Goal: Task Accomplishment & Management: Manage account settings

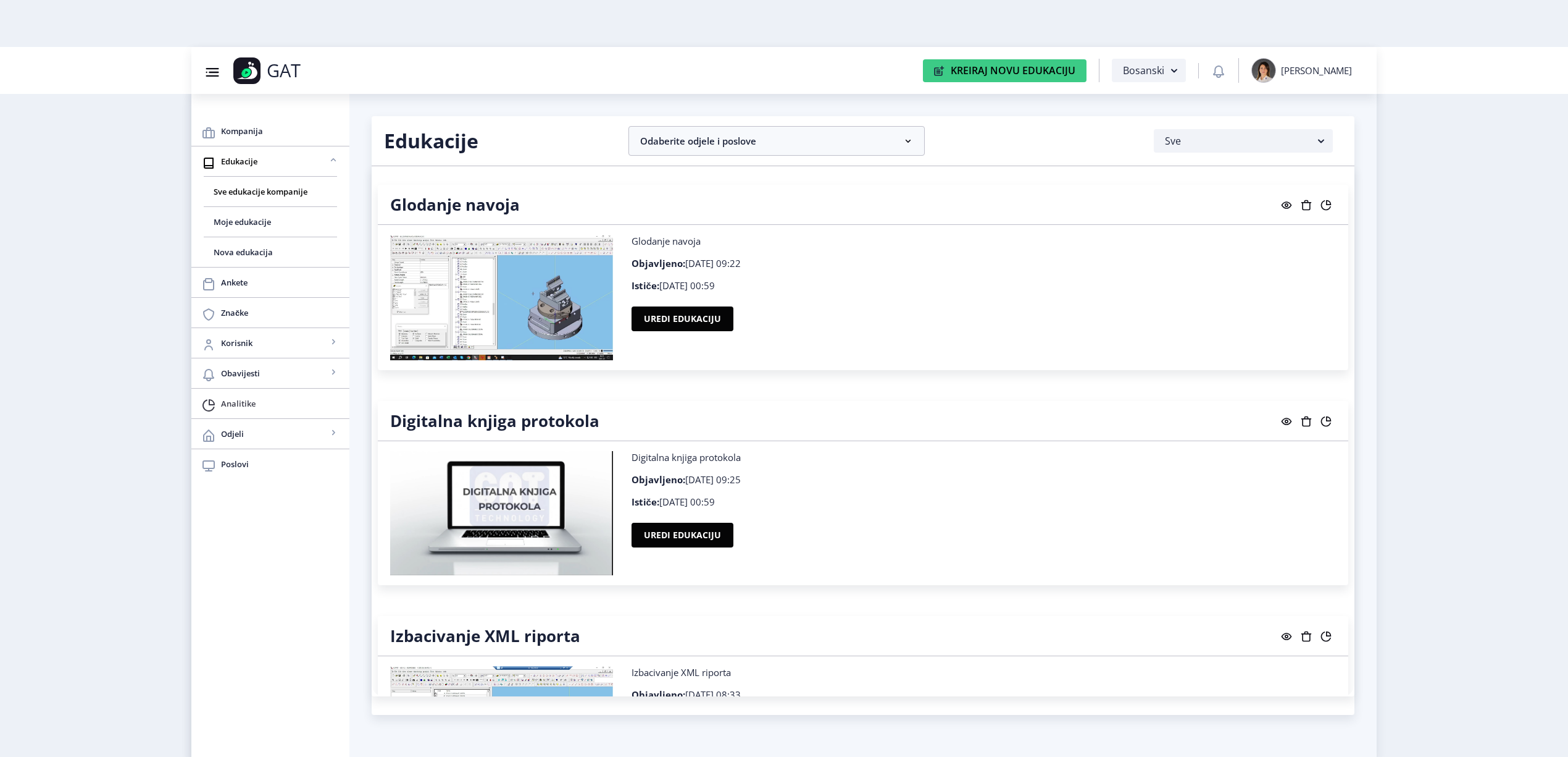
click at [269, 402] on span "Analitike" at bounding box center [280, 403] width 119 height 15
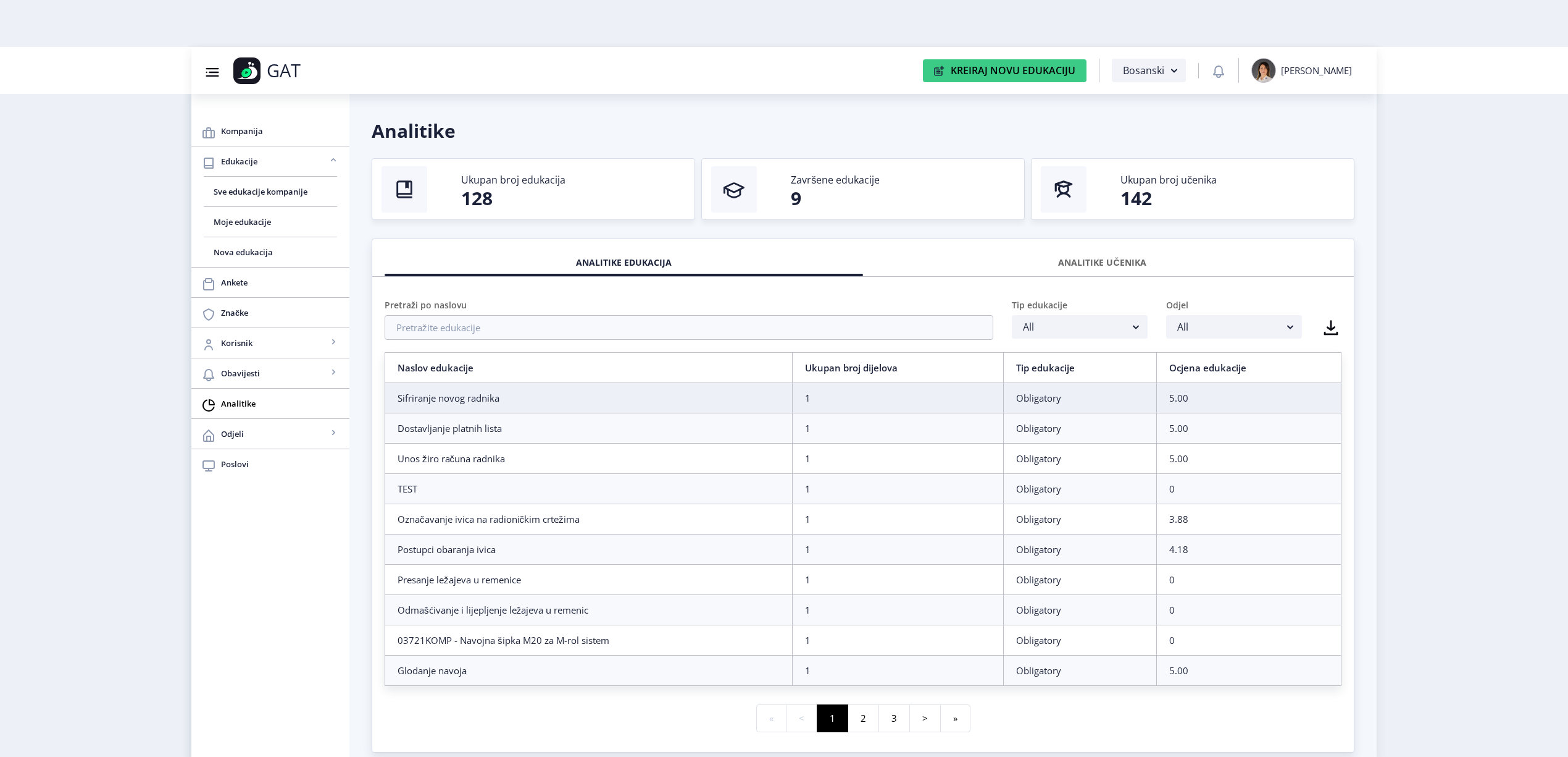
click at [1074, 262] on div "ANALITIKE UČENIKA" at bounding box center [1102, 262] width 460 height 27
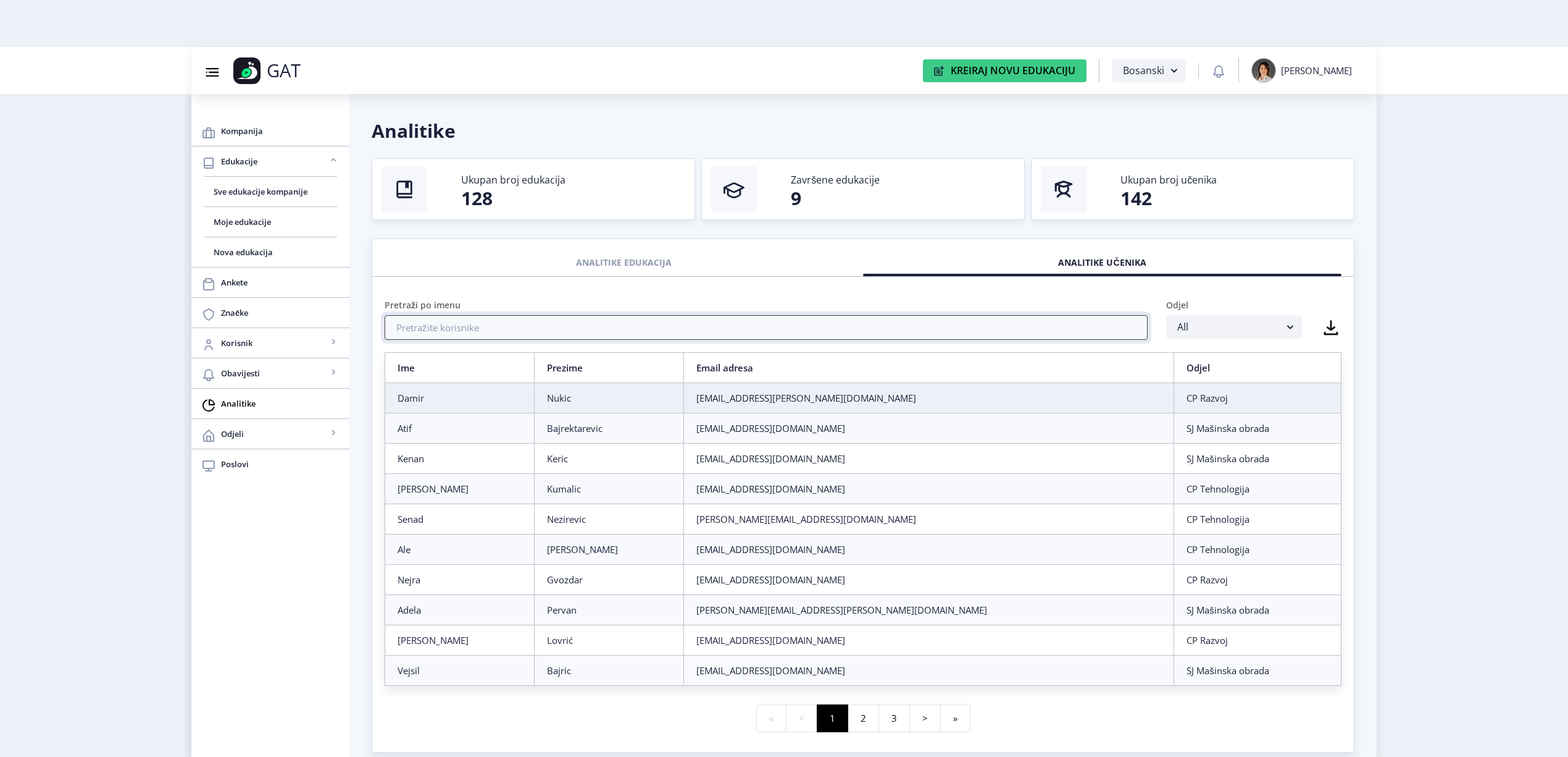
click at [812, 322] on input "text" at bounding box center [766, 327] width 763 height 25
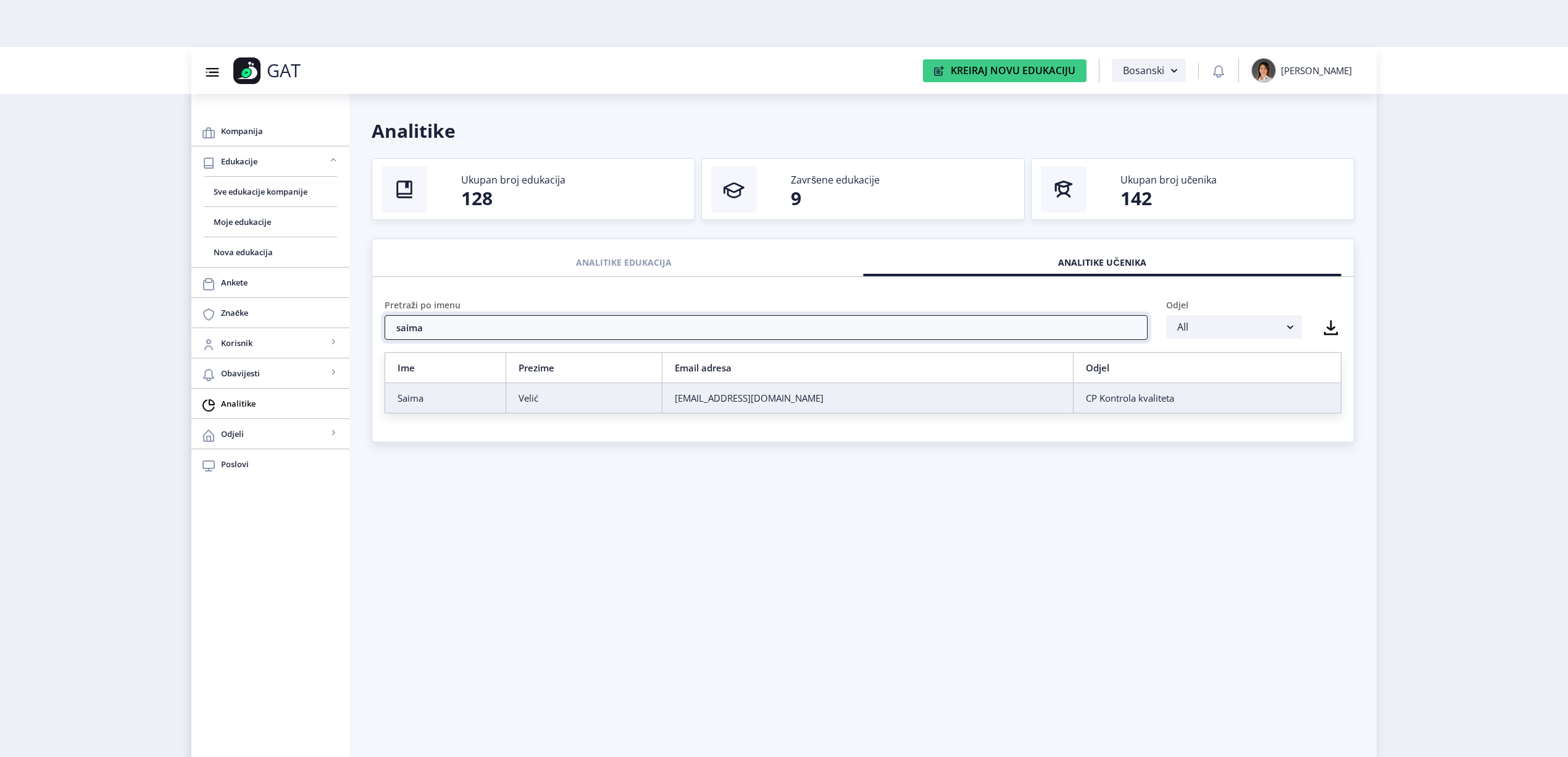
type input "saima"
click at [848, 402] on div "[EMAIL_ADDRESS][DOMAIN_NAME]" at bounding box center [868, 398] width 386 height 12
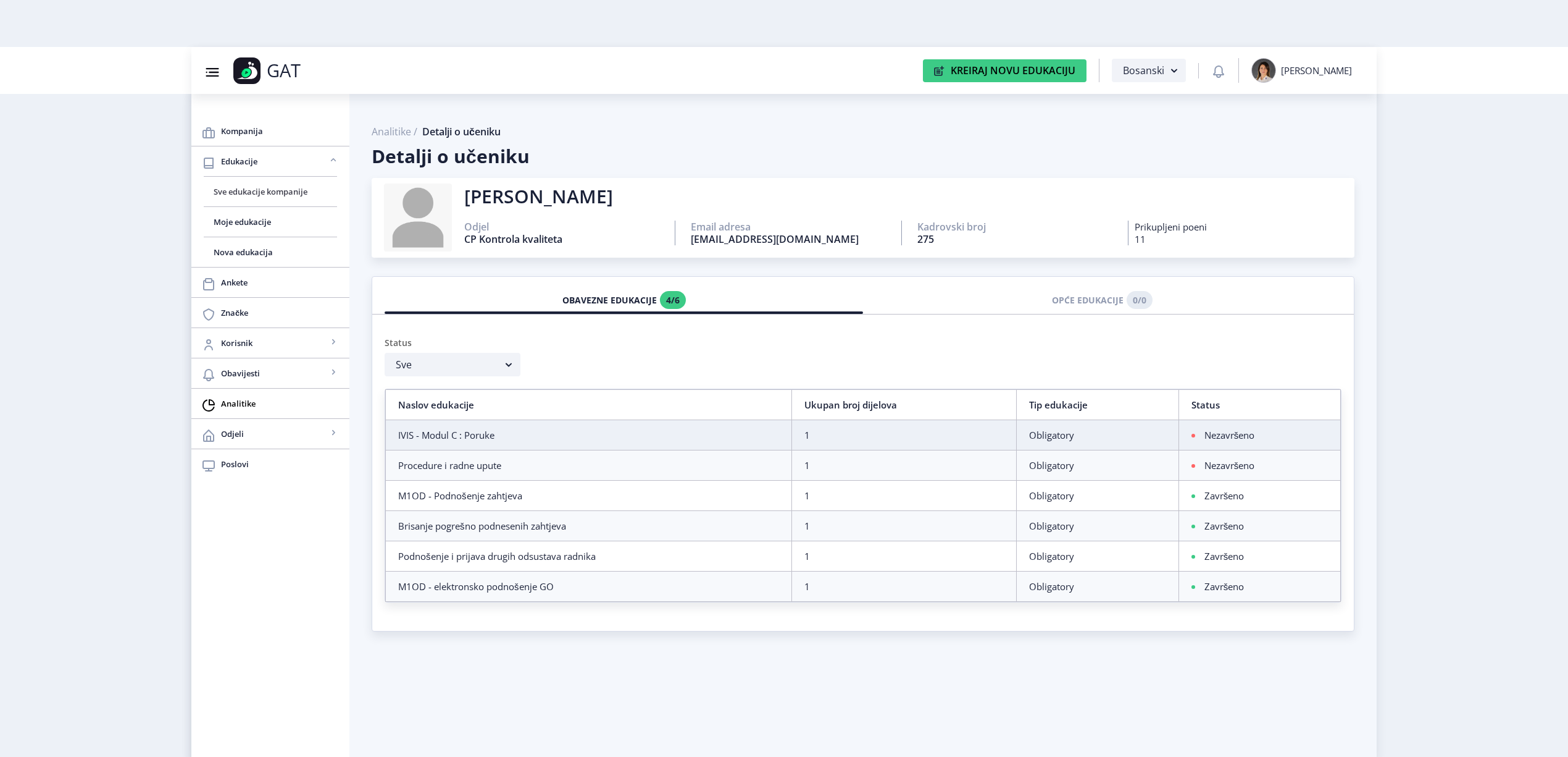
drag, startPoint x: 265, startPoint y: 193, endPoint x: 273, endPoint y: 194, distance: 8.1
click at [265, 193] on span "Sve edukacije kompanije" at bounding box center [270, 191] width 113 height 15
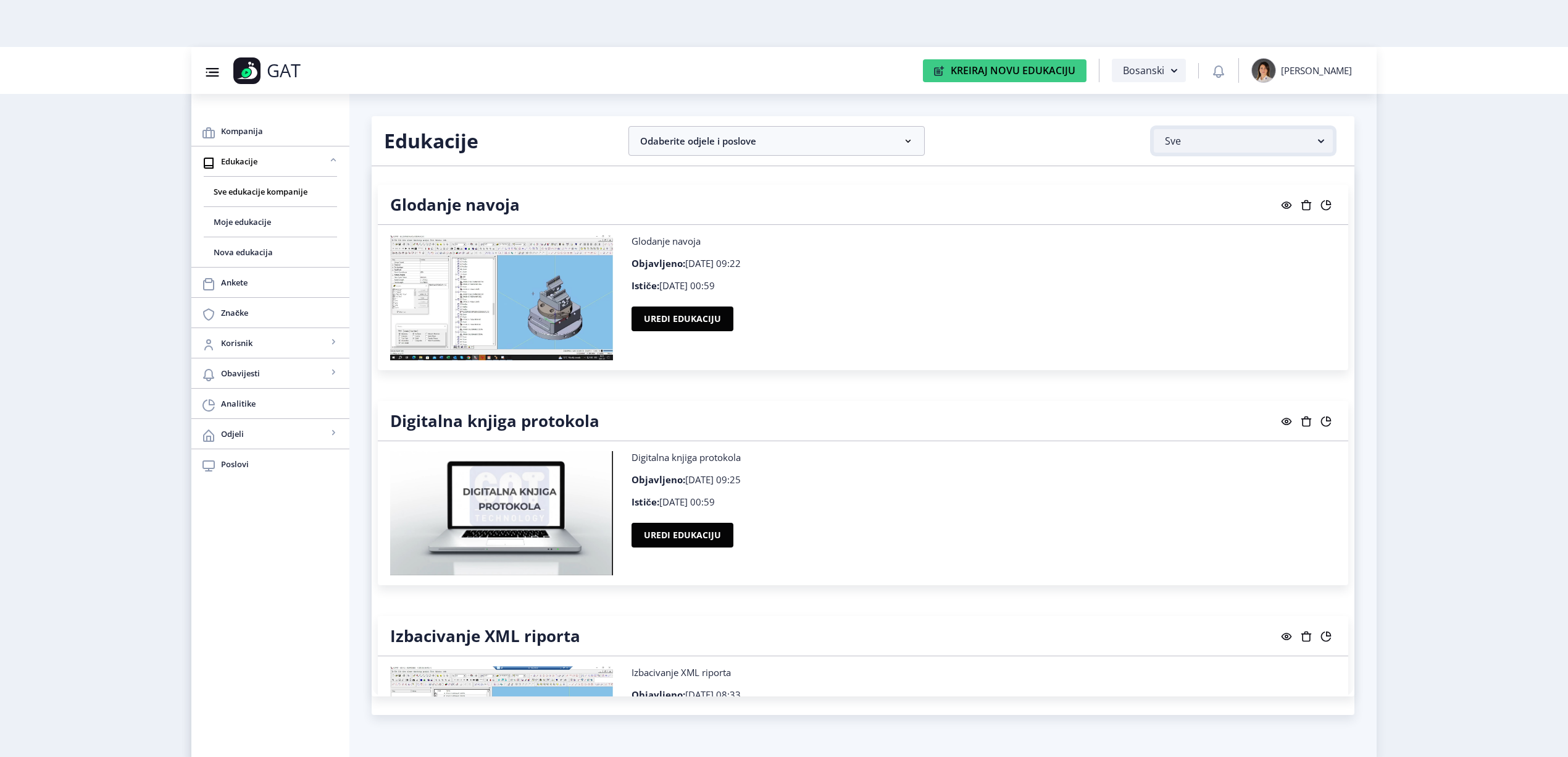
click at [1326, 131] on button "Sve" at bounding box center [1243, 141] width 179 height 23
click at [893, 132] on nb-accordion-item-header "Odaberite odjele i poslove" at bounding box center [777, 141] width 297 height 30
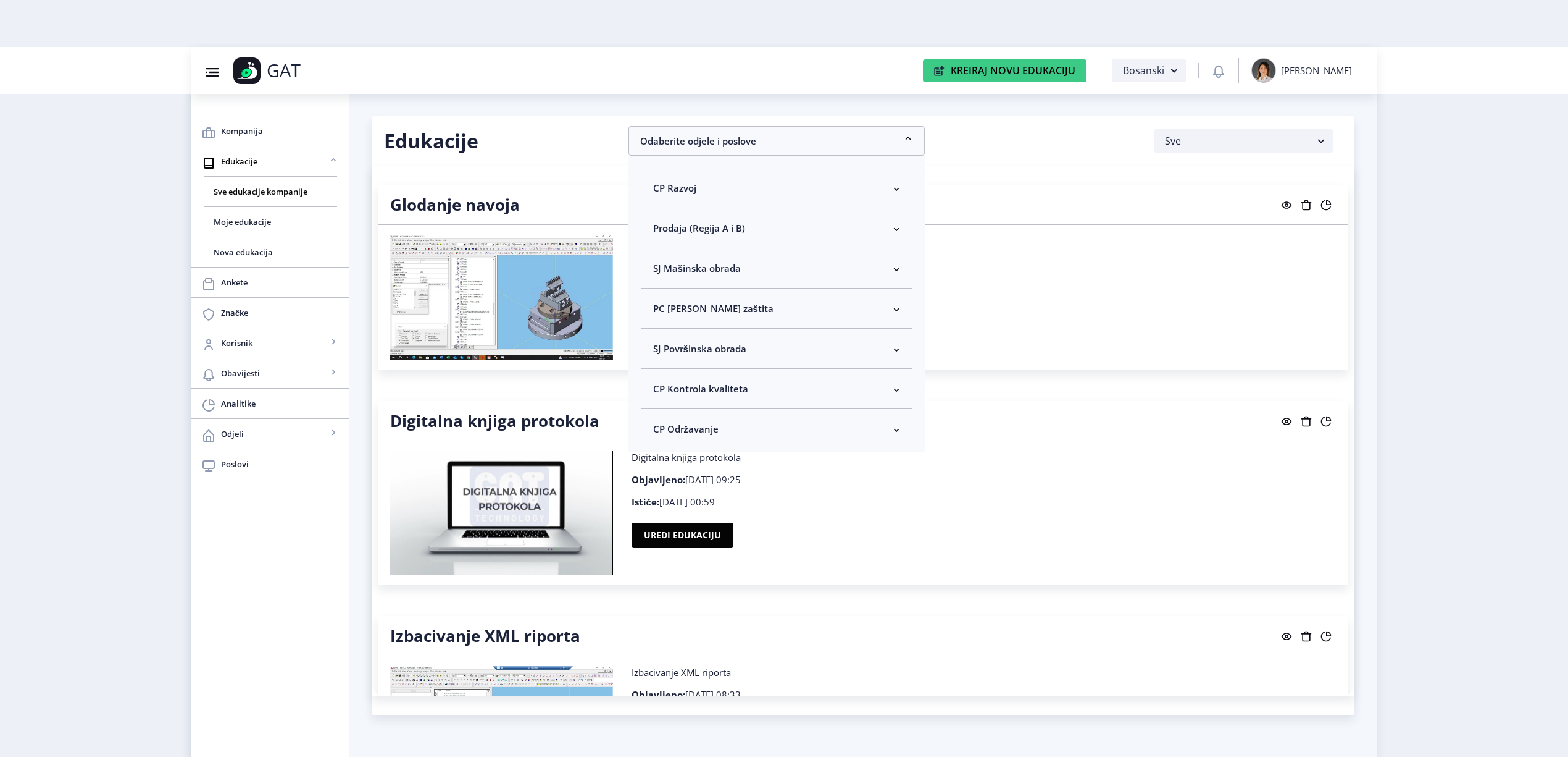
click at [824, 385] on nb-accordion-item-header "CP Kontrola kvaliteta" at bounding box center [777, 388] width 272 height 40
click at [702, 429] on span "Odaberi sve" at bounding box center [699, 432] width 60 height 15
click at [659, 432] on input "Odaberi sve" at bounding box center [658, 432] width 1 height 1
checkbox input "true"
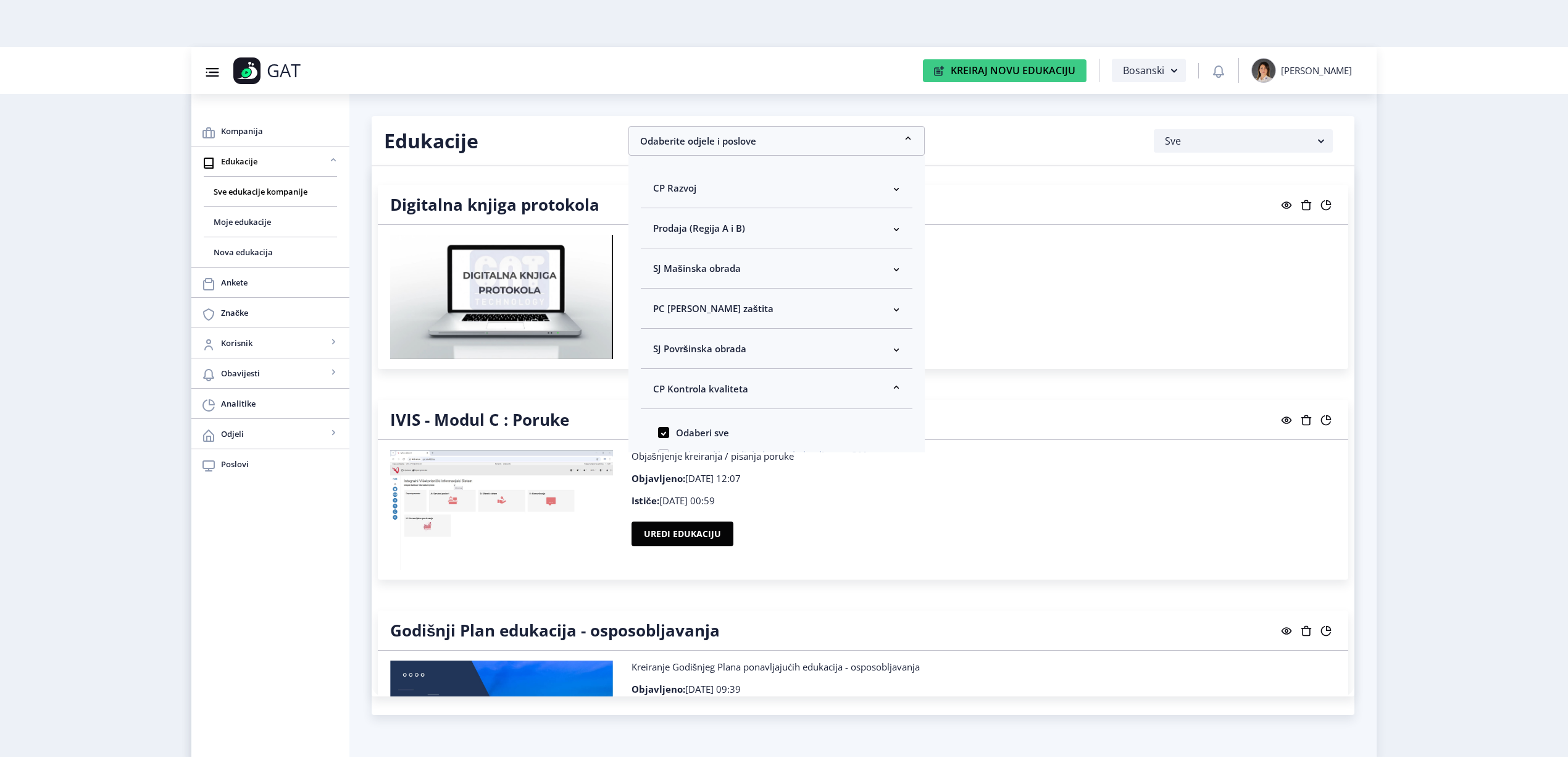
click at [1431, 179] on nb-layout "Group 43@3x Created with Sketch. GAT Kreiraj Novu Edukaciju Bosanski [PERSON_NA…" at bounding box center [784, 378] width 1568 height 757
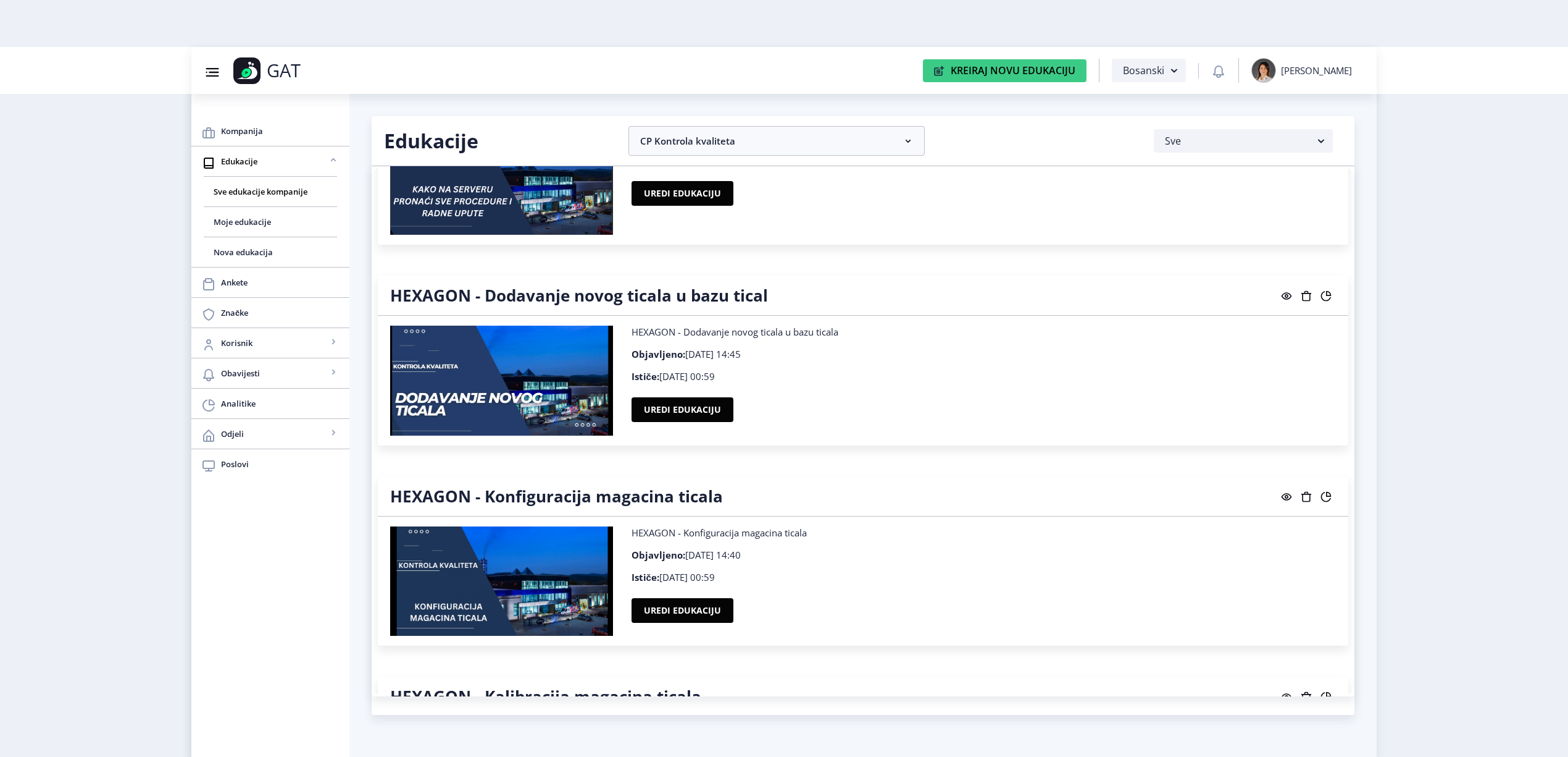
scroll to position [709, 0]
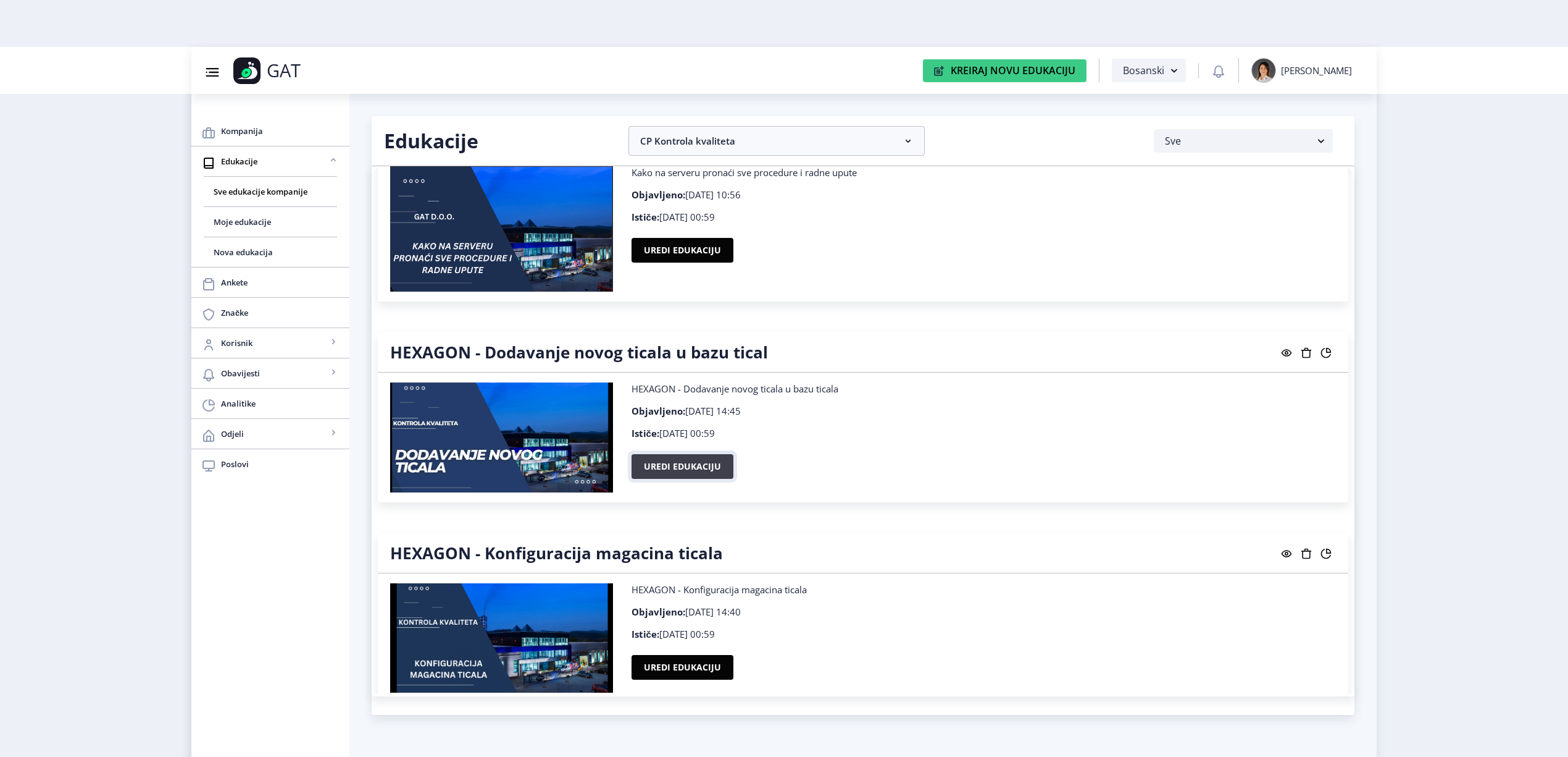
click at [710, 459] on button "Uredi edukaciju" at bounding box center [682, 466] width 102 height 25
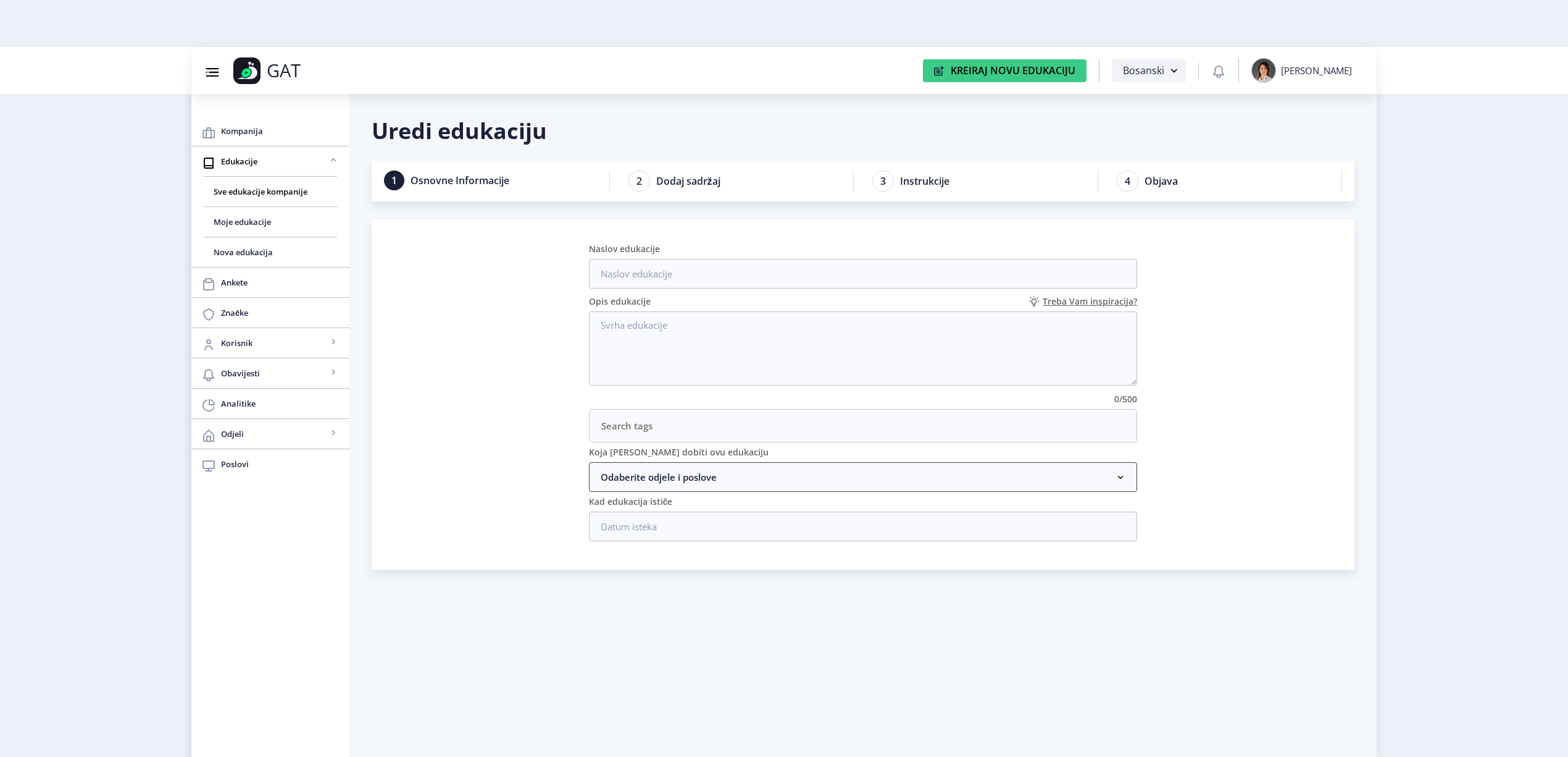
click at [765, 470] on nb-accordion-item-header "Odaberite odjele i poslove" at bounding box center [863, 477] width 549 height 30
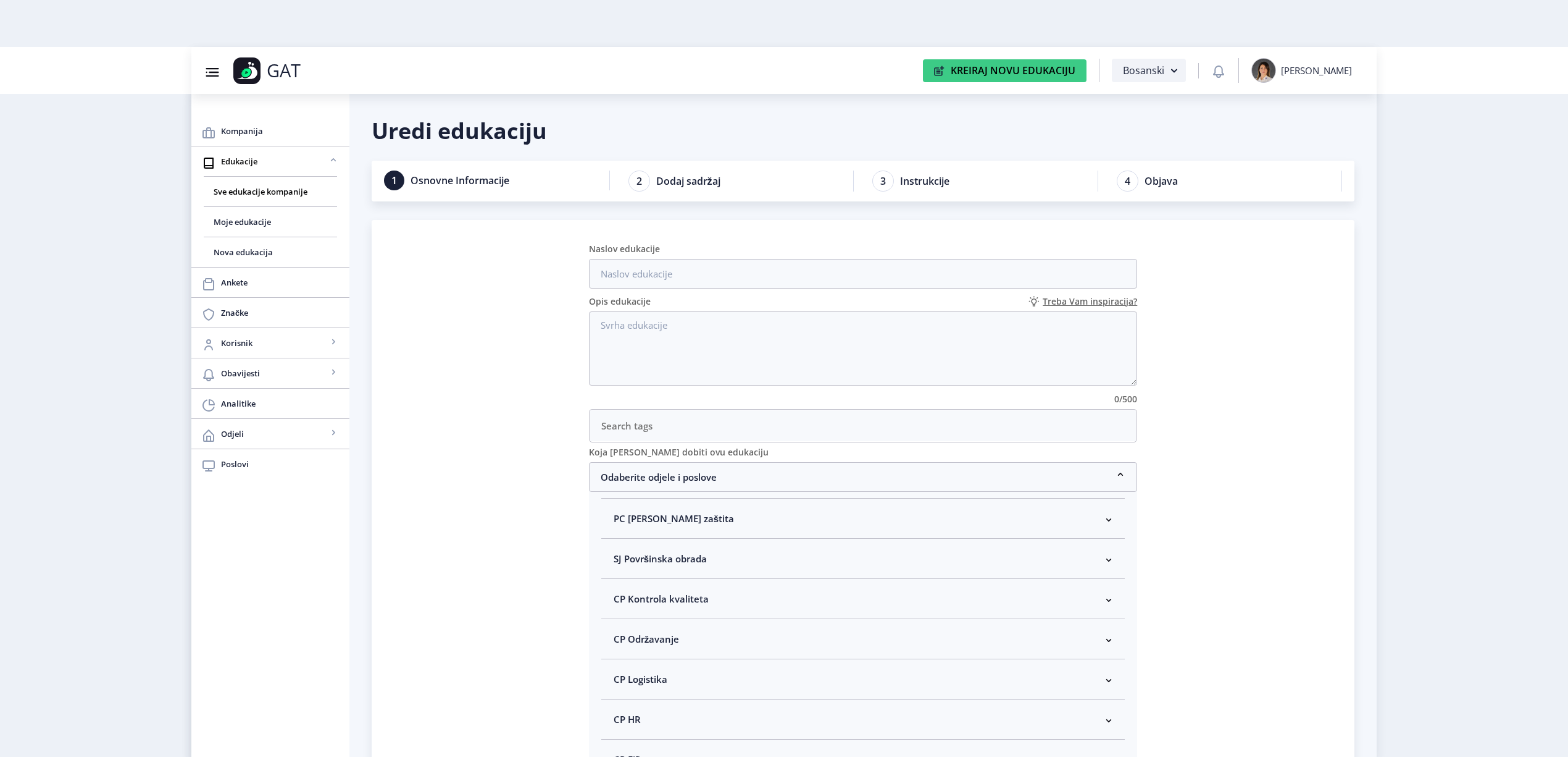
scroll to position [164, 0]
click at [668, 564] on span "CP Kontrola kvaliteta" at bounding box center [661, 560] width 95 height 15
click at [622, 676] on span at bounding box center [624, 671] width 11 height 11
click at [619, 668] on input "Kontrolor kvaliteta" at bounding box center [618, 667] width 1 height 1
checkbox input "true"
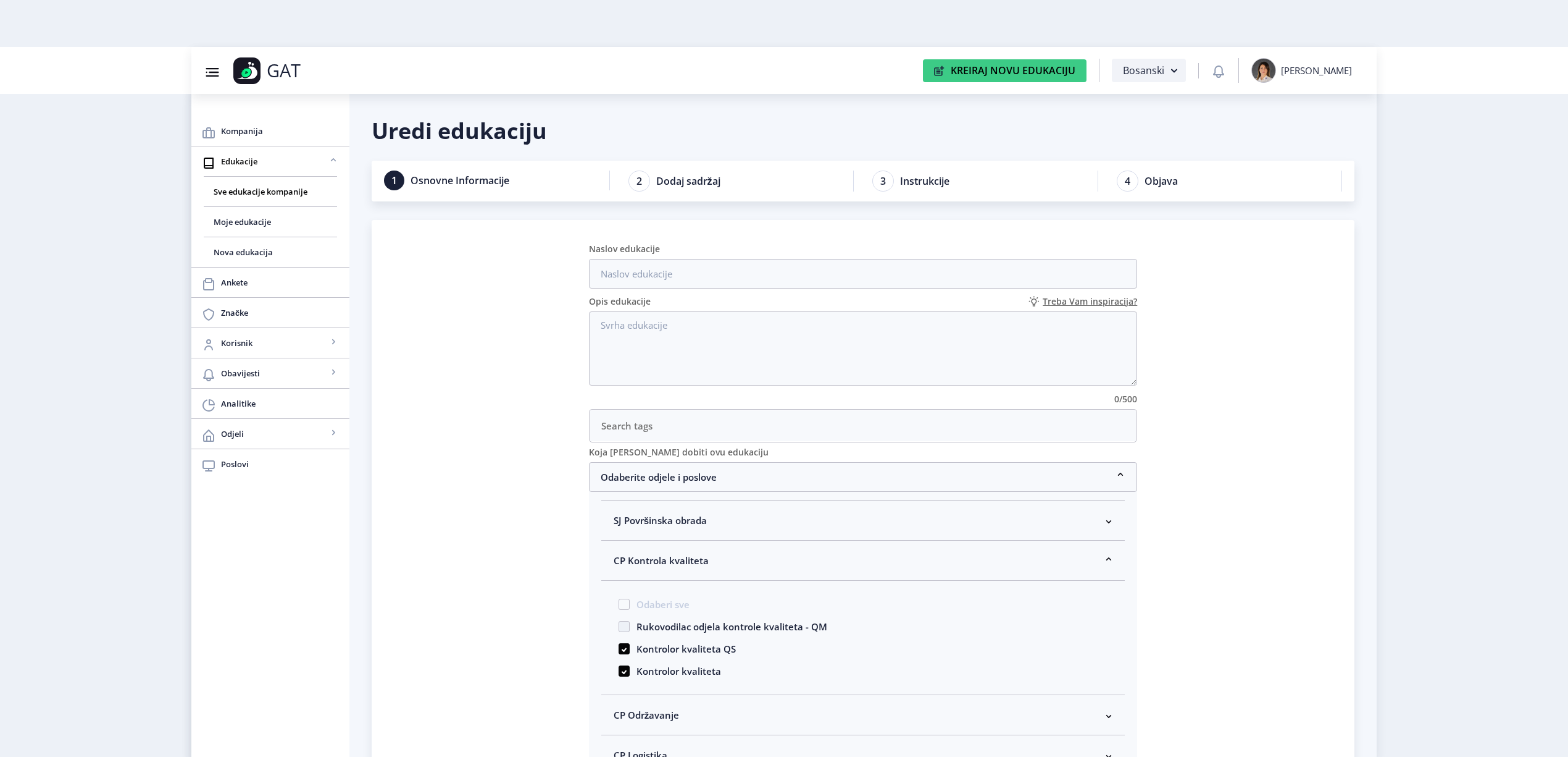
click at [725, 563] on nb-accordion-item-header "CP Kontrola kvaliteta" at bounding box center [863, 560] width 524 height 40
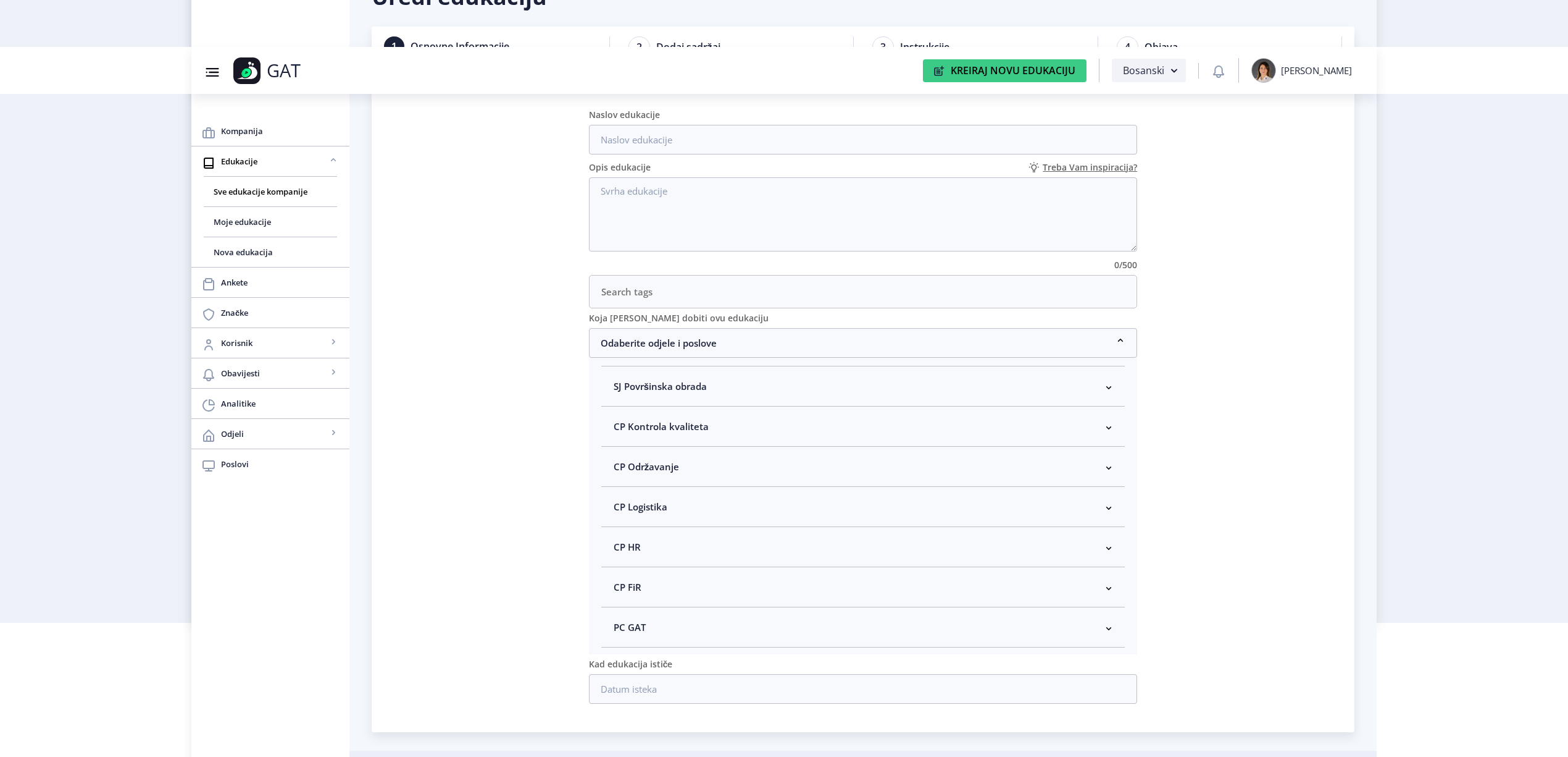
scroll to position [170, 0]
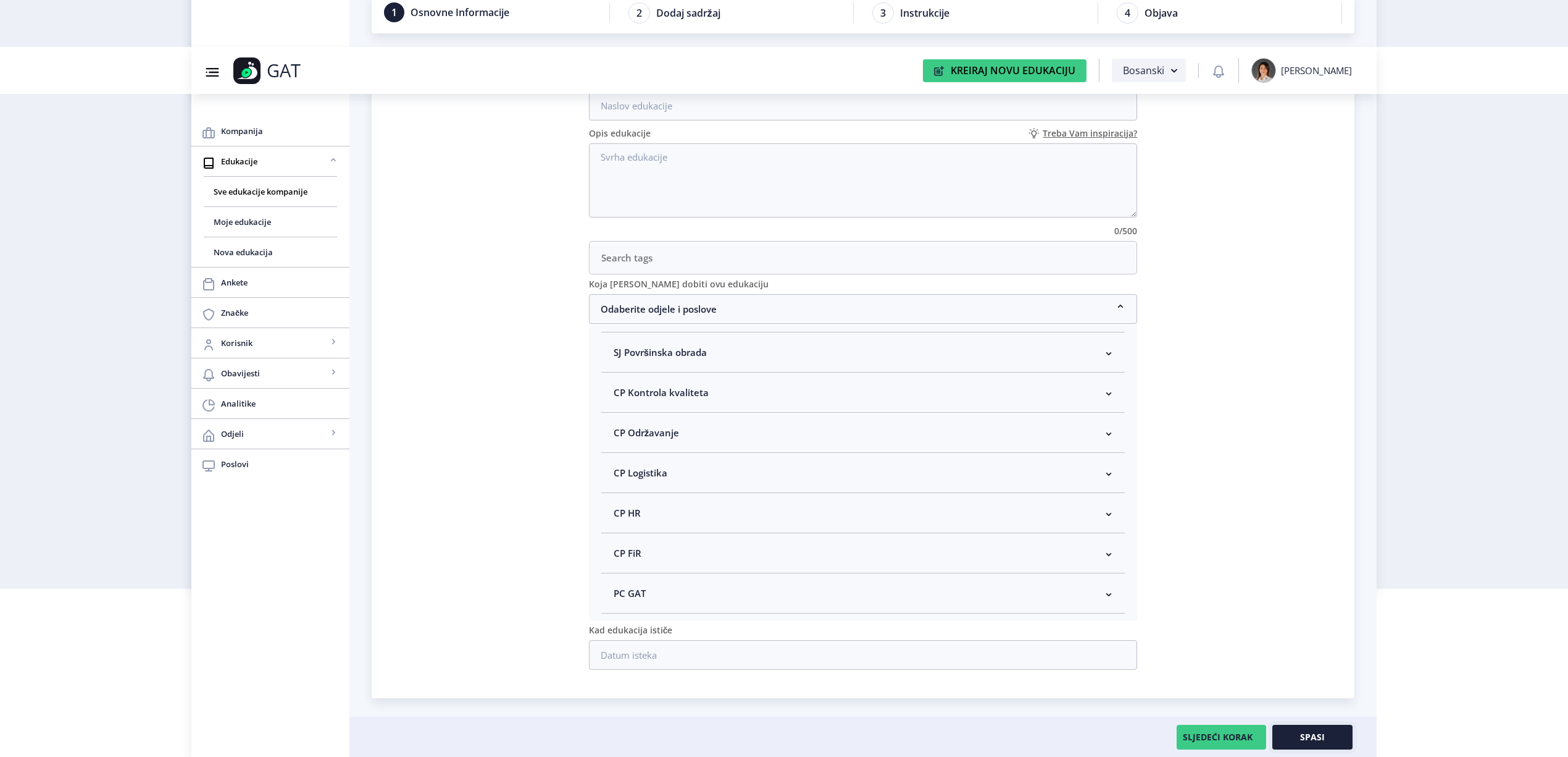
click at [1312, 735] on span "Spasi" at bounding box center [1313, 737] width 25 height 10
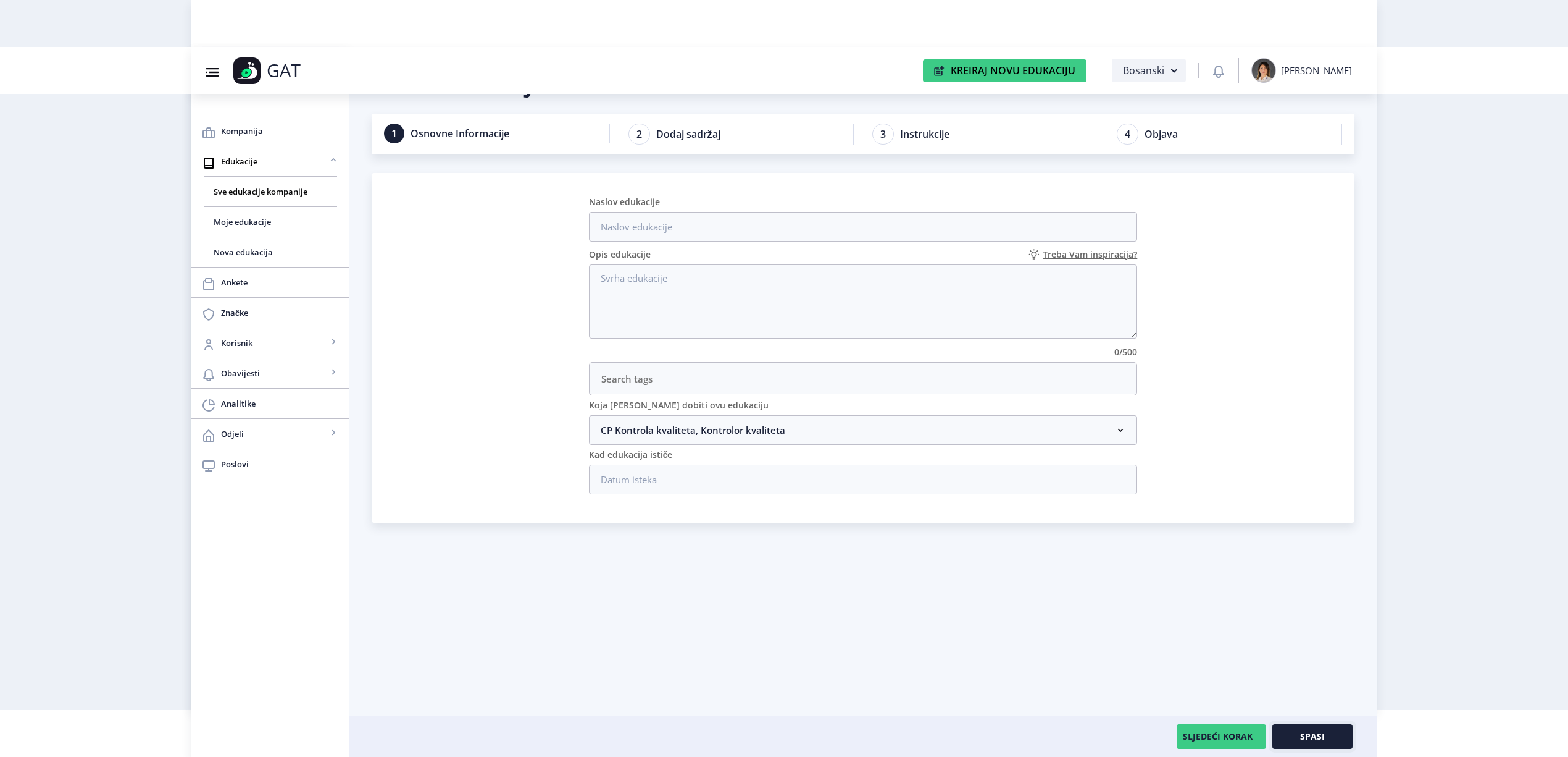
scroll to position [47, 0]
click at [1124, 623] on div "Uredi edukaciju 1 Osnovne Informacije 2 Dodaj sadržaj 3 Instrukcije 4 Objava Na…" at bounding box center [863, 413] width 983 height 687
drag, startPoint x: 280, startPoint y: 191, endPoint x: 300, endPoint y: 188, distance: 20.2
click at [280, 191] on span "Sve edukacije kompanije" at bounding box center [270, 191] width 113 height 15
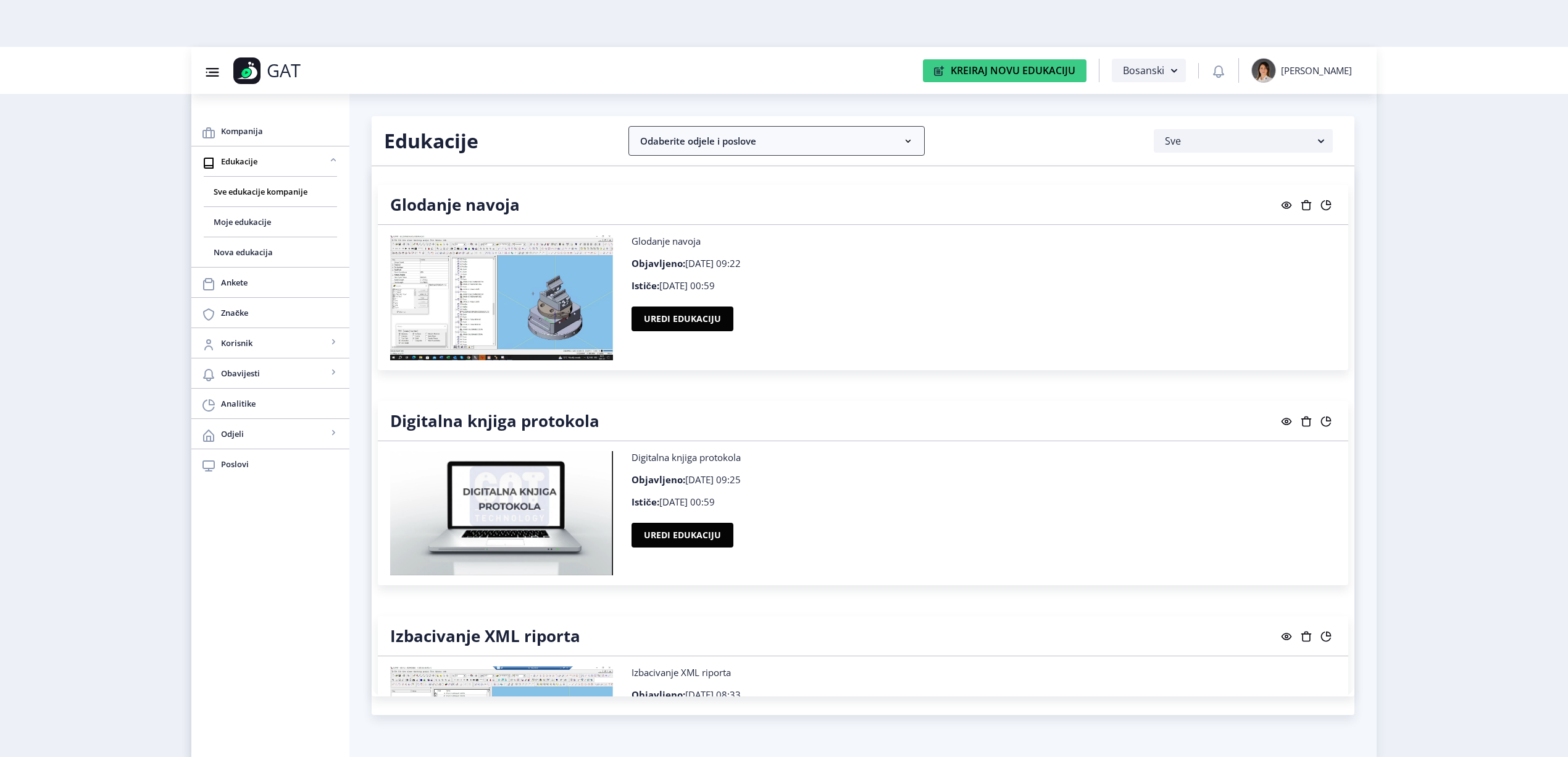
click at [897, 146] on nb-accordion-item-header "Odaberite odjele i poslove" at bounding box center [777, 141] width 297 height 30
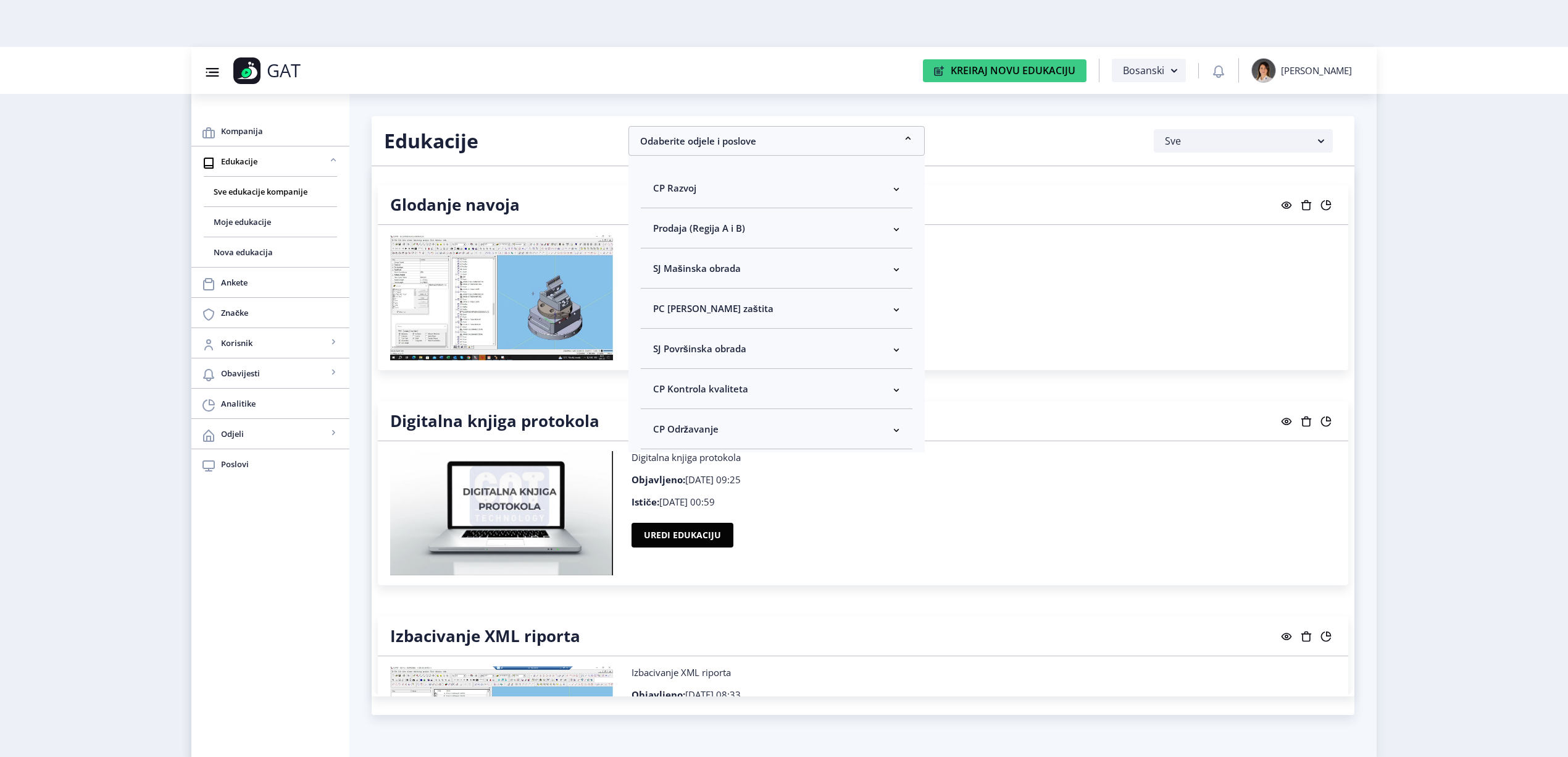
click at [759, 379] on nb-accordion-item-header "CP Kontrola kvaliteta" at bounding box center [777, 388] width 272 height 40
drag, startPoint x: 298, startPoint y: 581, endPoint x: 208, endPoint y: 416, distance: 187.9
click at [295, 573] on div "Kompanija Edukacije Sve edukacije kompanije Moje edukacije Nova edukacija Anket…" at bounding box center [270, 425] width 158 height 662
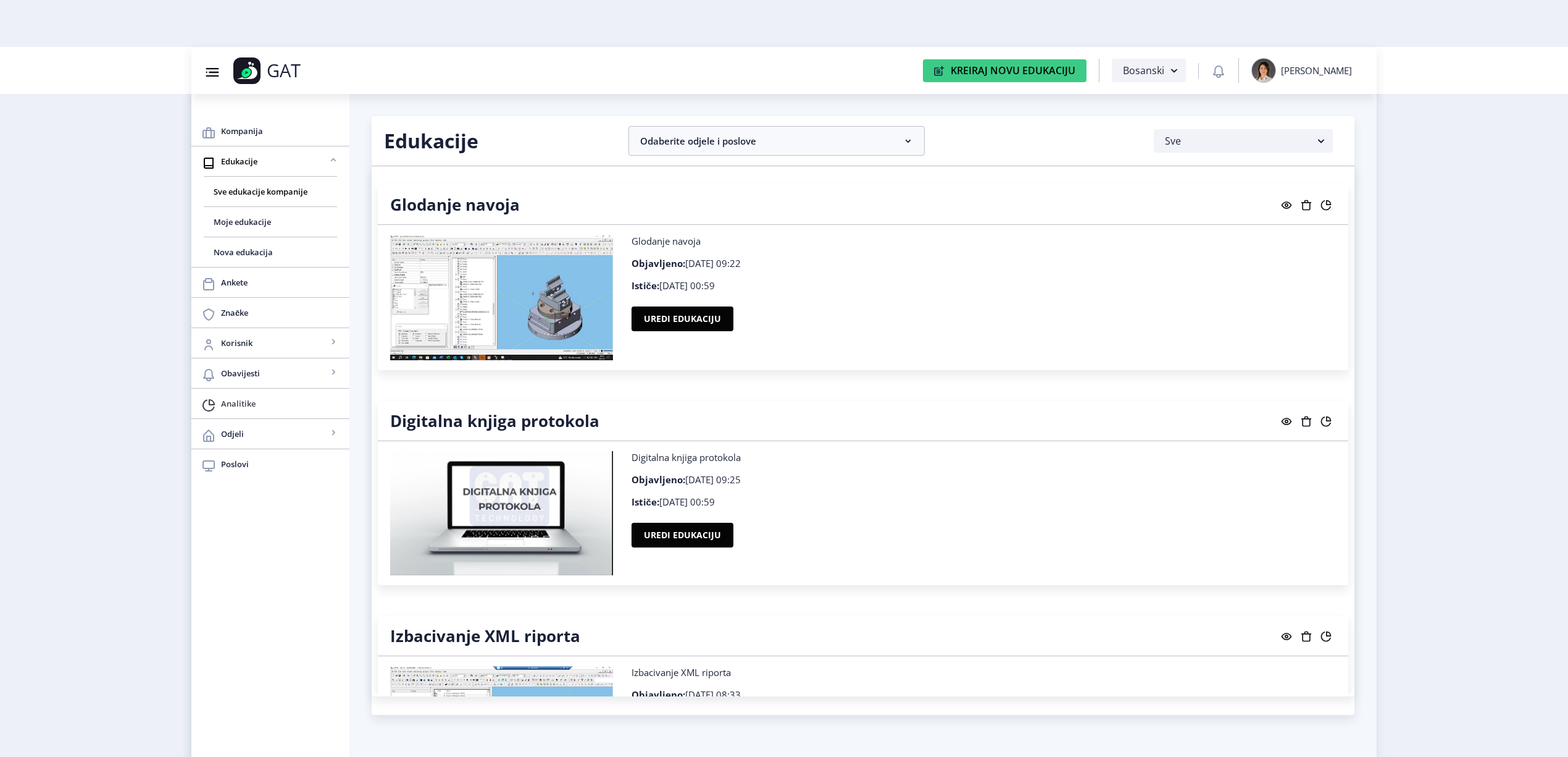
click at [217, 402] on link "Analitike" at bounding box center [270, 403] width 158 height 30
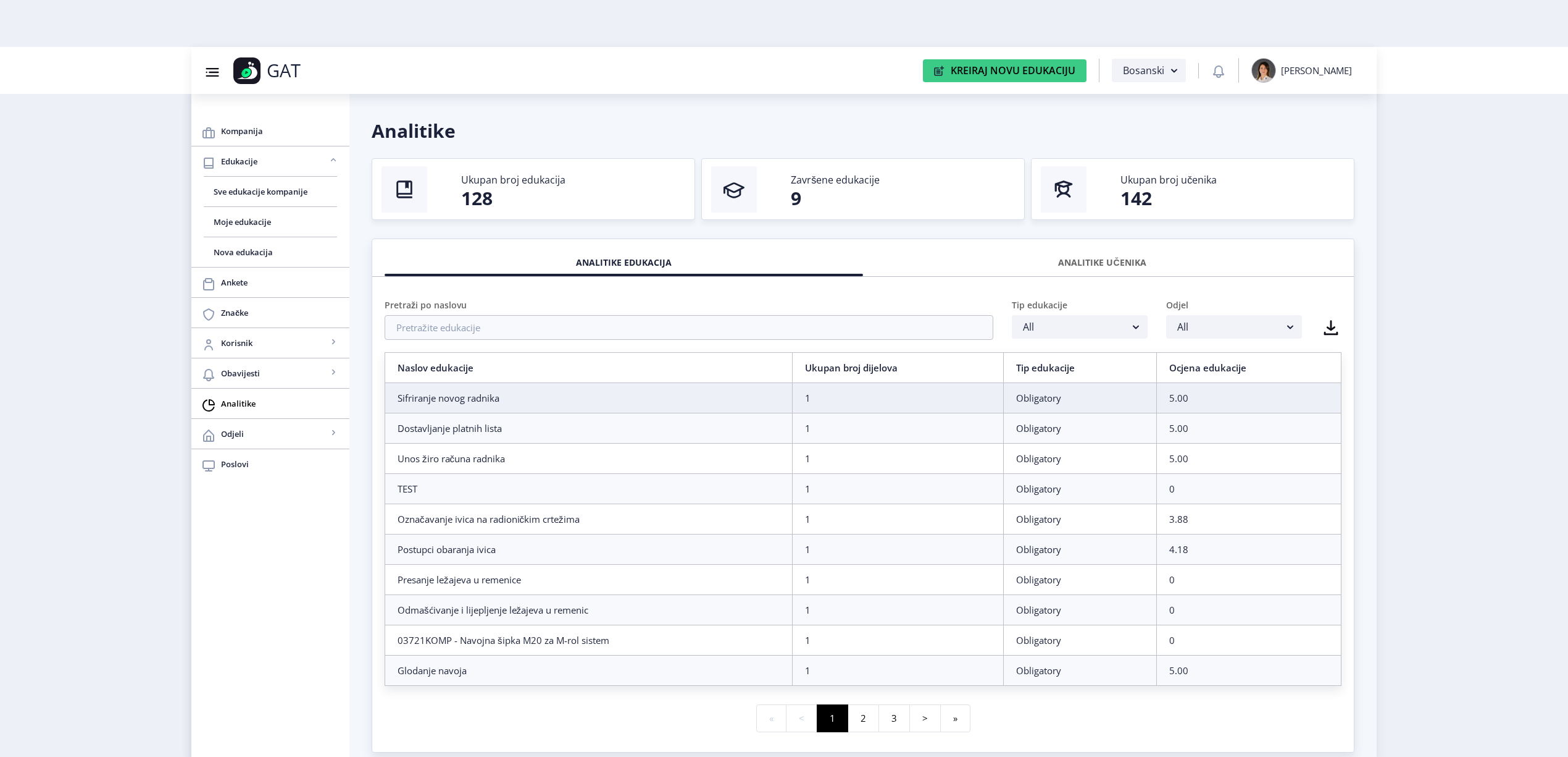
click at [1157, 252] on div "ANALITIKE UČENIKA" at bounding box center [1102, 262] width 460 height 27
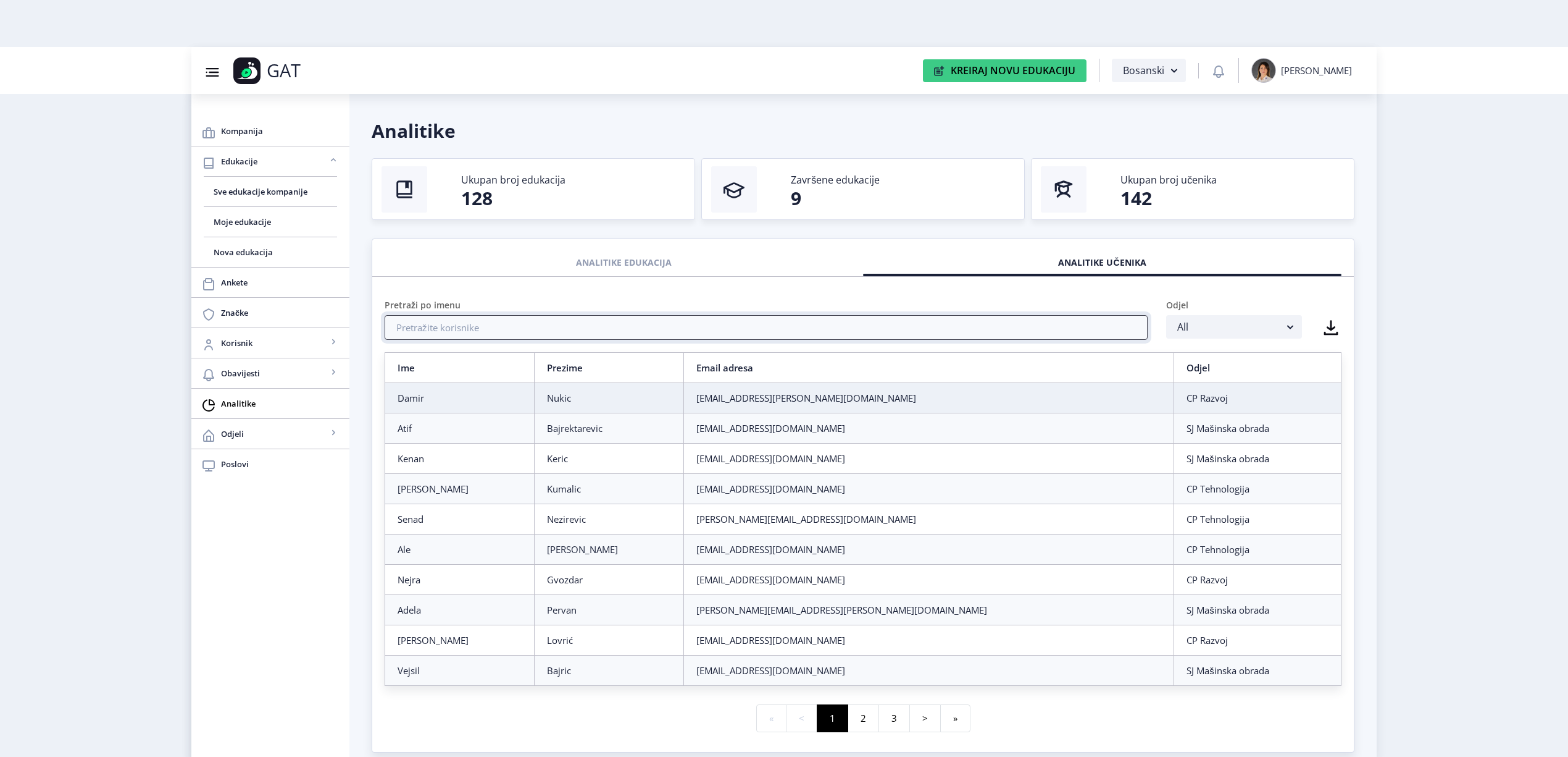
drag, startPoint x: 714, startPoint y: 339, endPoint x: 736, endPoint y: 323, distance: 27.2
click at [714, 338] on input "text" at bounding box center [766, 327] width 763 height 25
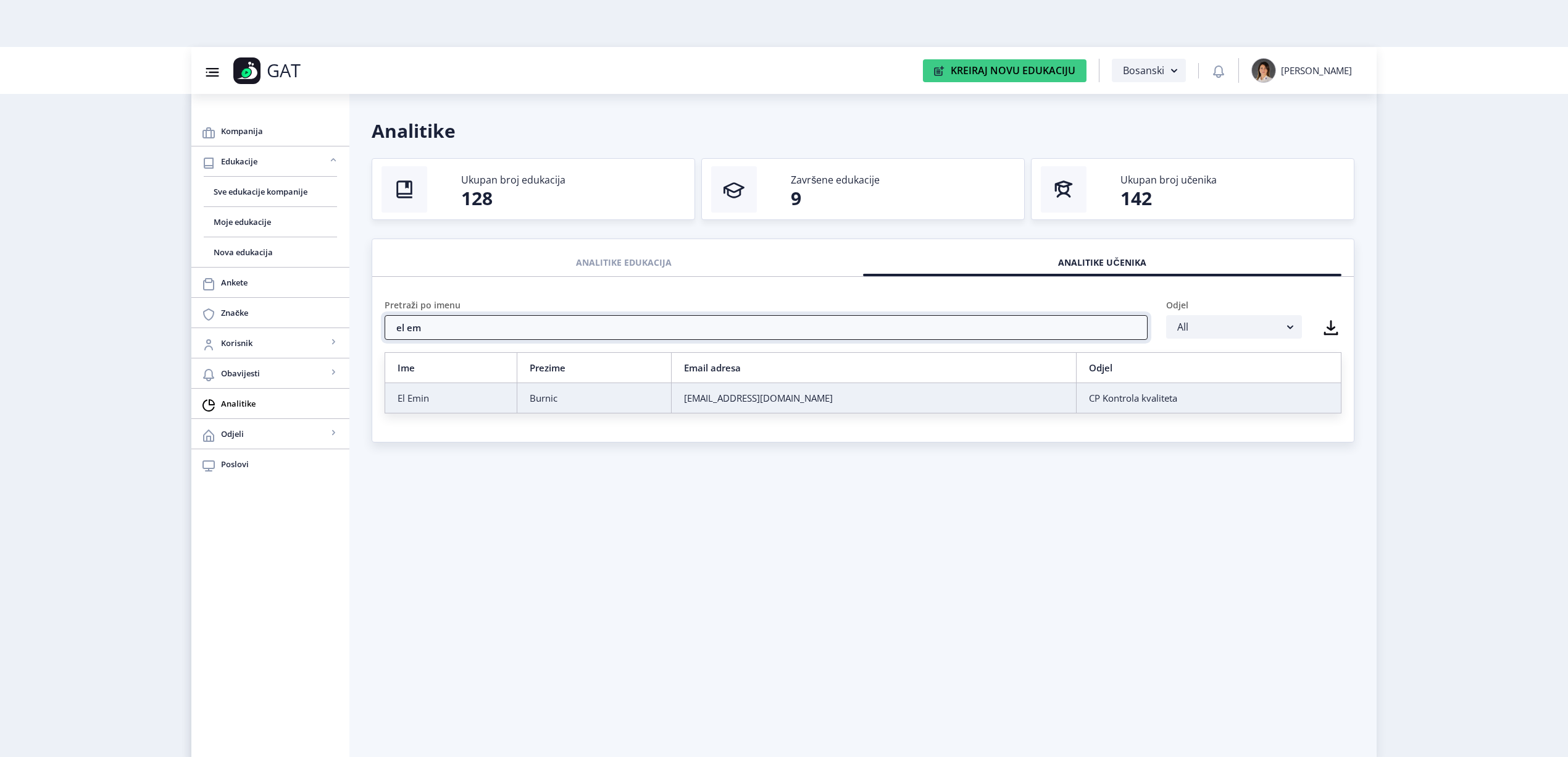
type input "el em"
click at [568, 393] on div "Burnic" at bounding box center [593, 398] width 128 height 12
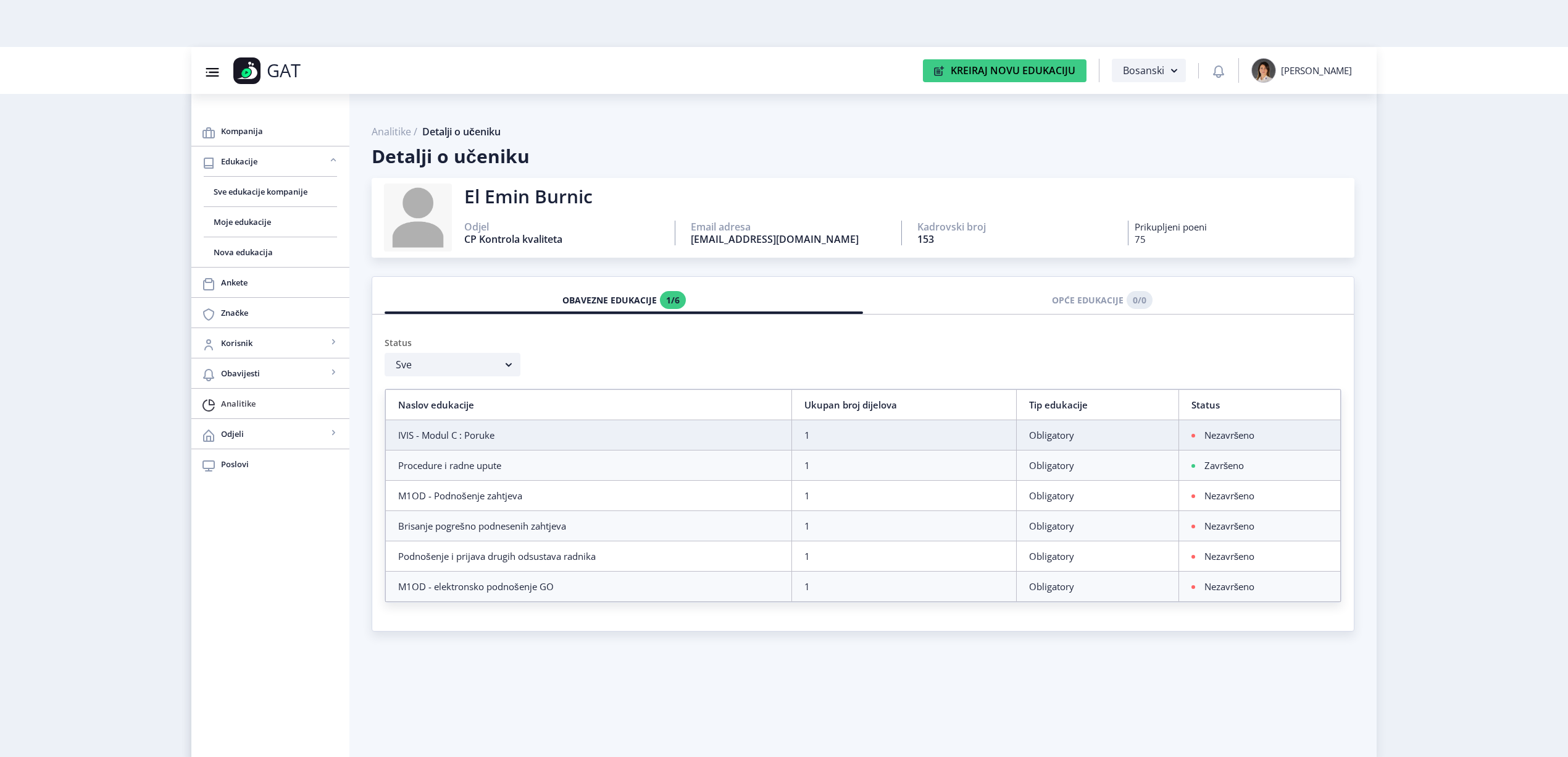
click at [294, 394] on link "Analitike" at bounding box center [270, 403] width 158 height 30
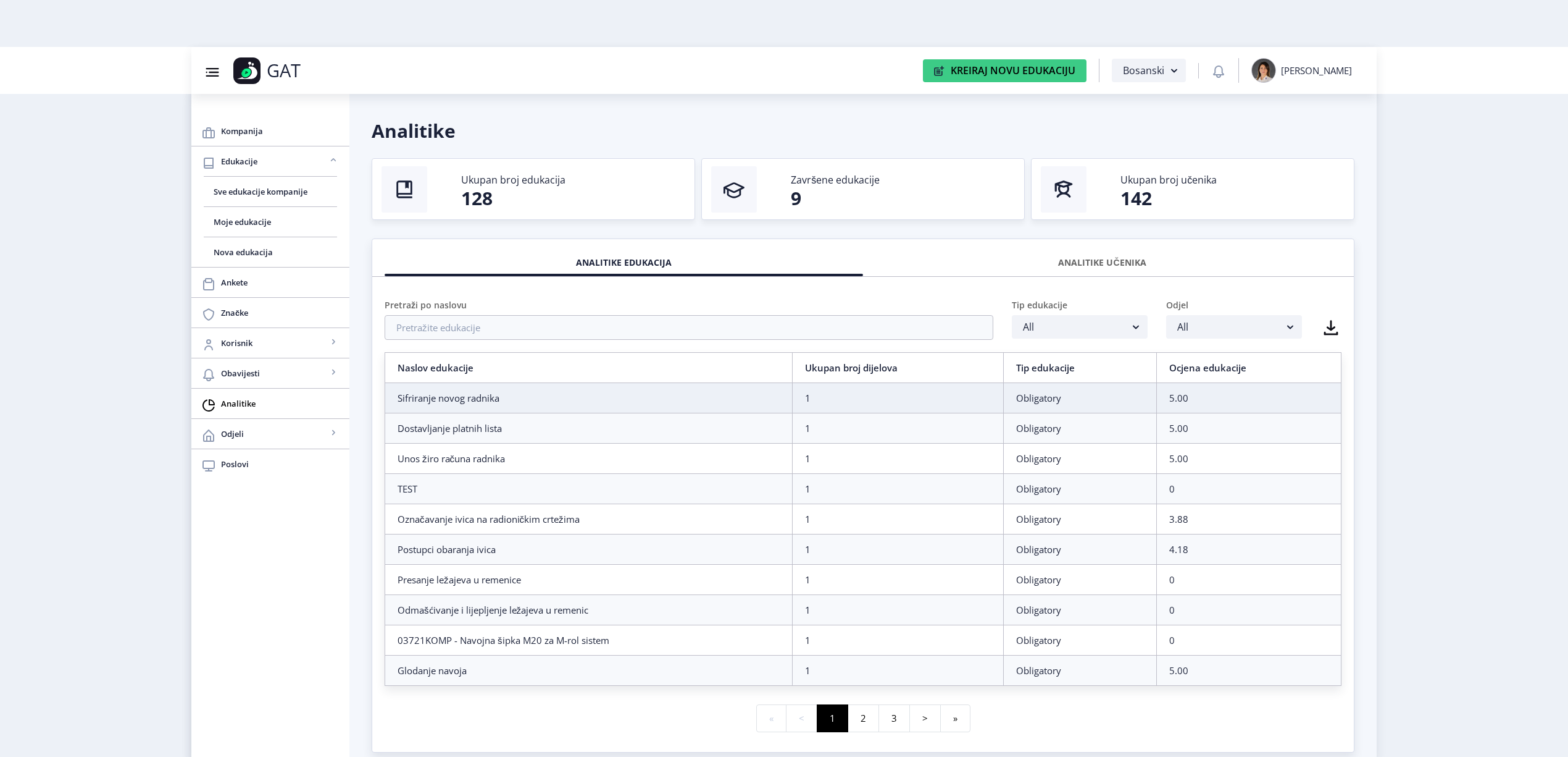
click at [1127, 260] on div "ANALITIKE UČENIKA" at bounding box center [1102, 262] width 460 height 27
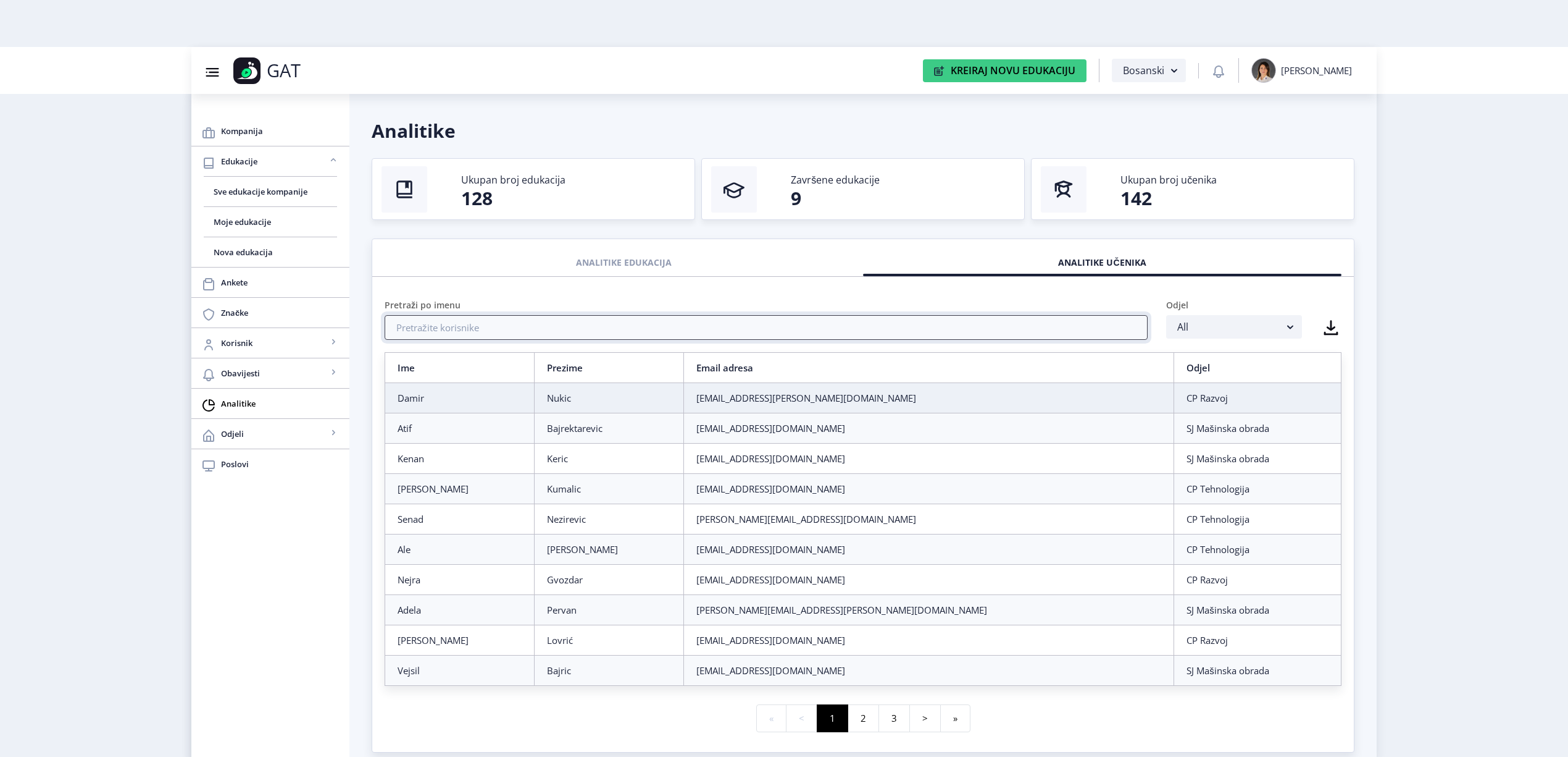
click at [608, 329] on input "text" at bounding box center [766, 327] width 763 height 25
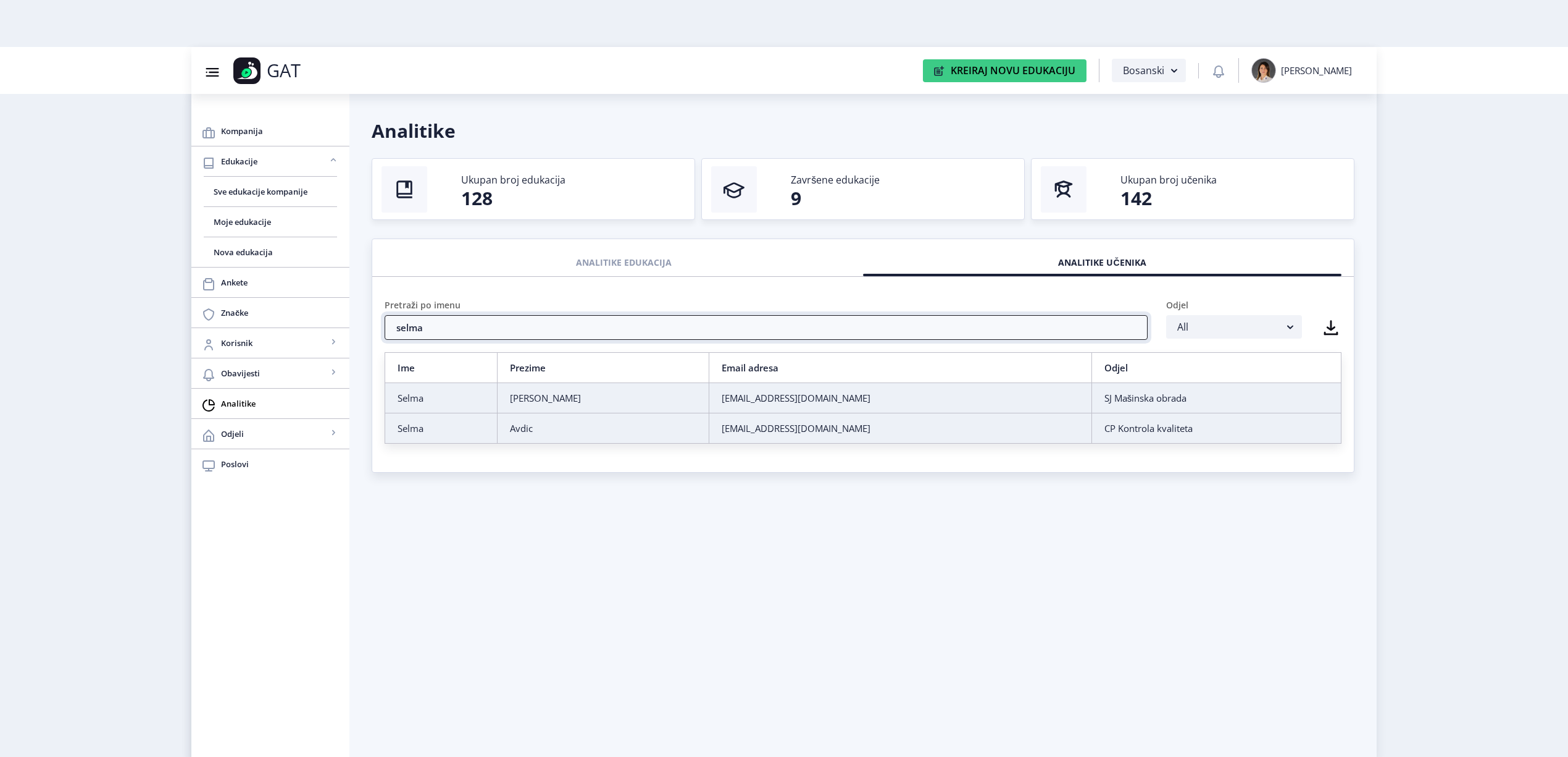
type input "selma"
click at [497, 435] on td "Selma" at bounding box center [441, 428] width 112 height 30
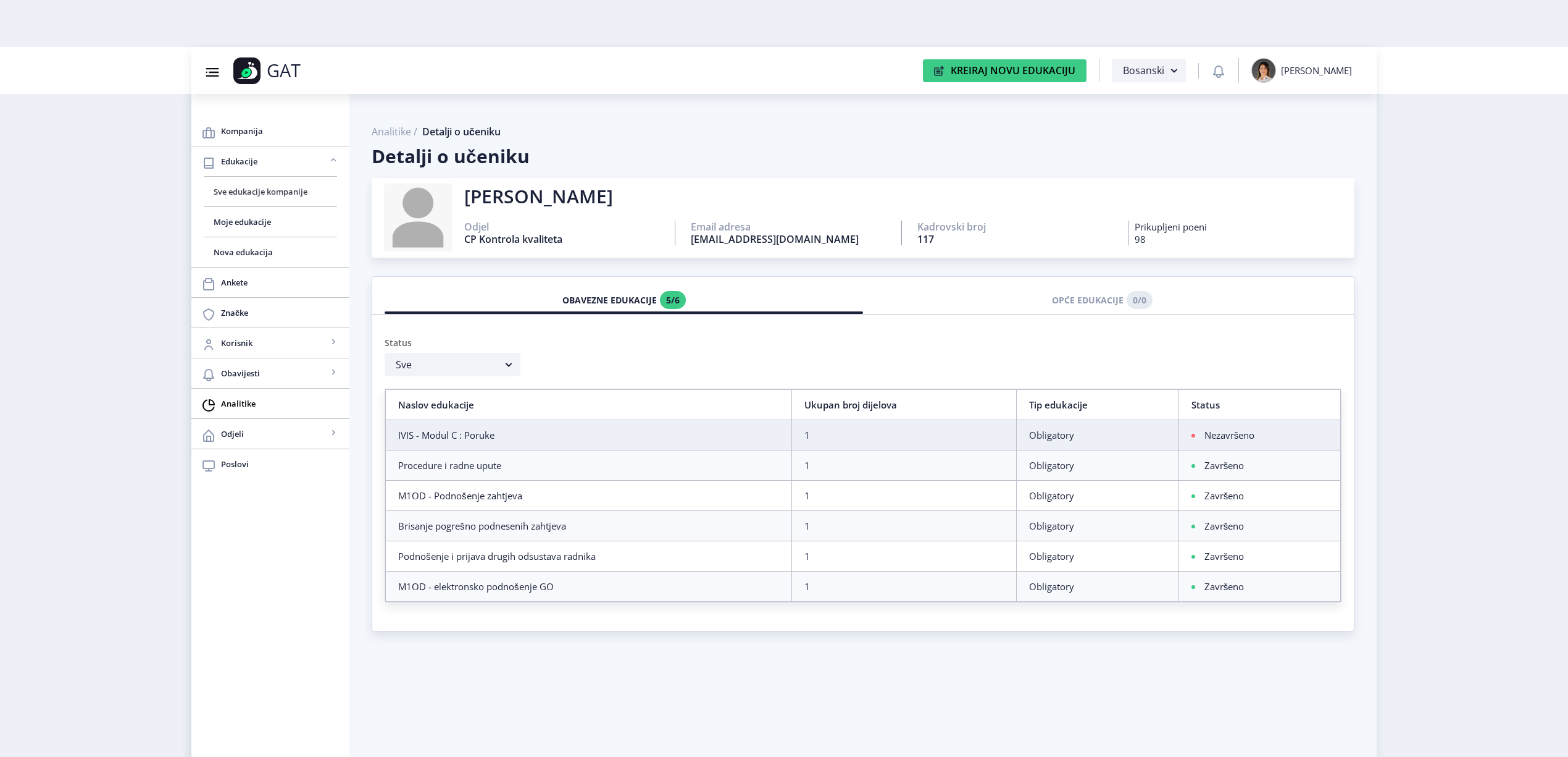
click at [261, 193] on span "Sve edukacije kompanije" at bounding box center [270, 191] width 113 height 15
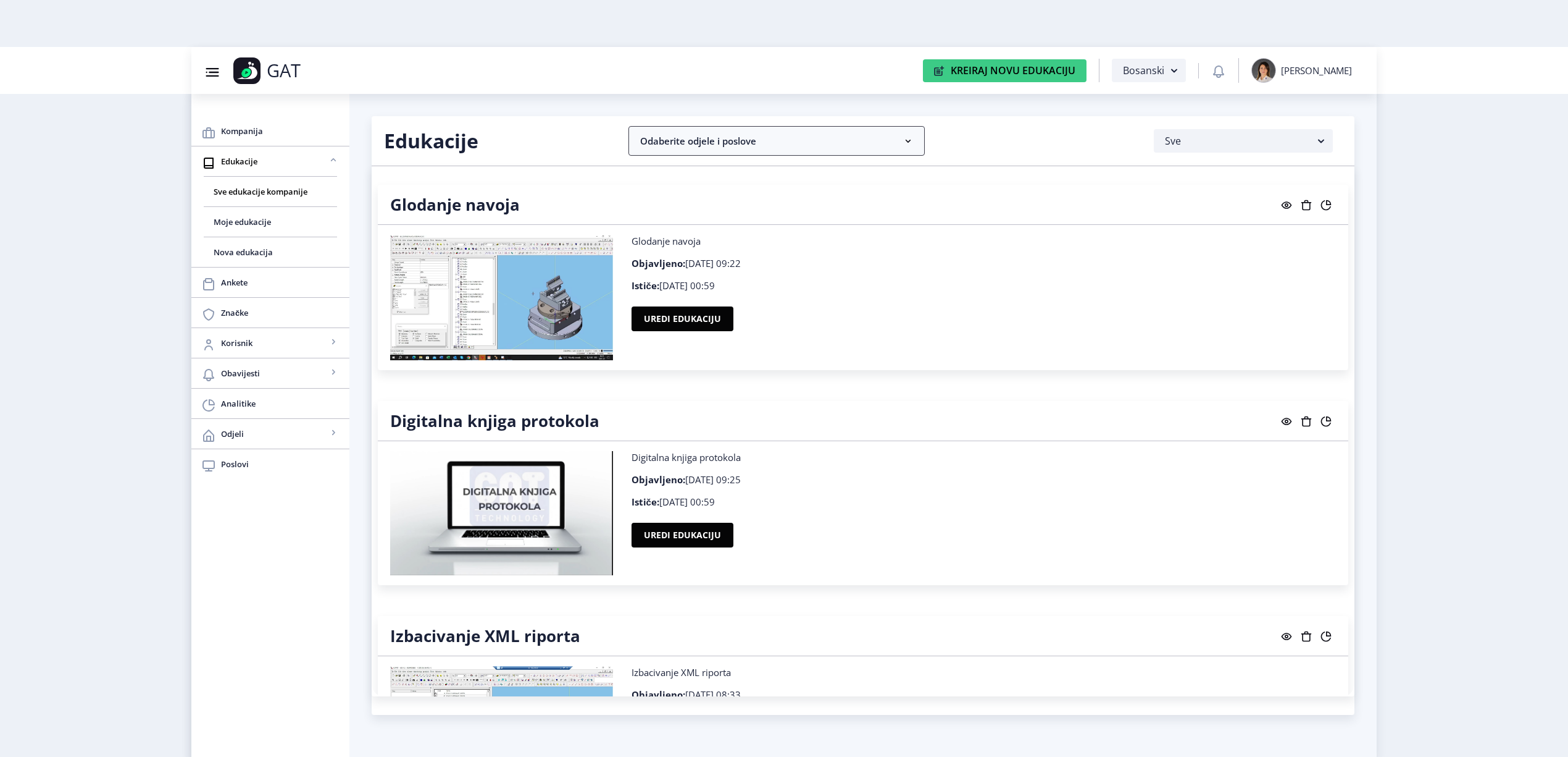
click at [899, 139] on nb-accordion-item-header "Odaberite odjele i poslove" at bounding box center [777, 141] width 297 height 30
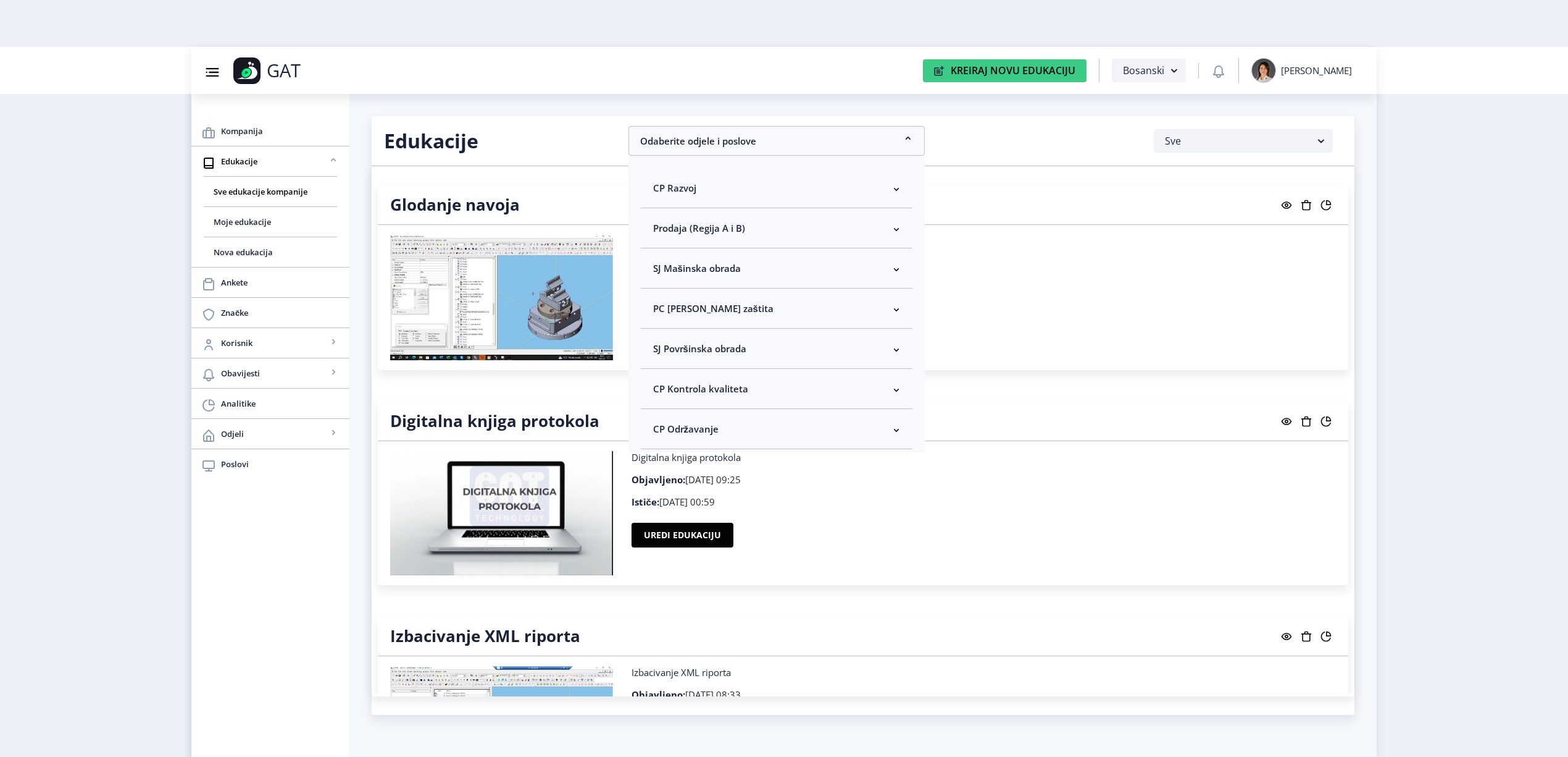
click at [803, 380] on nb-accordion-item-header "CP Kontrola kvaliteta" at bounding box center [777, 388] width 272 height 40
click at [686, 431] on span "Odaberi sve" at bounding box center [699, 432] width 60 height 15
click at [659, 432] on input "Odaberi sve" at bounding box center [658, 432] width 1 height 1
checkbox input "true"
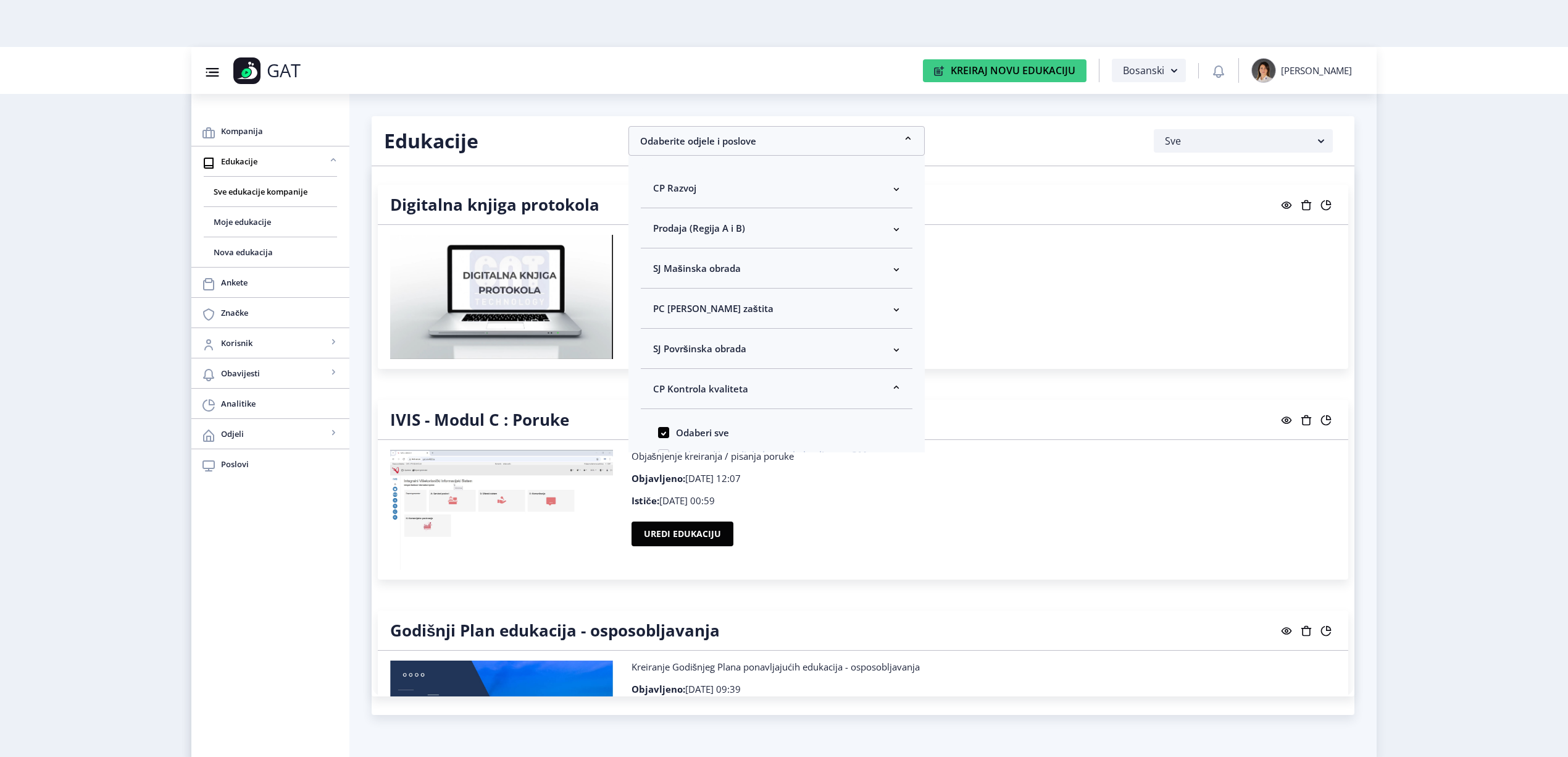
click at [1433, 367] on nb-layout "Group 43@3x Created with Sketch. GAT Kreiraj Novu Edukaciju Bosanski [PERSON_NA…" at bounding box center [784, 378] width 1568 height 757
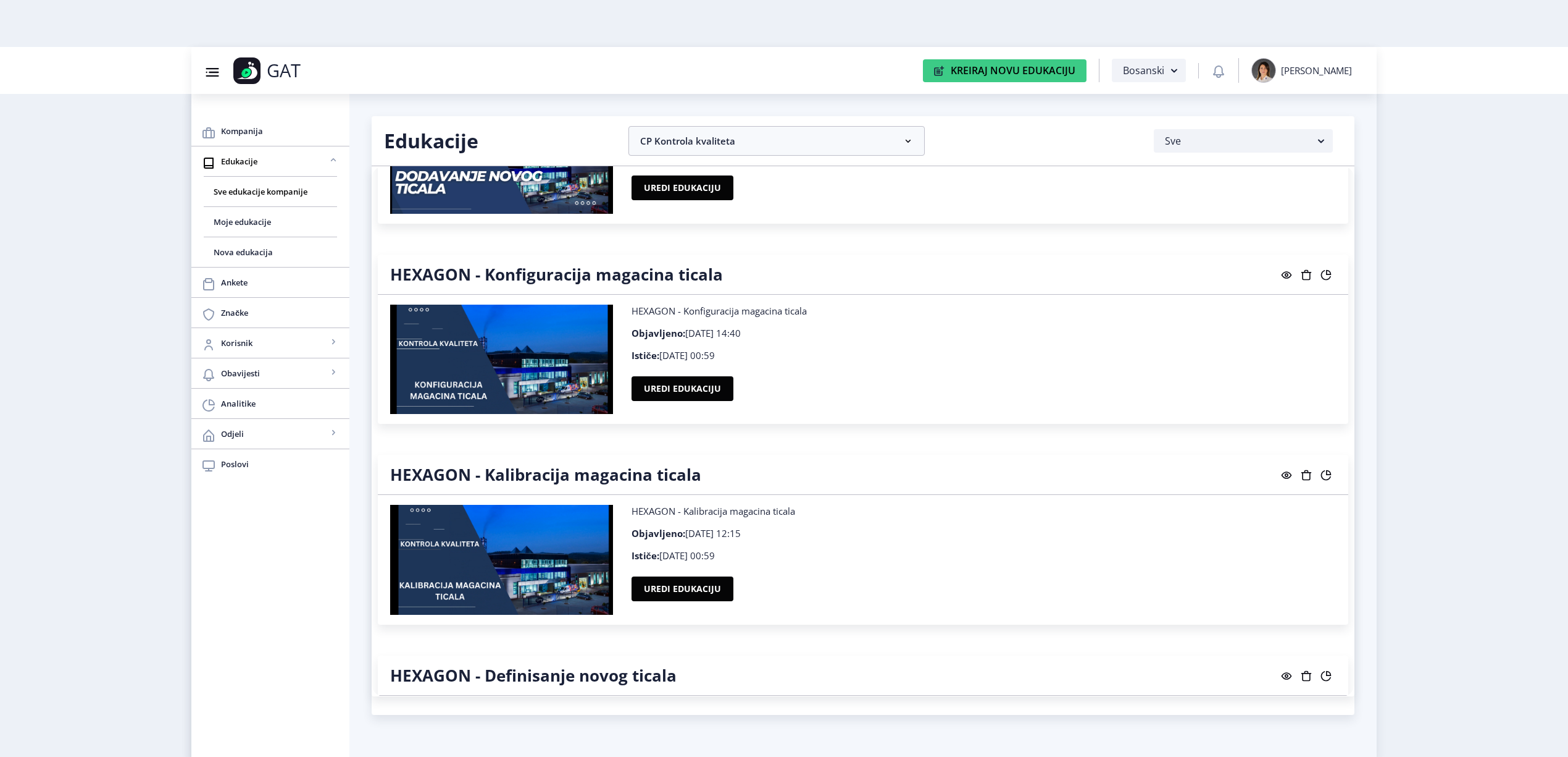
scroll to position [1070, 0]
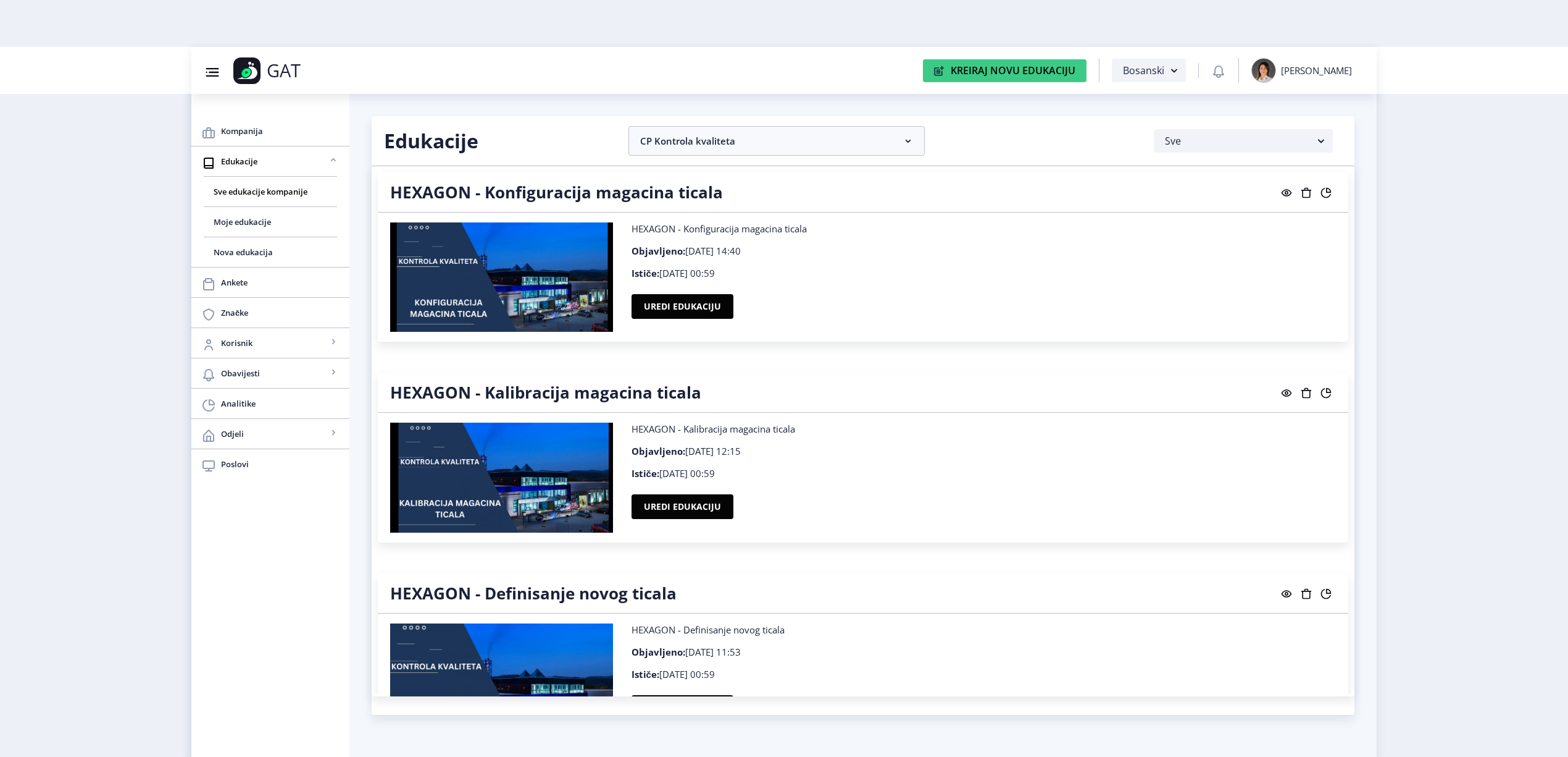
drag, startPoint x: 694, startPoint y: 299, endPoint x: 1053, endPoint y: 223, distance: 367.0
click at [1053, 223] on p "HEXAGON - Konfiguracija magacina ticala" at bounding box center [984, 229] width 705 height 12
click at [705, 302] on button "Uredi edukaciju" at bounding box center [682, 306] width 102 height 25
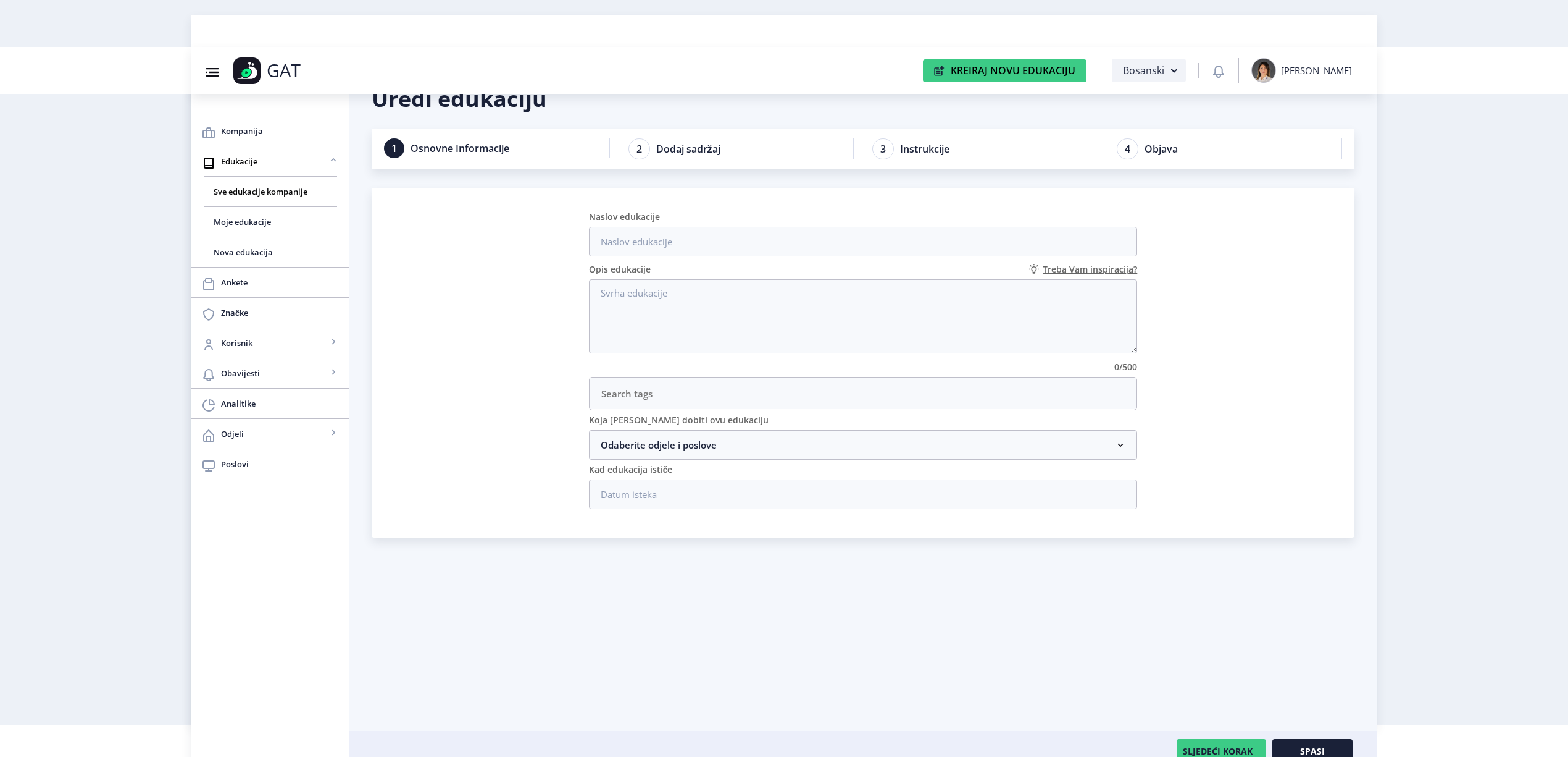
scroll to position [47, 0]
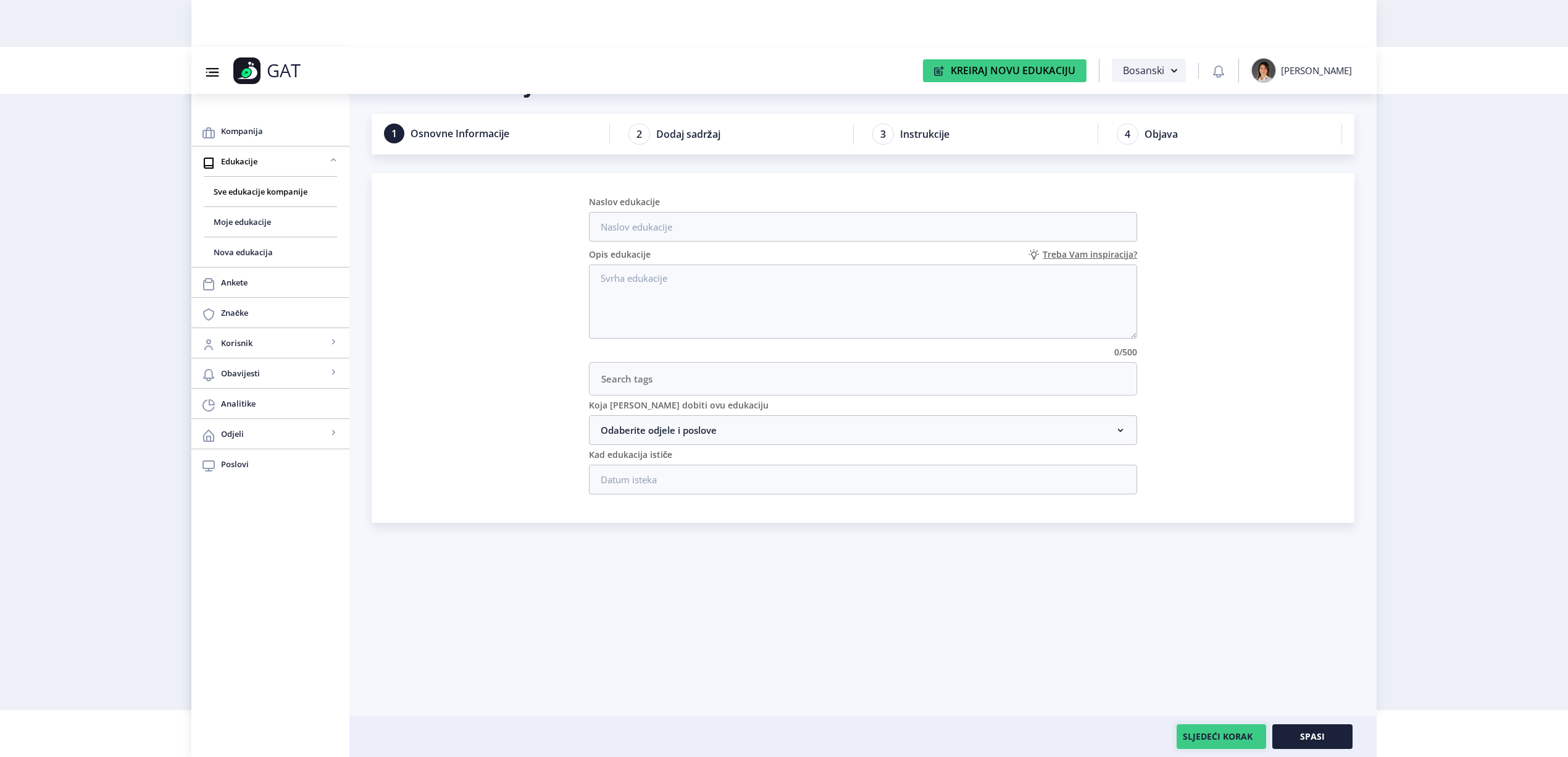
click at [1213, 733] on button "SLJEDEĆI KORAK" at bounding box center [1221, 737] width 90 height 25
click at [1213, 732] on button "SLJEDEĆI KORAK" at bounding box center [1221, 737] width 90 height 25
click at [1166, 634] on div "Uredi edukaciju 1 Osnovne Informacije 2 Dodaj sadržaj 3 Instrukcije 4 Objava Na…" at bounding box center [863, 413] width 983 height 687
click at [633, 420] on nb-accordion-item-header "Odaberite odjele i poslove" at bounding box center [863, 430] width 549 height 30
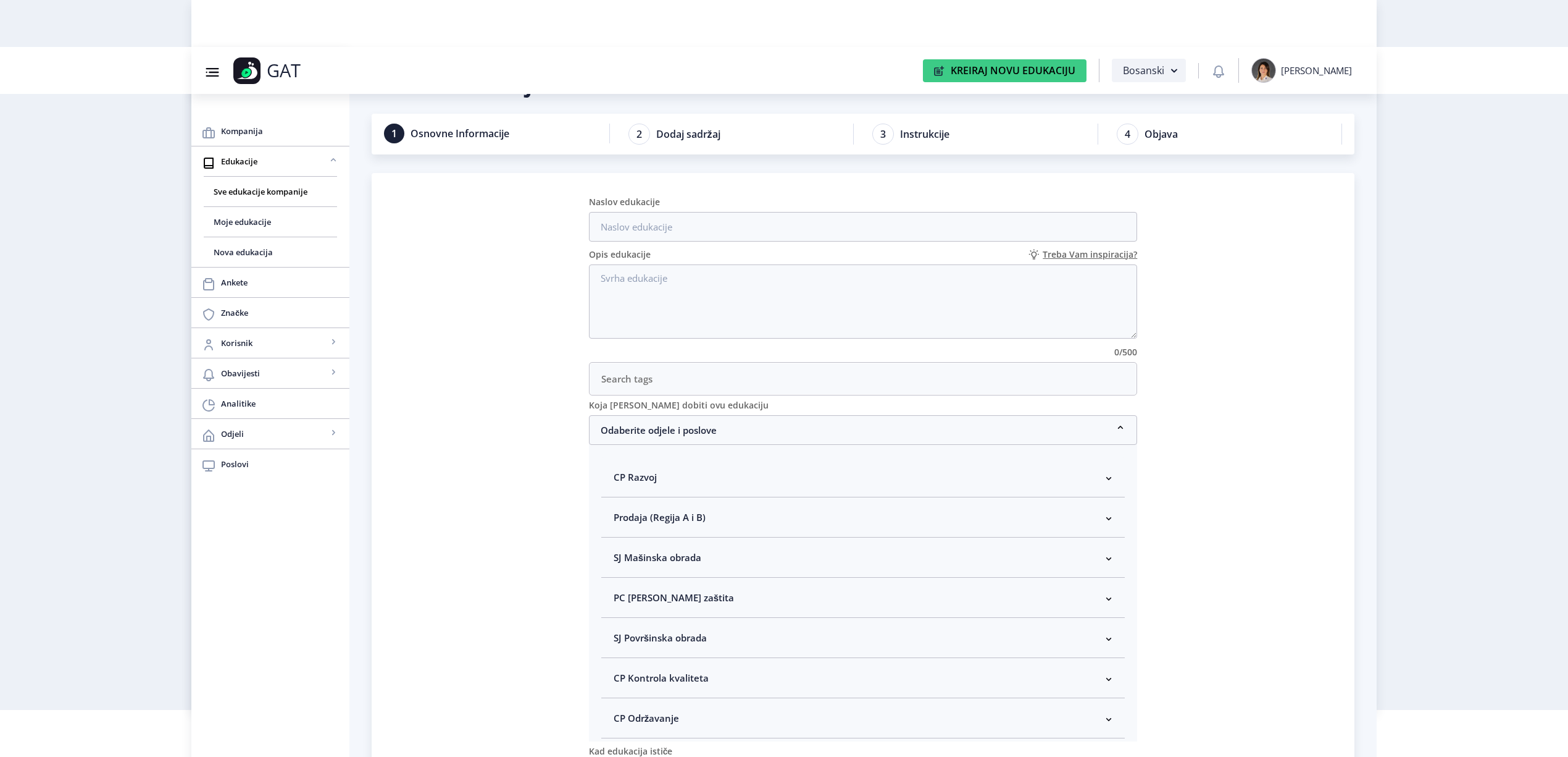
click at [1196, 545] on nb-card "Naslov edukacije Opis edukacije Treba Vam inspiracija? 0/500 Koja [PERSON_NAME]…" at bounding box center [863, 495] width 983 height 646
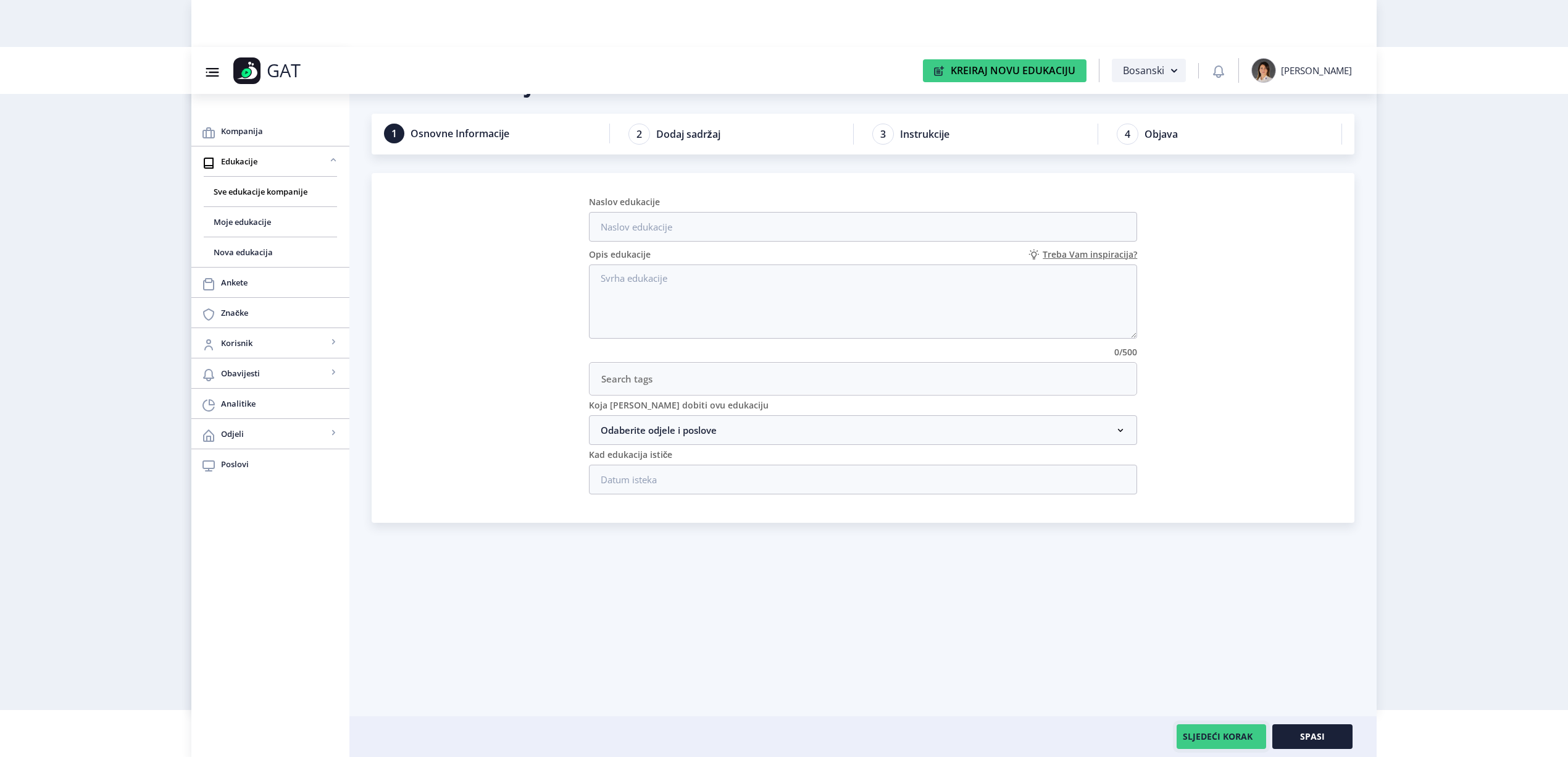
click at [1205, 737] on button "SLJEDEĆI KORAK" at bounding box center [1221, 737] width 90 height 25
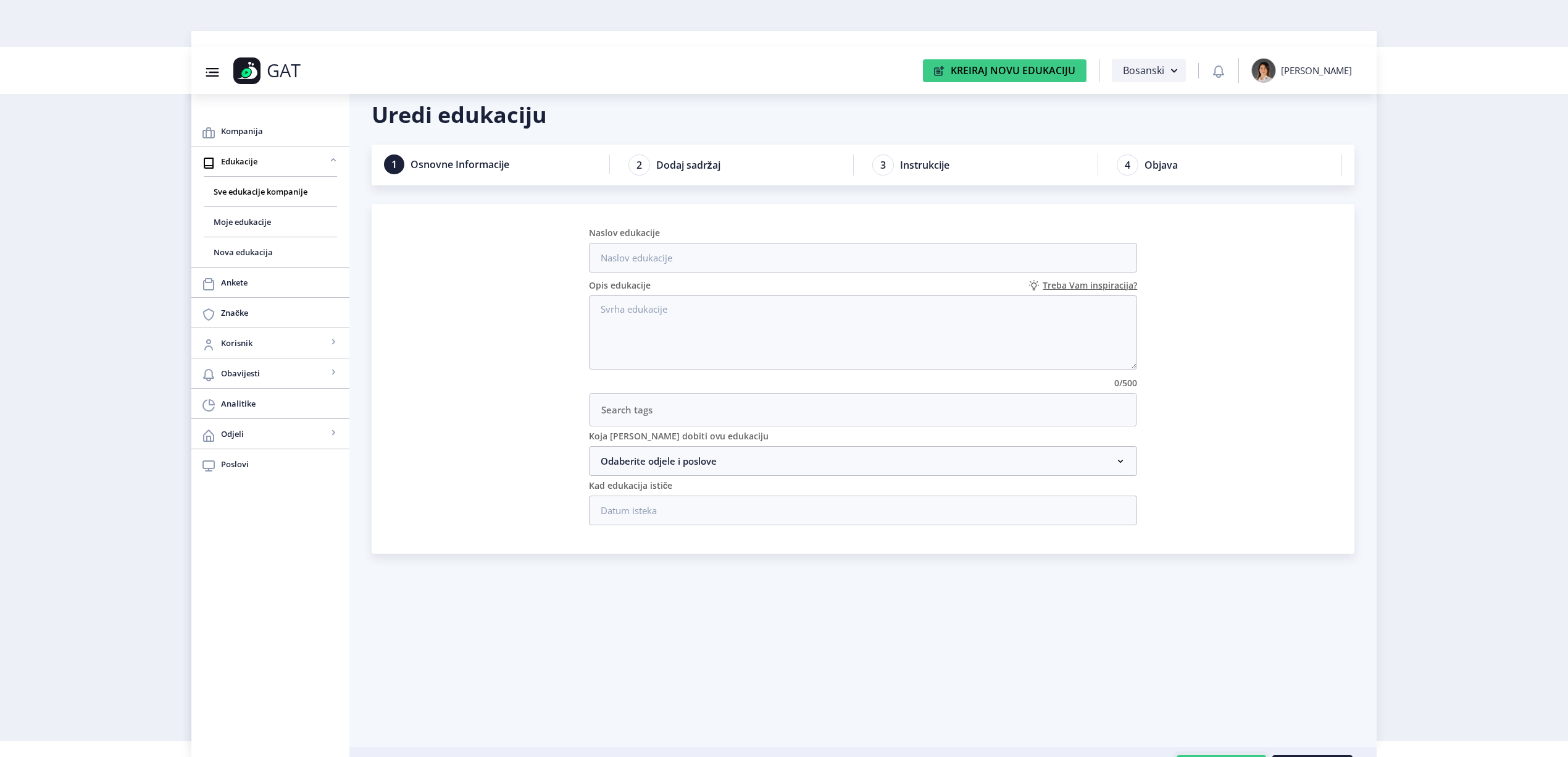
scroll to position [0, 0]
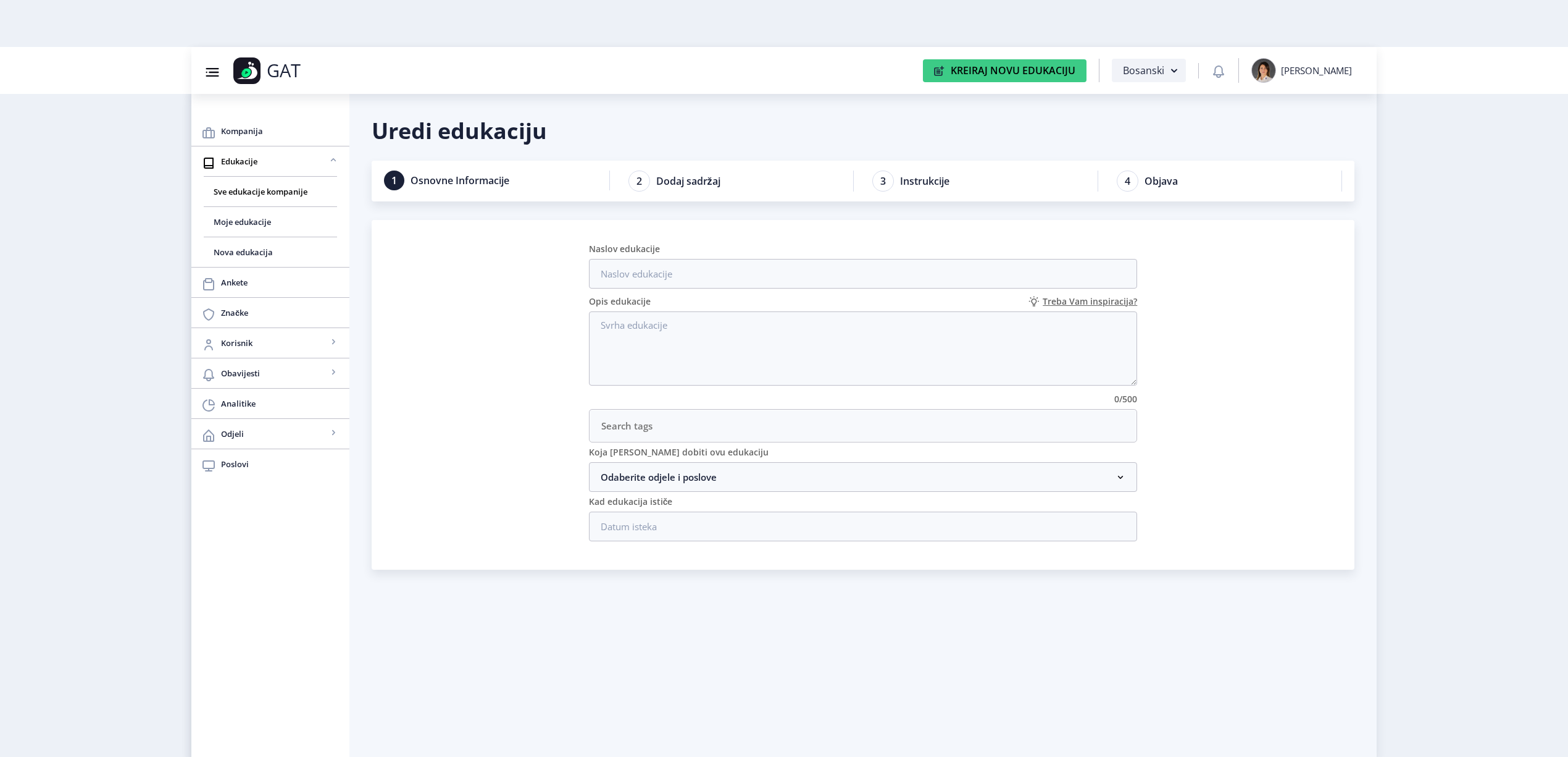
click at [687, 181] on span "Dodaj sadržaj" at bounding box center [688, 181] width 64 height 12
drag, startPoint x: 818, startPoint y: 670, endPoint x: 928, endPoint y: 712, distance: 117.7
click at [822, 680] on div "Uredi edukaciju 1 Osnovne Informacije 2 Dodaj sadržaj 3 Instrukcije 4 Objava Na…" at bounding box center [863, 460] width 983 height 687
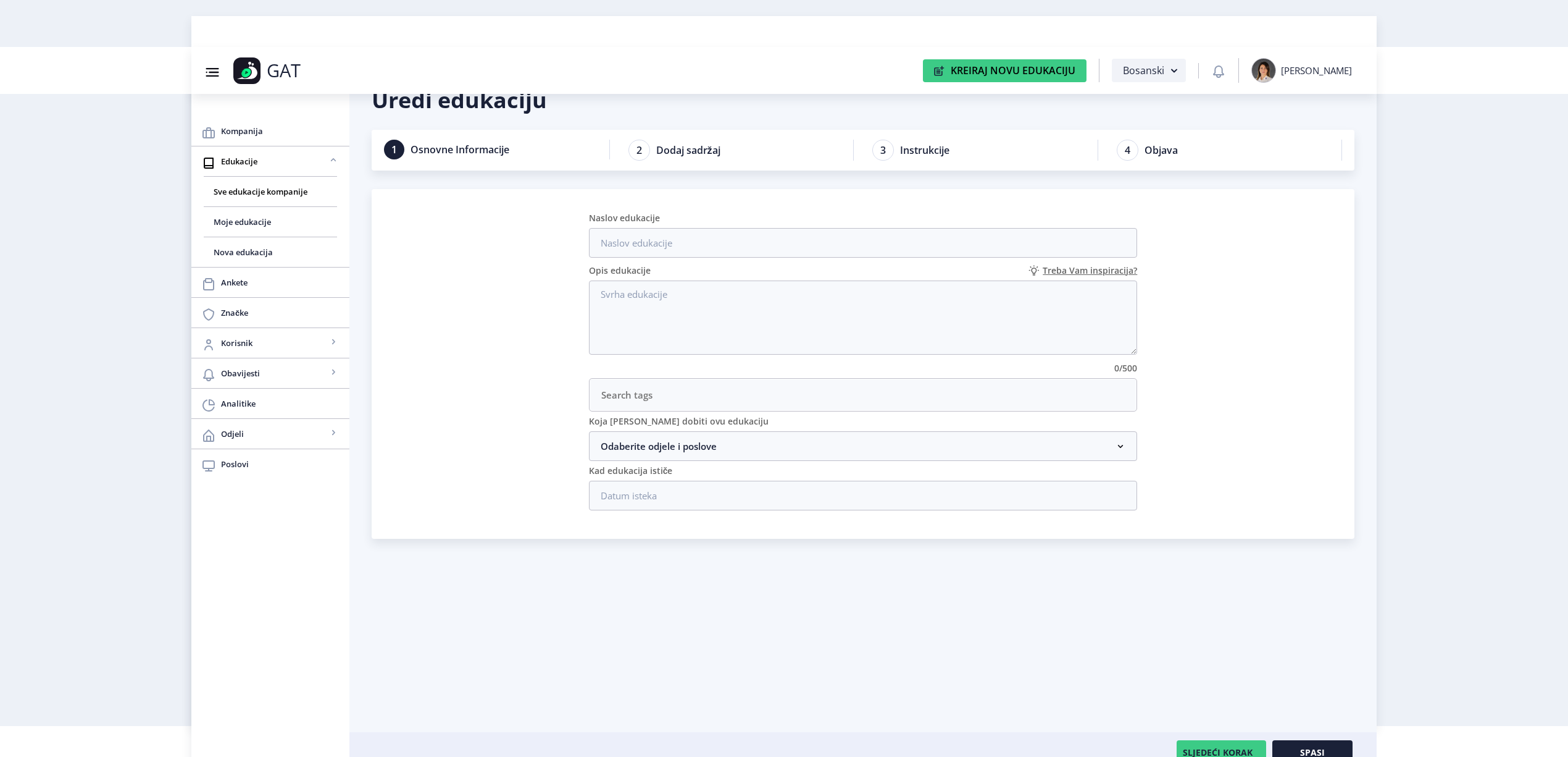
scroll to position [47, 0]
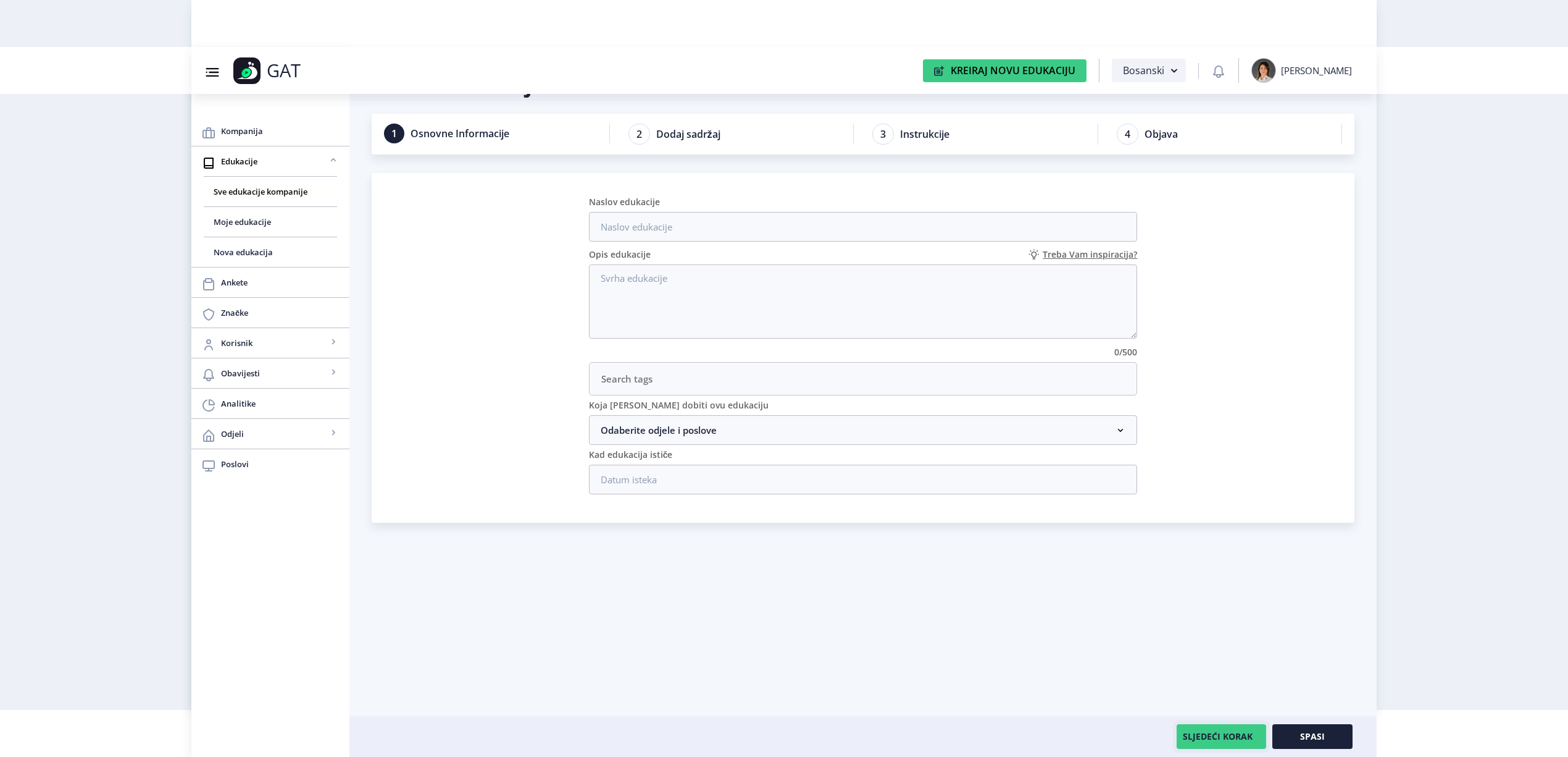
click at [1235, 736] on button "SLJEDEĆI KORAK" at bounding box center [1221, 737] width 90 height 25
click at [1238, 736] on button "SLJEDEĆI KORAK" at bounding box center [1221, 737] width 90 height 25
click at [1238, 737] on button "SLJEDEĆI KORAK" at bounding box center [1221, 737] width 90 height 25
click at [754, 433] on nb-accordion-item-header "Odaberite odjele i poslove" at bounding box center [863, 430] width 549 height 30
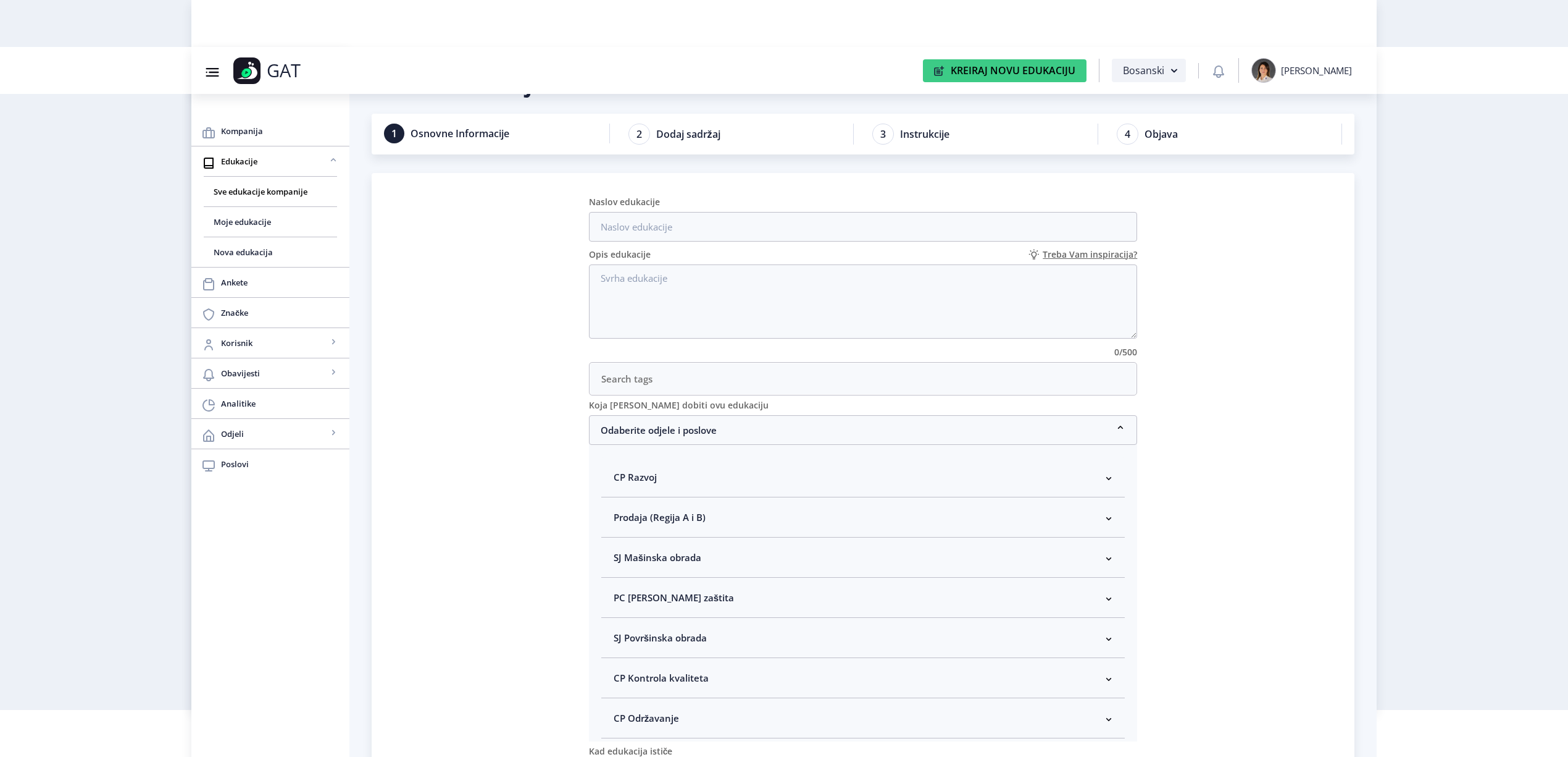
click at [694, 677] on span "CP Kontrola kvaliteta" at bounding box center [661, 677] width 95 height 15
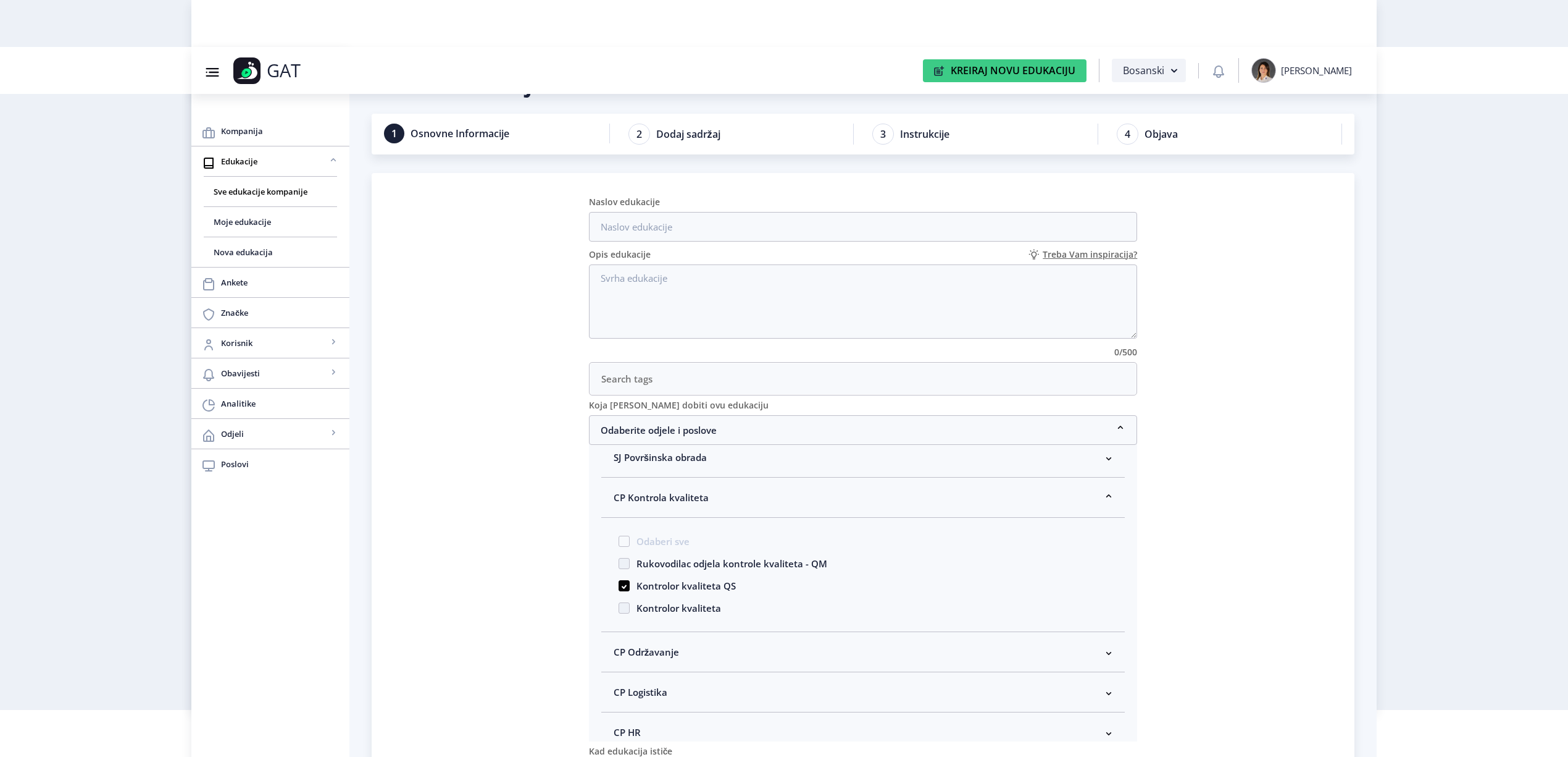
scroll to position [247, 0]
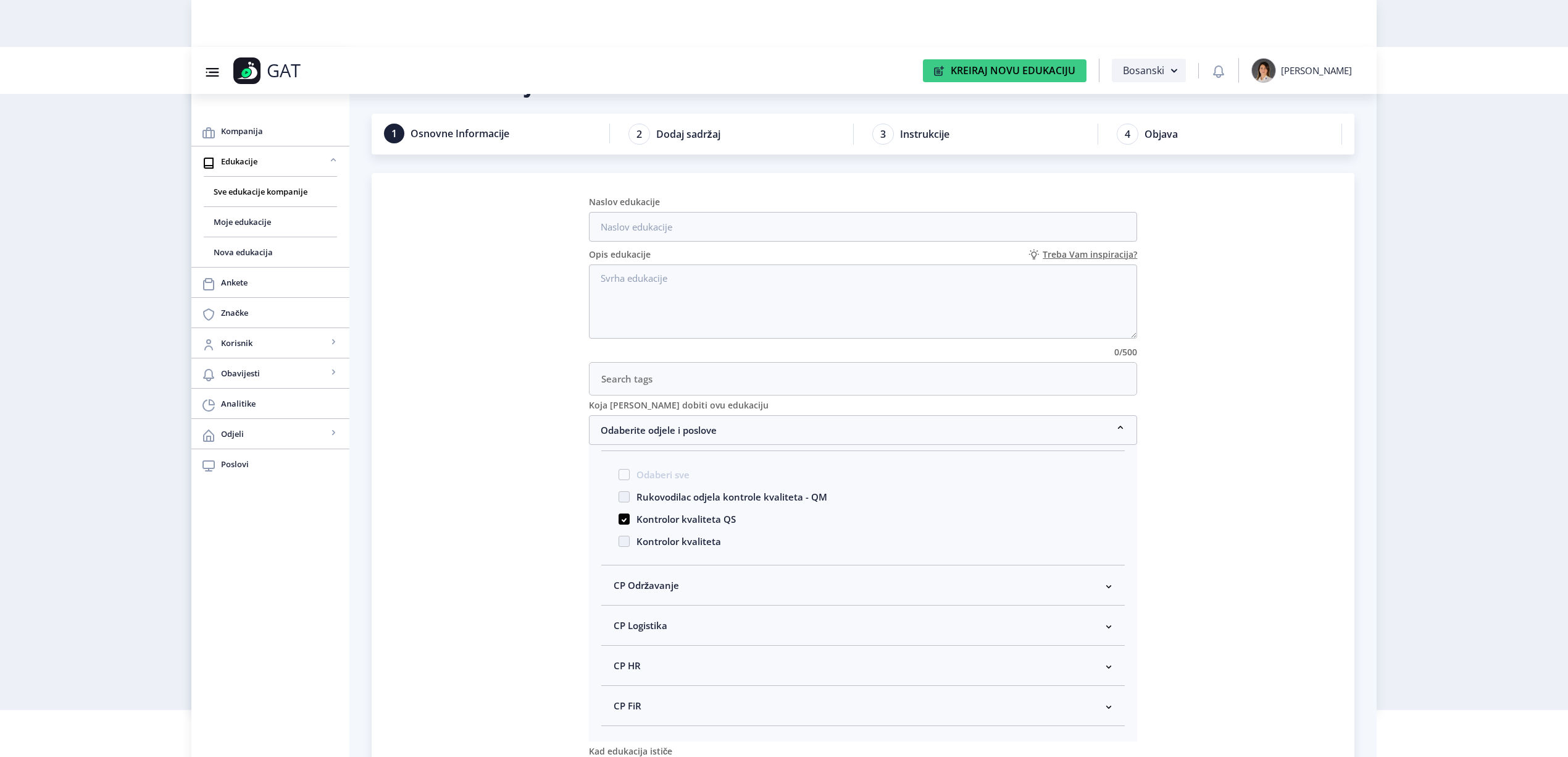
click at [690, 546] on span "Kontrolor kvaliteta" at bounding box center [675, 541] width 91 height 15
click at [619, 538] on input "Kontrolor kvaliteta" at bounding box center [618, 537] width 1 height 1
checkbox input "true"
click at [1262, 566] on nb-card "Naslov edukacije Opis edukacije Treba Vam inspiracija? 0/500 Koja [PERSON_NAME]…" at bounding box center [863, 495] width 983 height 646
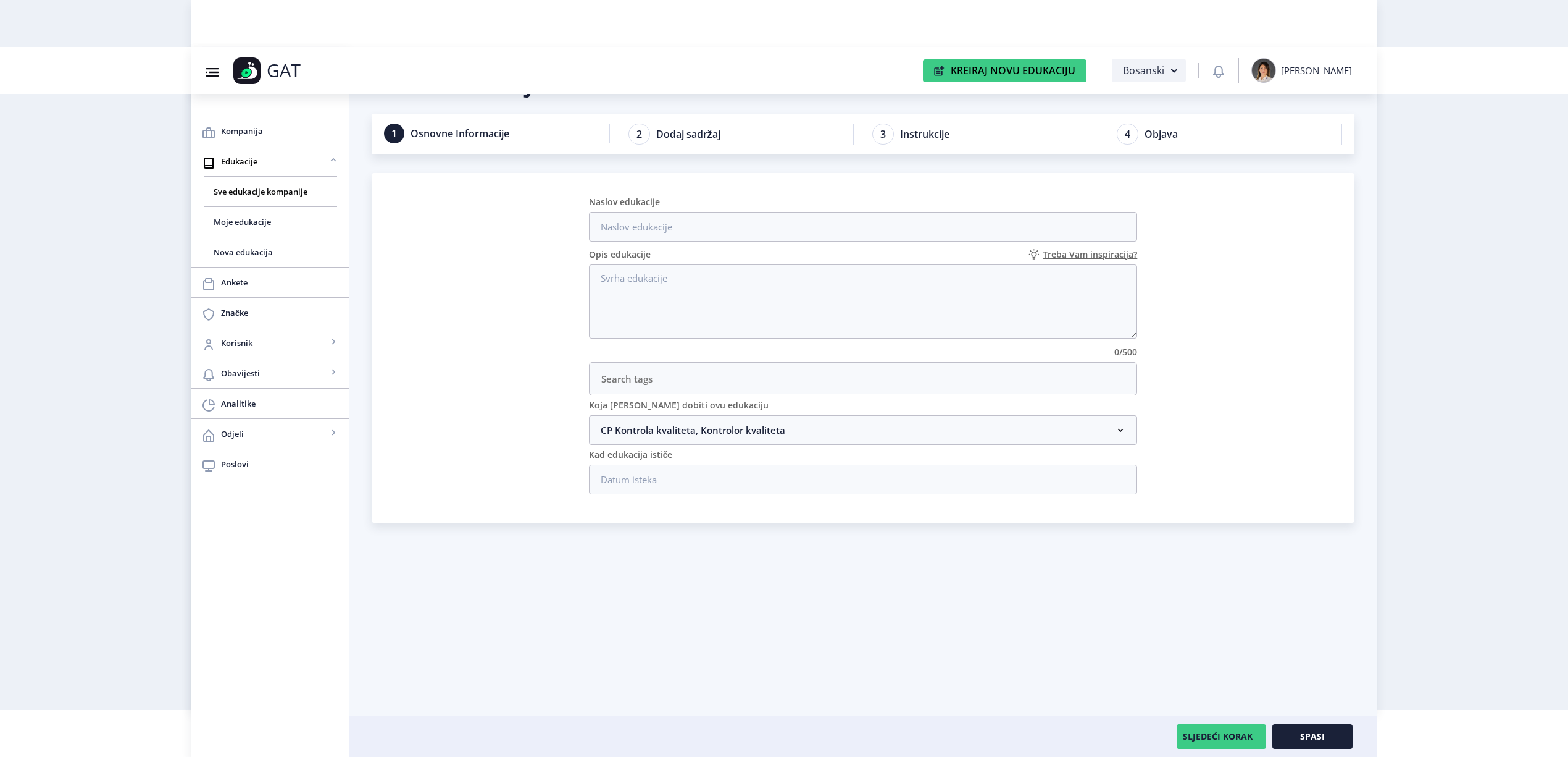
scroll to position [0, 0]
click at [1296, 731] on button "Spasi" at bounding box center [1312, 737] width 80 height 25
click at [236, 184] on link "Sve edukacije kompanije" at bounding box center [270, 191] width 134 height 30
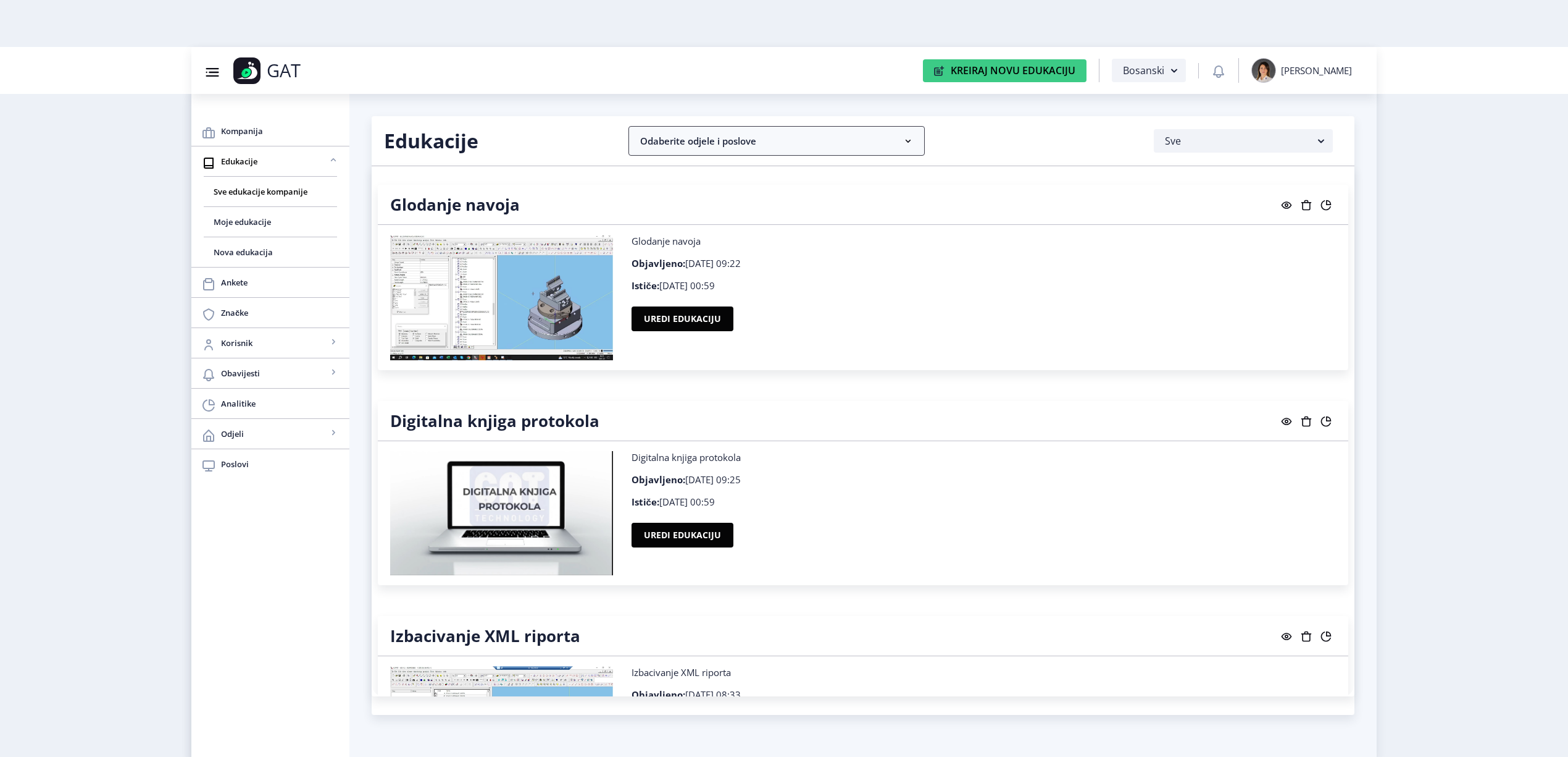
click at [896, 128] on nb-accordion-item-header "Odaberite odjele i poslove" at bounding box center [777, 141] width 297 height 30
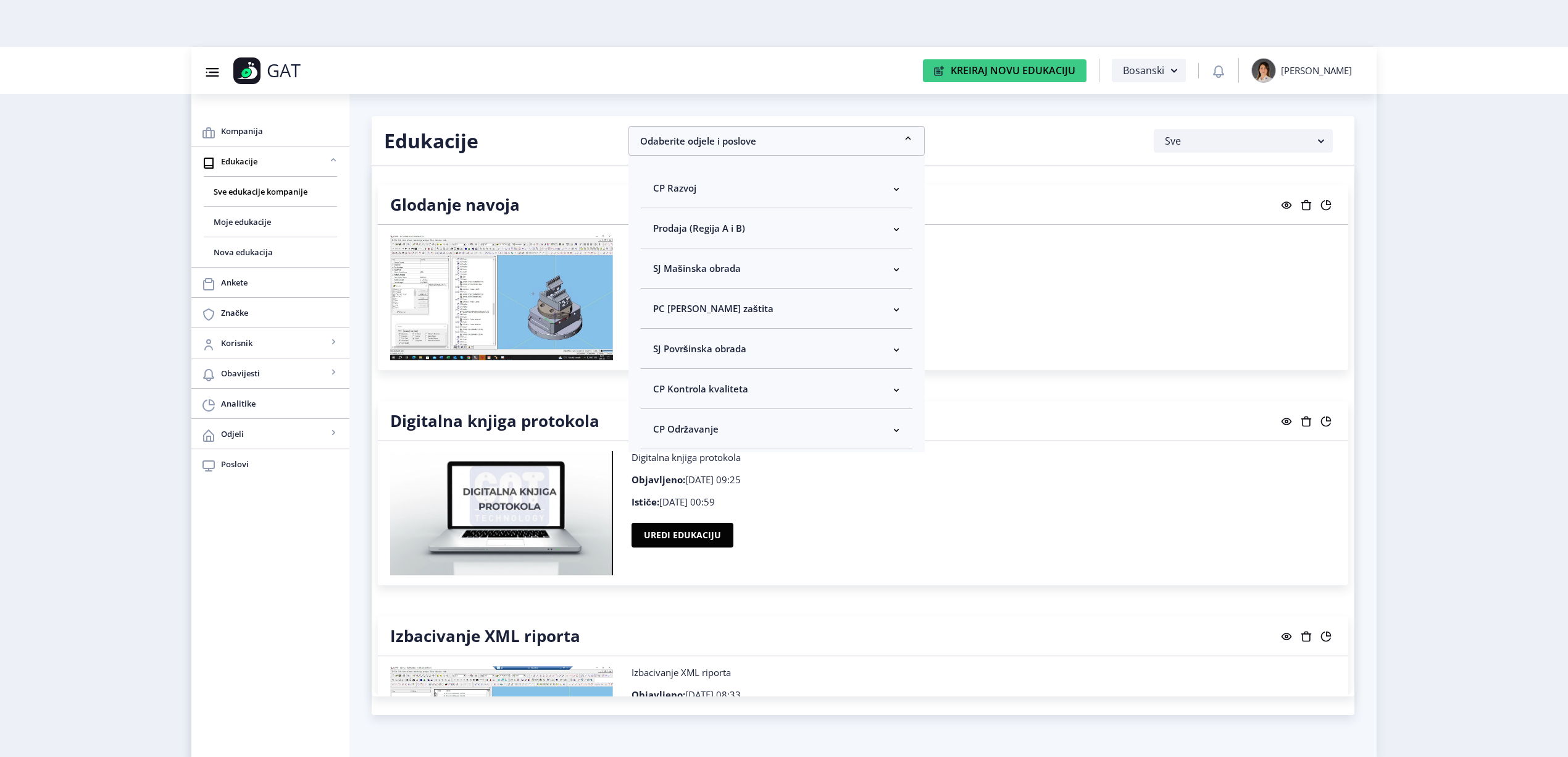
click at [754, 380] on nb-accordion-item-header "CP Kontrola kvaliteta" at bounding box center [777, 388] width 272 height 40
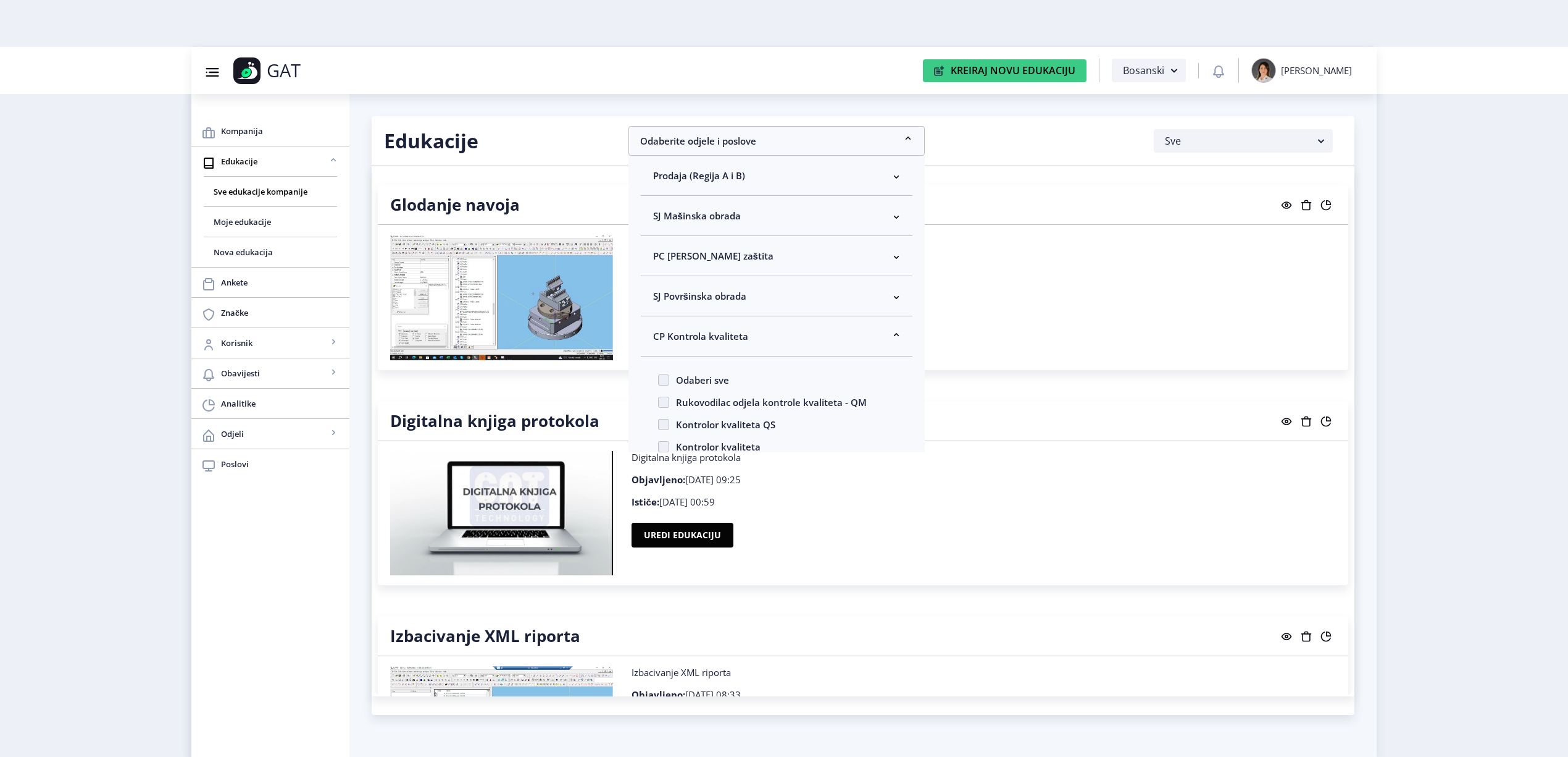
scroll to position [82, 0]
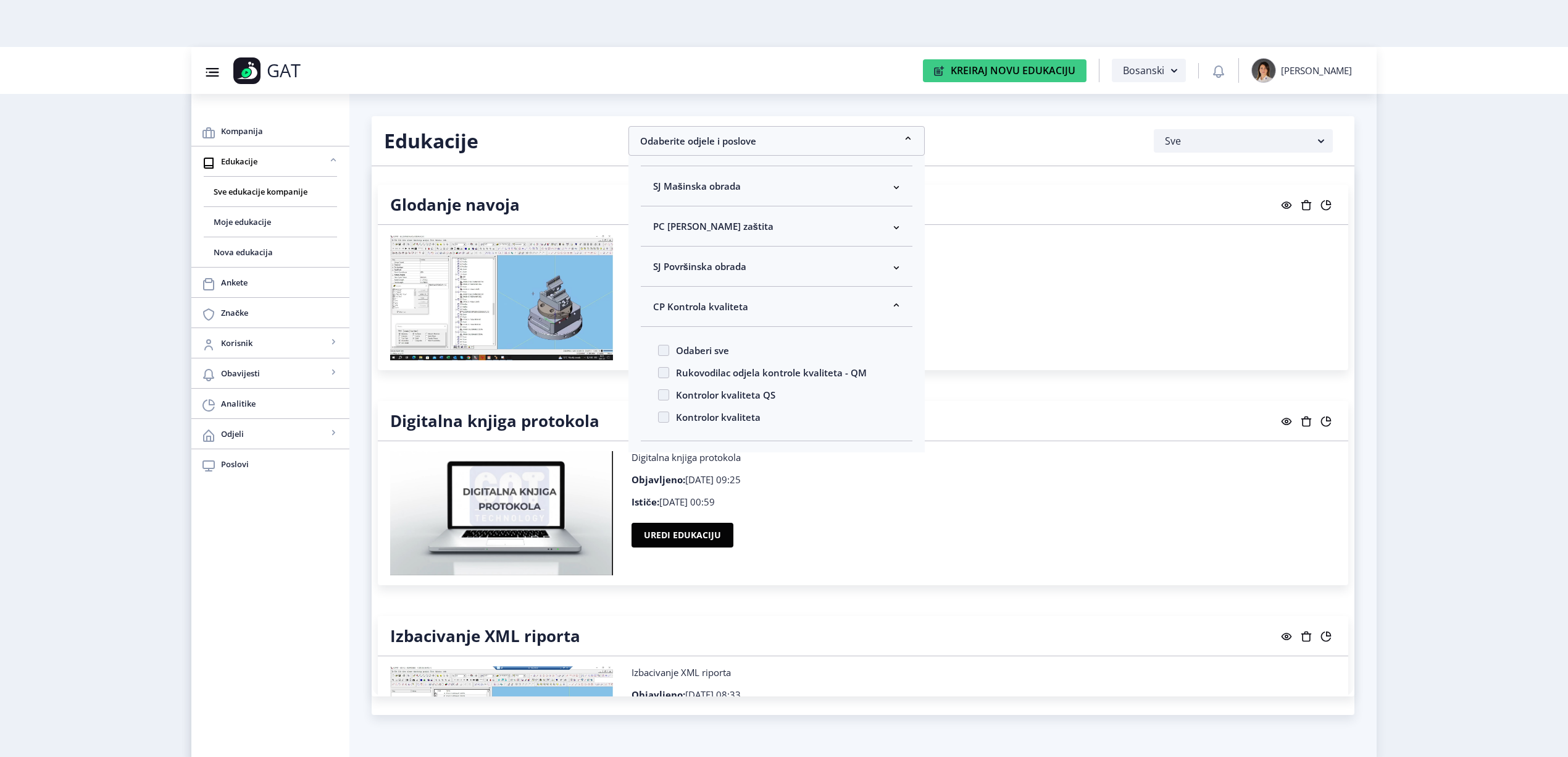
click at [718, 346] on span "Odaberi sve" at bounding box center [699, 350] width 60 height 15
click at [659, 350] on input "Odaberi sve" at bounding box center [658, 350] width 1 height 1
checkbox input "true"
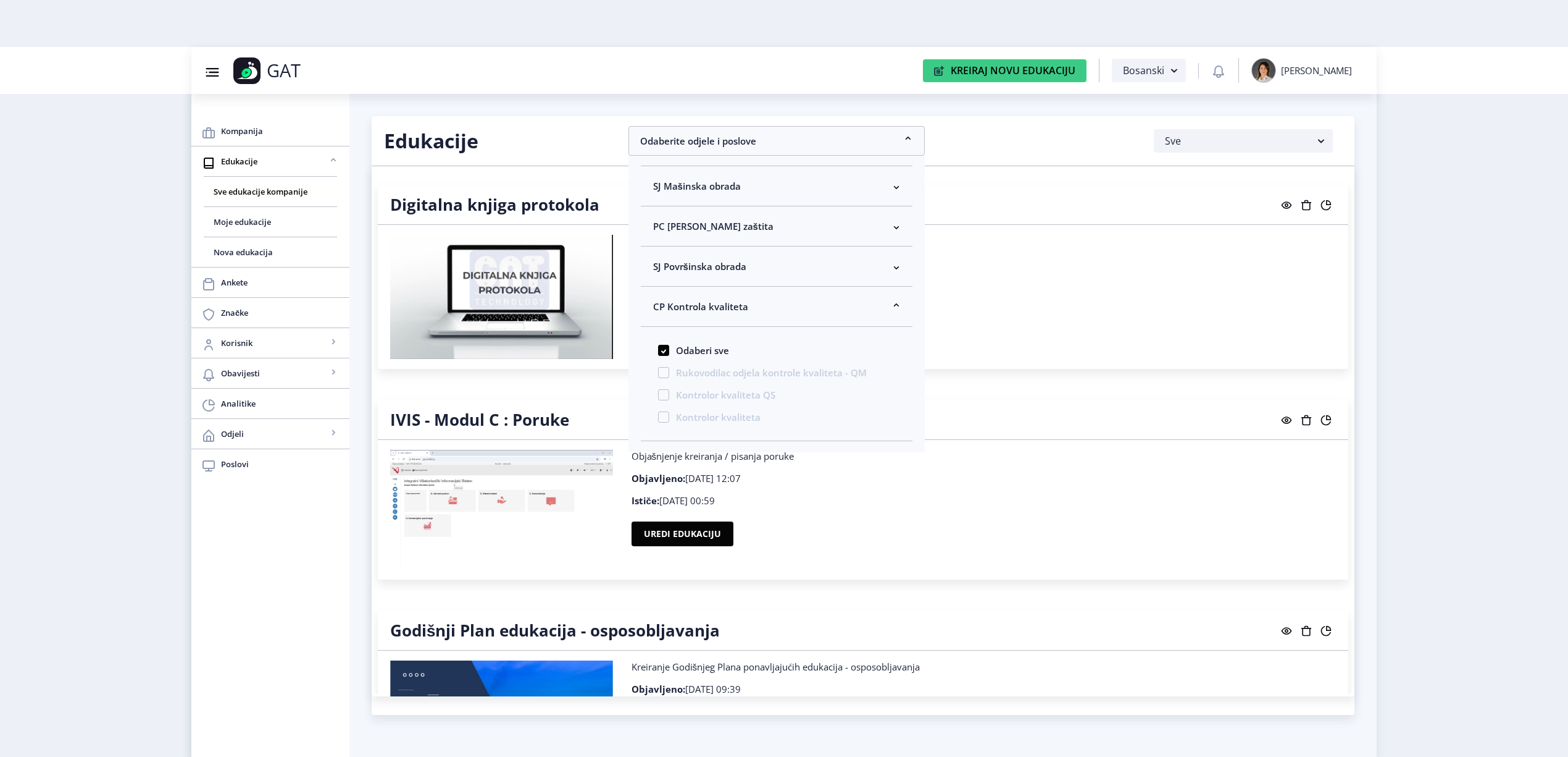
click at [1457, 465] on nb-layout "Group 43@3x Created with Sketch. GAT Kreiraj Novu Edukaciju Bosanski [PERSON_NA…" at bounding box center [784, 378] width 1568 height 757
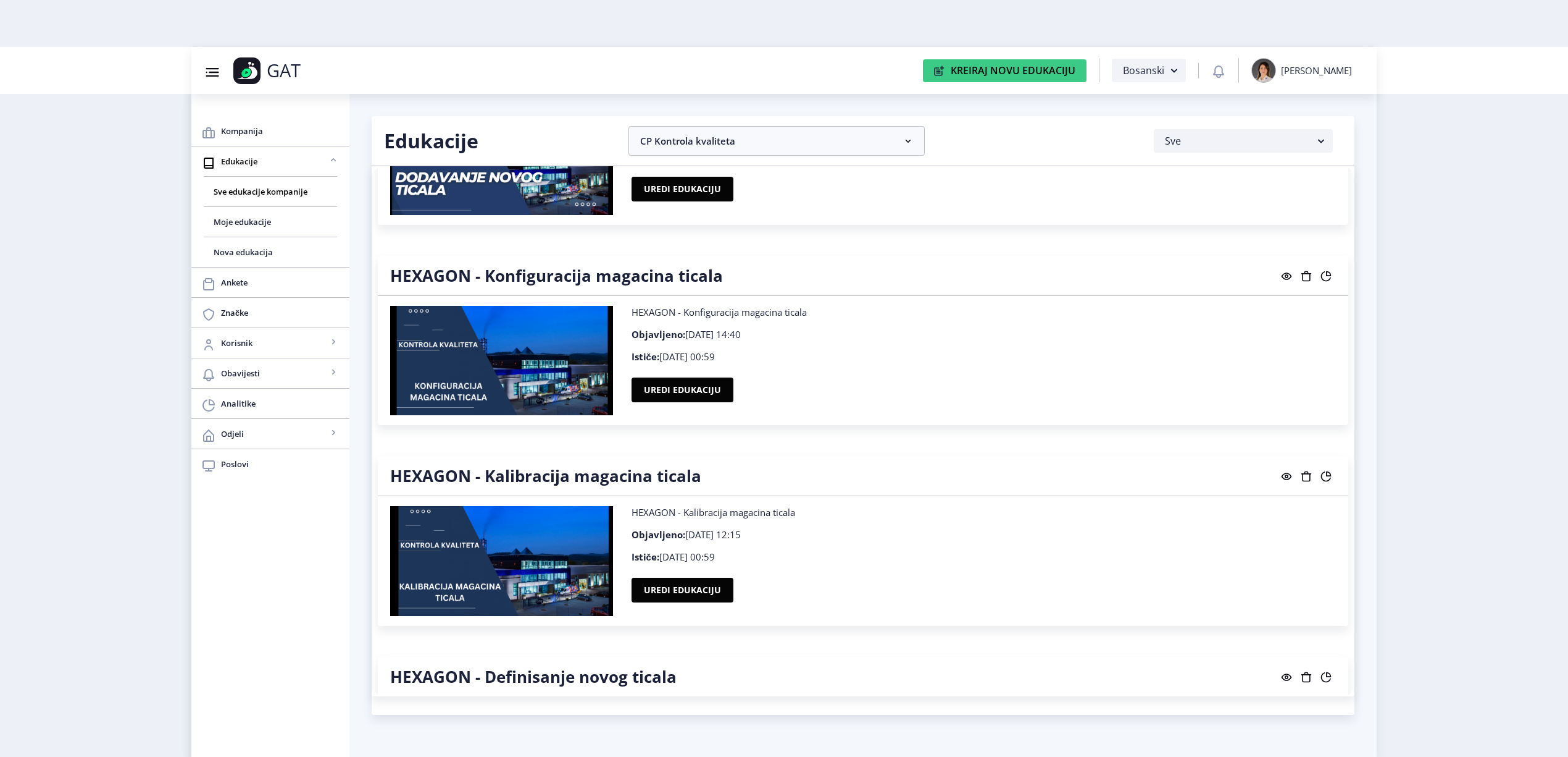
scroll to position [988, 0]
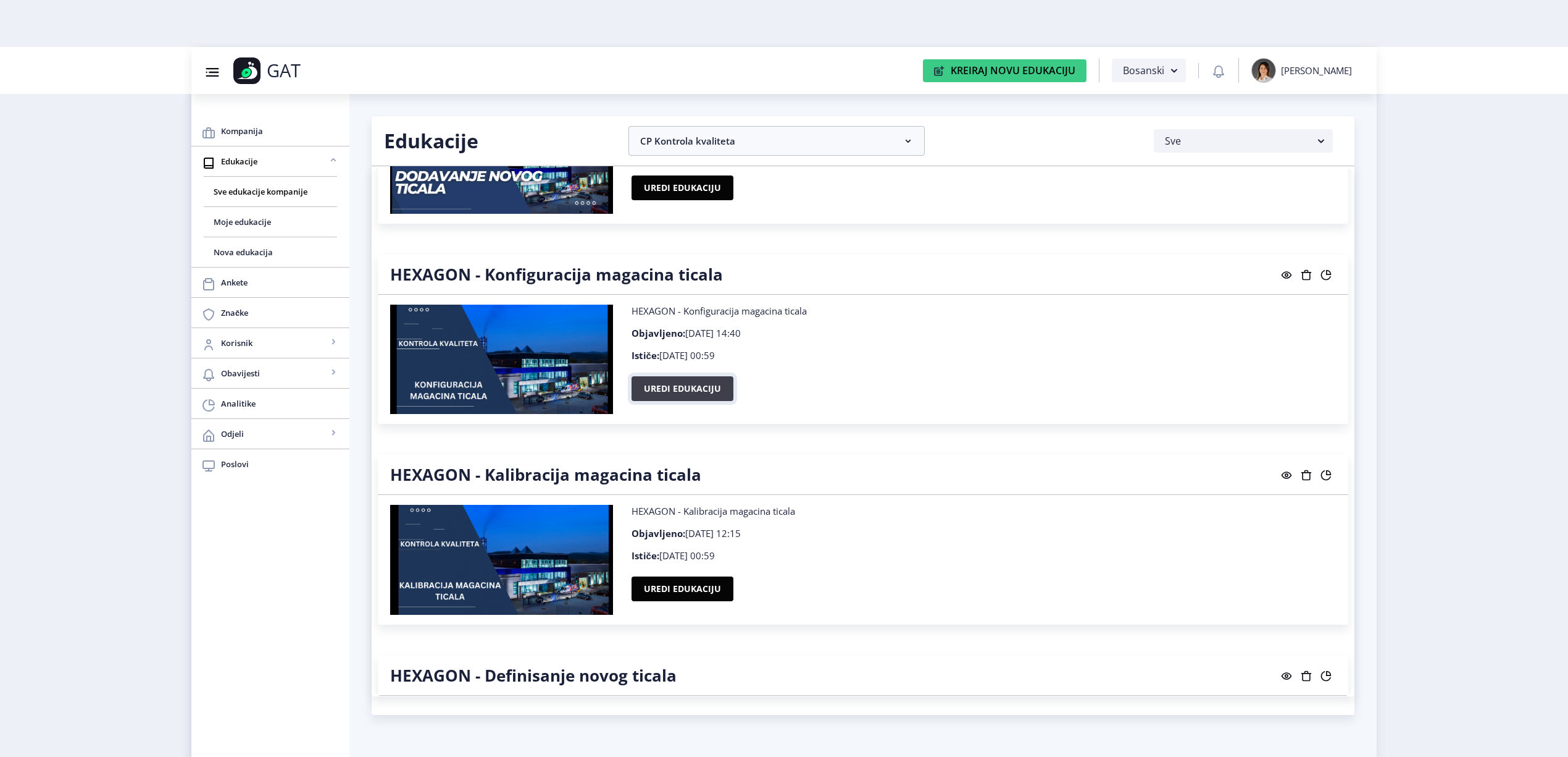
click at [684, 388] on button "Uredi edukaciju" at bounding box center [682, 388] width 102 height 25
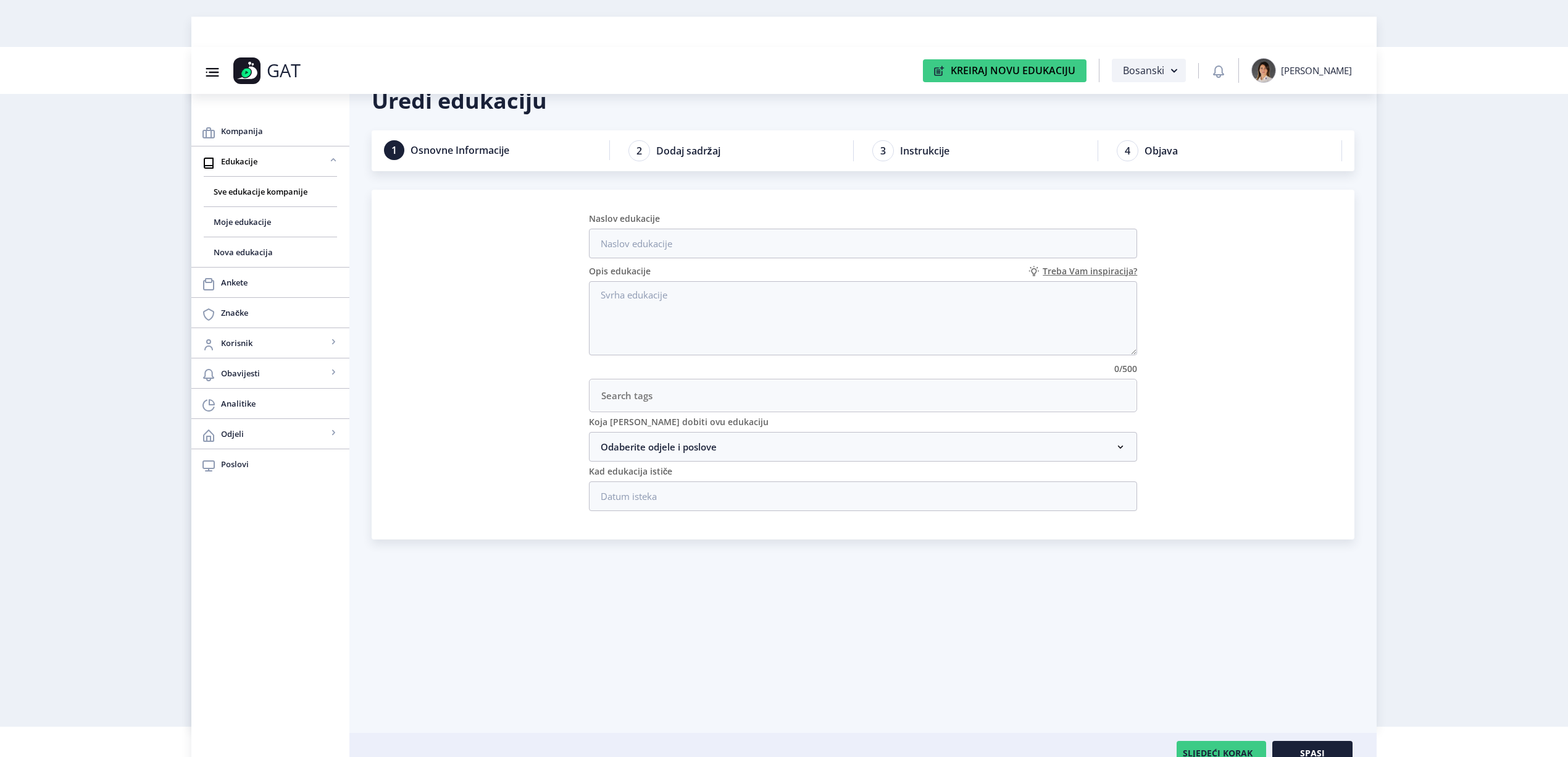
scroll to position [47, 0]
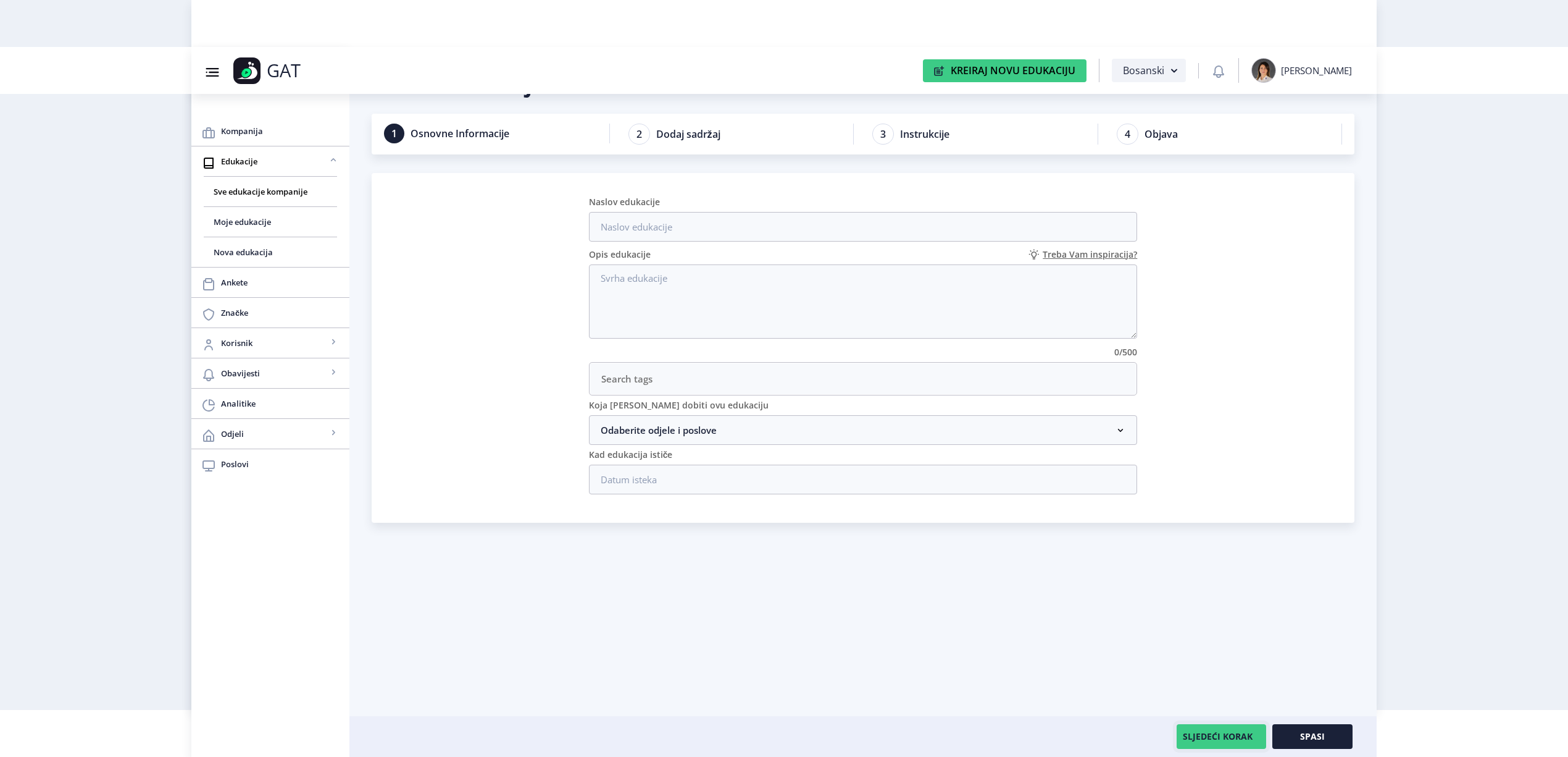
click at [1185, 741] on button "SLJEDEĆI KORAK" at bounding box center [1221, 737] width 90 height 25
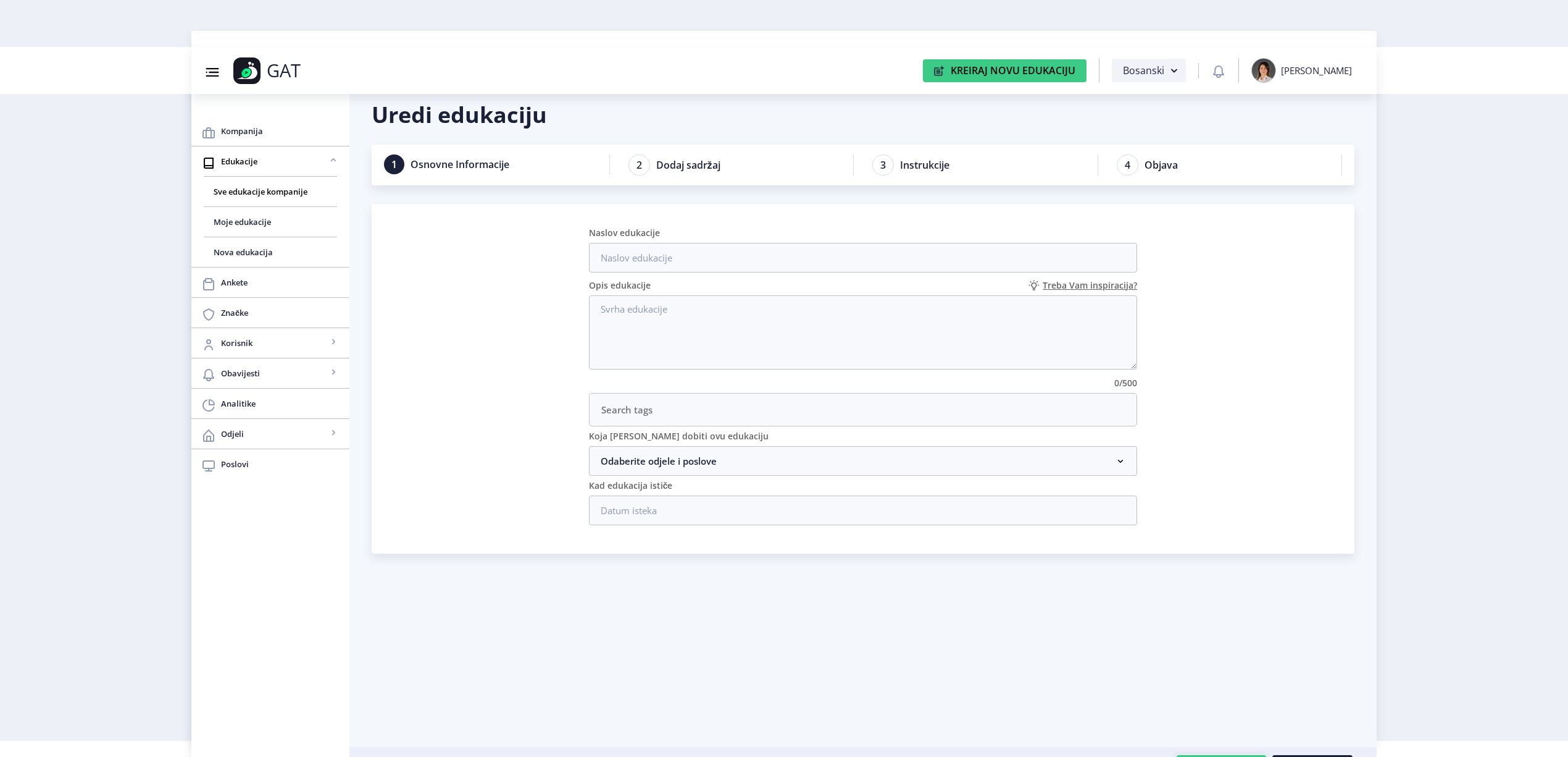
scroll to position [0, 0]
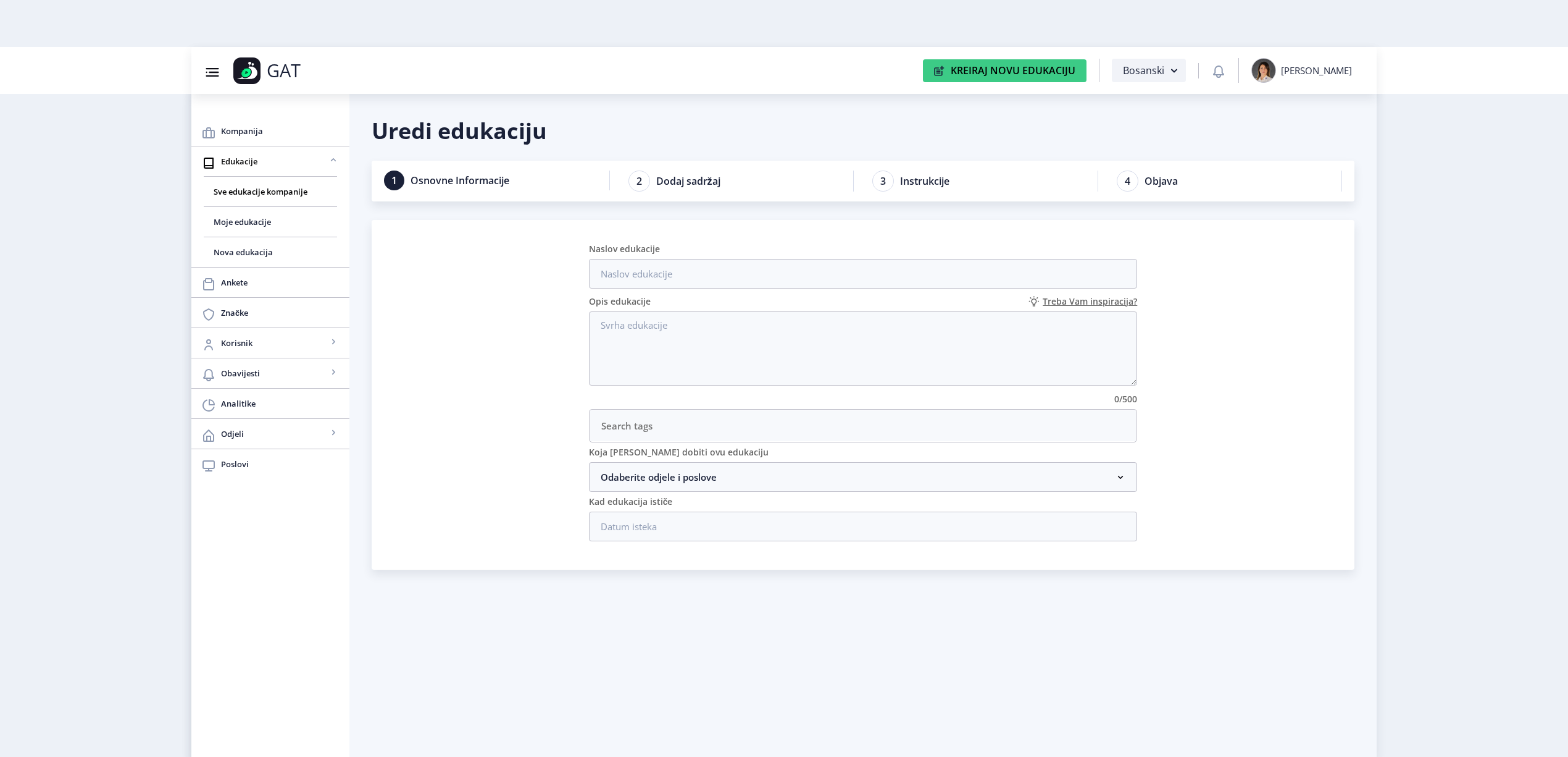
click at [689, 183] on span "Dodaj sadržaj" at bounding box center [688, 181] width 64 height 12
click at [689, 184] on span "Dodaj sadržaj" at bounding box center [688, 181] width 64 height 12
click at [1256, 282] on nb-card "Naslov edukacije Opis edukacije Treba Vam inspiracija? 0/500 Koja [PERSON_NAME]…" at bounding box center [863, 394] width 983 height 349
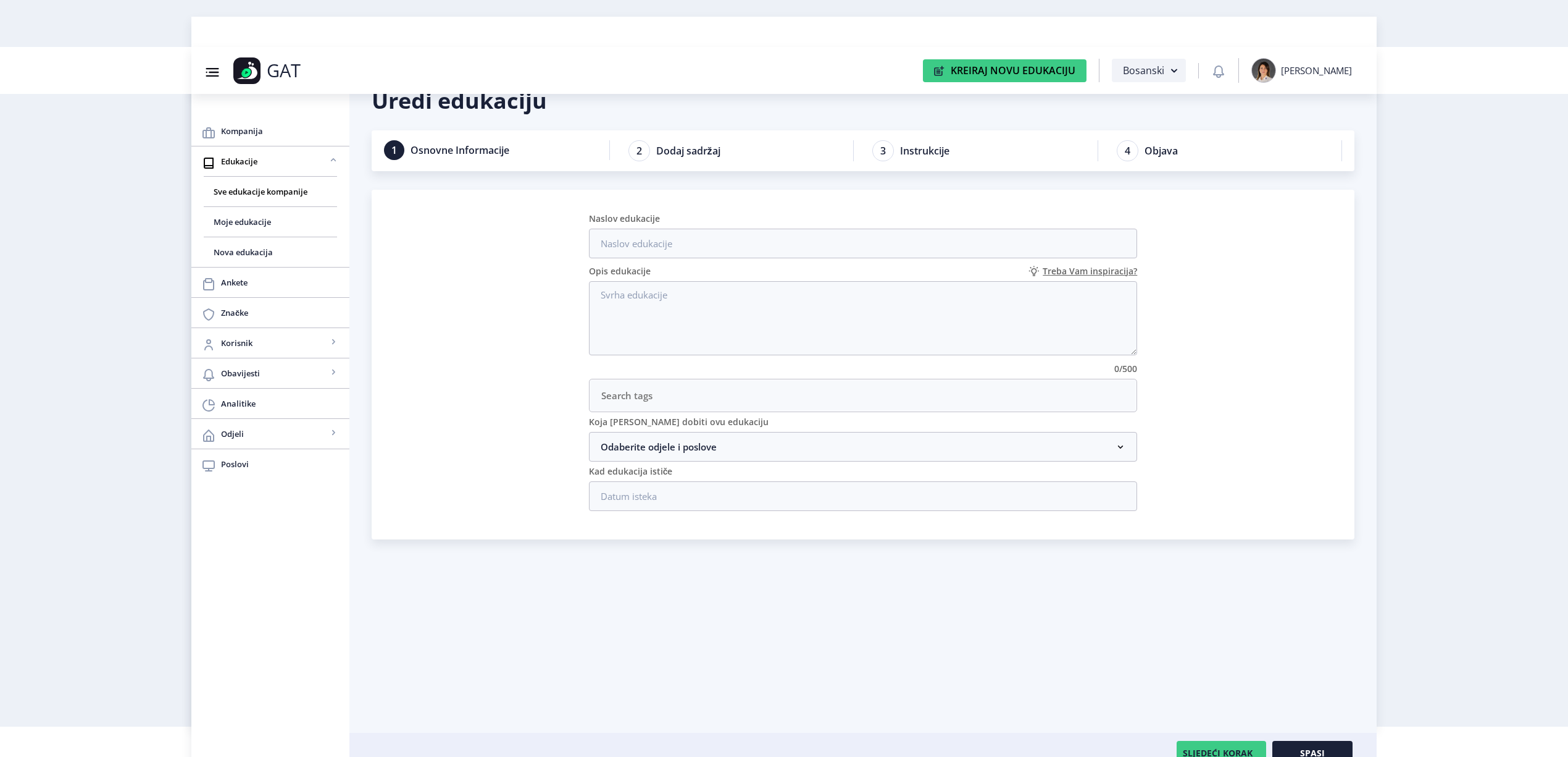
scroll to position [47, 0]
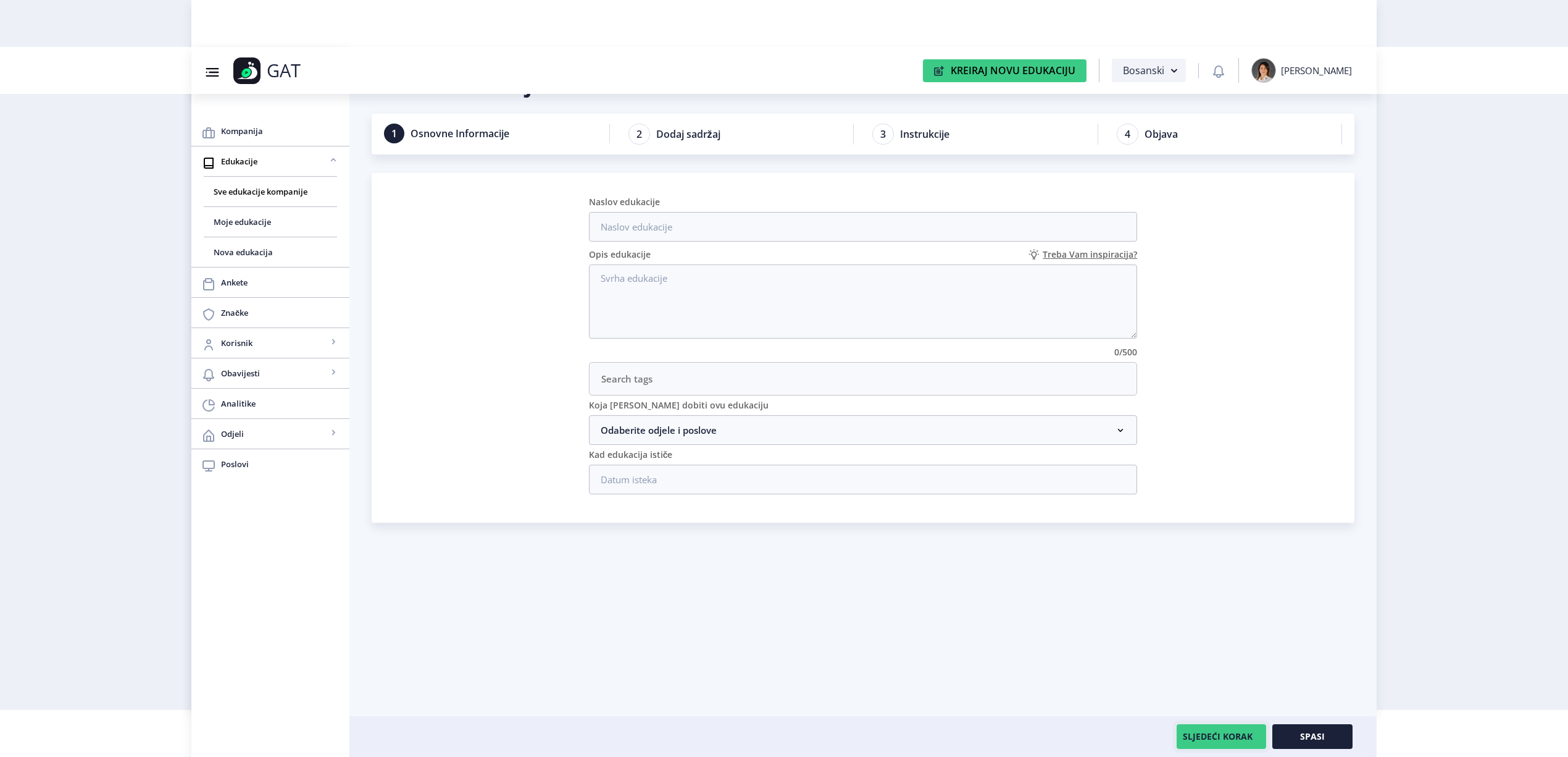
click at [1222, 727] on button "SLJEDEĆI KORAK" at bounding box center [1221, 737] width 90 height 25
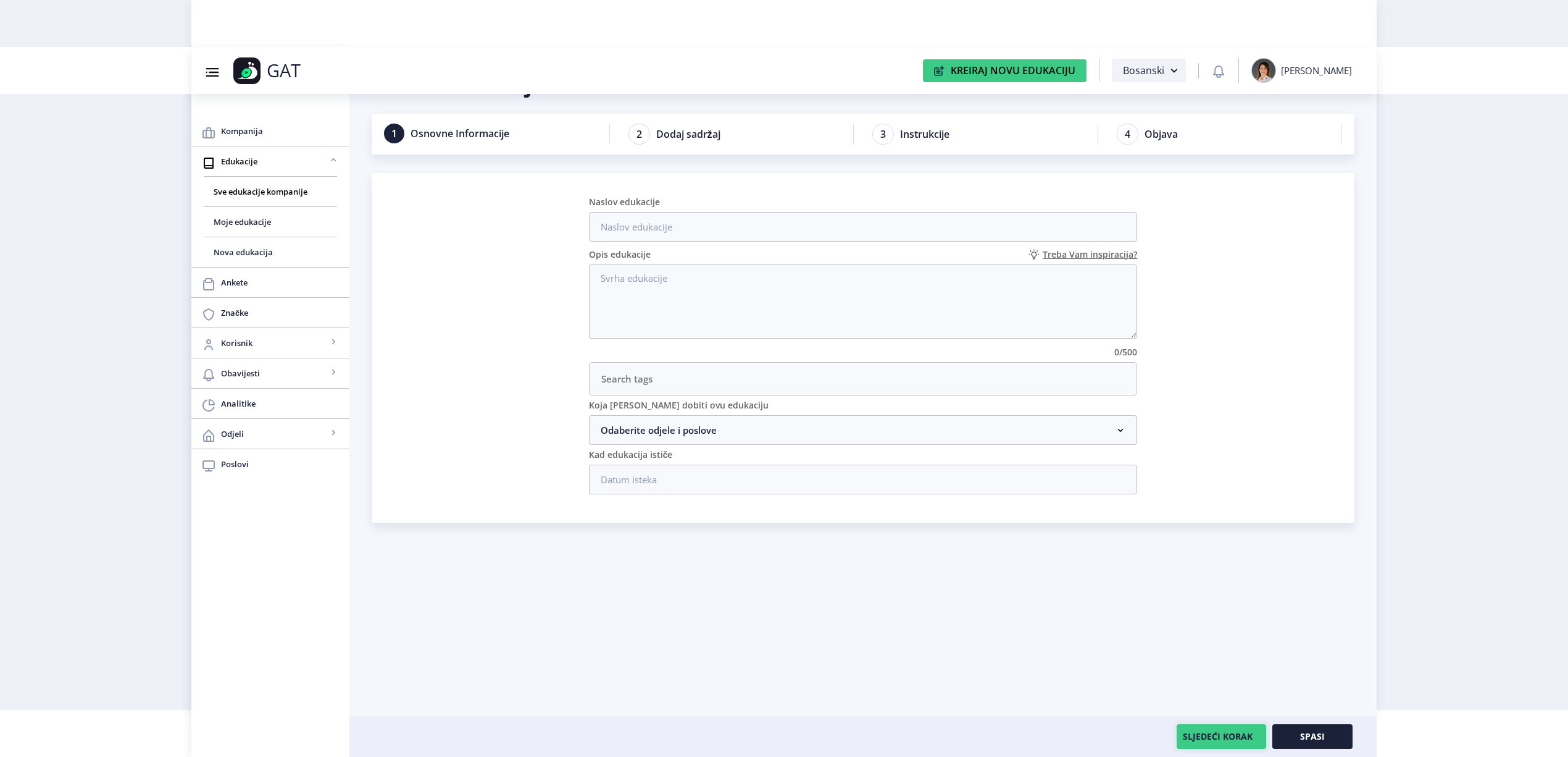
click at [1222, 727] on button "SLJEDEĆI KORAK" at bounding box center [1221, 737] width 90 height 25
click at [769, 425] on nb-accordion-item-header "Odaberite odjele i poslove" at bounding box center [863, 430] width 549 height 30
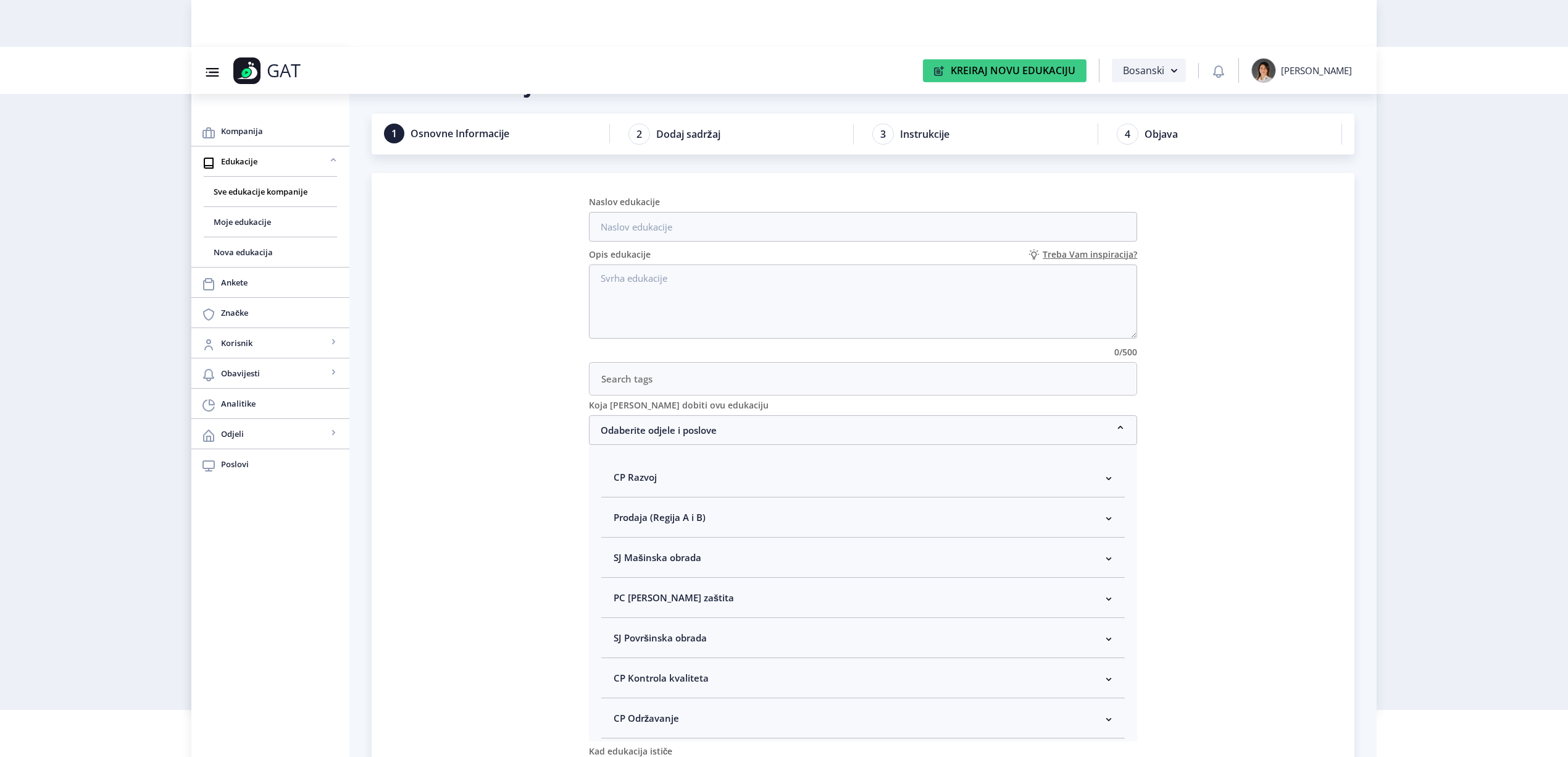
click at [725, 670] on nb-accordion-item-header "CP Kontrola kvaliteta" at bounding box center [863, 677] width 524 height 40
click at [622, 707] on span at bounding box center [624, 706] width 11 height 11
click at [619, 703] on input "Kontrolor kvaliteta" at bounding box center [618, 702] width 1 height 1
checkbox input "true"
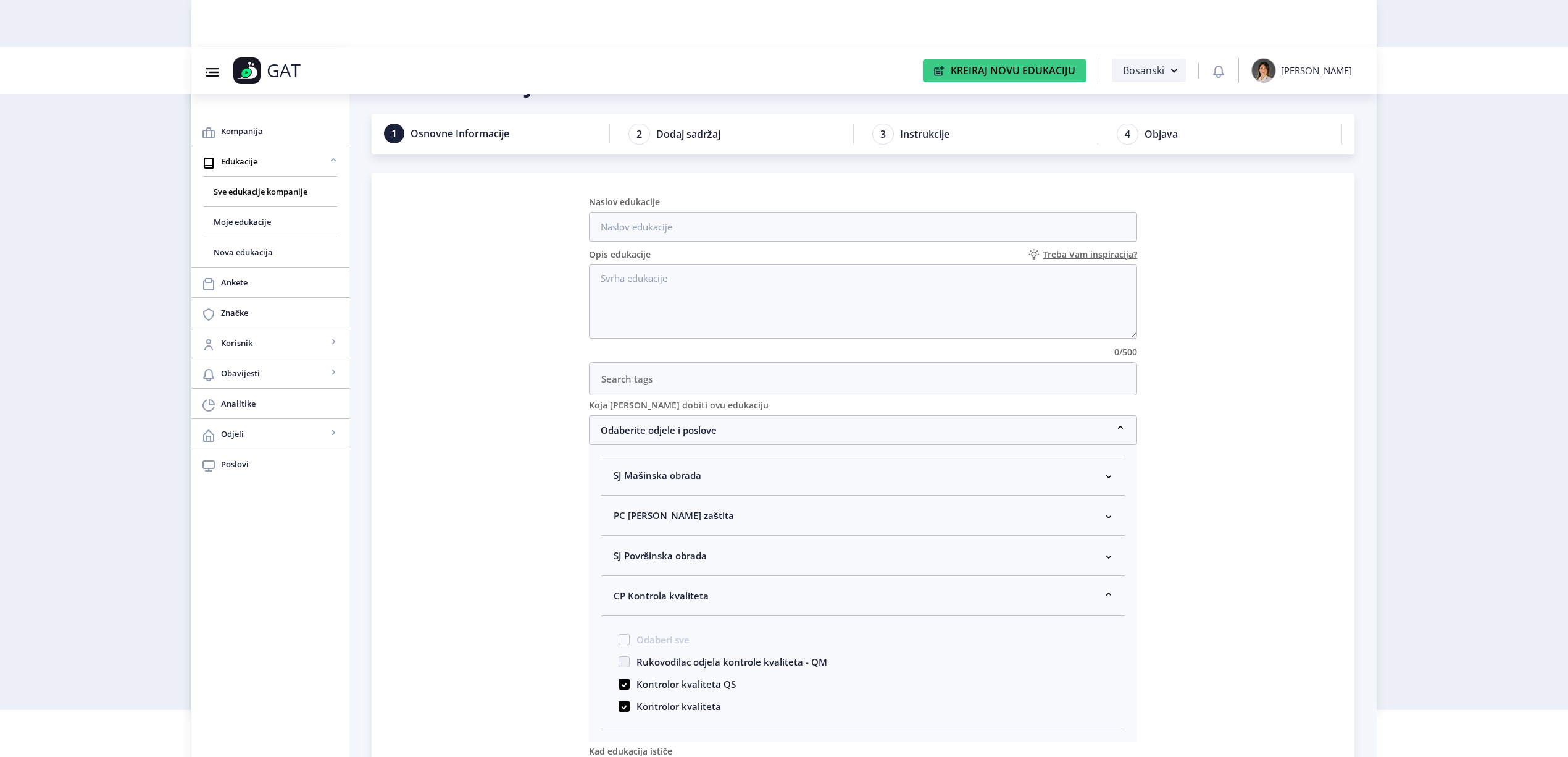
click at [944, 606] on nb-accordion-item-header "CP Kontrola kvaliteta" at bounding box center [863, 595] width 524 height 40
click at [1250, 576] on nb-card "Naslov edukacije Opis edukacije Treba Vam inspiracija? 0/500 Koja [PERSON_NAME]…" at bounding box center [863, 495] width 983 height 646
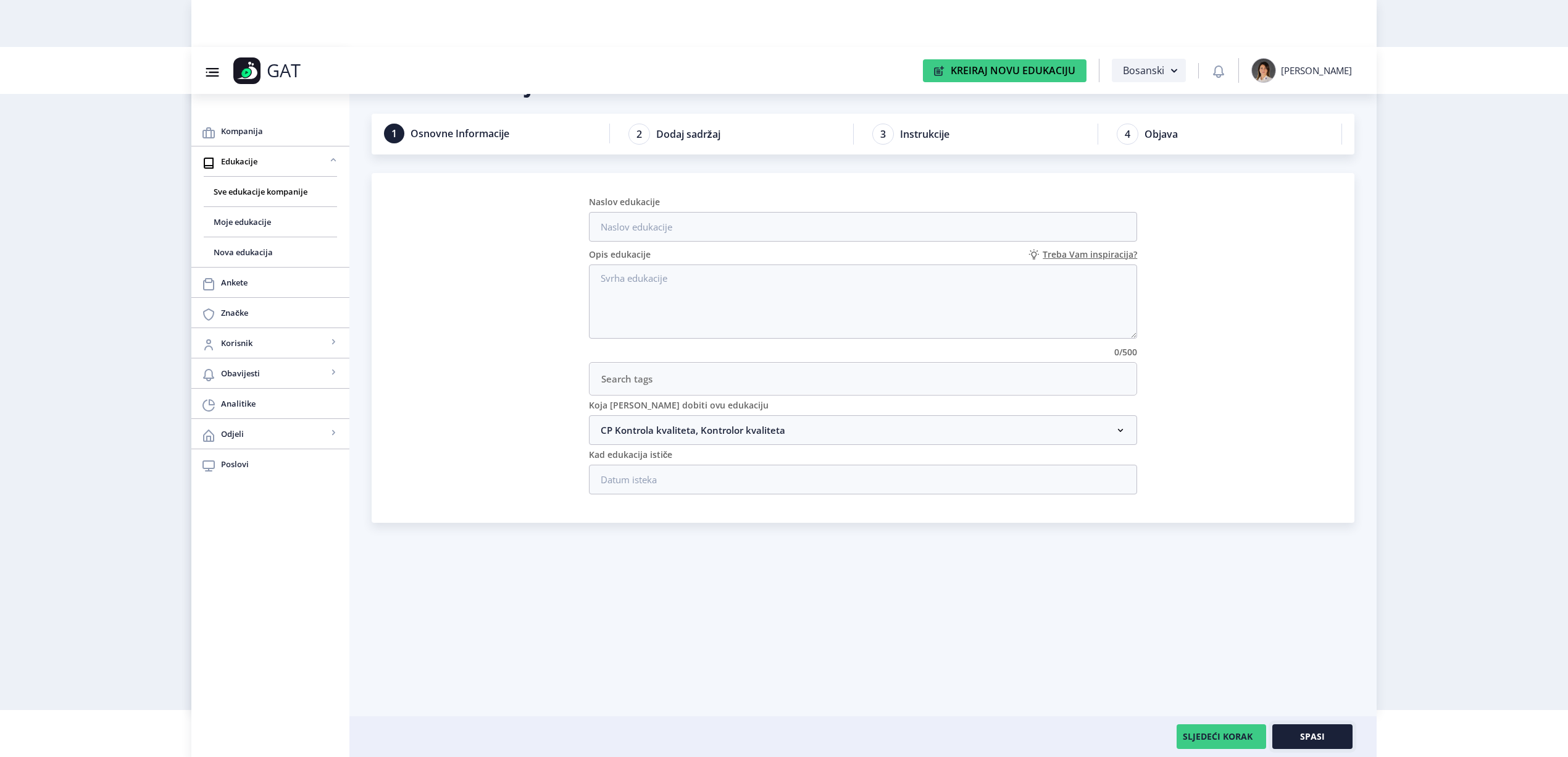
click at [1308, 737] on span "Spasi" at bounding box center [1313, 736] width 25 height 10
click at [219, 181] on link "Sve edukacije kompanije" at bounding box center [270, 191] width 134 height 30
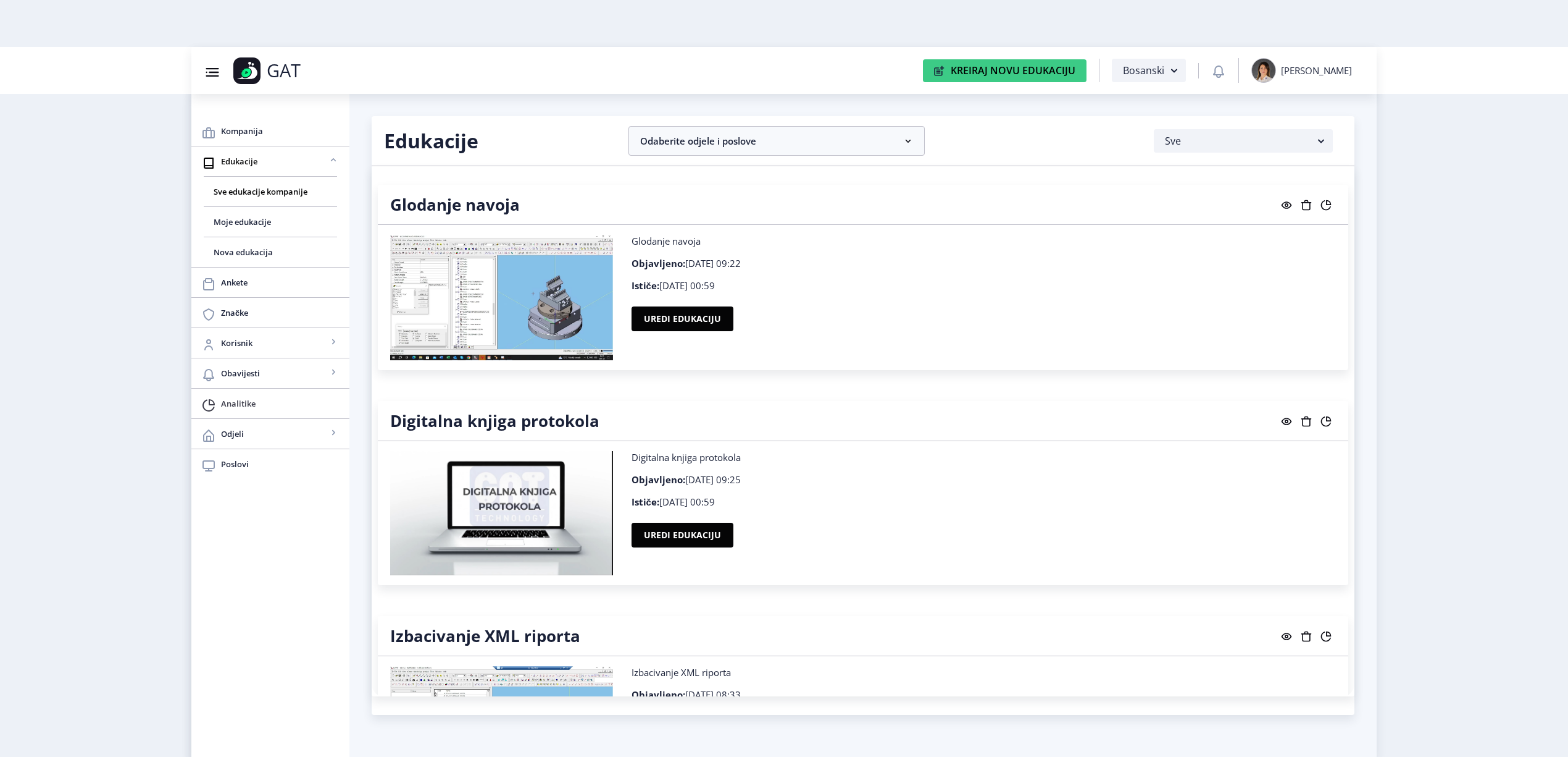
click at [241, 402] on span "Analitike" at bounding box center [280, 403] width 119 height 15
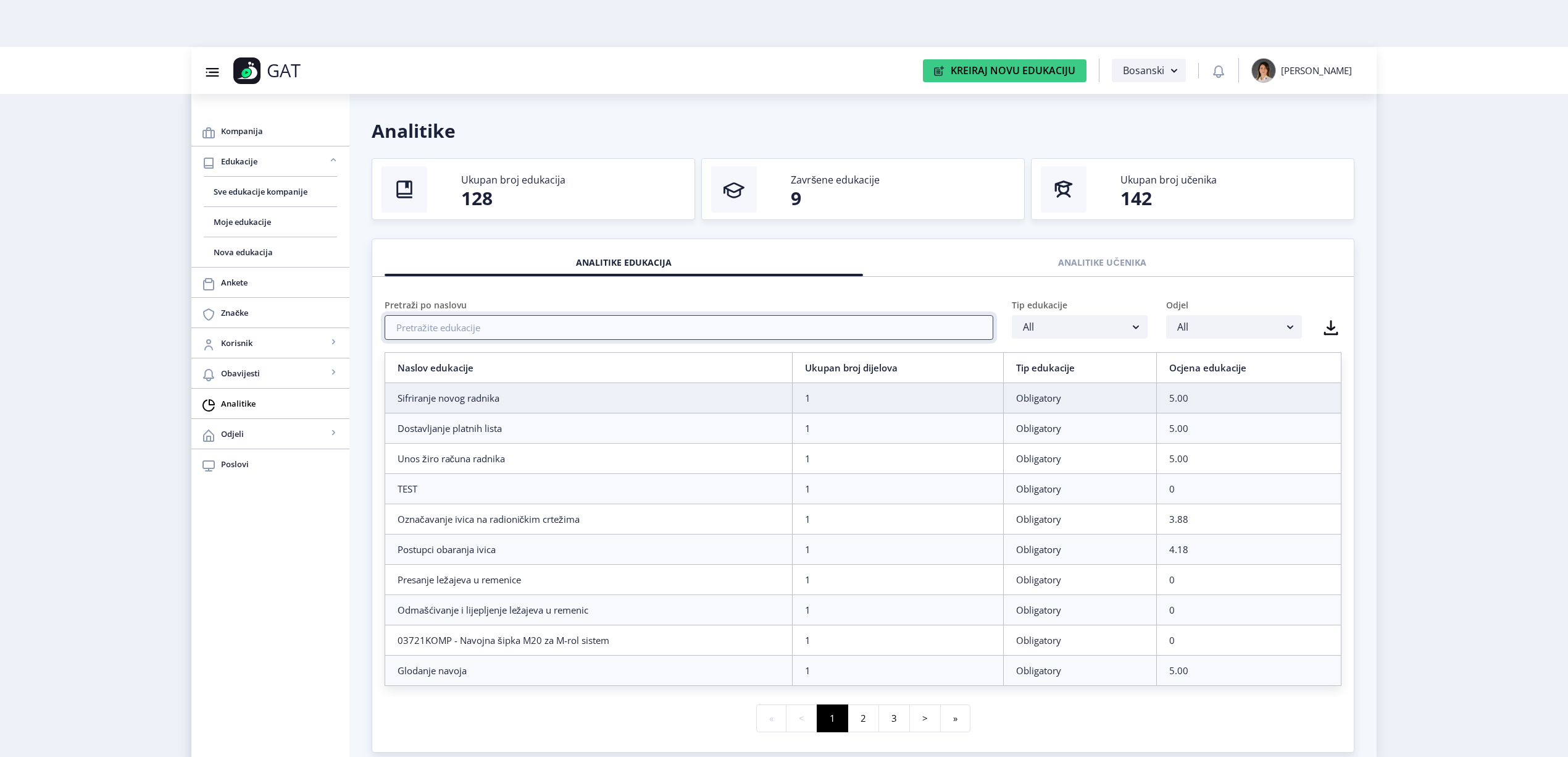
click at [631, 317] on input "text" at bounding box center [690, 327] width 609 height 25
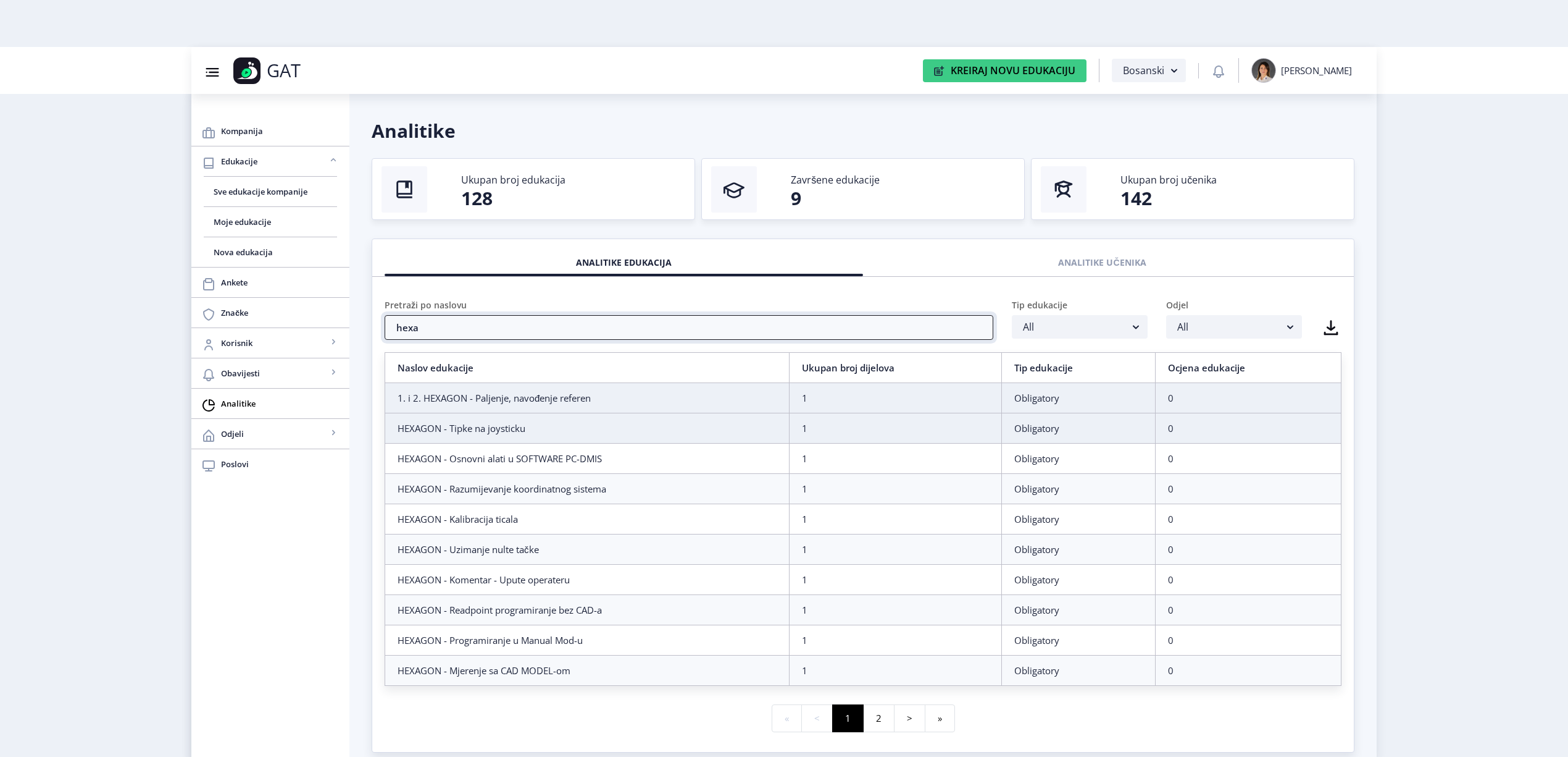
type input "hexa"
click at [629, 427] on div "HEXAGON - Tipke na joysticku" at bounding box center [586, 428] width 379 height 12
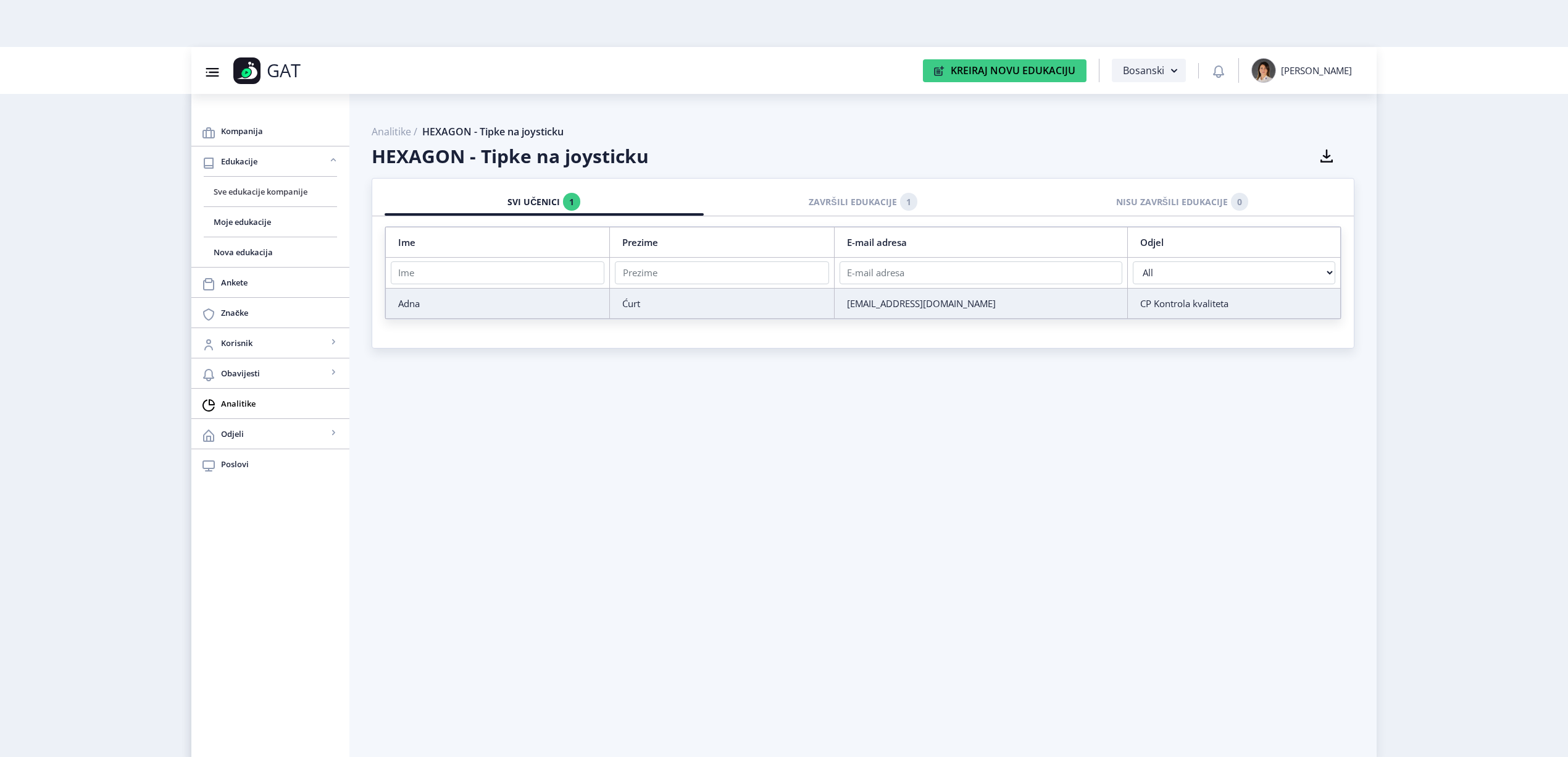
click at [241, 198] on span "Sve edukacije kompanije" at bounding box center [270, 191] width 113 height 15
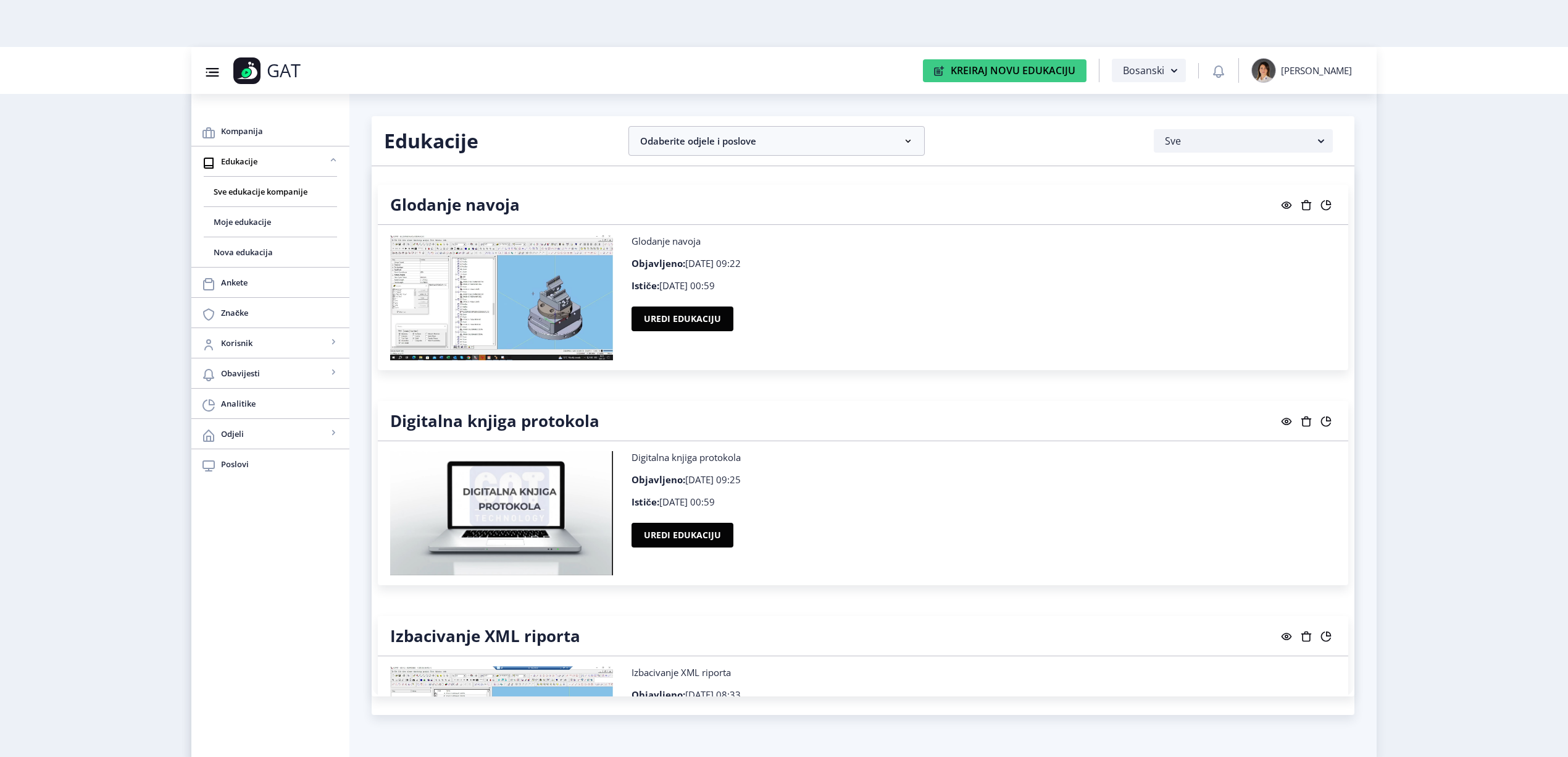
click at [1418, 352] on nb-layout "Group 43@3x Created with Sketch. GAT Kreiraj Novu Edukaciju Bosanski [PERSON_NA…" at bounding box center [784, 378] width 1568 height 757
click at [701, 535] on button "Uredi edukaciju" at bounding box center [682, 535] width 102 height 25
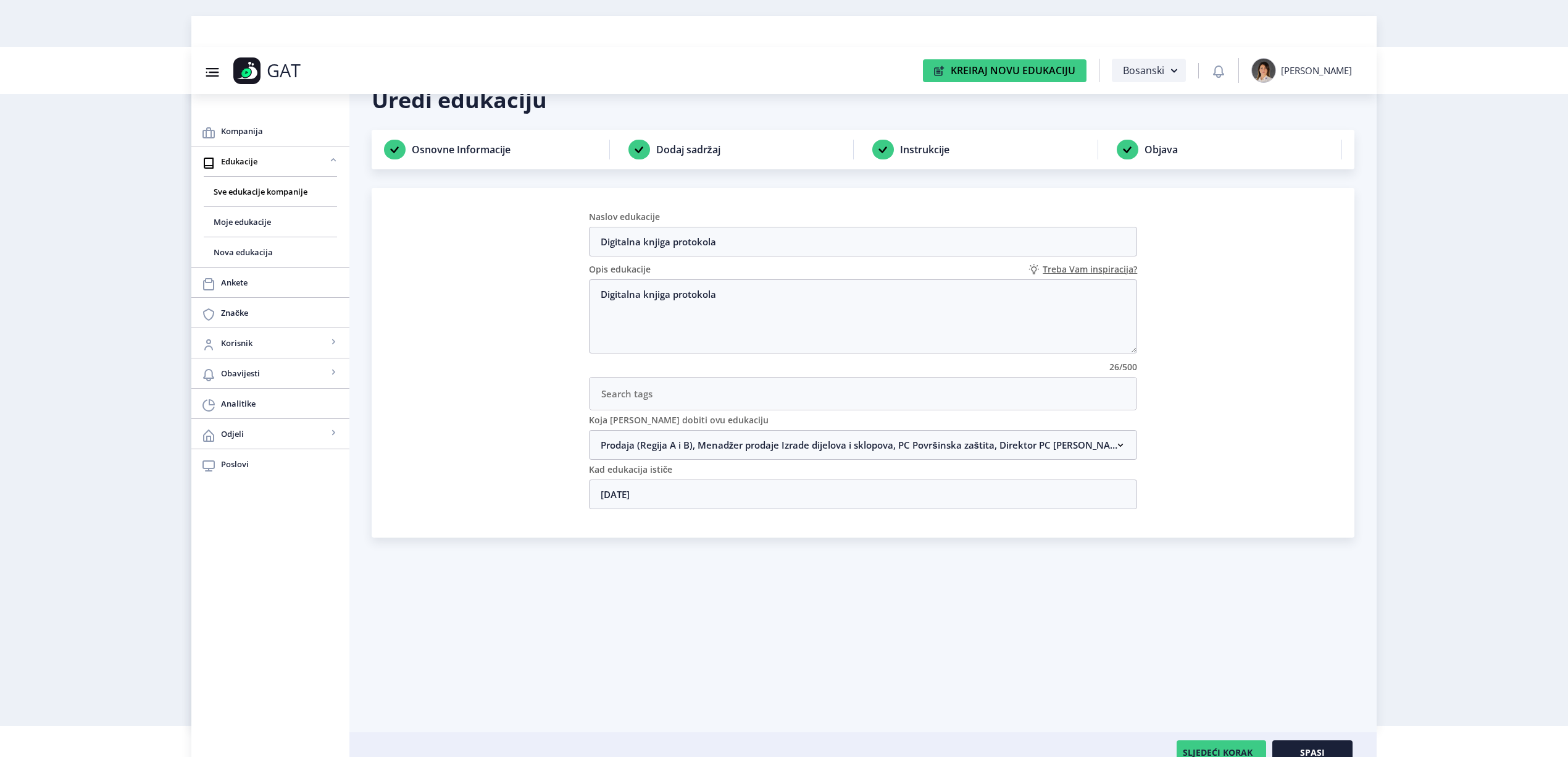
scroll to position [47, 0]
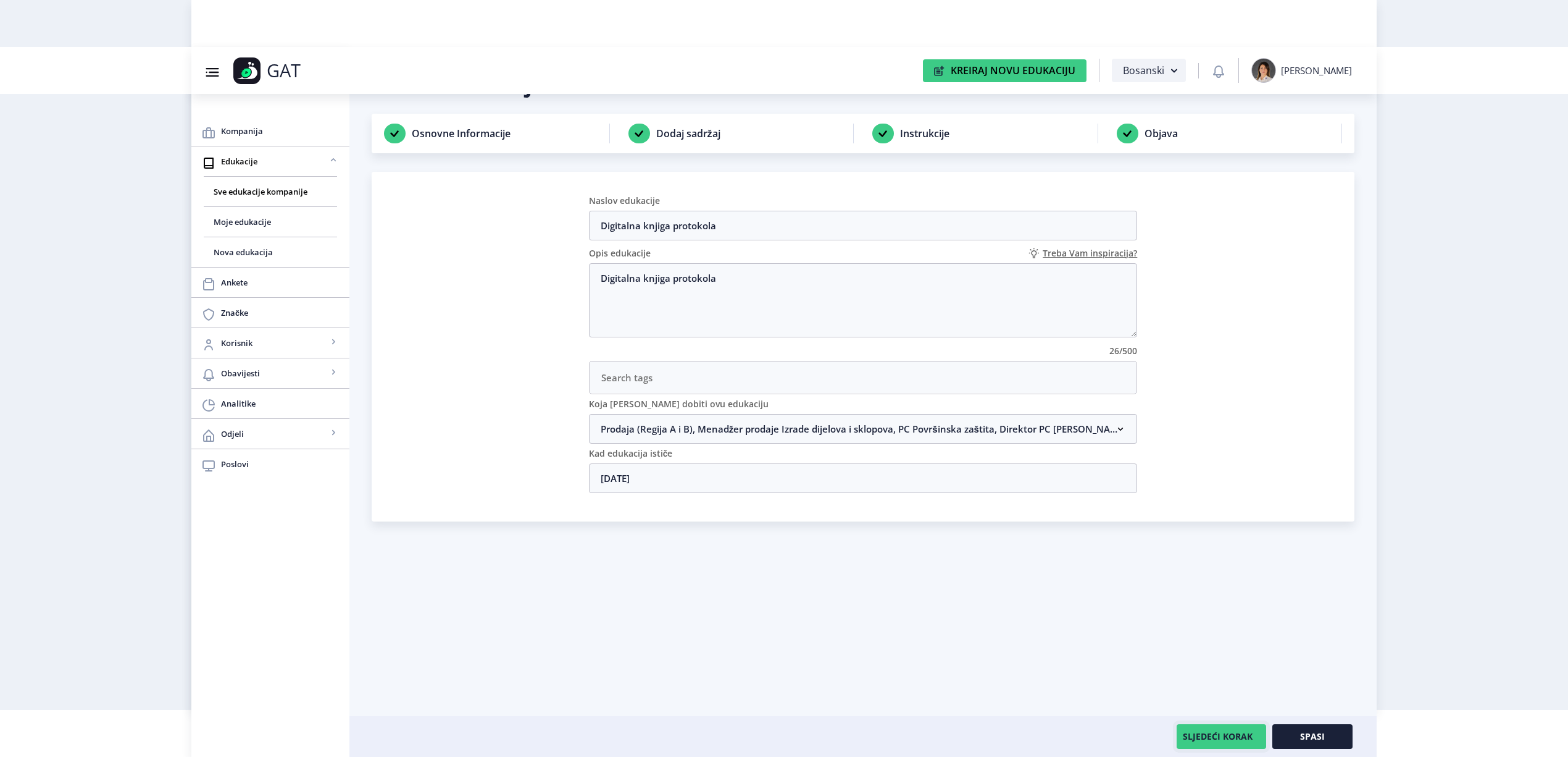
click at [1225, 737] on button "SLJEDEĆI KORAK" at bounding box center [1221, 737] width 90 height 25
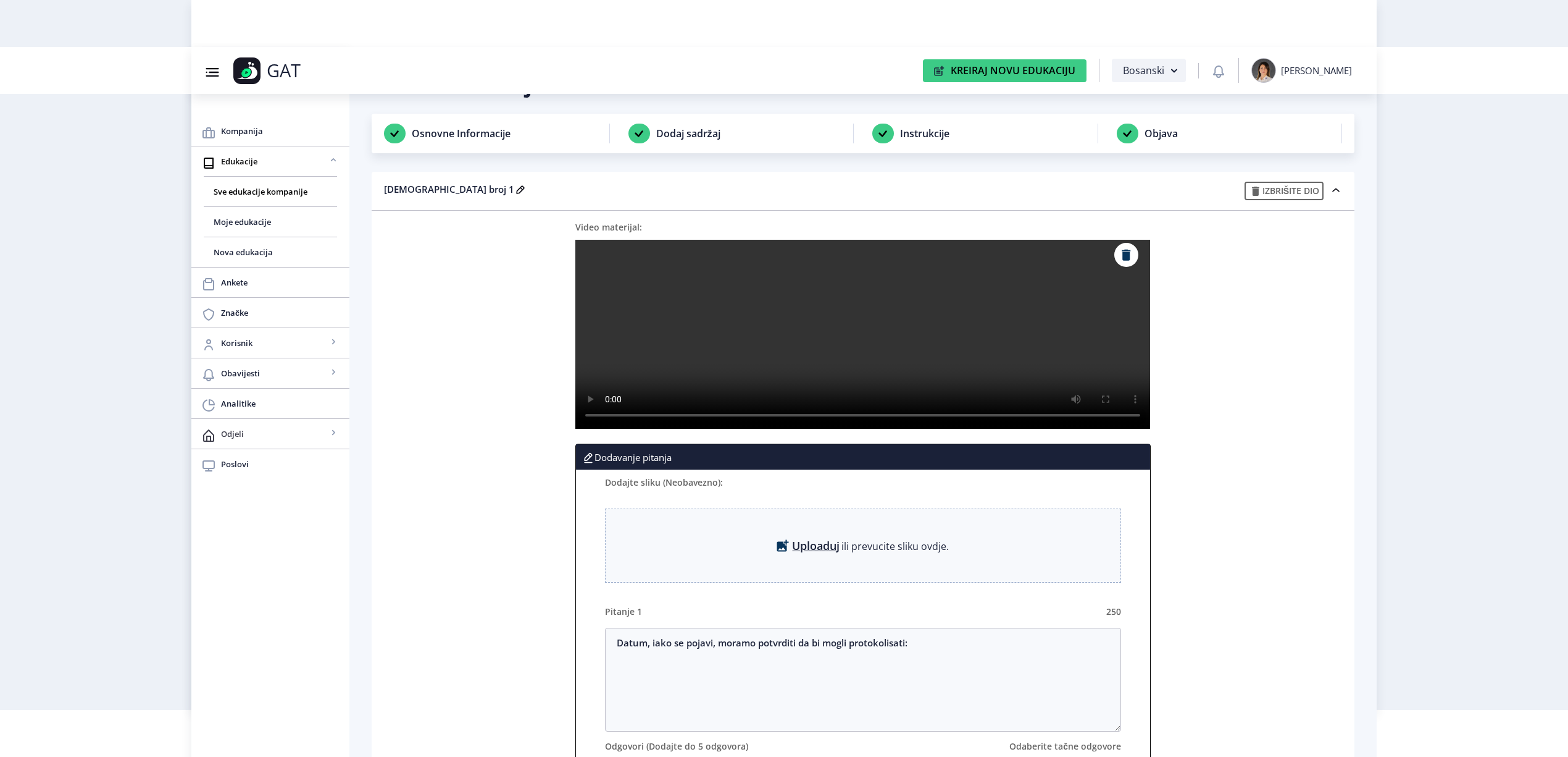
click at [265, 432] on span "Odjeli" at bounding box center [274, 434] width 106 height 15
click at [251, 468] on span "Vidi sve" at bounding box center [270, 463] width 113 height 15
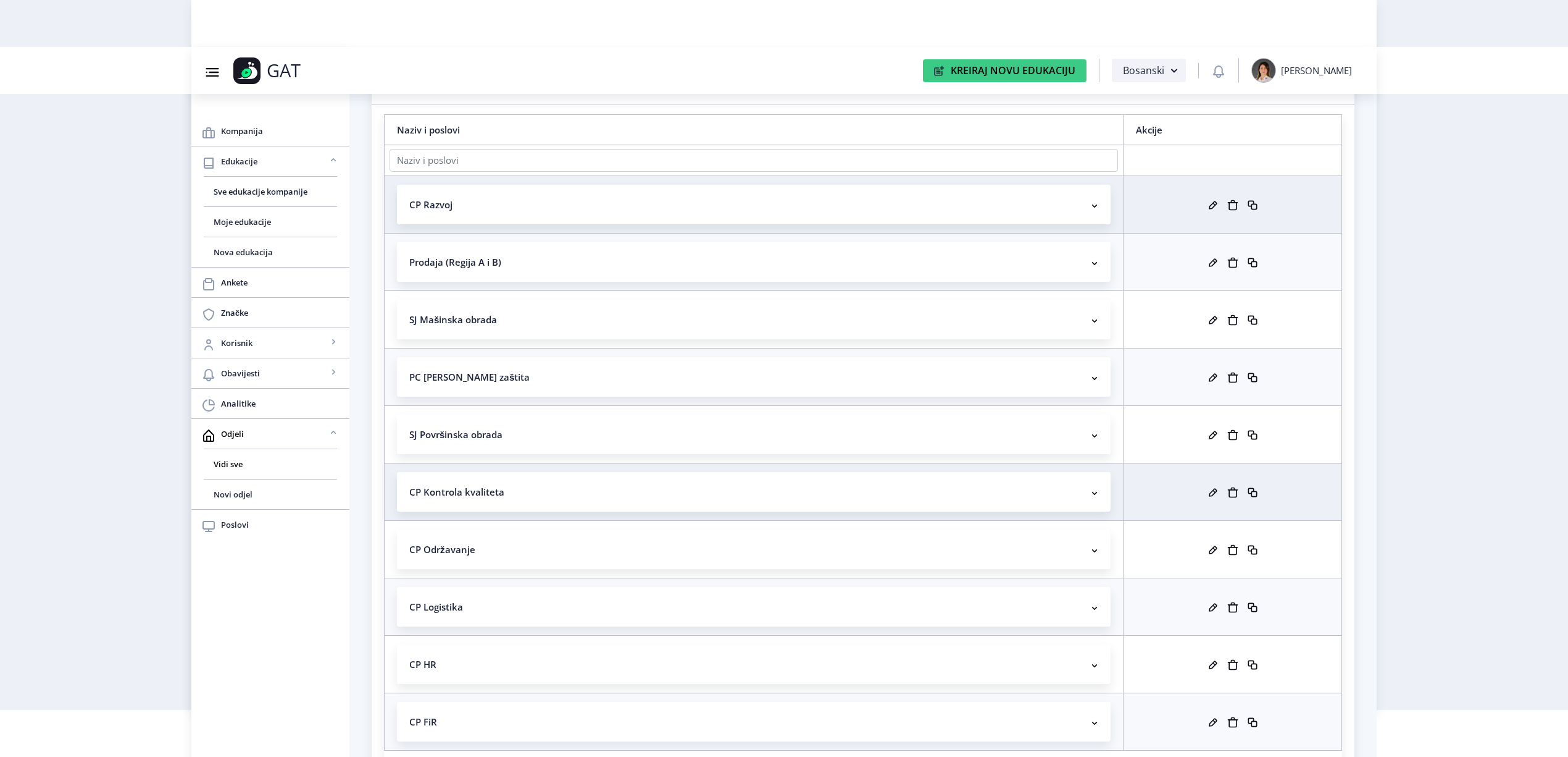
click at [1209, 483] on td at bounding box center [1233, 491] width 219 height 58
click at [1213, 489] on rect at bounding box center [1213, 492] width 12 height 12
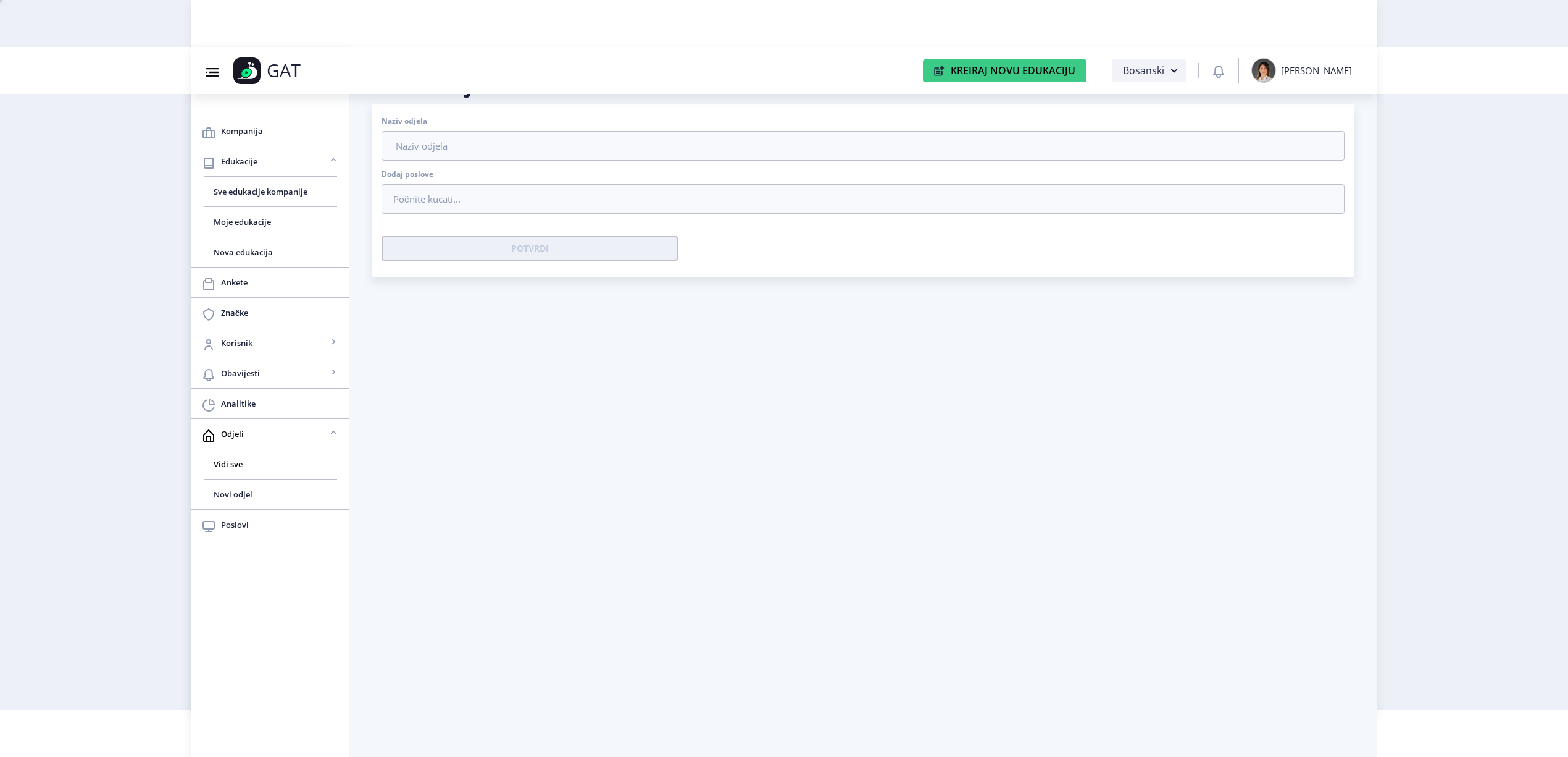
type input "CP Kontrola kvaliteta"
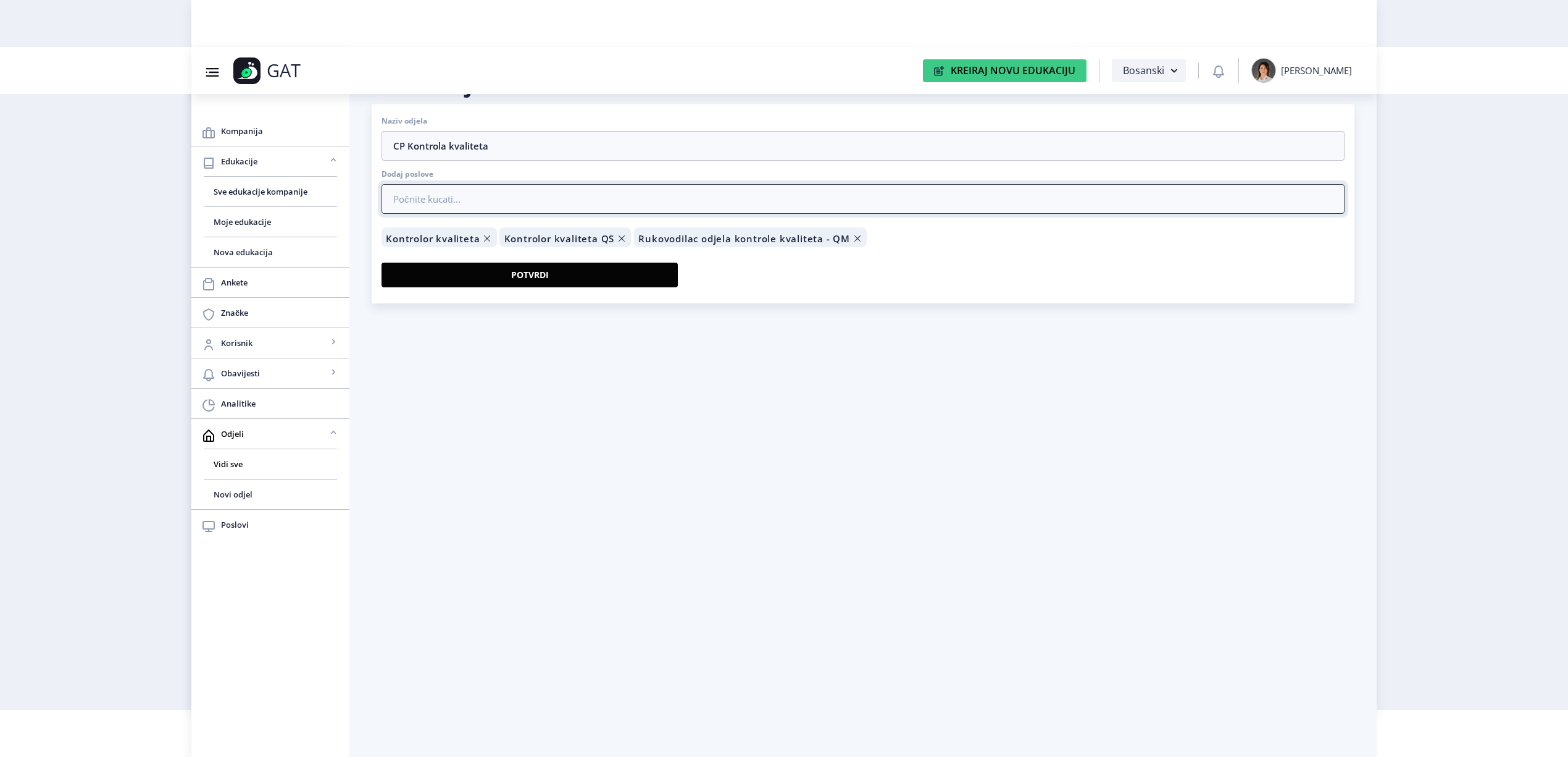
click at [422, 203] on input "search" at bounding box center [863, 199] width 963 height 30
type input "kontro"
click at [447, 216] on div "Kontro lor kvaliteta" at bounding box center [461, 223] width 150 height 19
click at [468, 193] on input "search" at bounding box center [863, 199] width 963 height 30
type input "kontro"
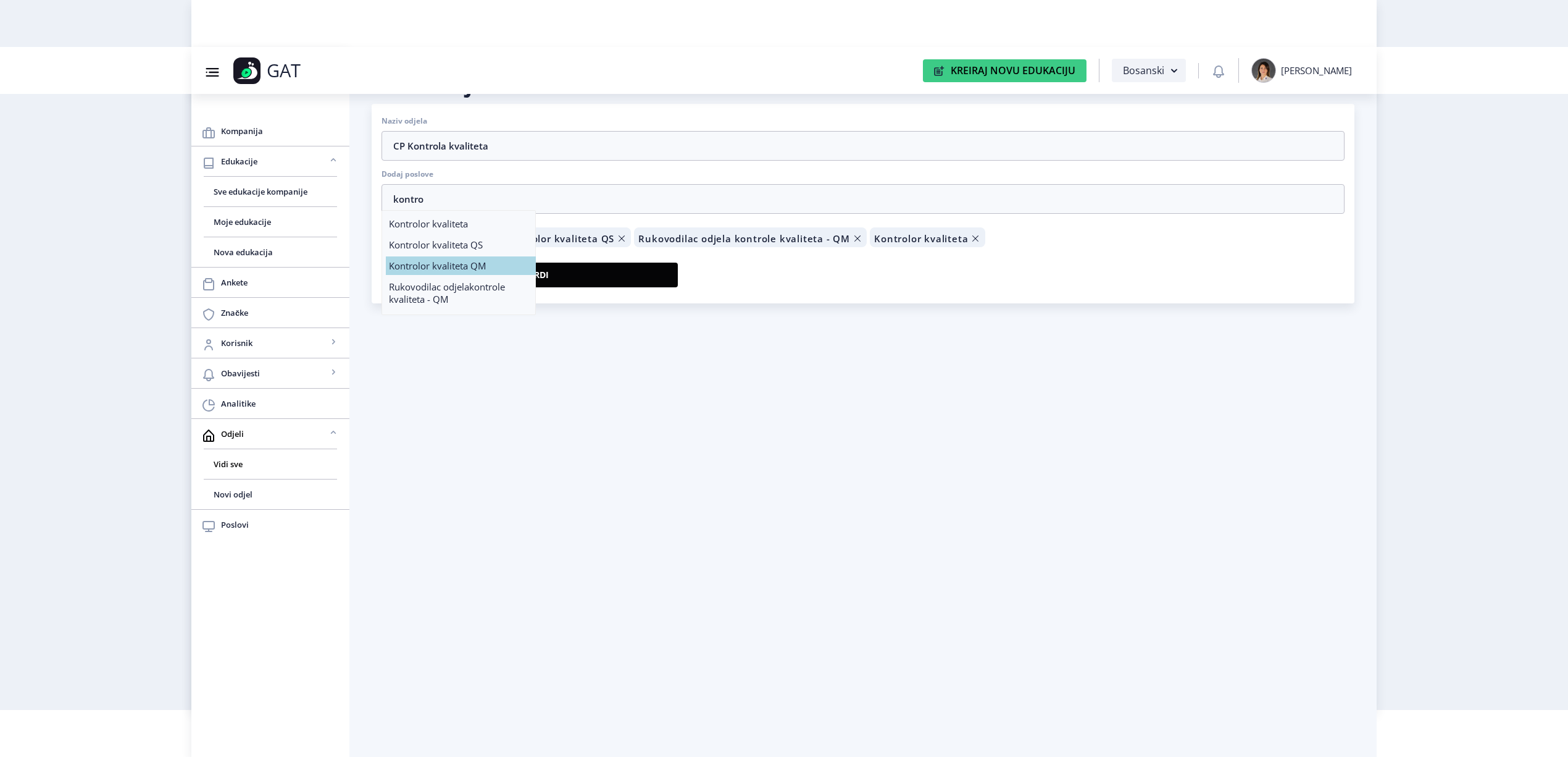
click at [430, 267] on span "lor kvaliteta QM" at bounding box center [451, 266] width 68 height 12
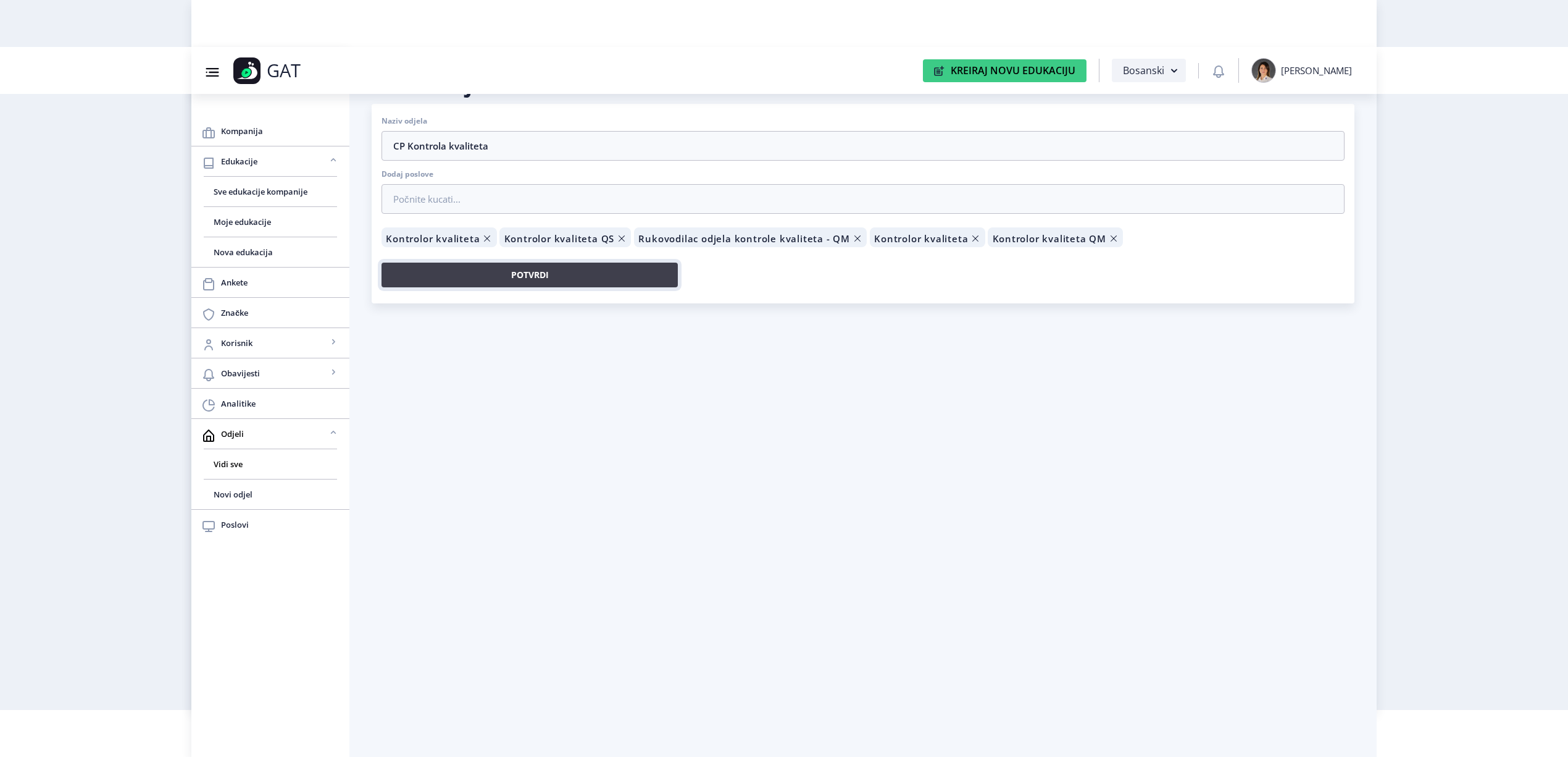
click at [489, 277] on button "Potvrdi" at bounding box center [530, 275] width 297 height 25
click at [264, 402] on span "Analitike" at bounding box center [280, 403] width 119 height 15
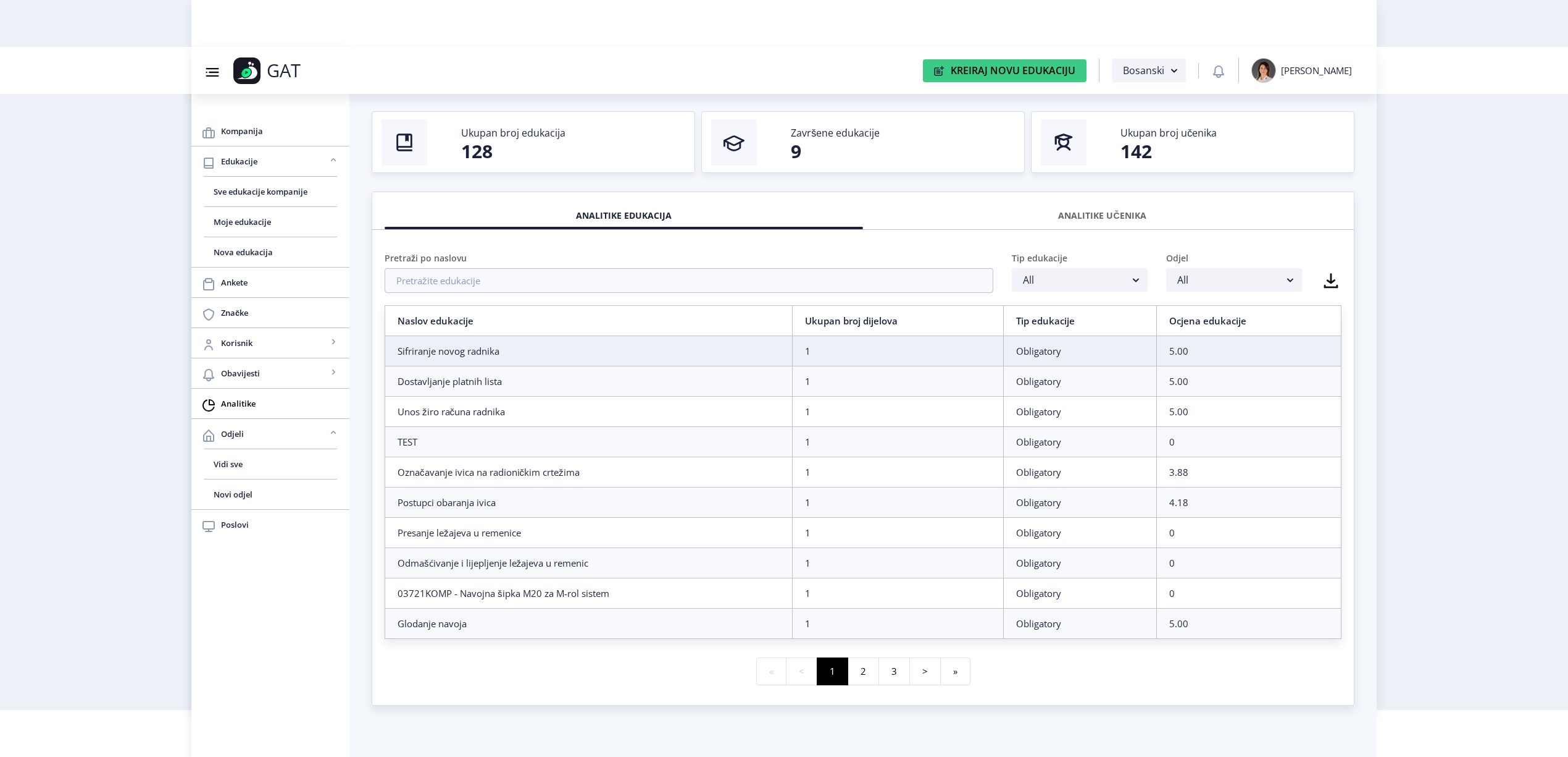
click at [1089, 216] on div "ANALITIKE UČENIKA" at bounding box center [1102, 216] width 460 height 27
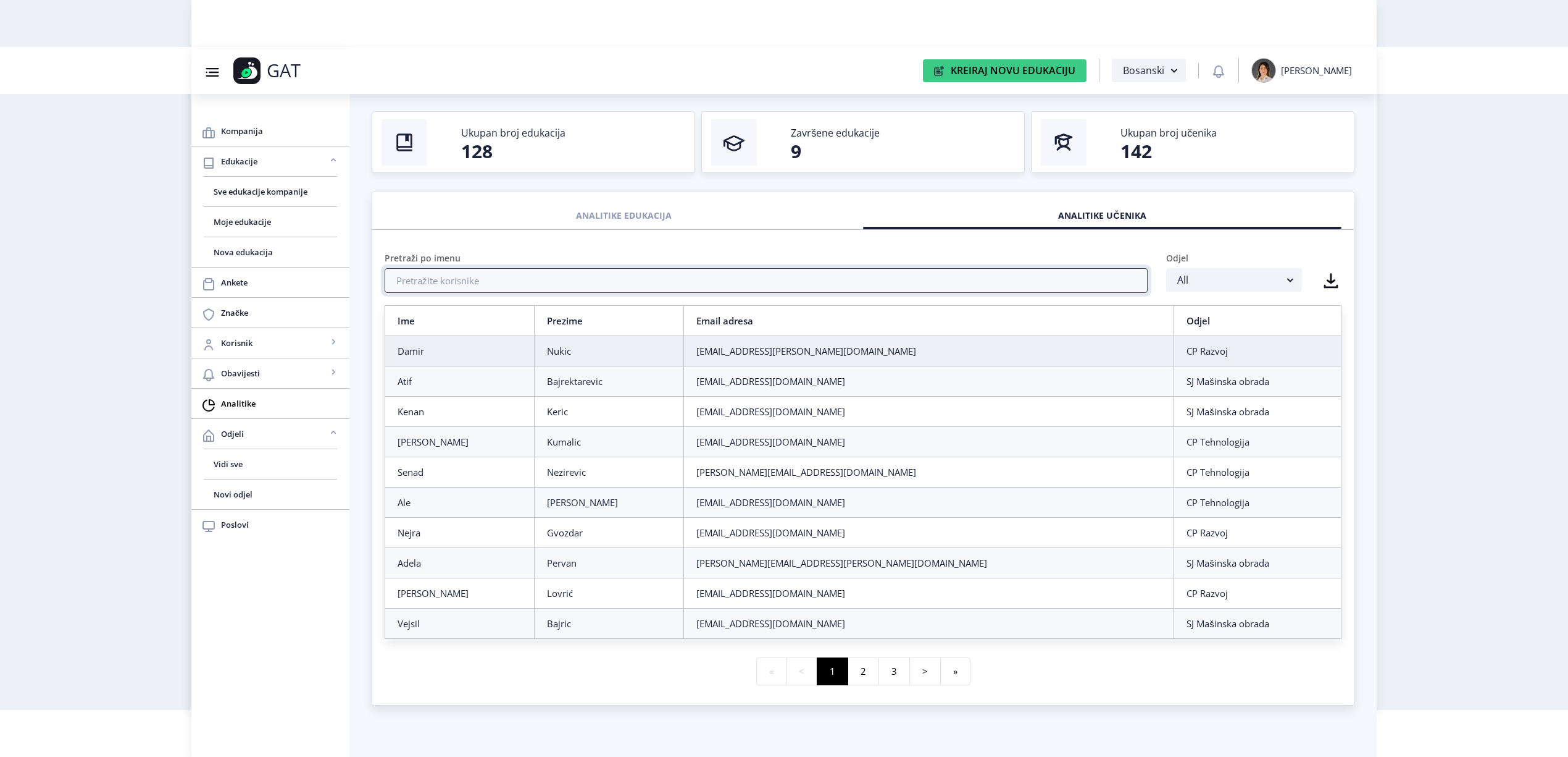
click at [707, 284] on input "text" at bounding box center [766, 280] width 763 height 25
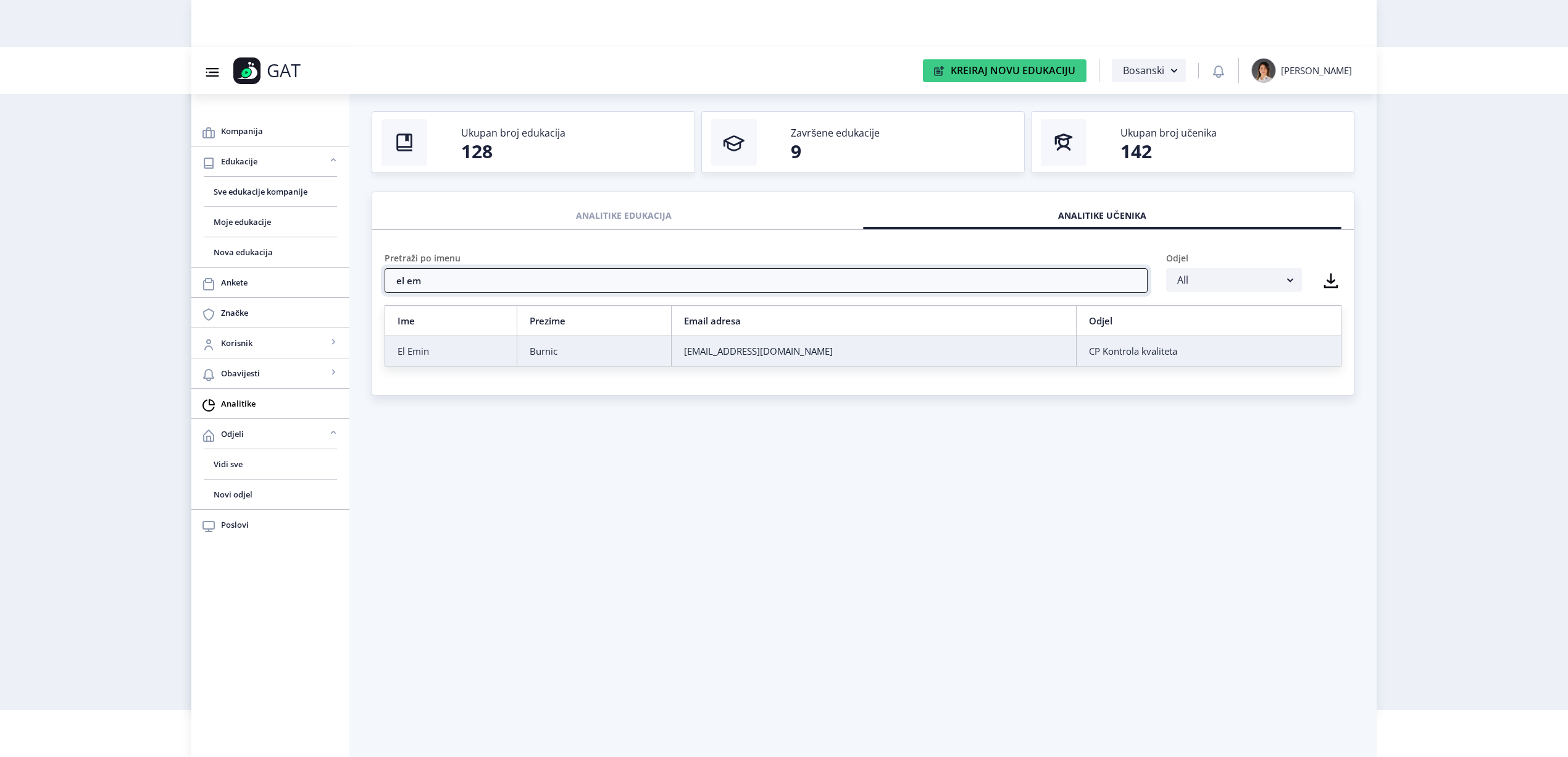
type input "el em"
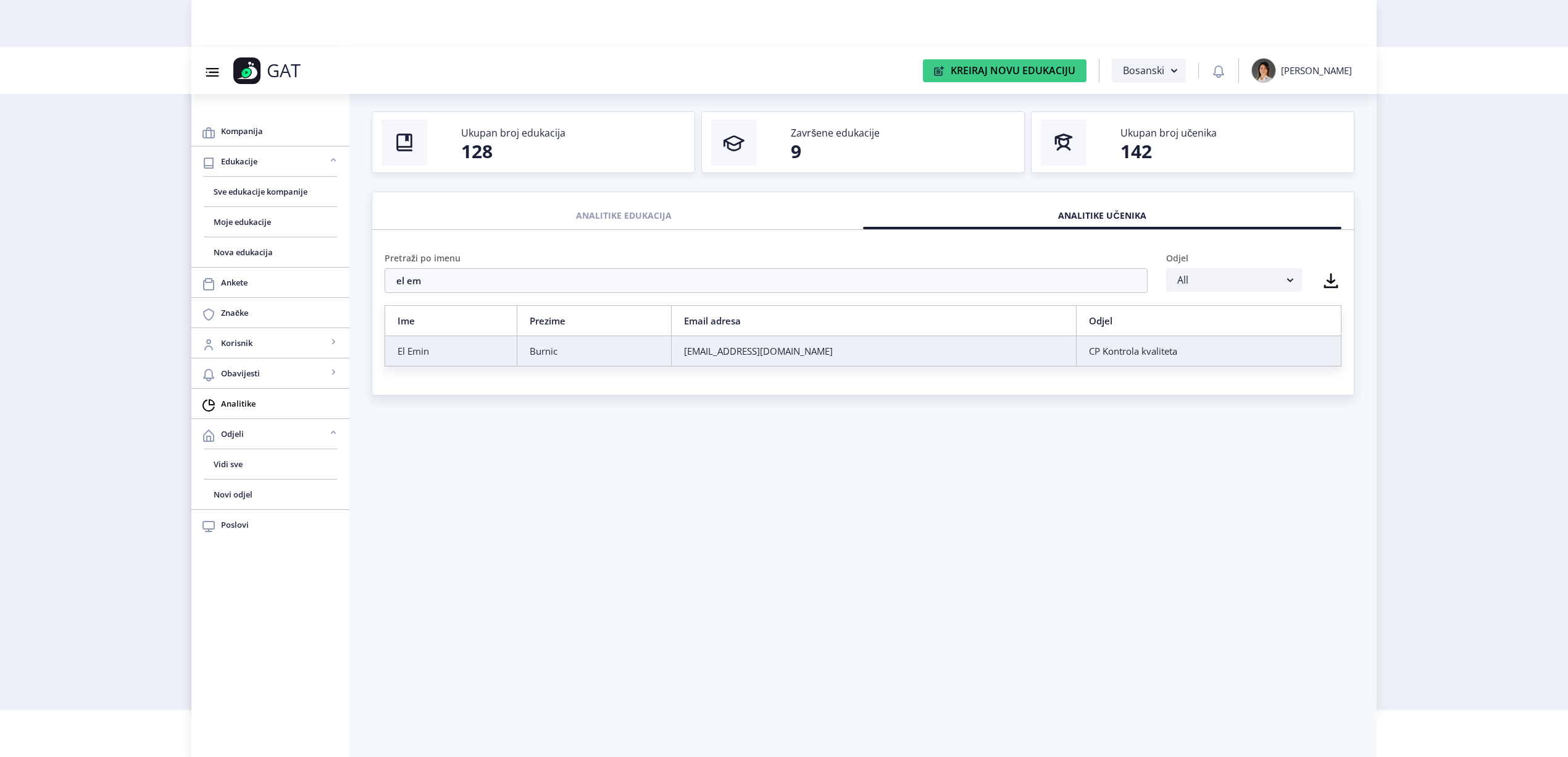
click at [433, 364] on td "El Emin" at bounding box center [451, 351] width 132 height 30
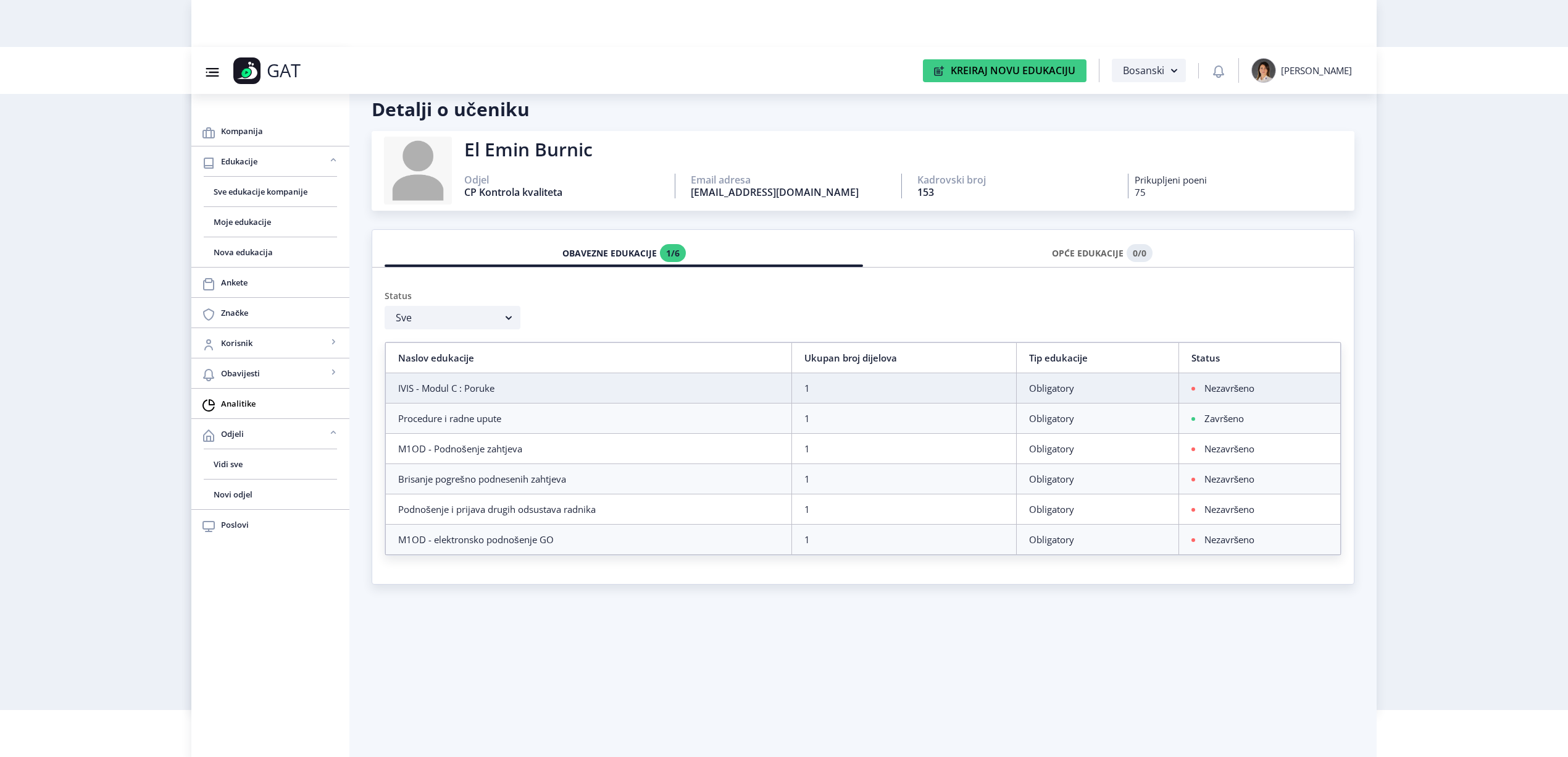
click at [1120, 245] on div "OPĆE EDUKACIJE 0/0" at bounding box center [1102, 253] width 460 height 27
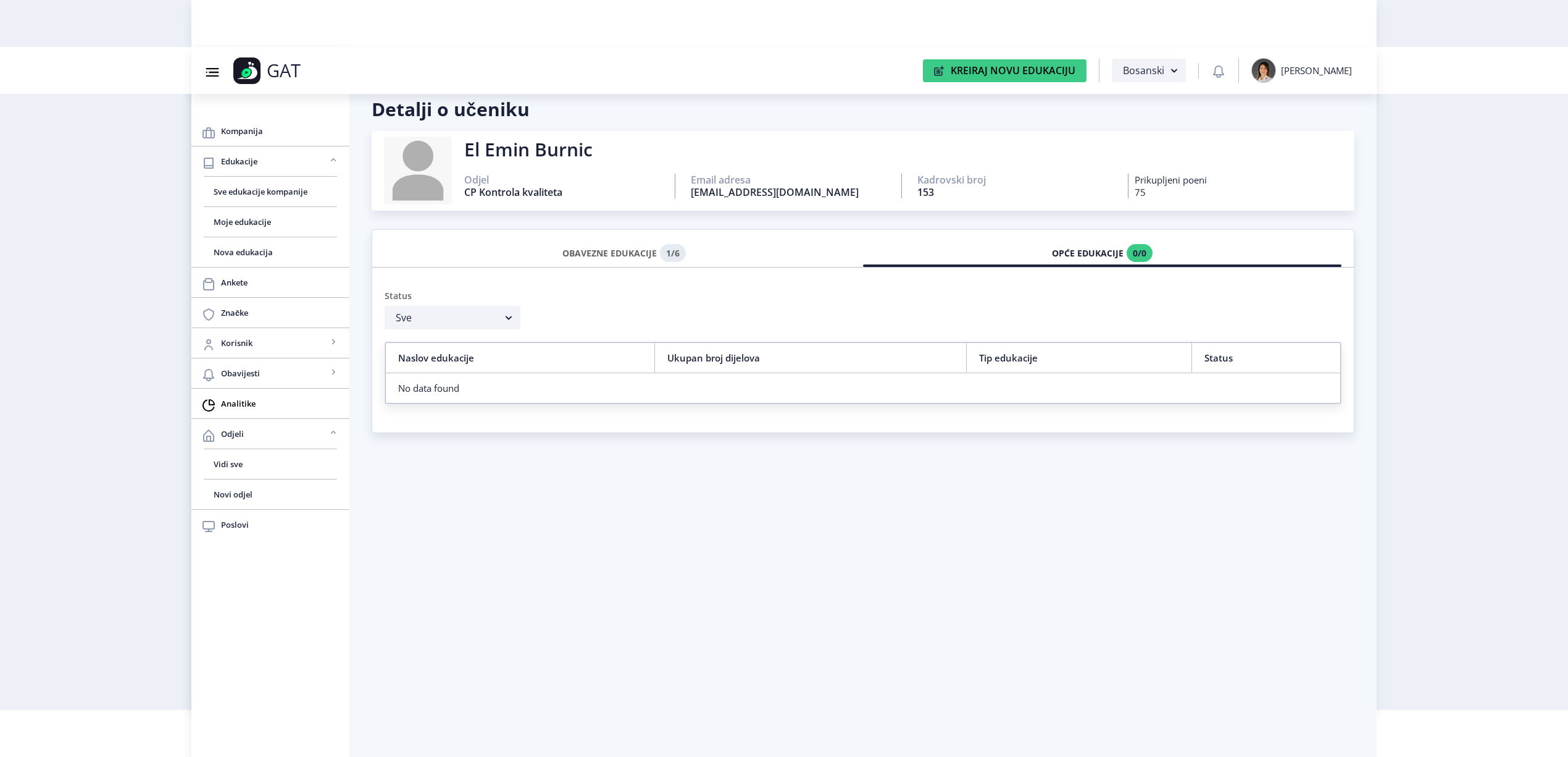
click at [643, 253] on div "OBAVEZNE EDUKACIJE 1/6" at bounding box center [623, 253] width 460 height 27
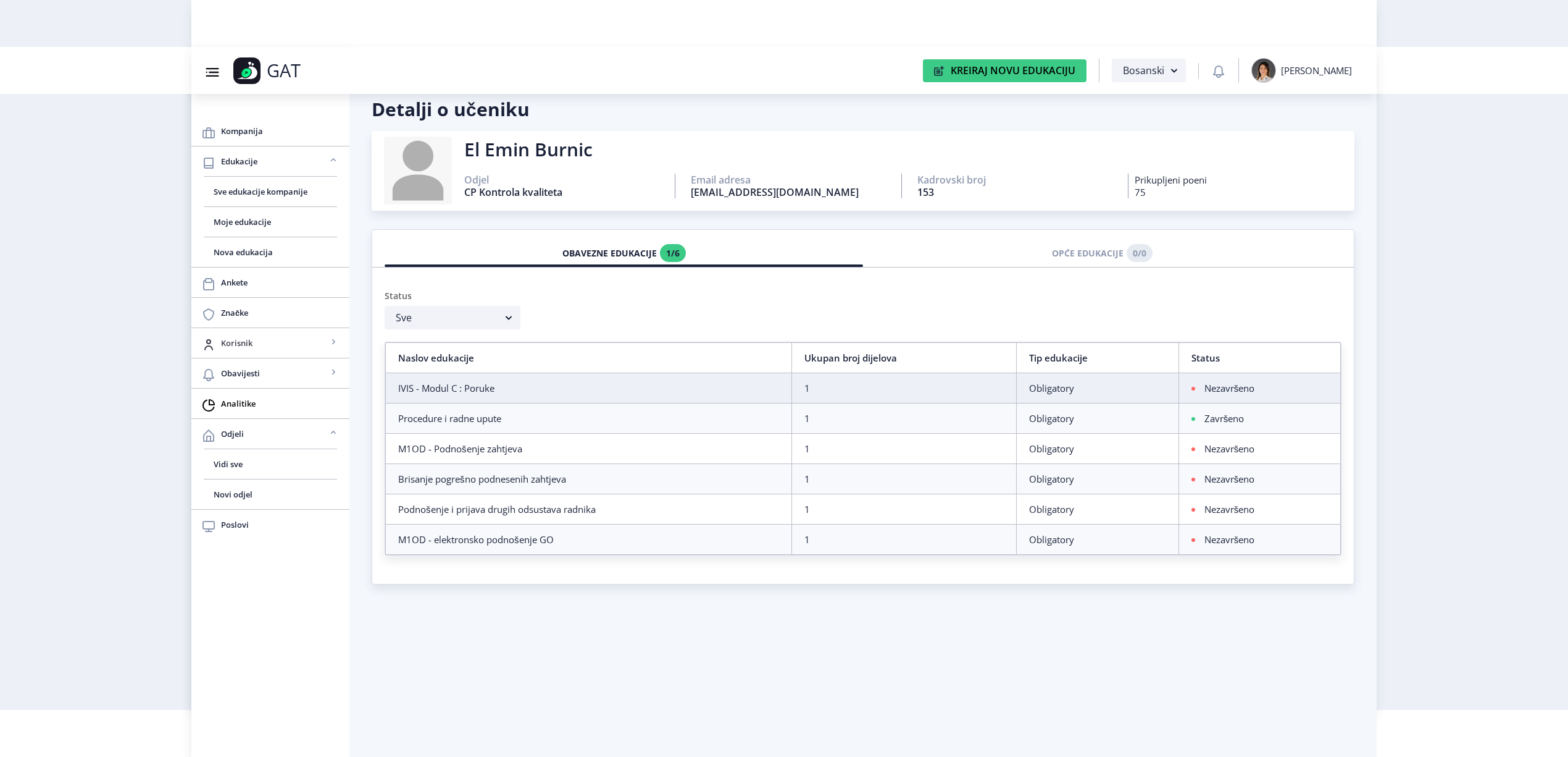
click at [304, 337] on span "Korisnik" at bounding box center [274, 342] width 106 height 15
click at [235, 191] on span "Sve edukacije kompanije" at bounding box center [270, 191] width 113 height 15
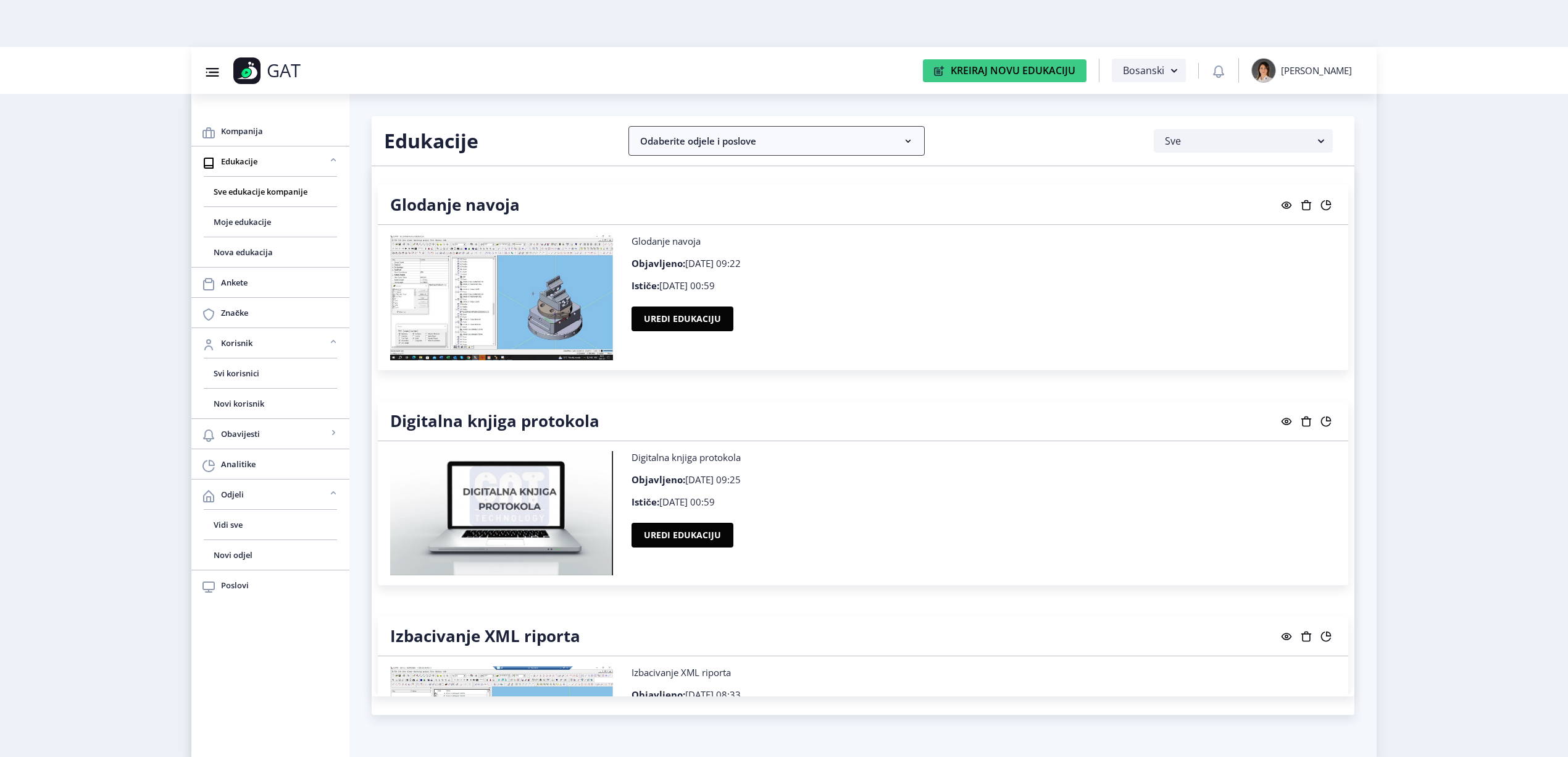
click at [742, 128] on nb-accordion-item-header "Odaberite odjele i poslove" at bounding box center [777, 141] width 297 height 30
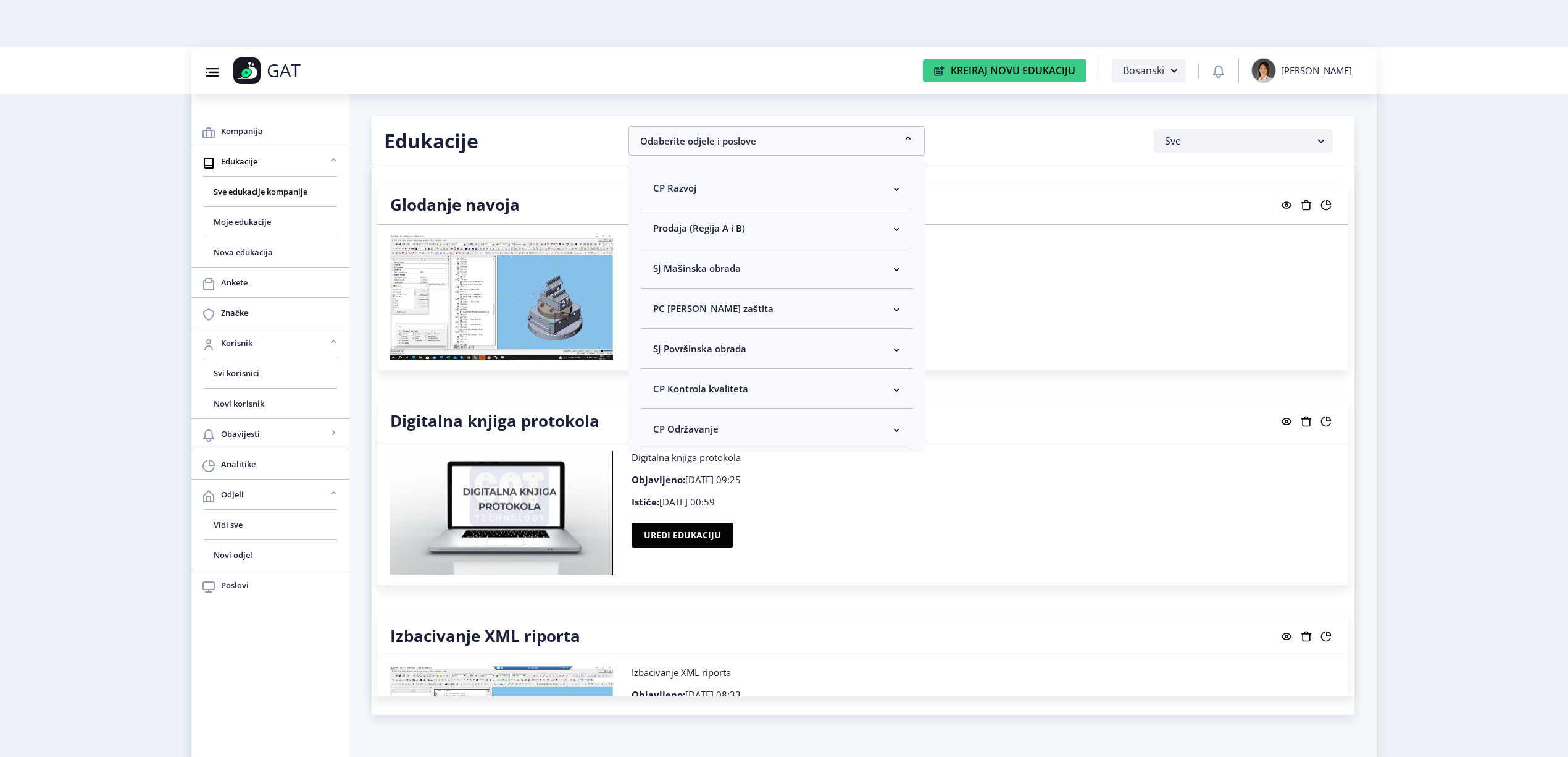
click at [732, 377] on nb-accordion-item-header "CP Kontrola kvaliteta" at bounding box center [777, 388] width 272 height 40
click at [722, 435] on span "Odaberi sve" at bounding box center [699, 432] width 60 height 15
click at [659, 433] on input "Odaberi sve" at bounding box center [658, 432] width 1 height 1
checkbox input "true"
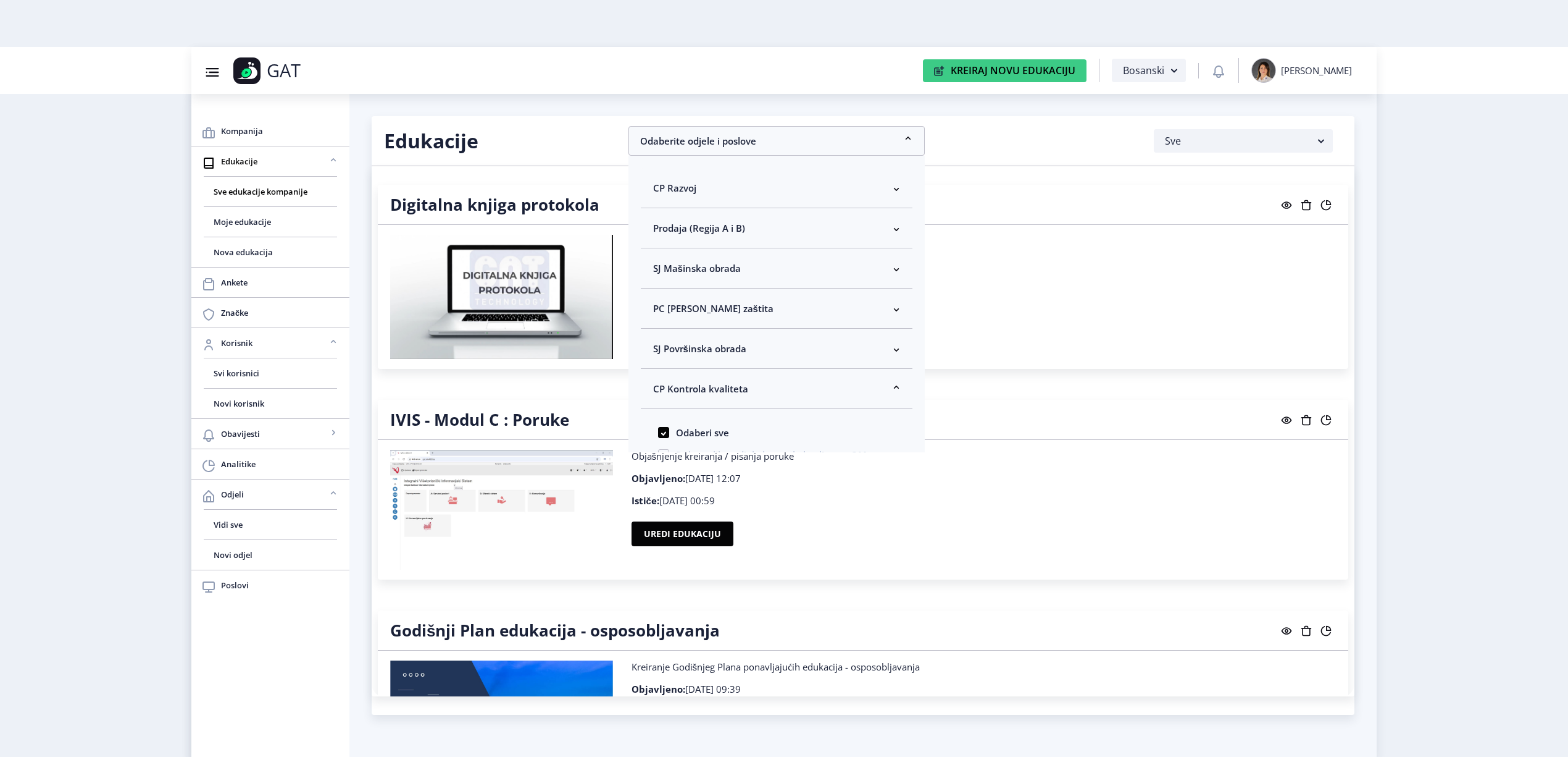
click at [1420, 373] on nb-layout "Group 43@3x Created with Sketch. GAT Kreiraj Novu Edukaciju Bosanski [PERSON_NA…" at bounding box center [784, 378] width 1568 height 757
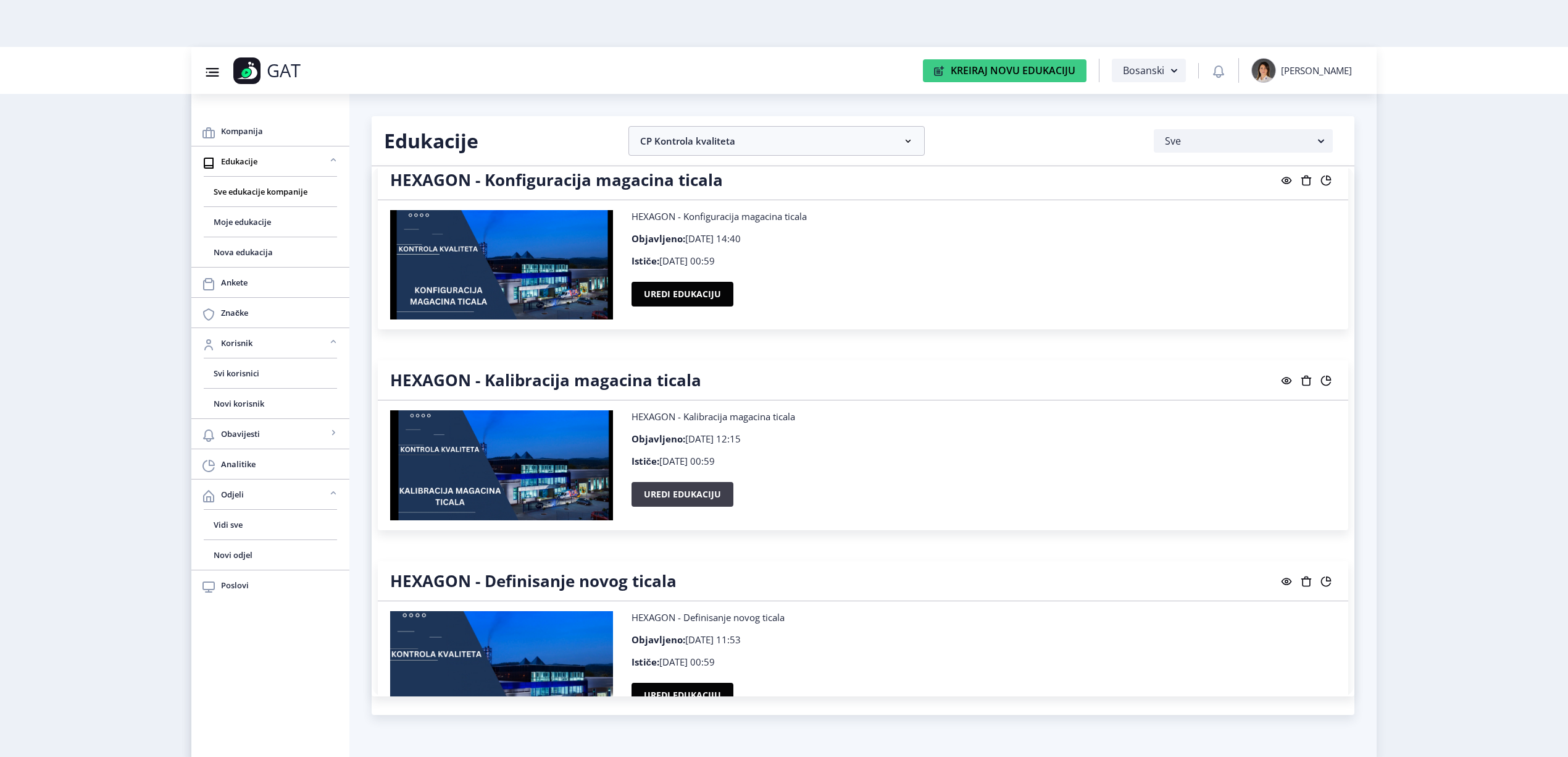
scroll to position [1235, 0]
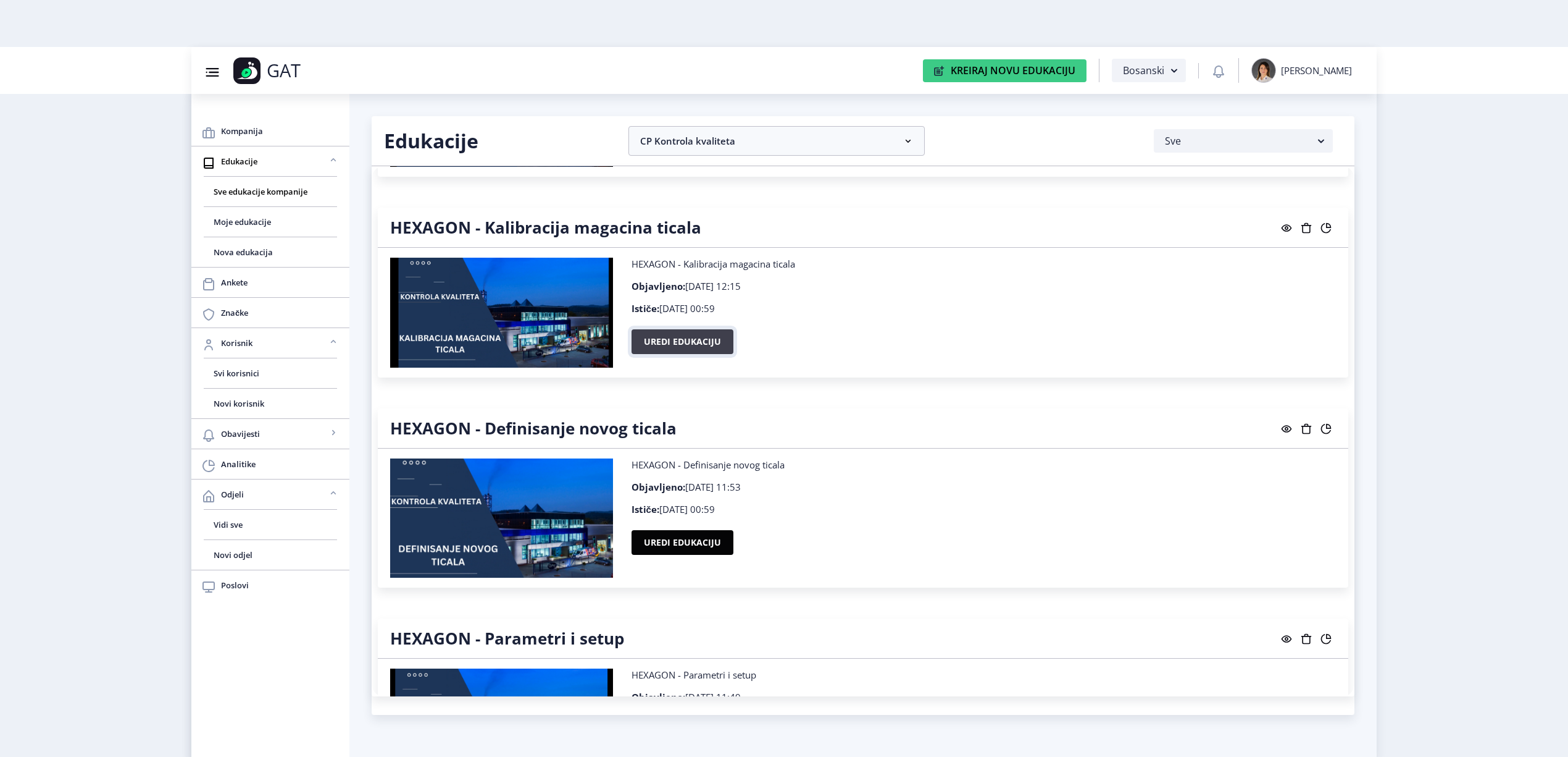
click at [675, 341] on button "Uredi edukaciju" at bounding box center [682, 341] width 102 height 25
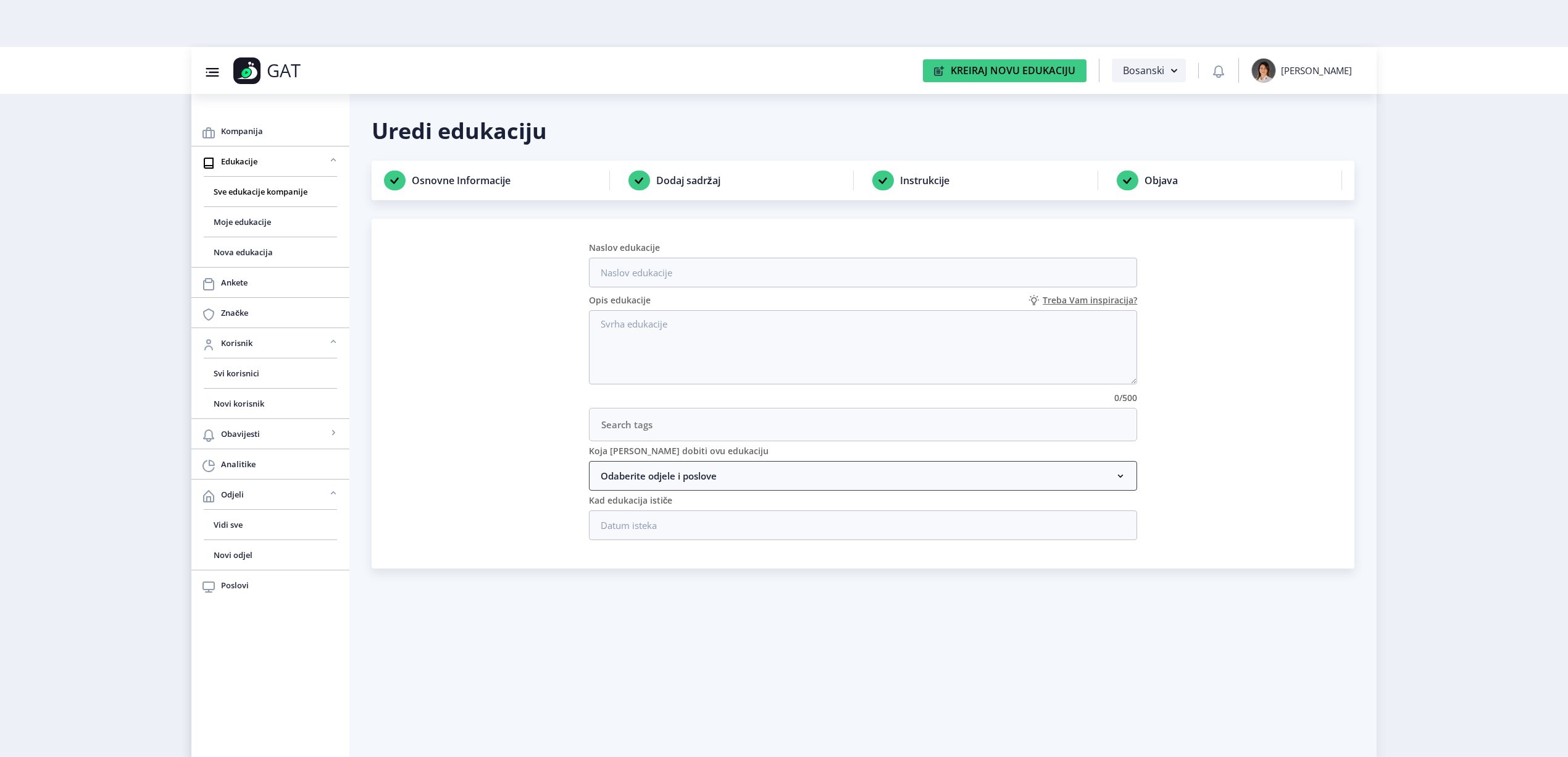
click at [885, 474] on nb-accordion-item-header "Odaberite odjele i poslove" at bounding box center [863, 476] width 549 height 30
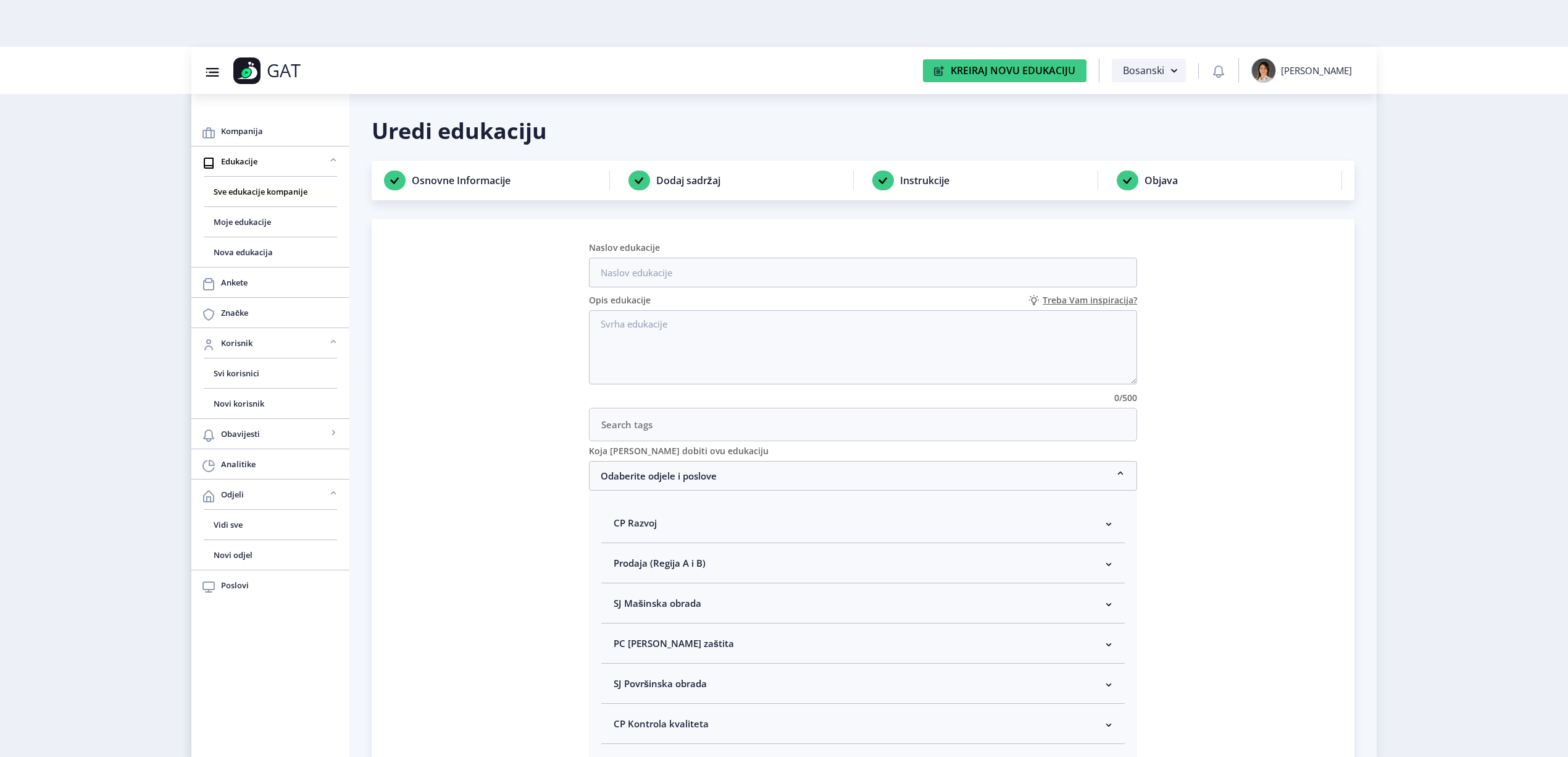
click at [826, 717] on nb-accordion-item-header "CP Kontrola kvaliteta" at bounding box center [863, 723] width 524 height 40
click at [716, 553] on nb-accordion-item-header "CP Kontrola kvaliteta" at bounding box center [863, 559] width 524 height 40
click at [1196, 609] on nb-card "Naslov edukacije Opis edukacije Treba Vam inspiracija? 0/500 Koja [PERSON_NAME]…" at bounding box center [863, 541] width 983 height 646
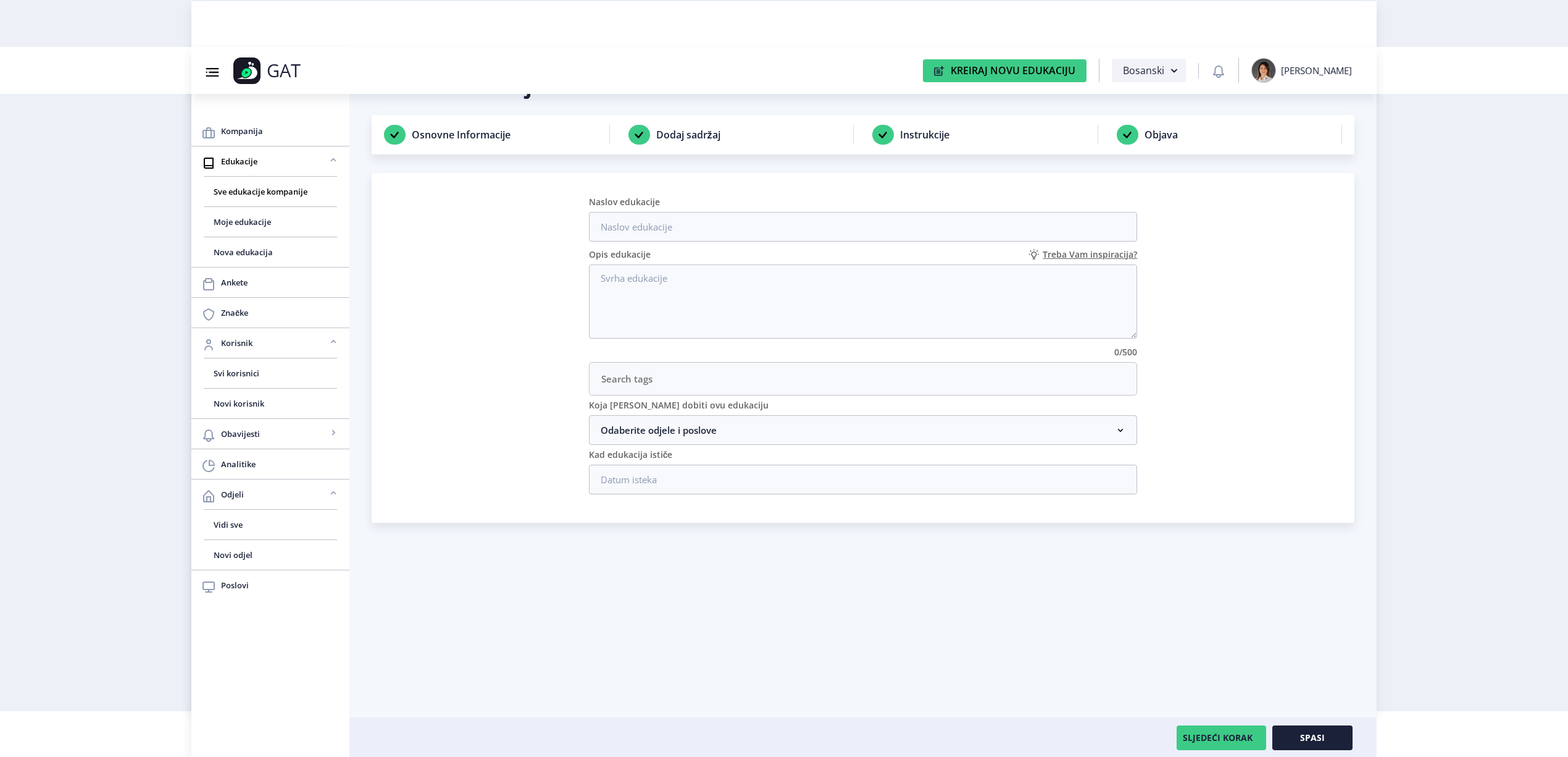
scroll to position [47, 0]
click at [1248, 727] on button "SLJEDEĆI KORAK" at bounding box center [1221, 737] width 90 height 25
drag, startPoint x: 1243, startPoint y: 739, endPoint x: 1237, endPoint y: 732, distance: 9.2
click at [1240, 737] on button "SLJEDEĆI KORAK" at bounding box center [1221, 737] width 90 height 25
click at [1237, 732] on button "SLJEDEĆI KORAK" at bounding box center [1221, 737] width 90 height 25
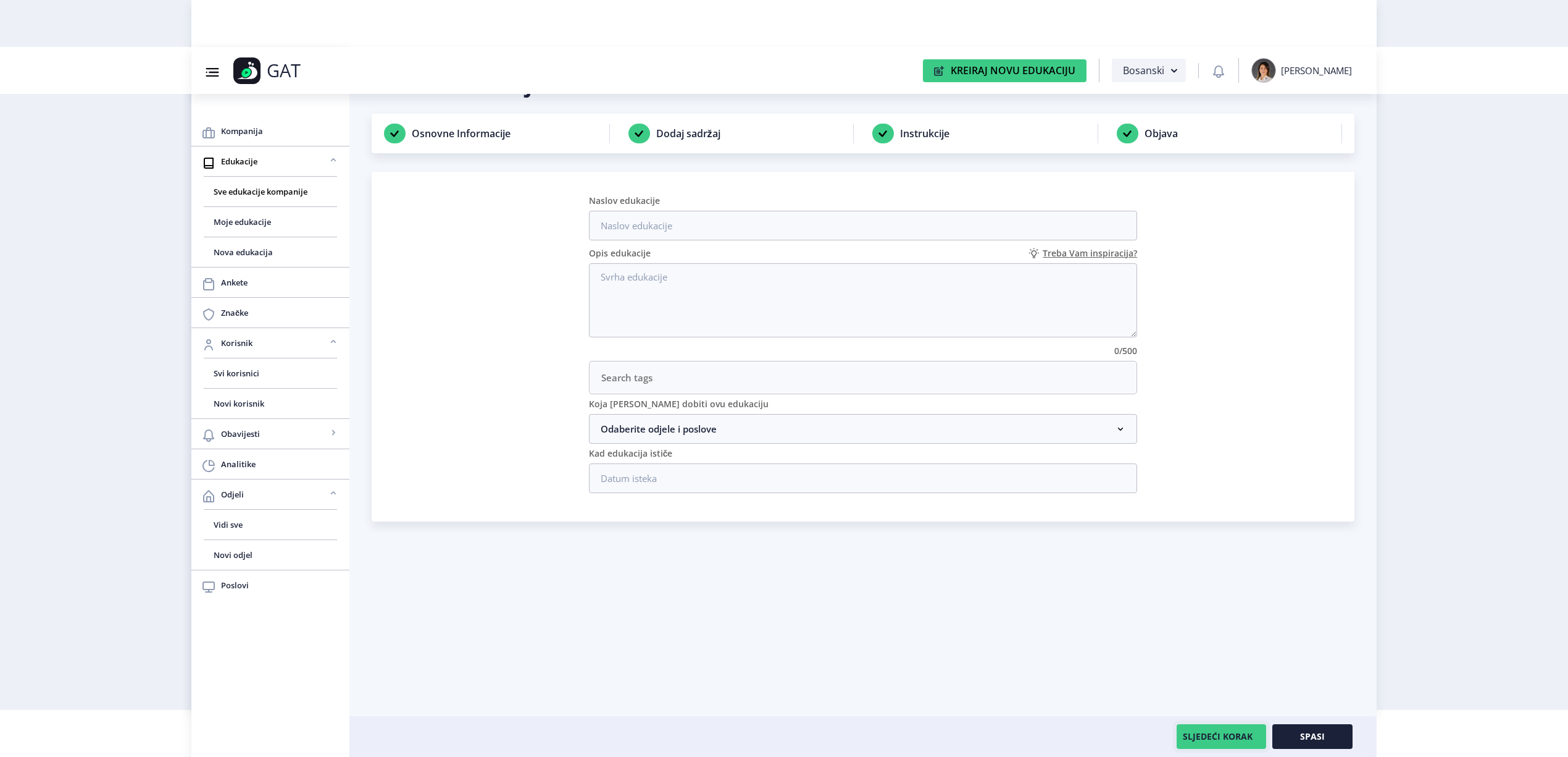
click at [1235, 734] on button "SLJEDEĆI KORAK" at bounding box center [1221, 737] width 90 height 25
click at [1235, 735] on button "SLJEDEĆI KORAK" at bounding box center [1221, 737] width 90 height 25
click at [1231, 737] on button "SLJEDEĆI KORAK" at bounding box center [1221, 737] width 90 height 25
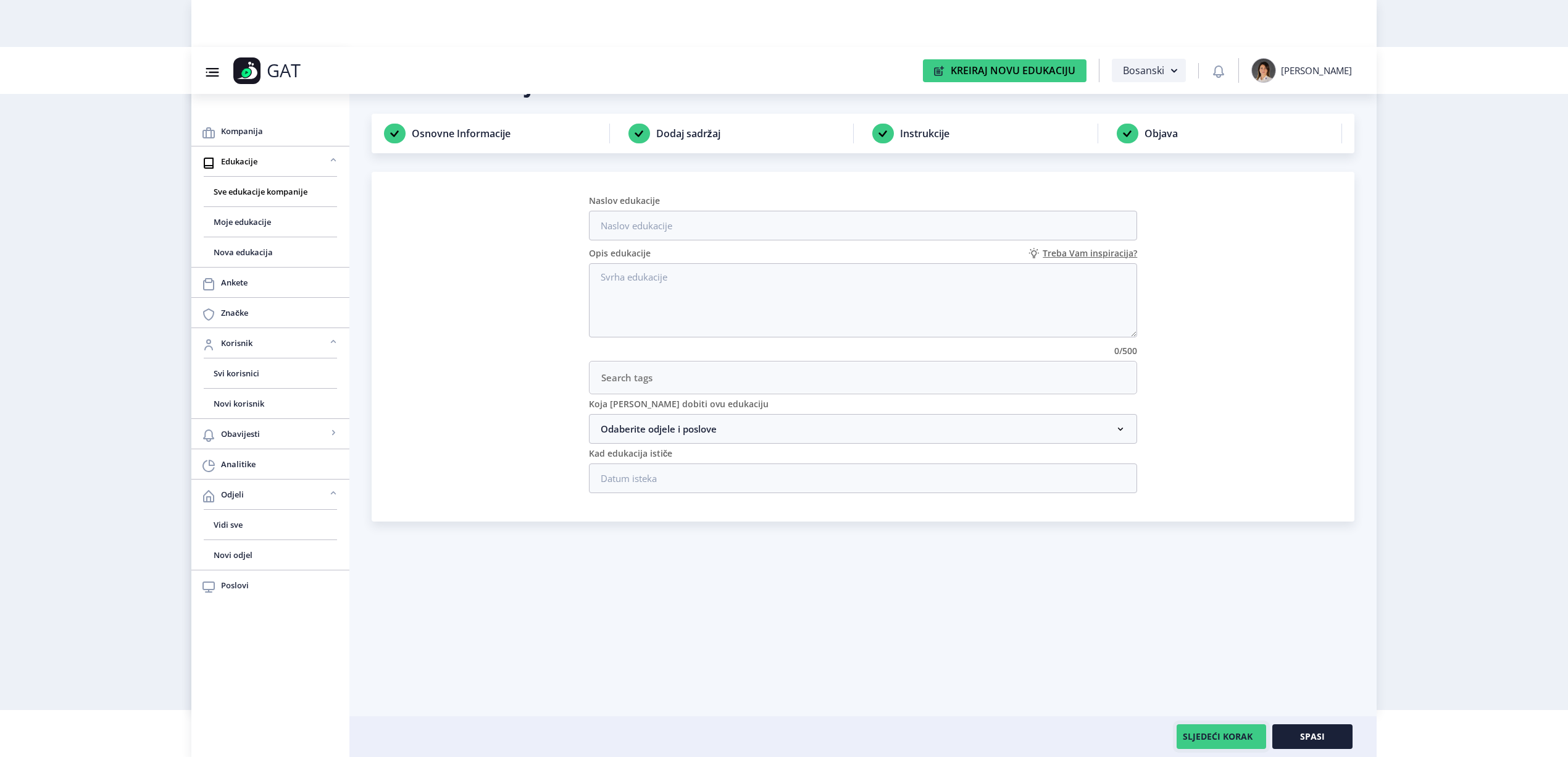
click at [1231, 737] on button "SLJEDEĆI KORAK" at bounding box center [1221, 737] width 90 height 25
click at [1231, 737] on button "SLJEDEĆI KORAK" at bounding box center [1221, 737] width 90 height 25
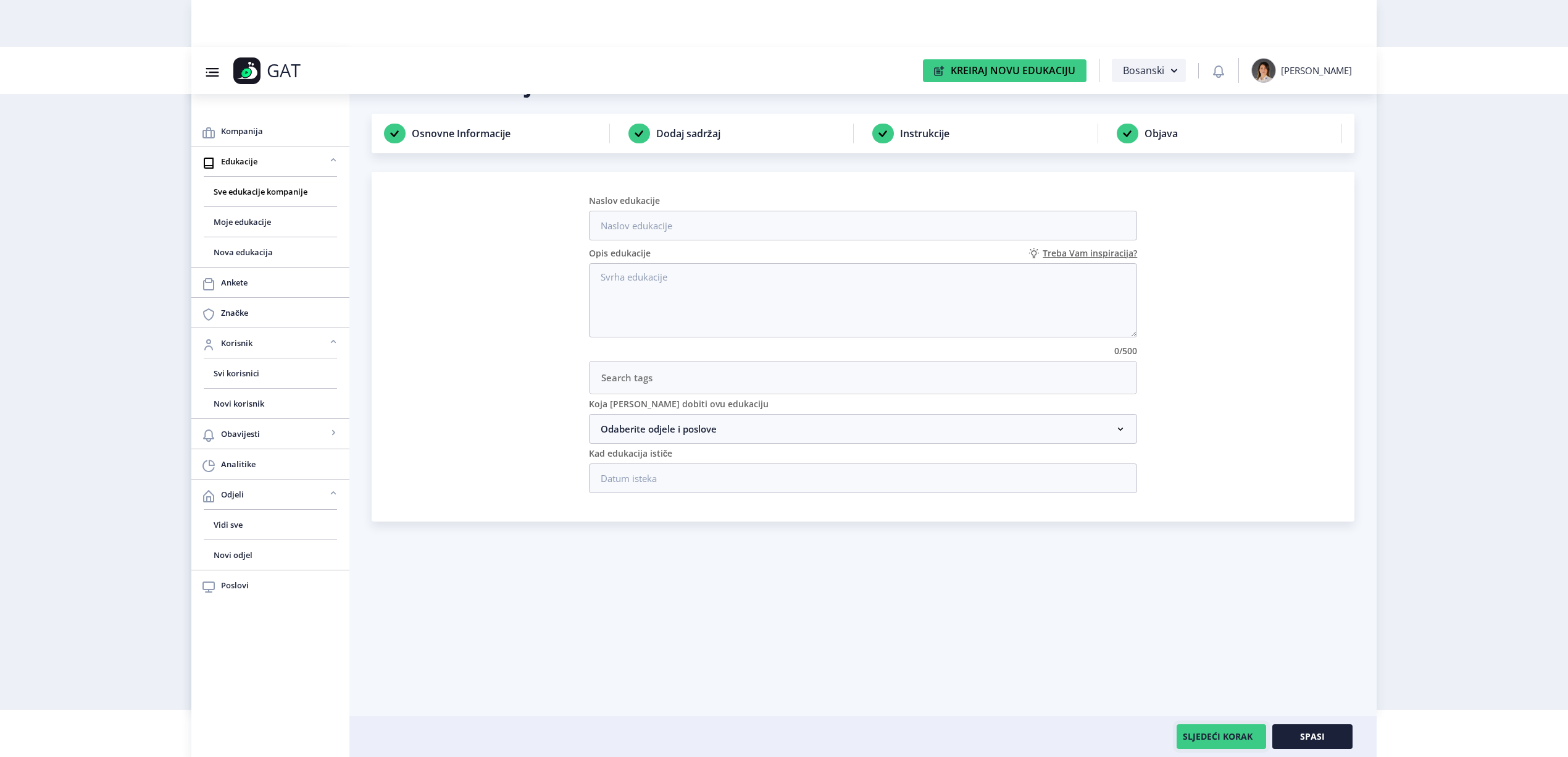
click at [1231, 737] on button "SLJEDEĆI KORAK" at bounding box center [1221, 737] width 90 height 25
drag, startPoint x: 1231, startPoint y: 737, endPoint x: 432, endPoint y: 744, distance: 799.0
click at [1226, 739] on button "SLJEDEĆI KORAK" at bounding box center [1221, 737] width 90 height 25
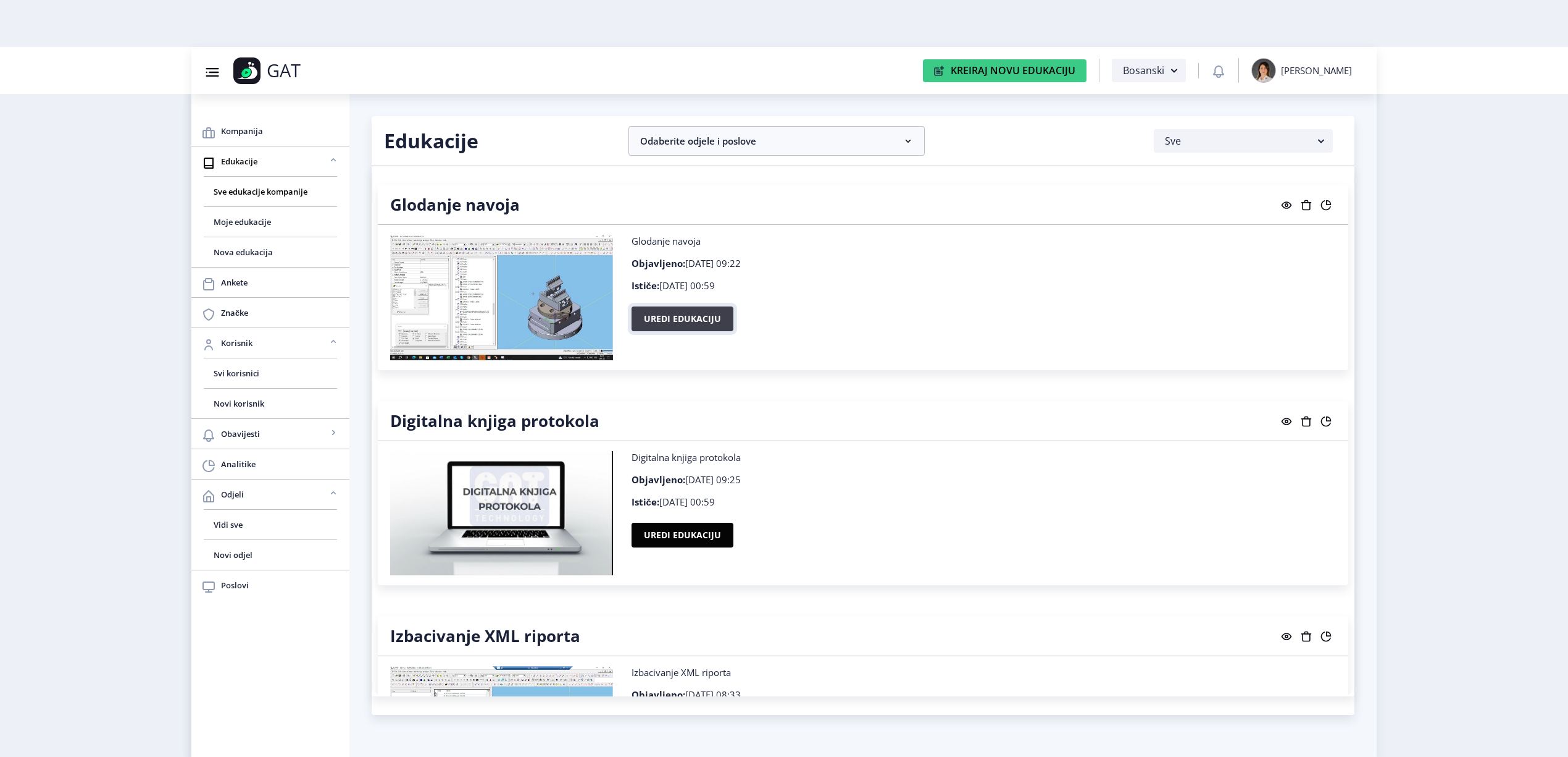
click at [710, 327] on button "Uredi edukaciju" at bounding box center [682, 319] width 102 height 25
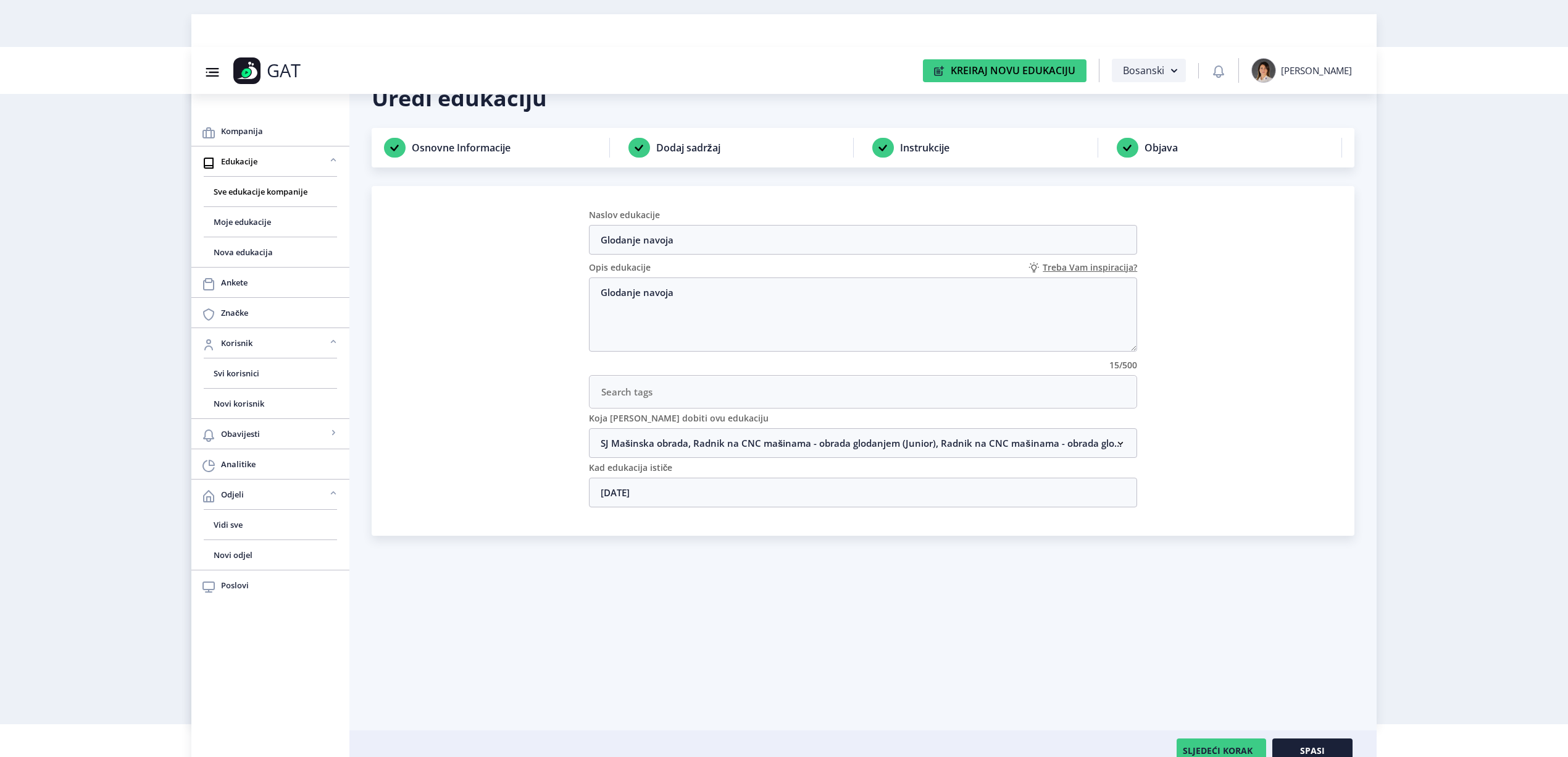
scroll to position [47, 0]
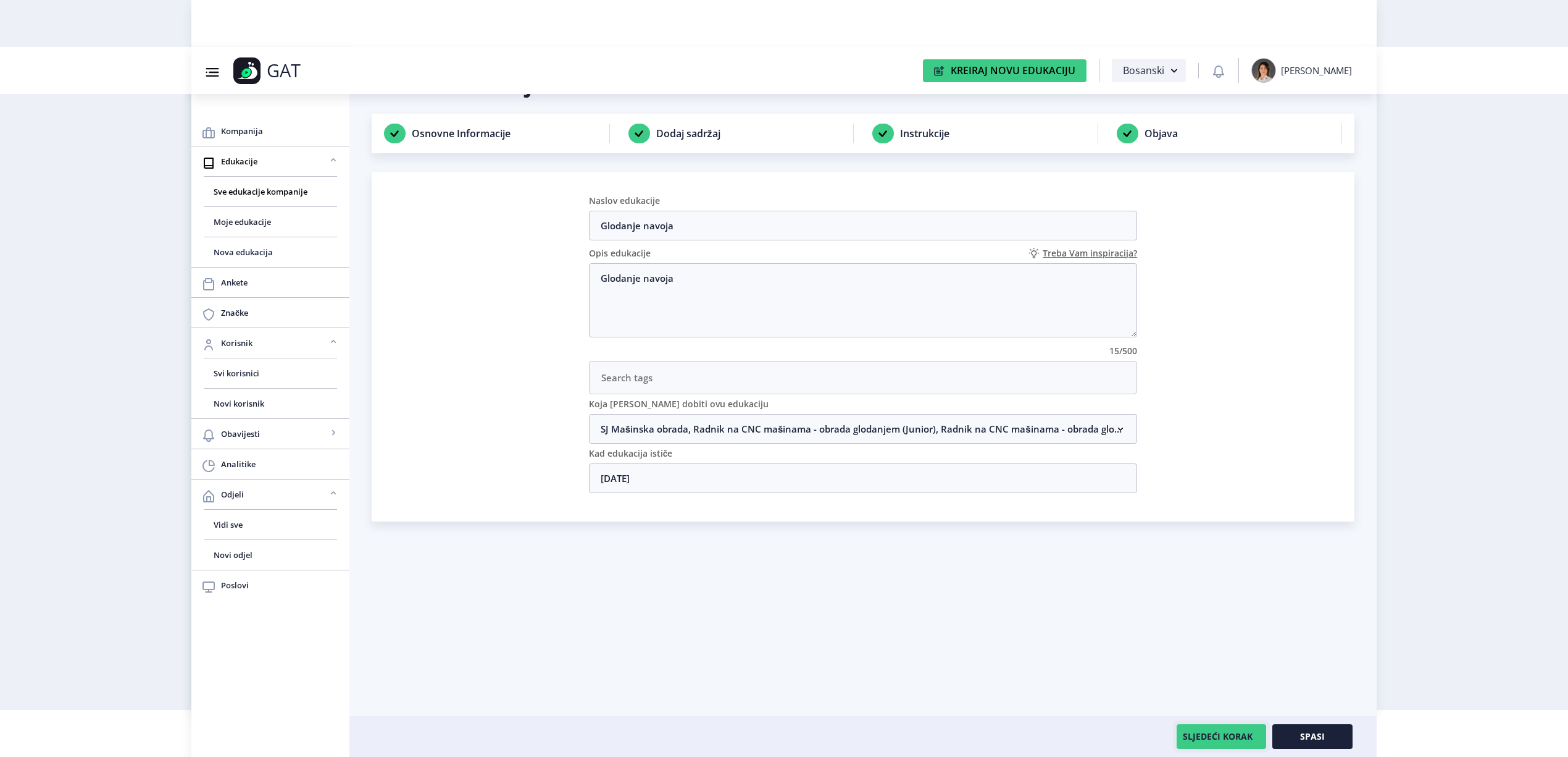
click at [1225, 736] on button "SLJEDEĆI KORAK" at bounding box center [1221, 737] width 90 height 25
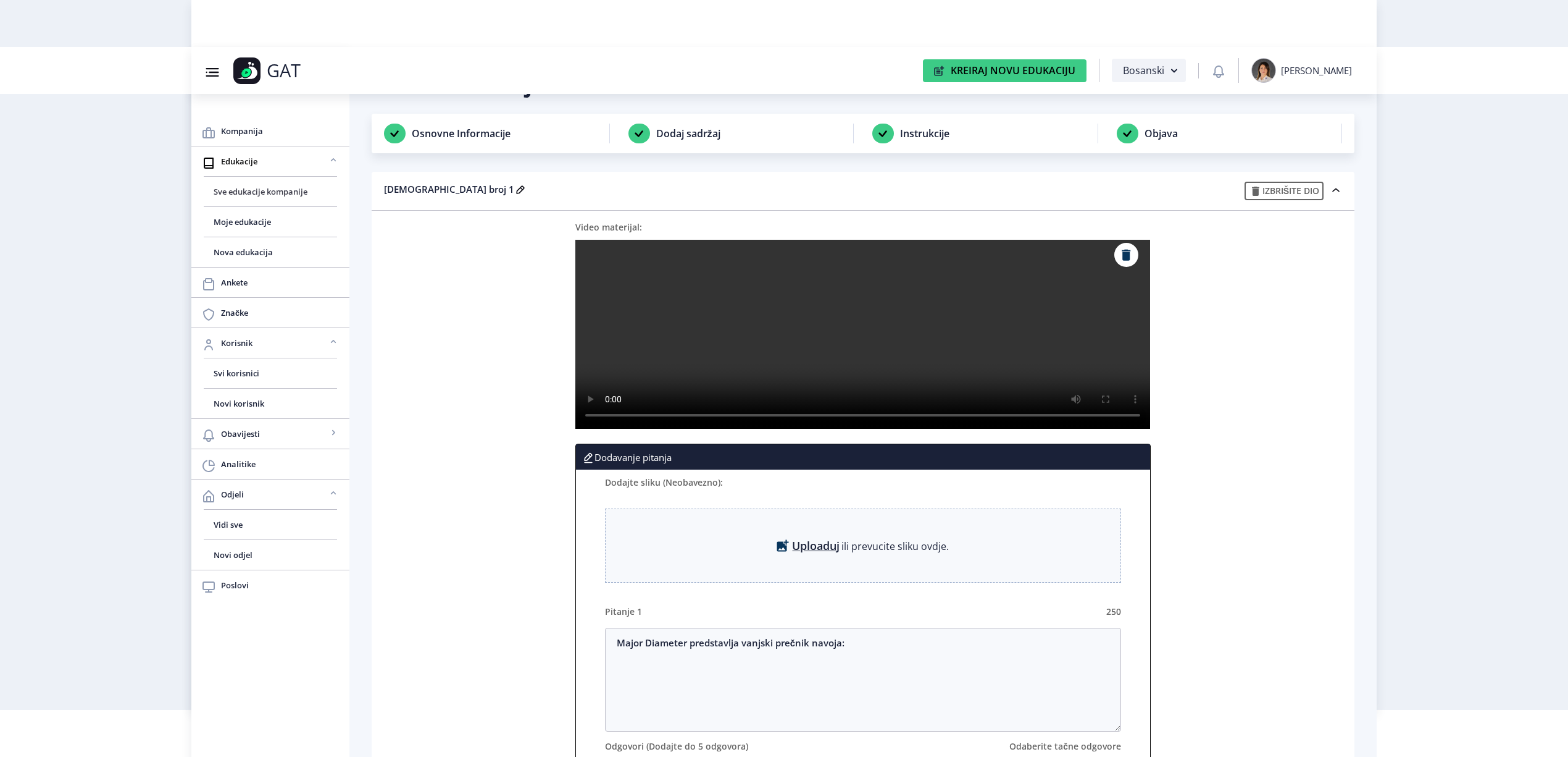
click at [216, 184] on link "Sve edukacije kompanije" at bounding box center [270, 191] width 134 height 30
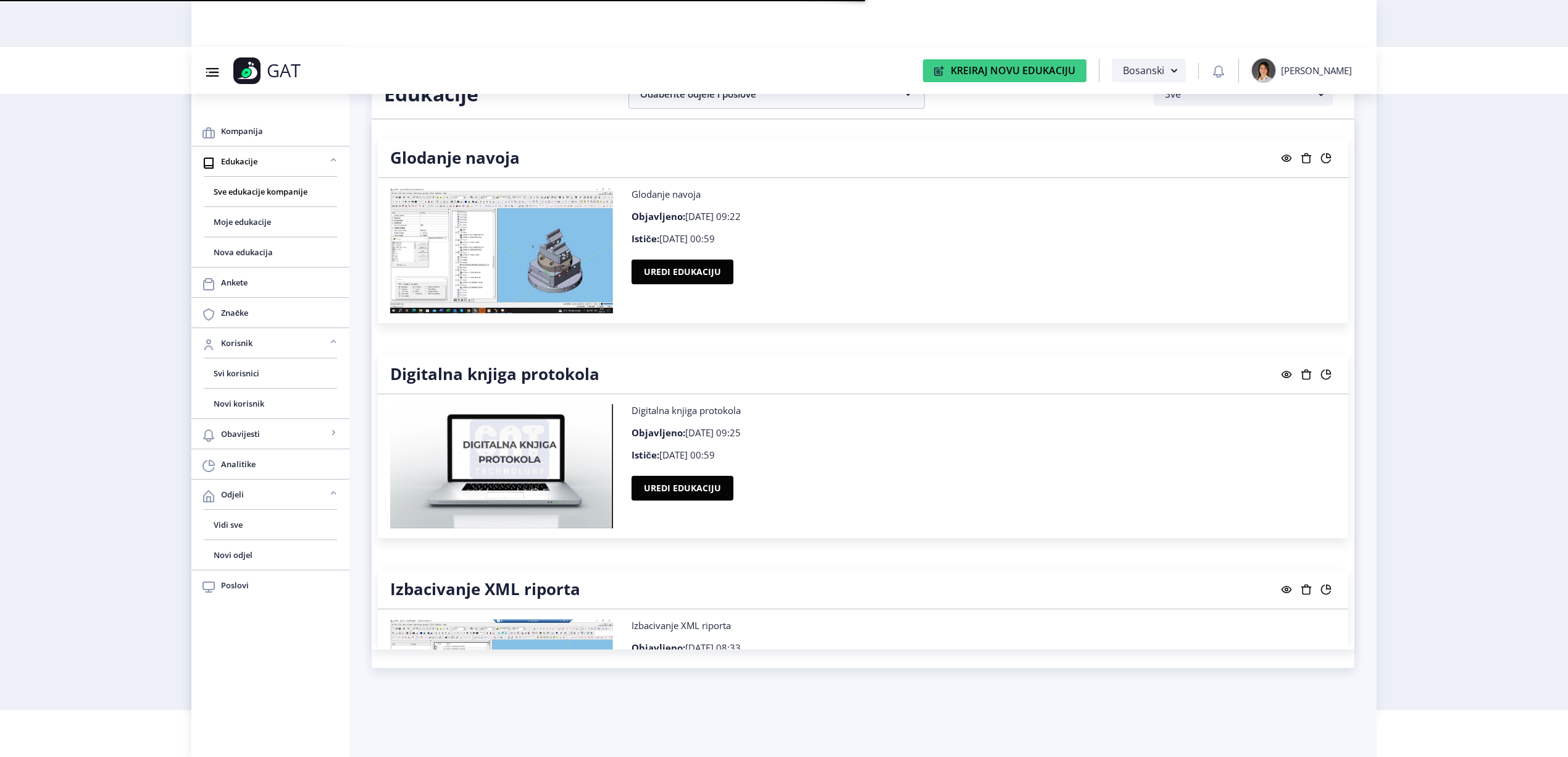
scroll to position [495, 0]
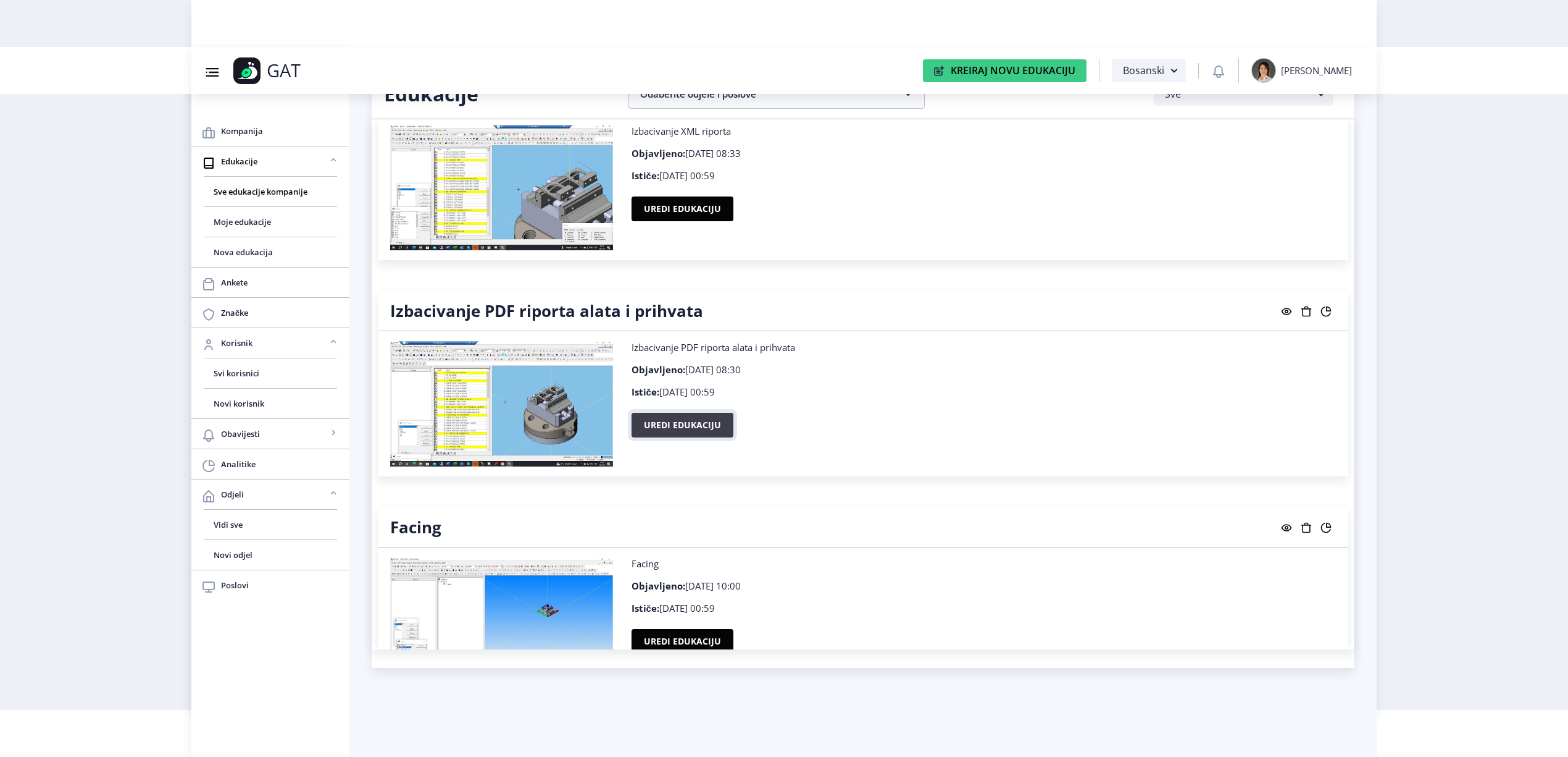
click at [710, 423] on button "Uredi edukaciju" at bounding box center [682, 425] width 102 height 25
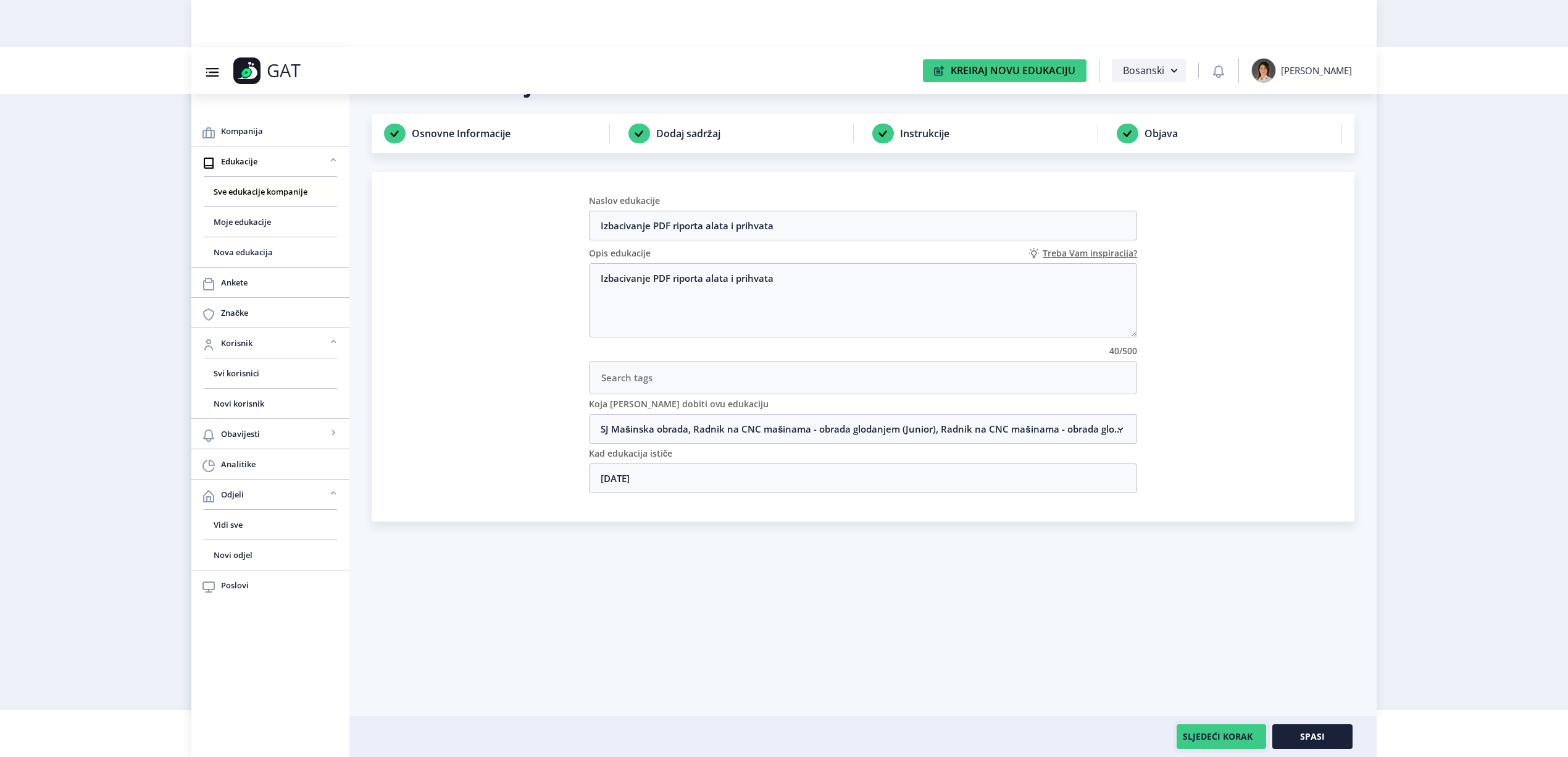
click at [1240, 734] on button "SLJEDEĆI KORAK" at bounding box center [1221, 737] width 90 height 25
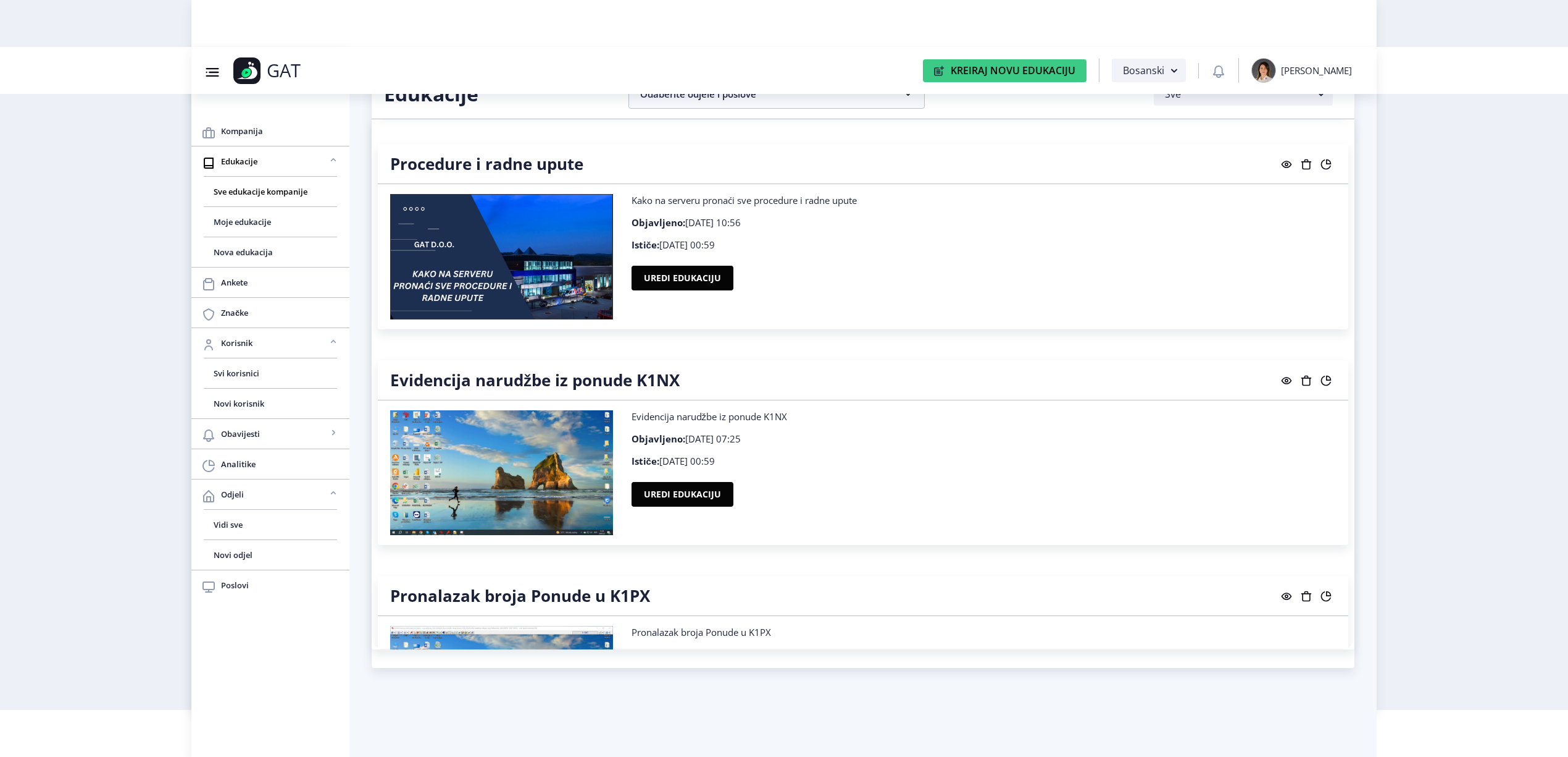
scroll to position [3706, 0]
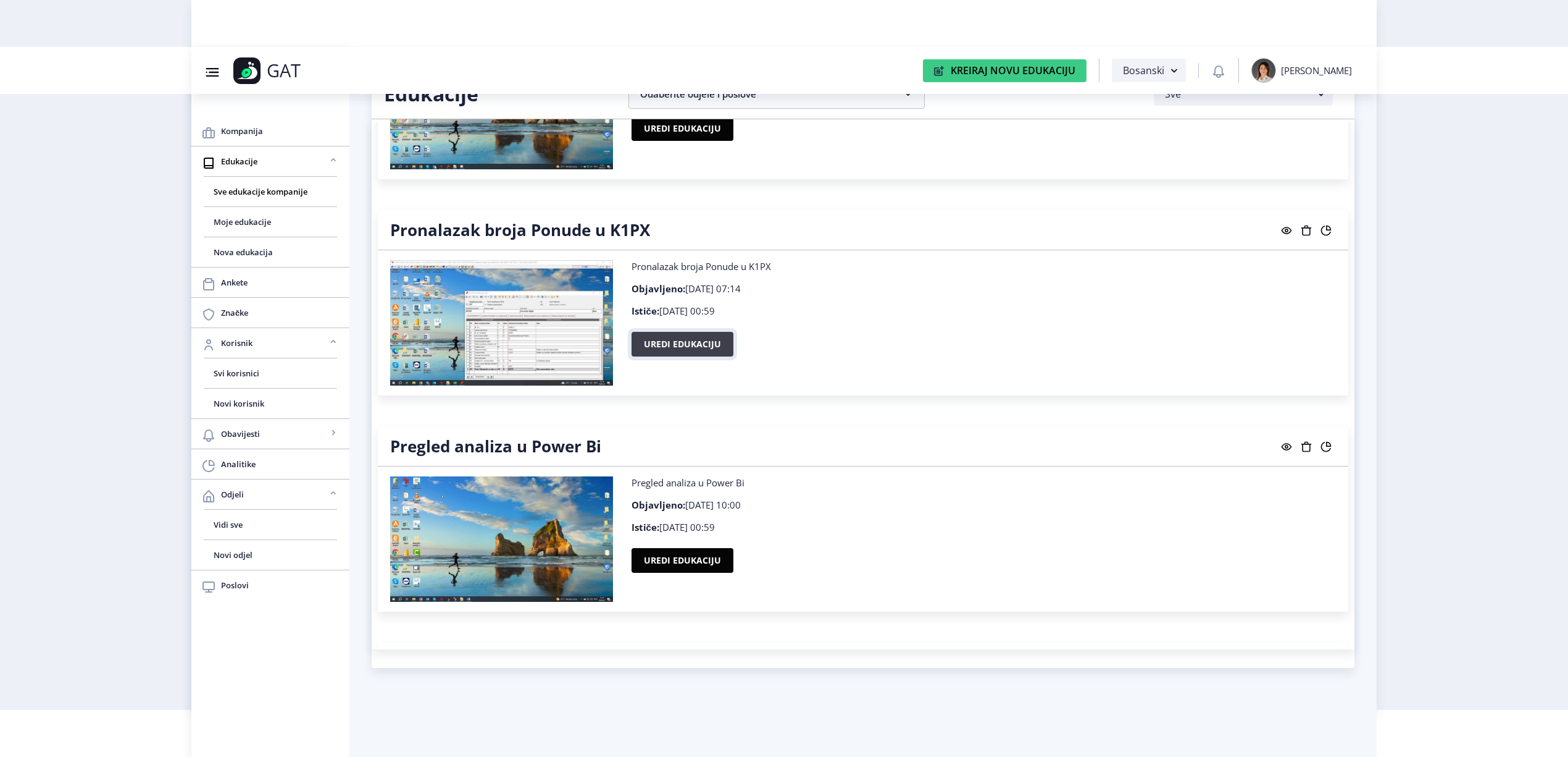
click at [672, 335] on button "Uredi edukaciju" at bounding box center [682, 345] width 102 height 25
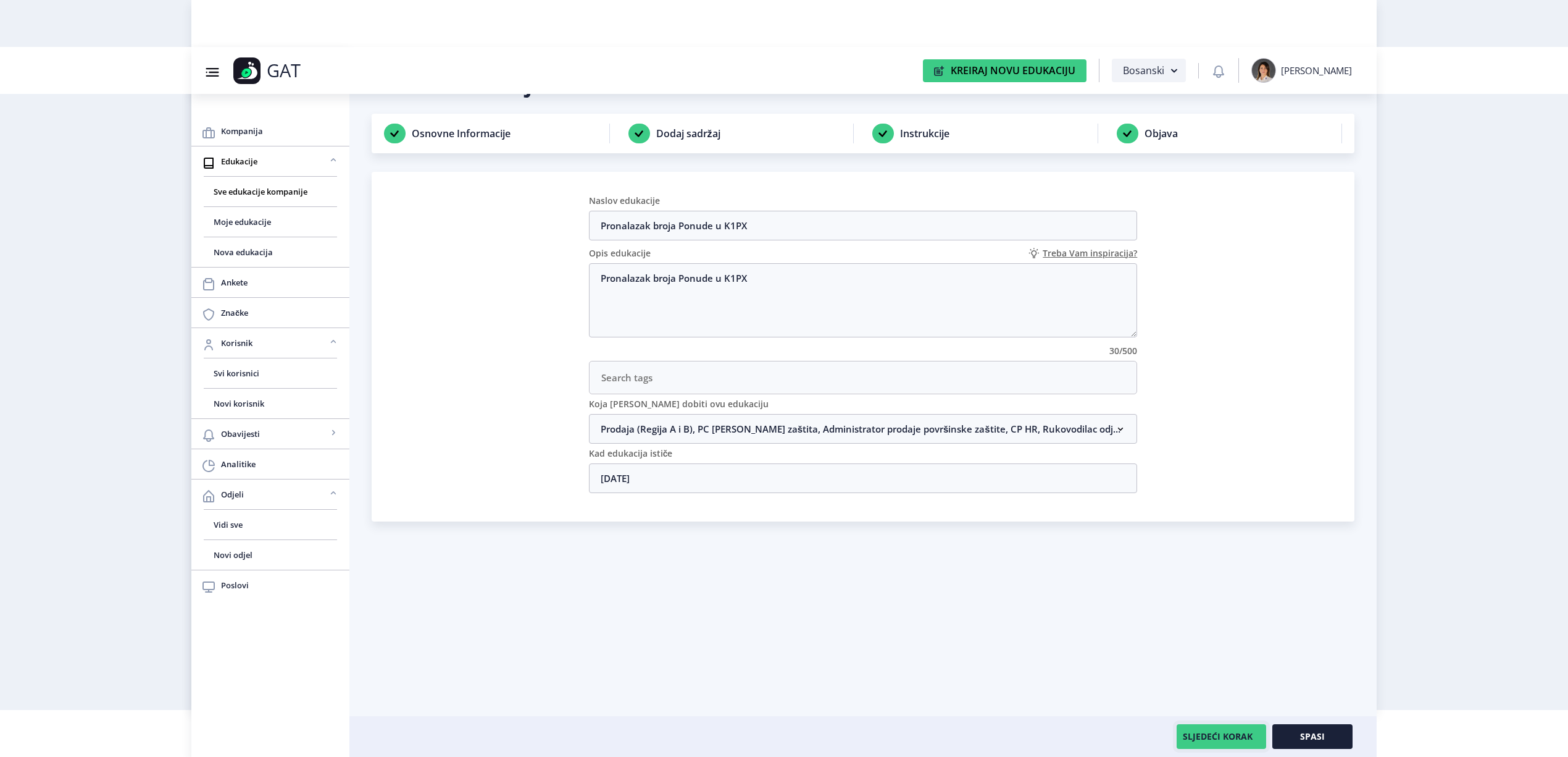
click at [1216, 734] on button "SLJEDEĆI KORAK" at bounding box center [1221, 737] width 90 height 25
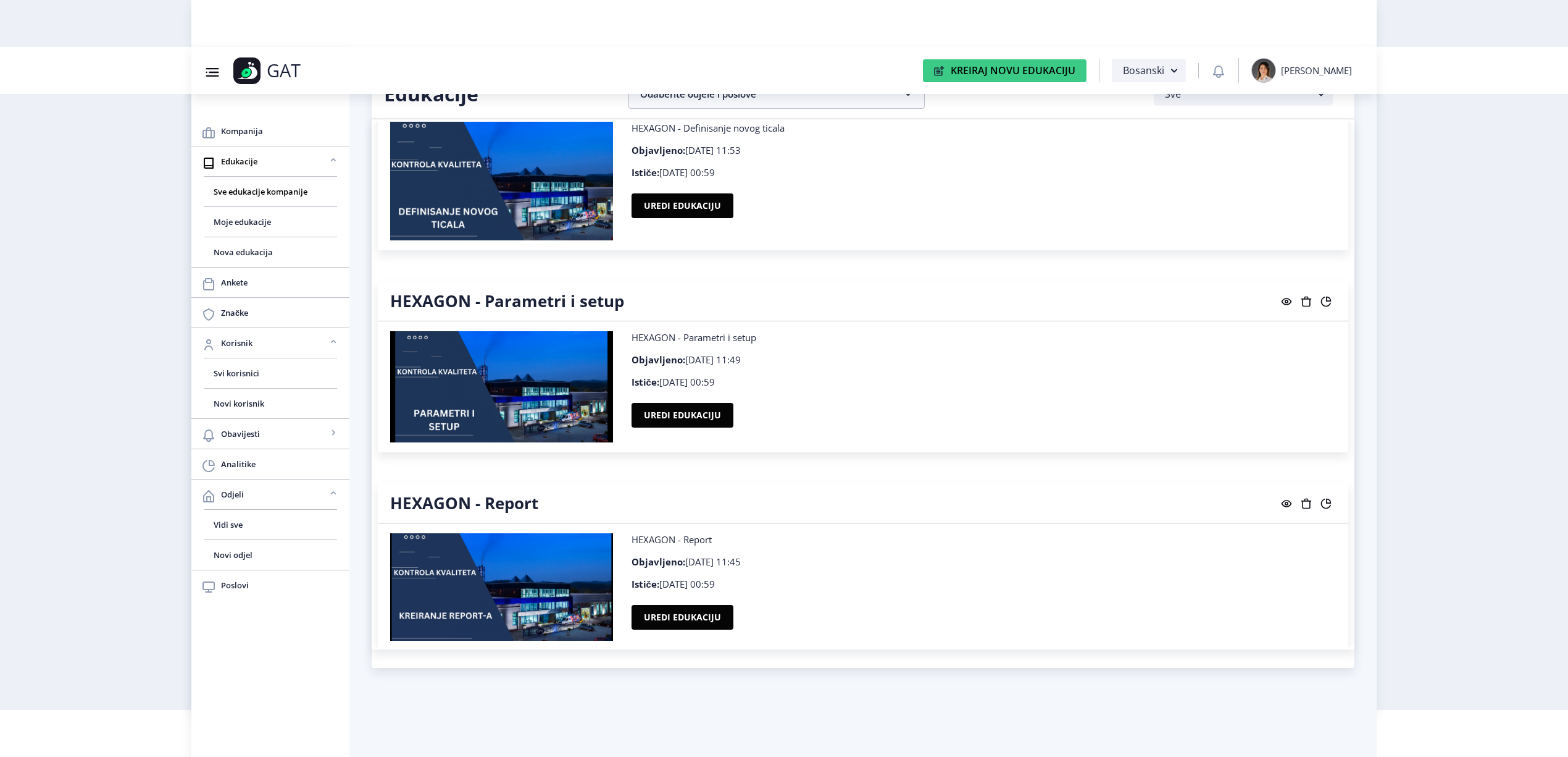
scroll to position [5826, 0]
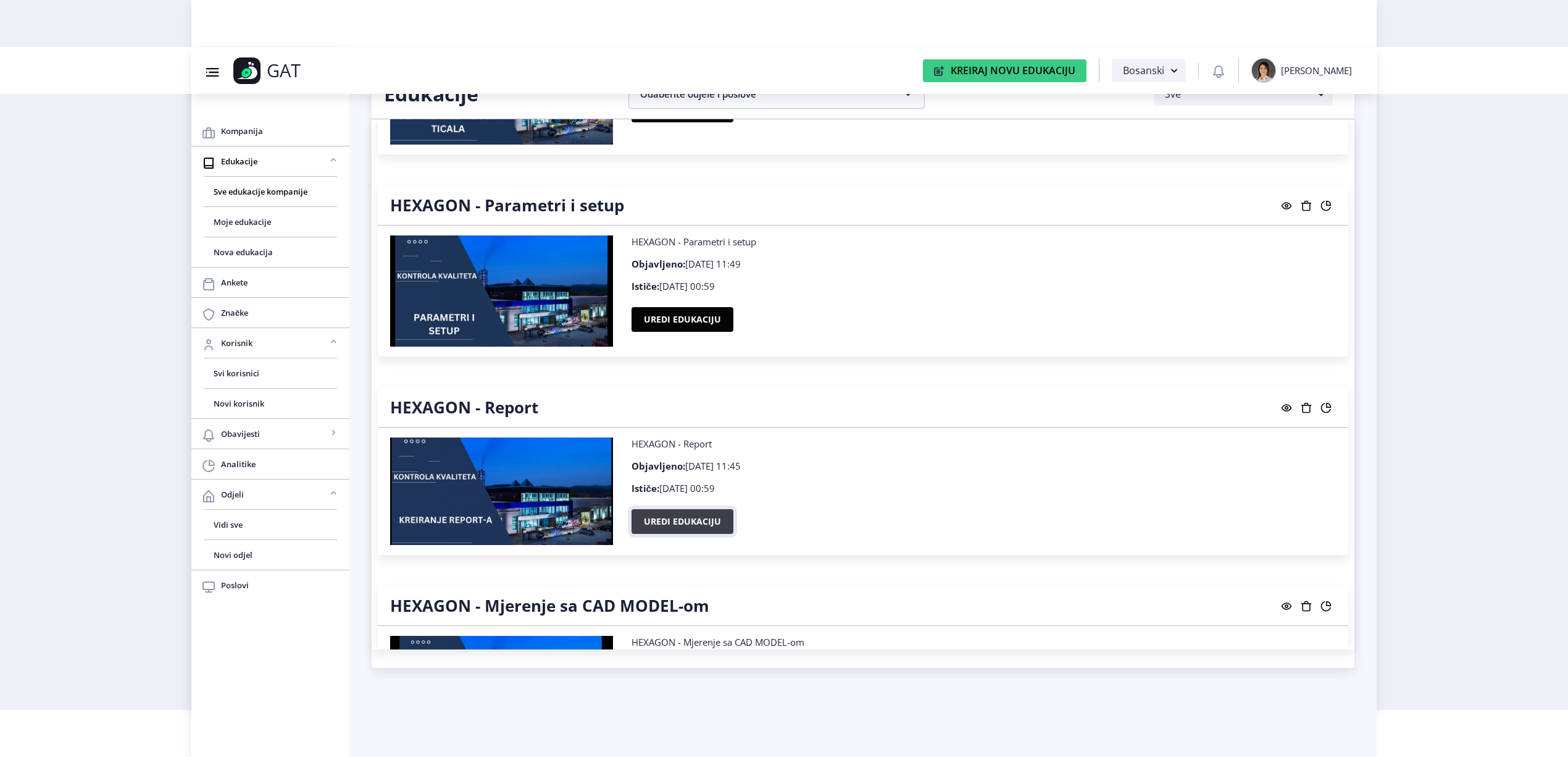
click at [709, 527] on button "Uredi edukaciju" at bounding box center [682, 521] width 102 height 25
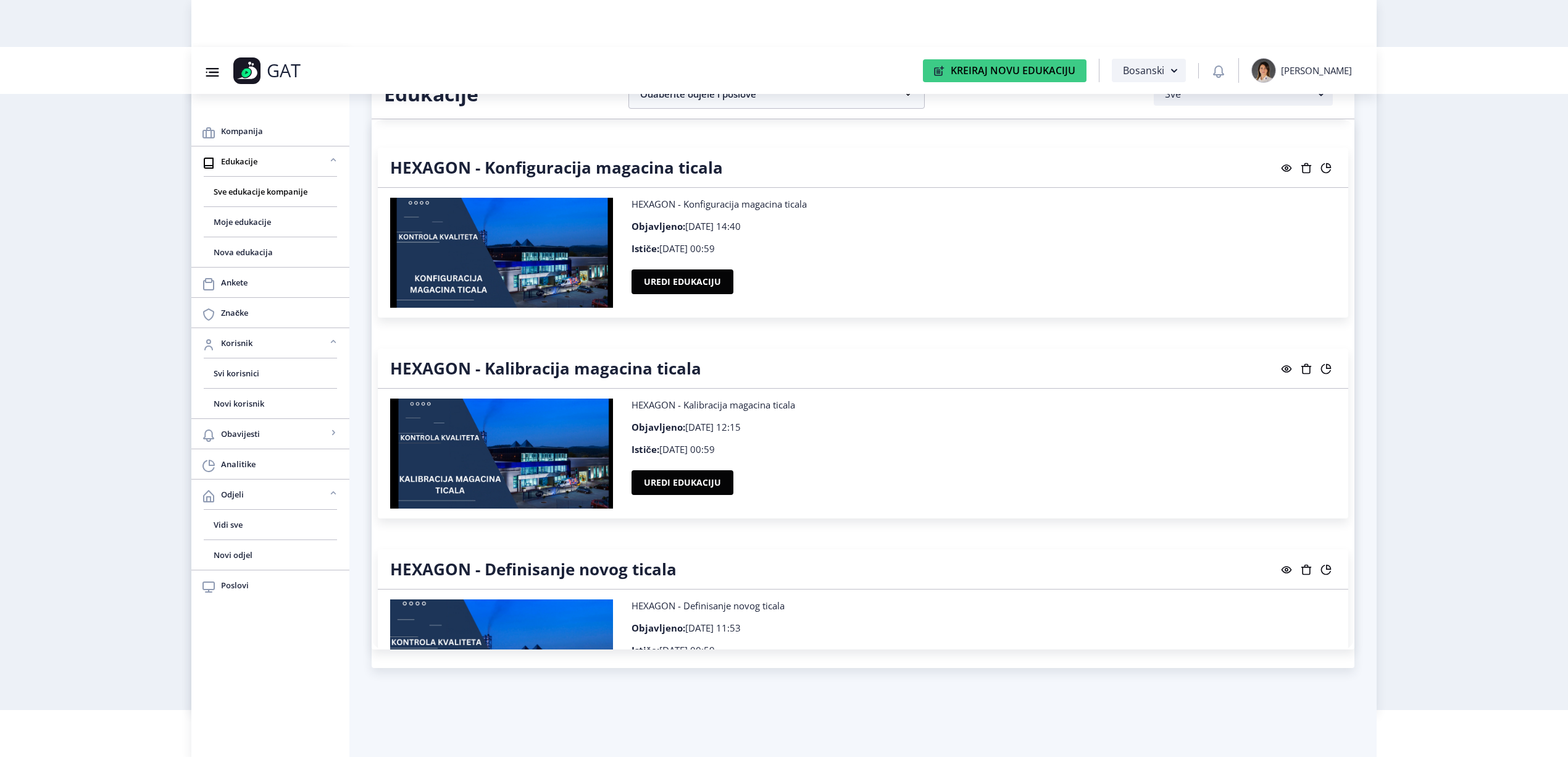
scroll to position [5415, 0]
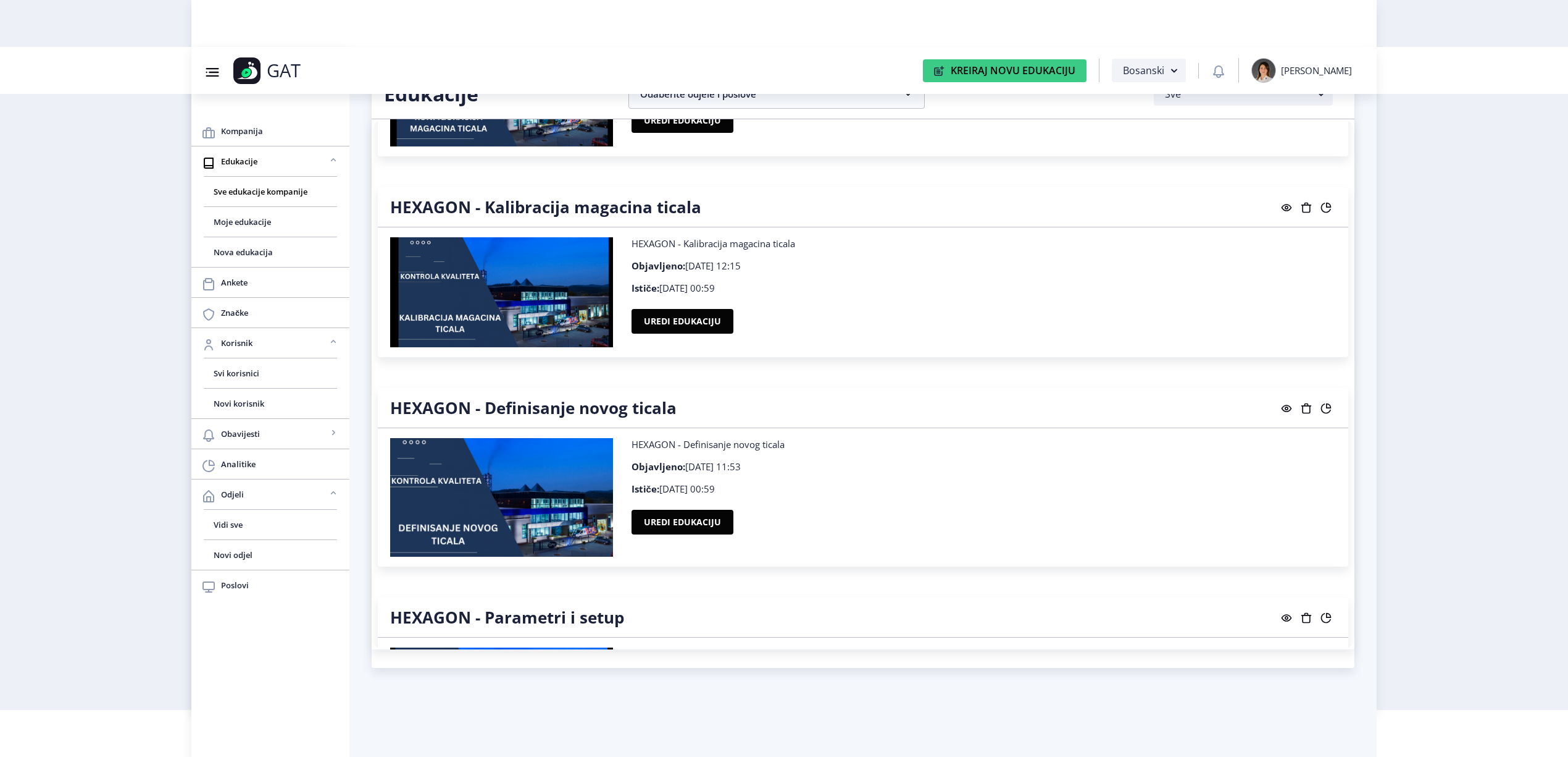
click at [868, 383] on div "Glodanje navoja Glodanje navoja Objavljeno: [DATE] 09:22 Ističe: [DATE] 00:59 U…" at bounding box center [863, 384] width 983 height 530
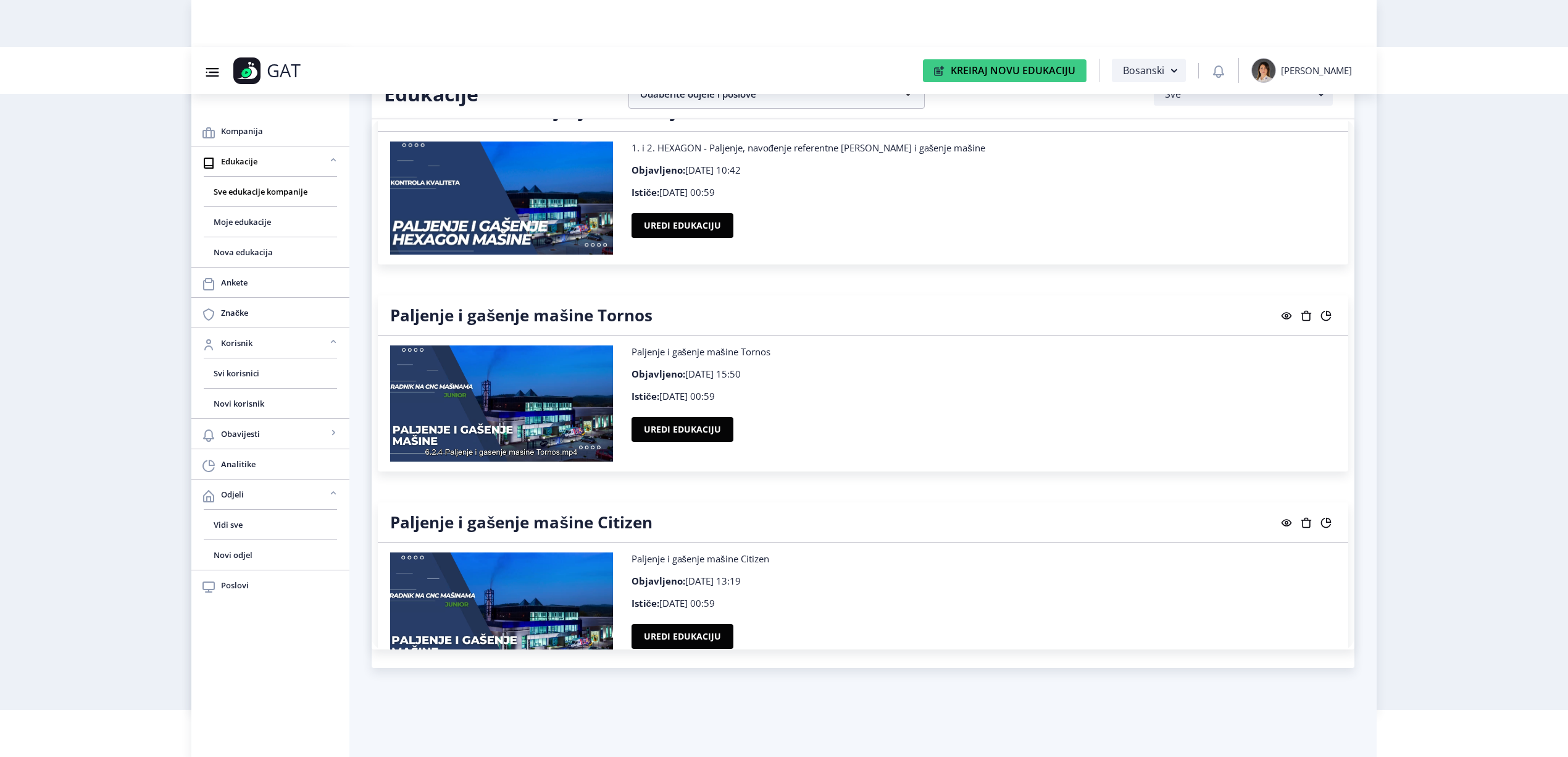
scroll to position [8215, 0]
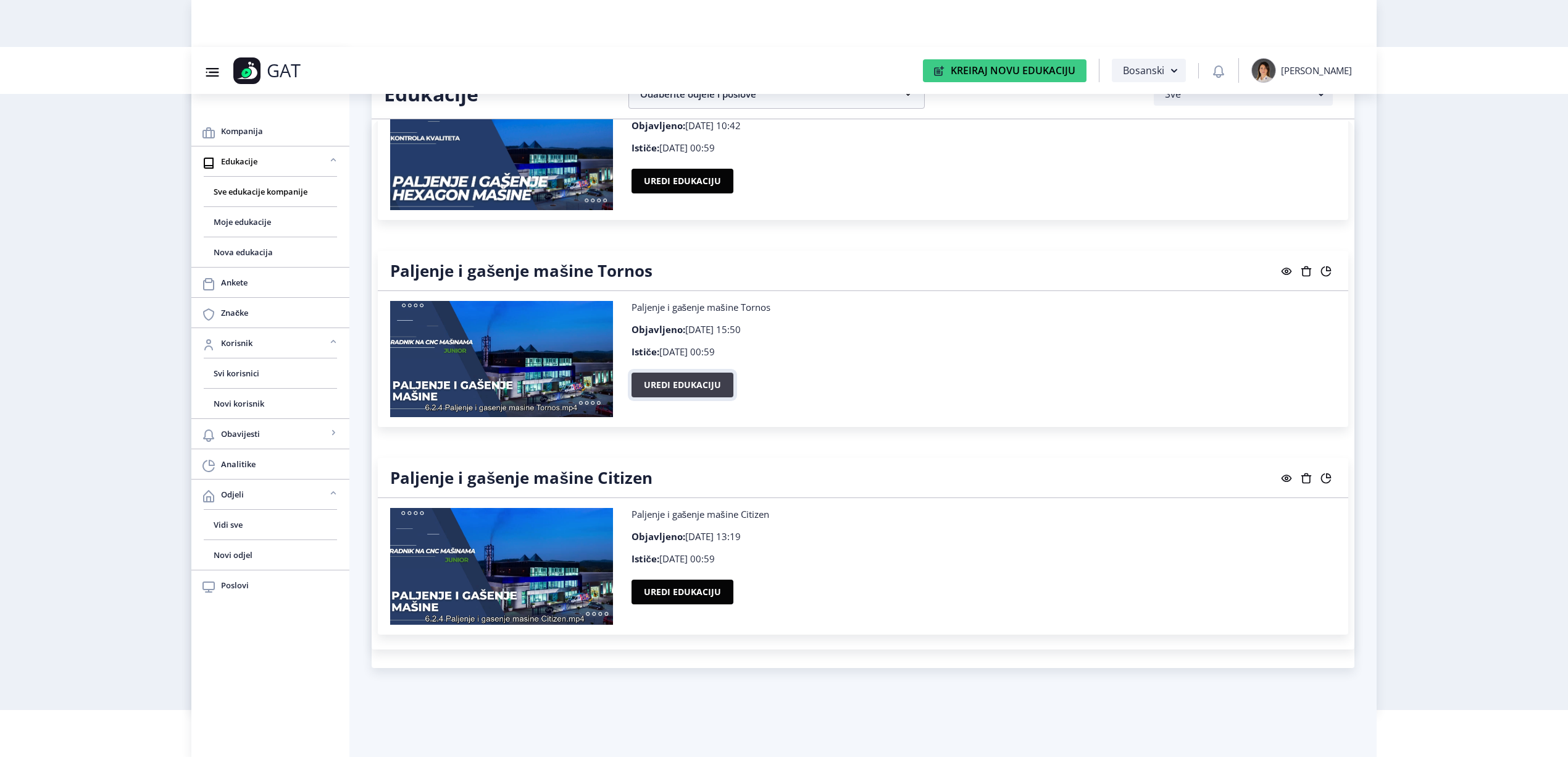
click at [665, 379] on button "Uredi edukaciju" at bounding box center [682, 385] width 102 height 25
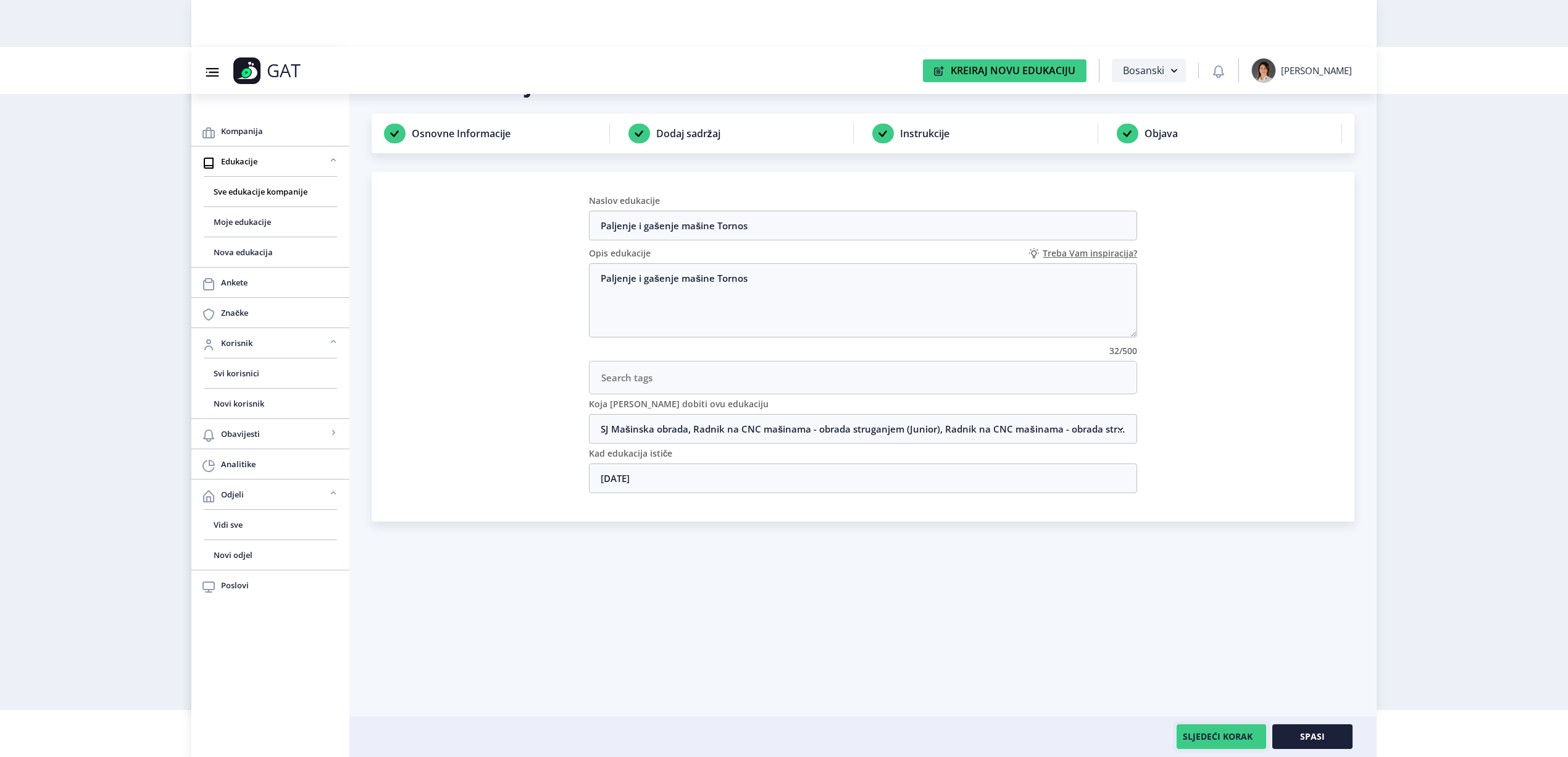
click at [1220, 740] on button "SLJEDEĆI KORAK" at bounding box center [1221, 737] width 90 height 25
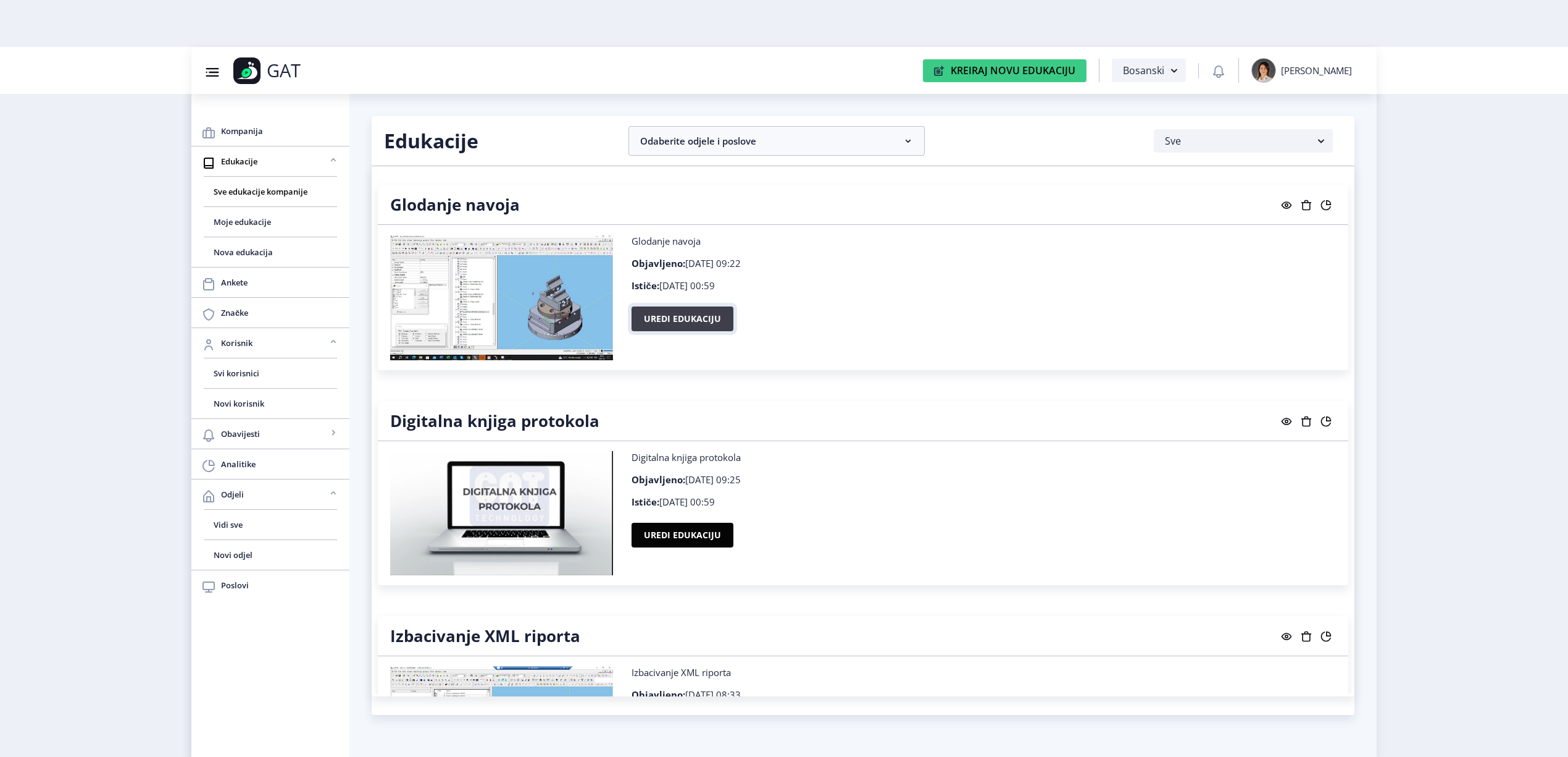
click at [679, 316] on button "Uredi edukaciju" at bounding box center [682, 319] width 102 height 25
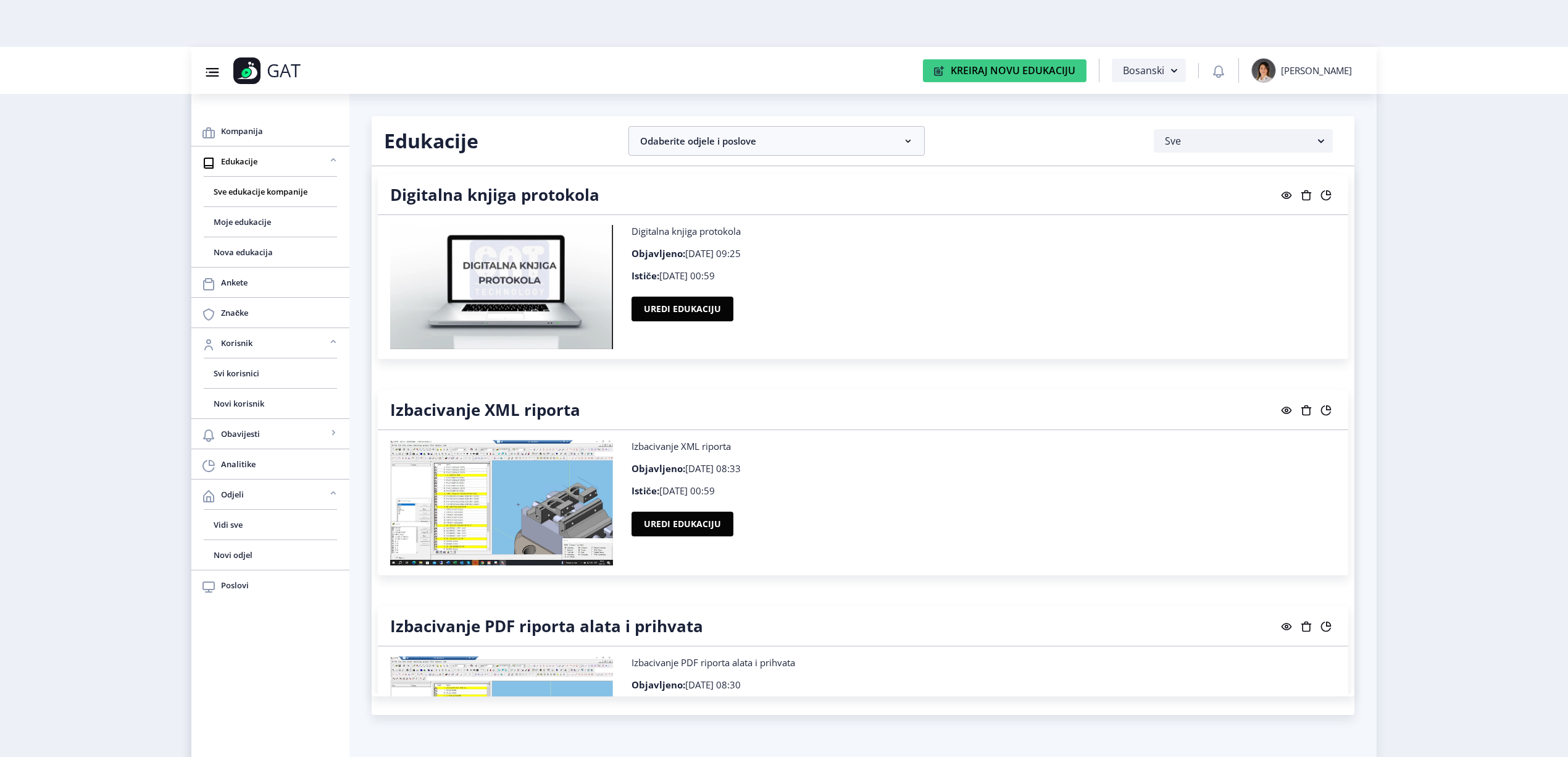
scroll to position [247, 0]
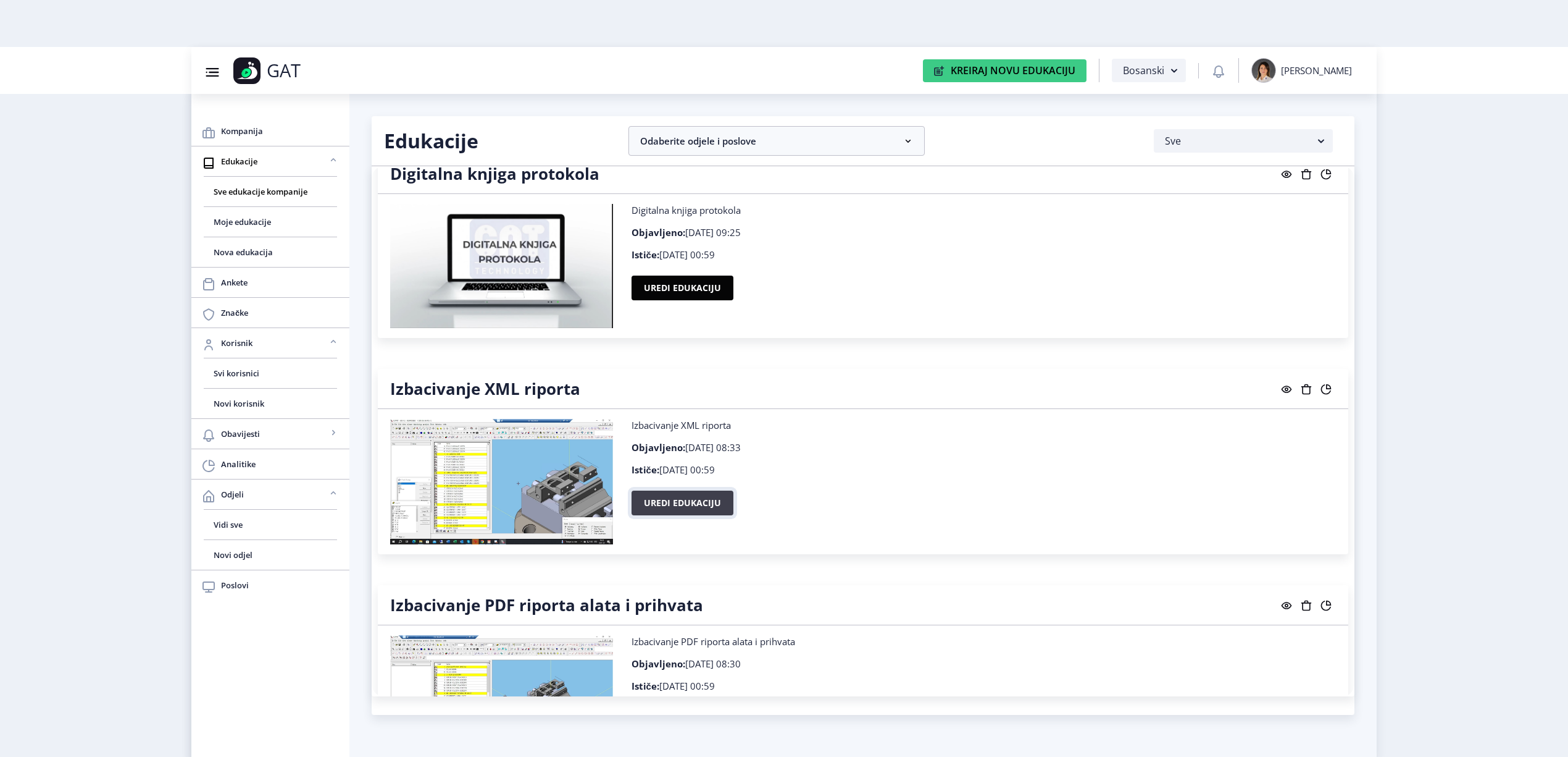
click at [722, 507] on button "Uredi edukaciju" at bounding box center [682, 503] width 102 height 25
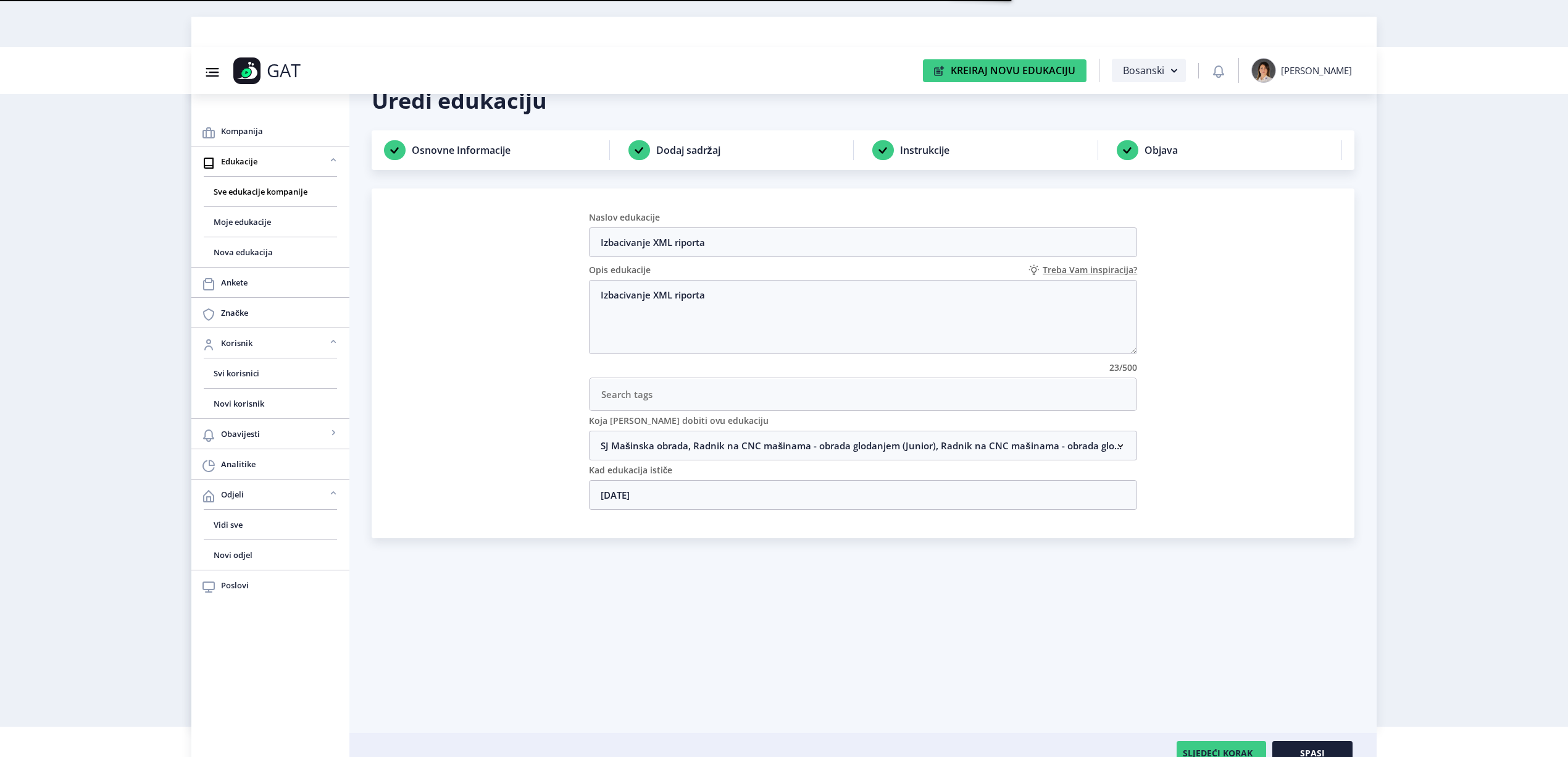
scroll to position [47, 0]
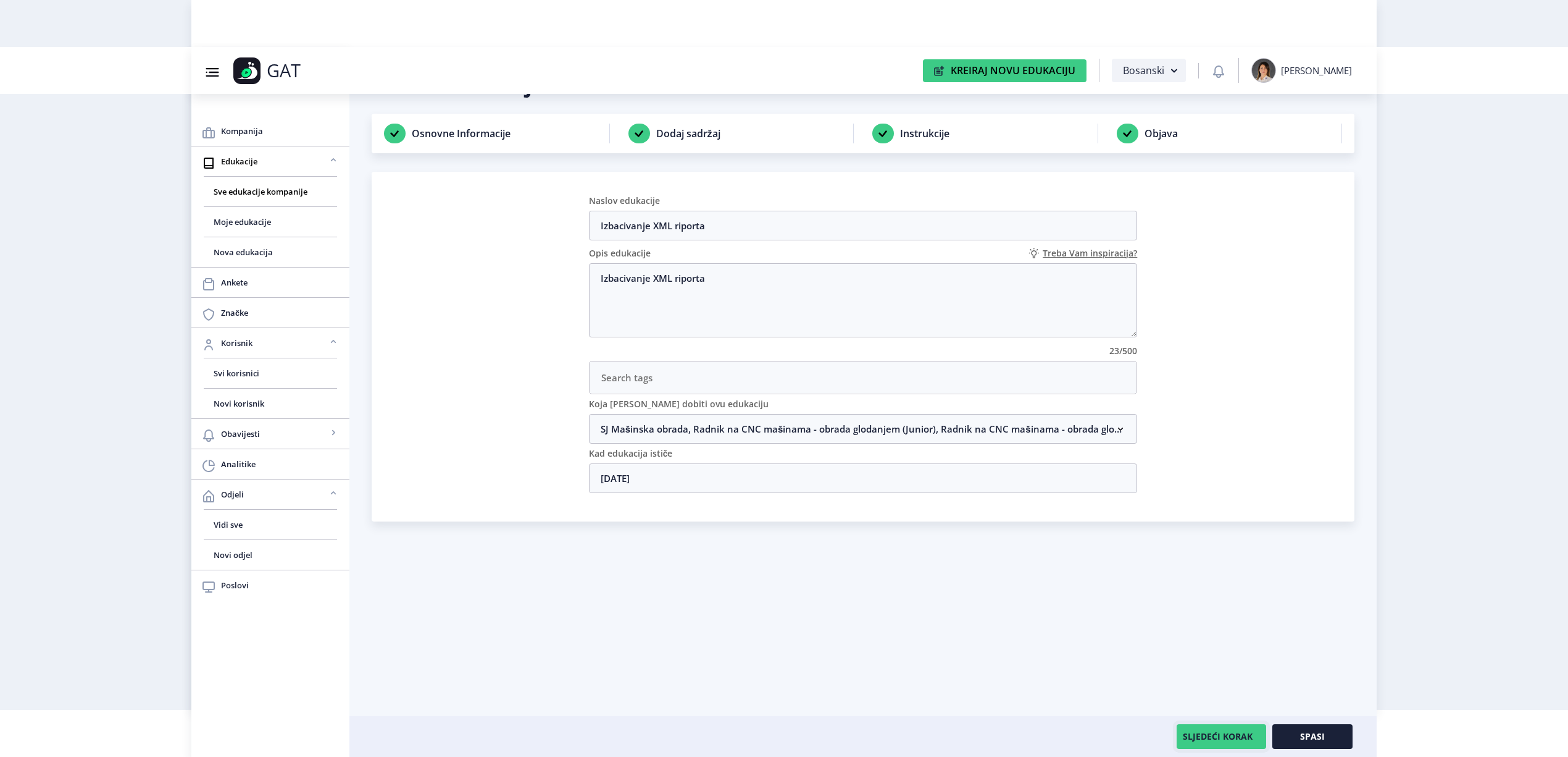
click at [1225, 730] on button "SLJEDEĆI KORAK" at bounding box center [1221, 737] width 90 height 25
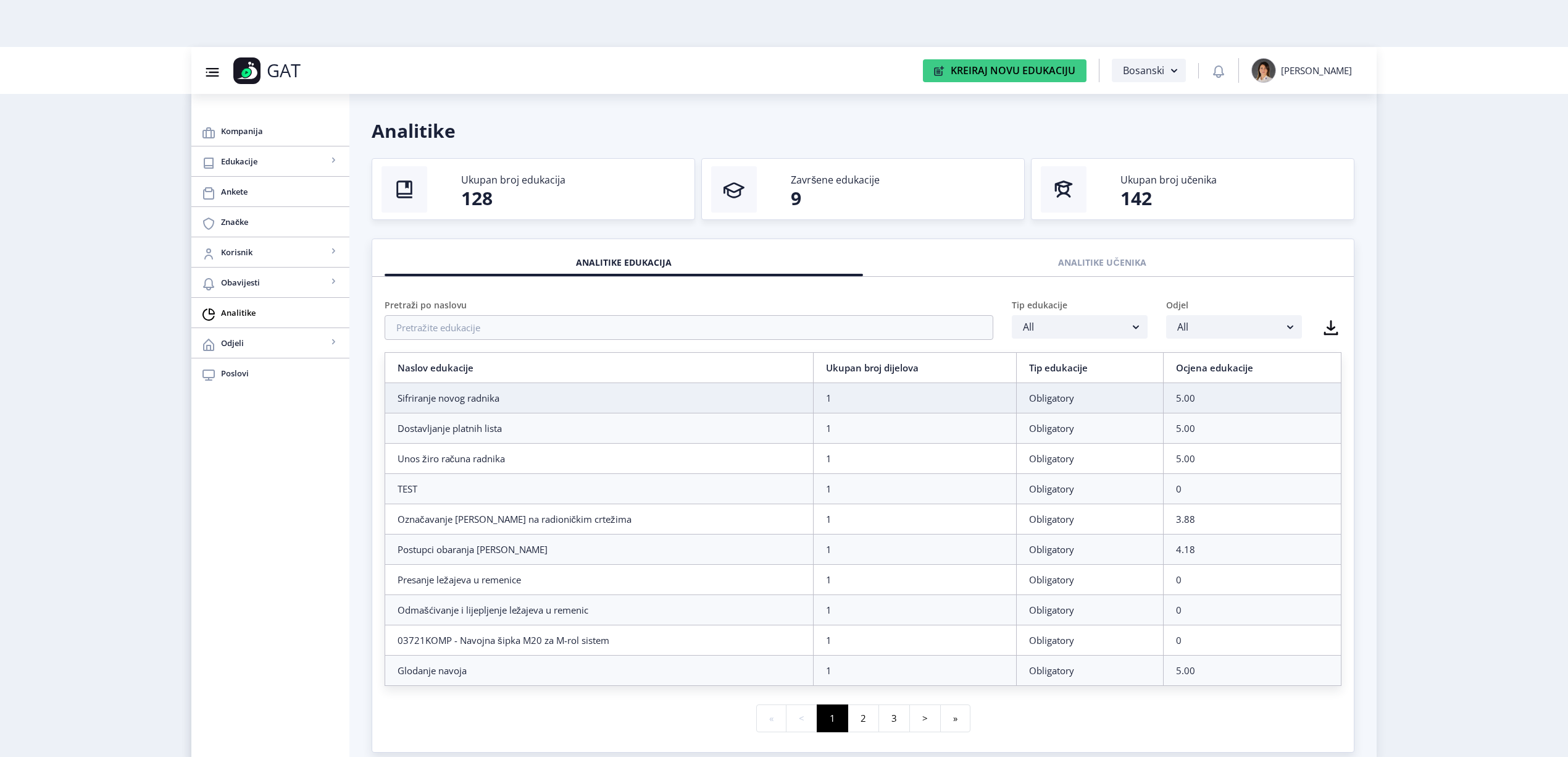
click at [500, 309] on div "Pretraži po naslovu" at bounding box center [690, 307] width 609 height 16
click at [508, 332] on input "text" at bounding box center [690, 327] width 609 height 25
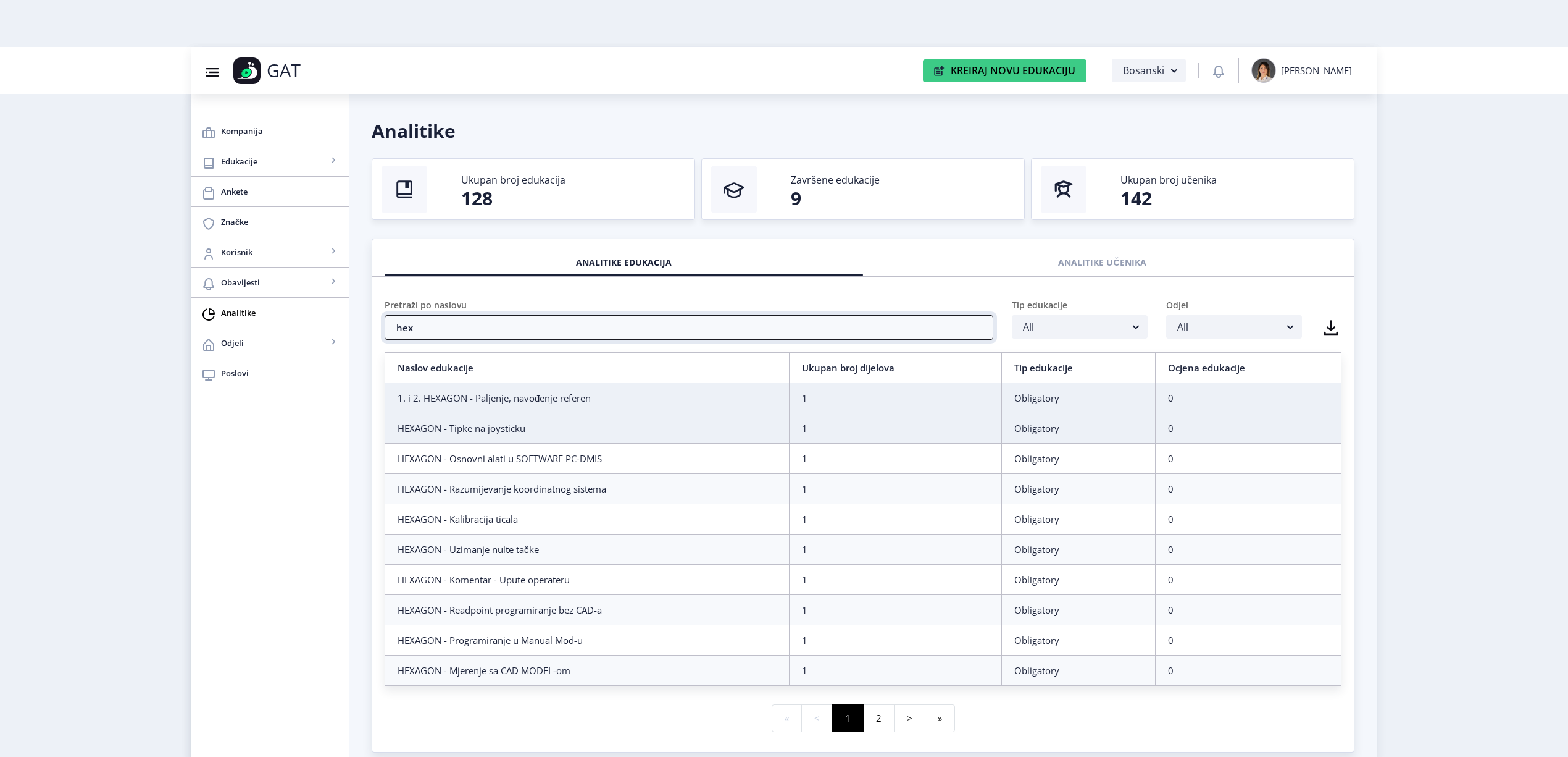
type input "hex"
click at [554, 432] on div "HEXAGON - Tipke na joysticku" at bounding box center [586, 428] width 379 height 12
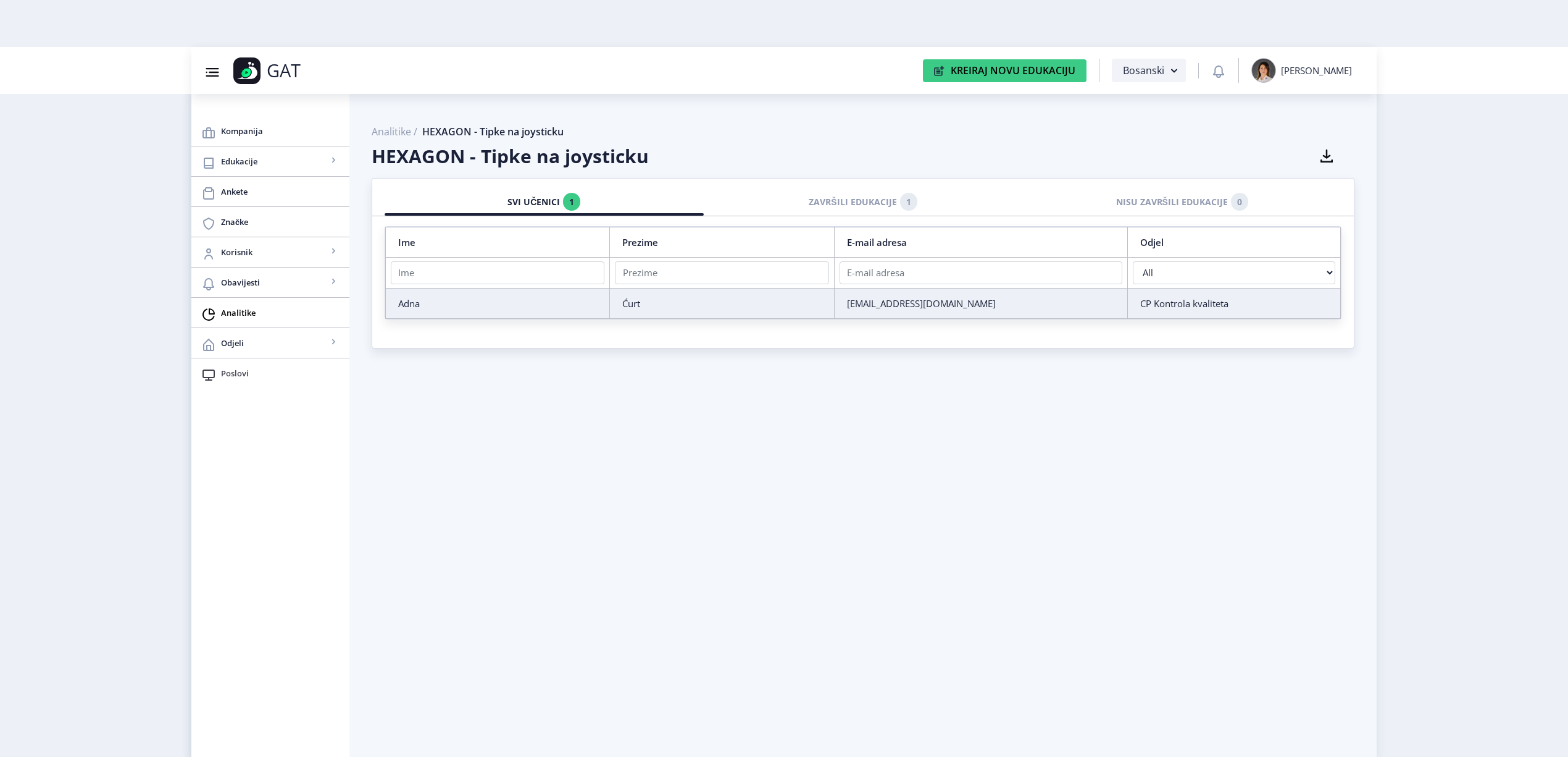
click at [272, 371] on span "Poslovi" at bounding box center [280, 373] width 119 height 15
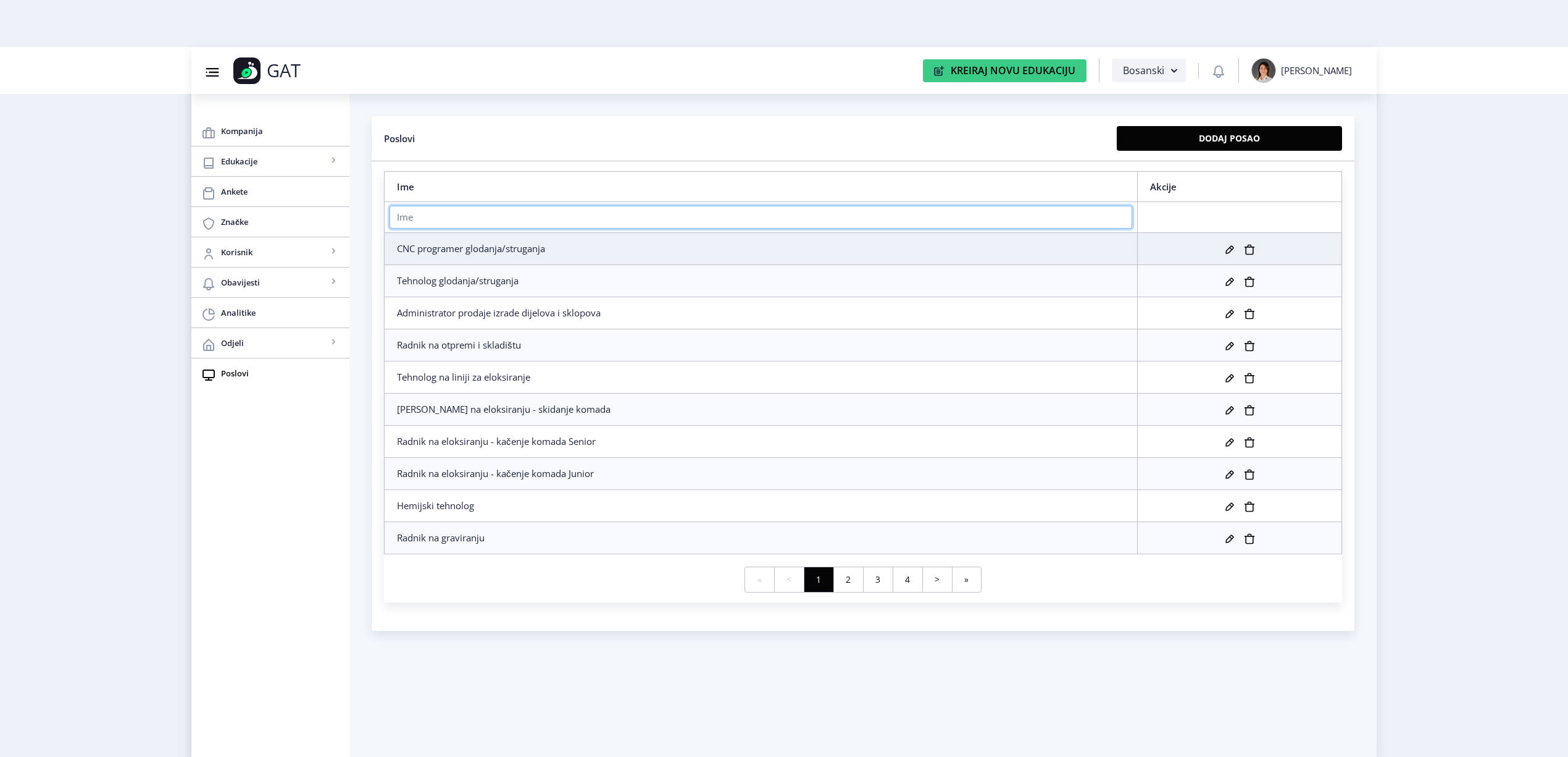
click at [665, 219] on input "text" at bounding box center [761, 216] width 743 height 23
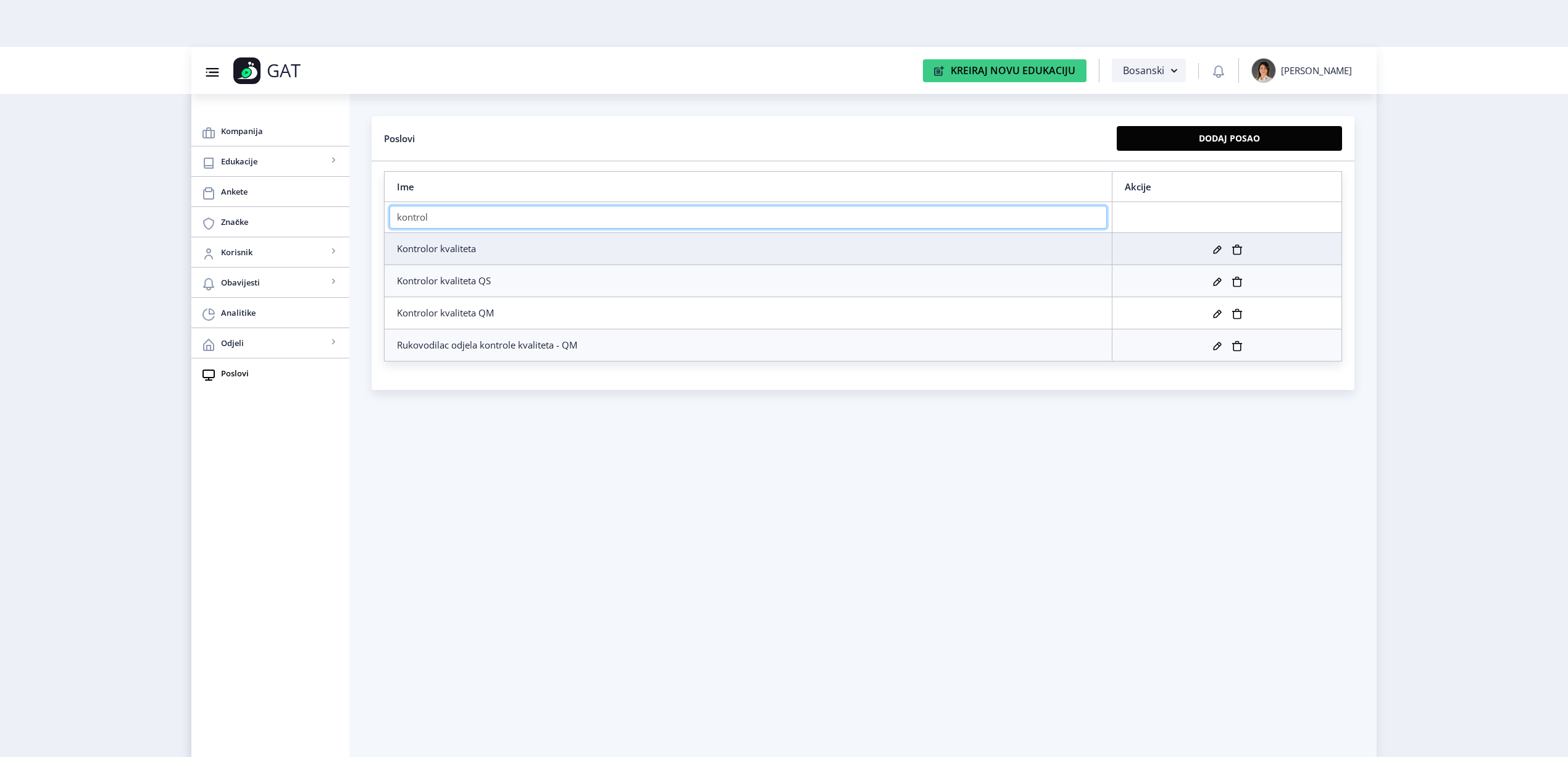
type input "kontrol"
click at [1221, 247] on icon at bounding box center [1217, 249] width 8 height 8
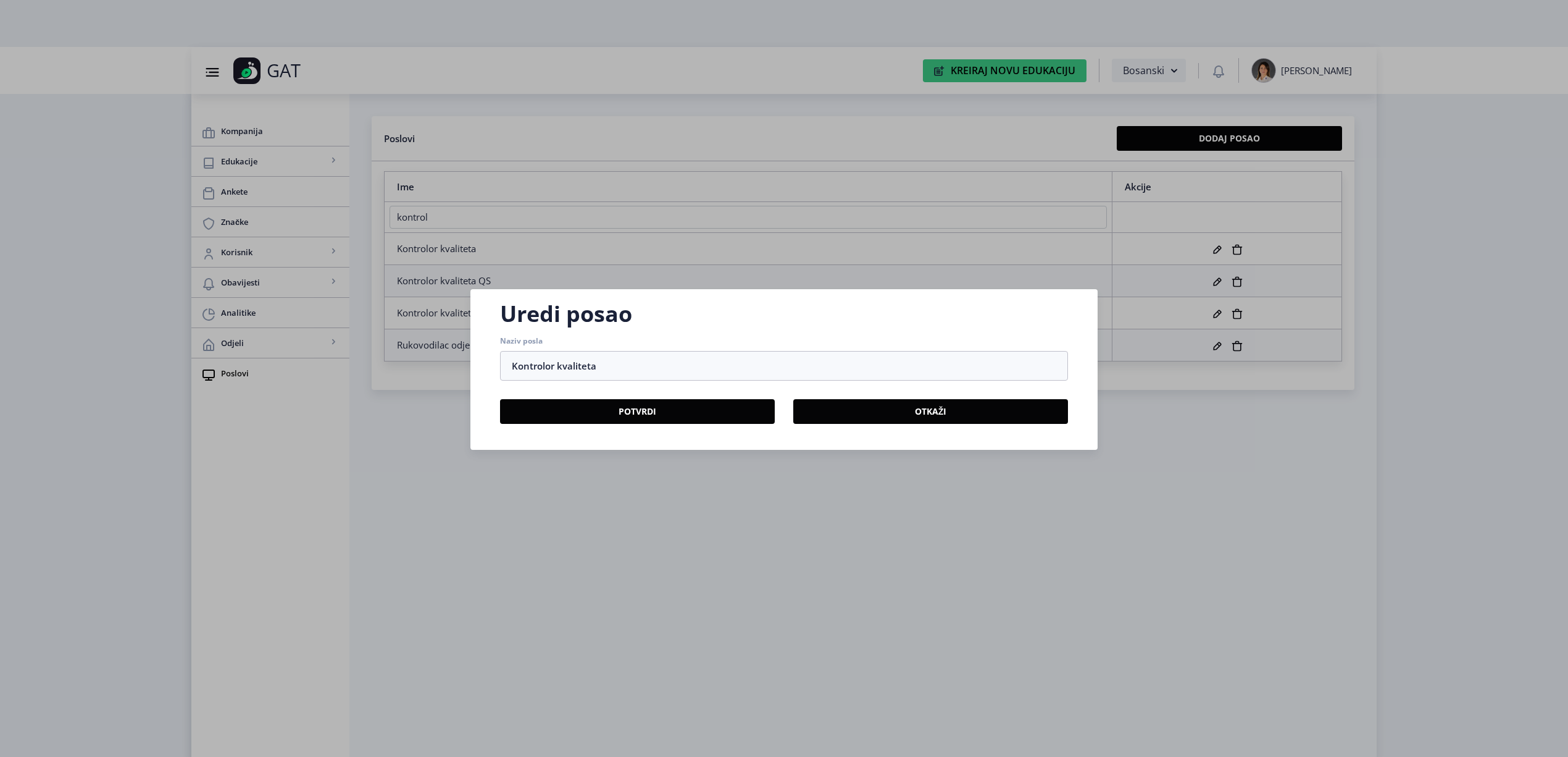
click at [793, 519] on div at bounding box center [784, 378] width 1568 height 757
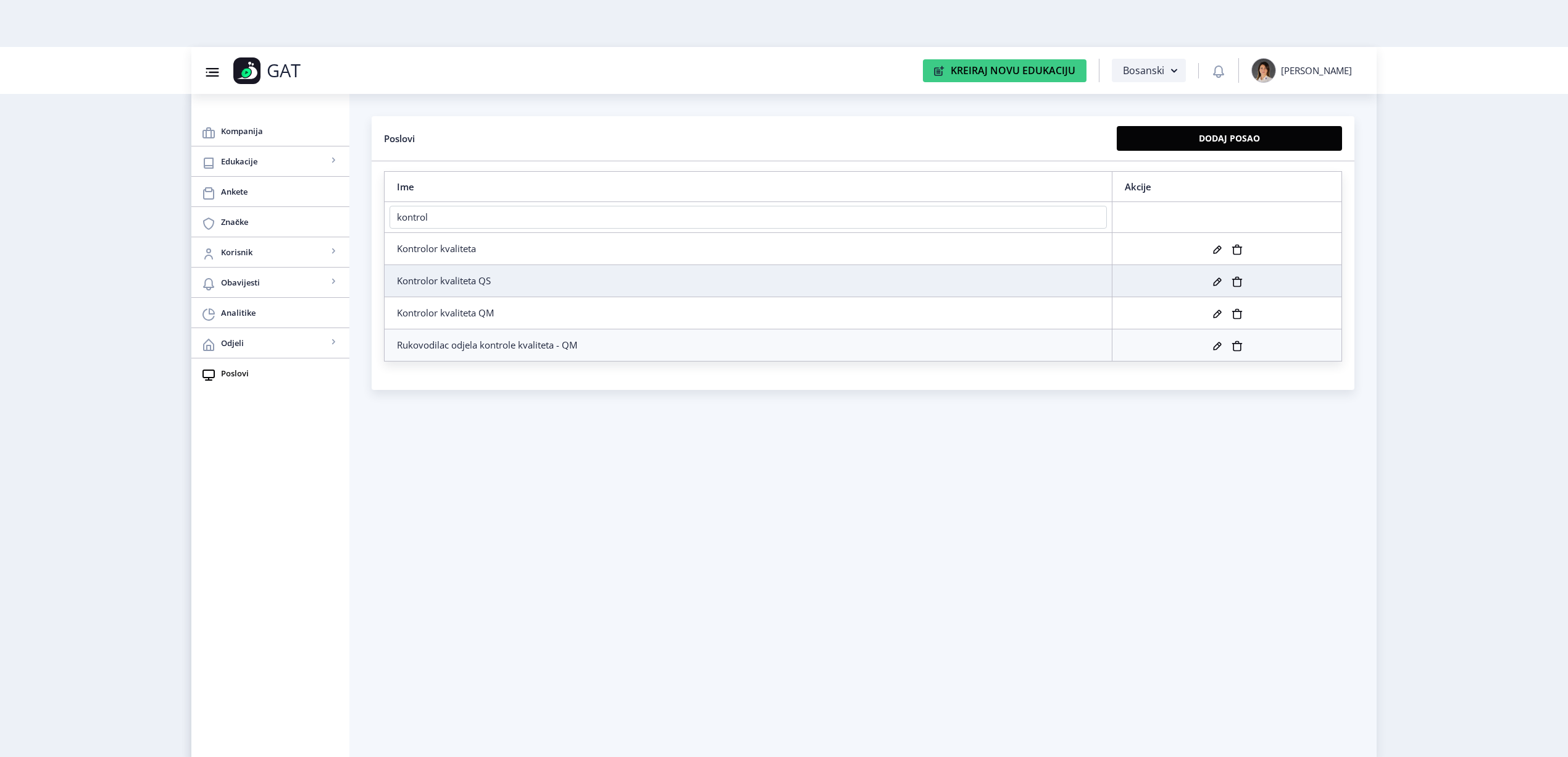
click at [1217, 280] on icon at bounding box center [1217, 281] width 8 height 8
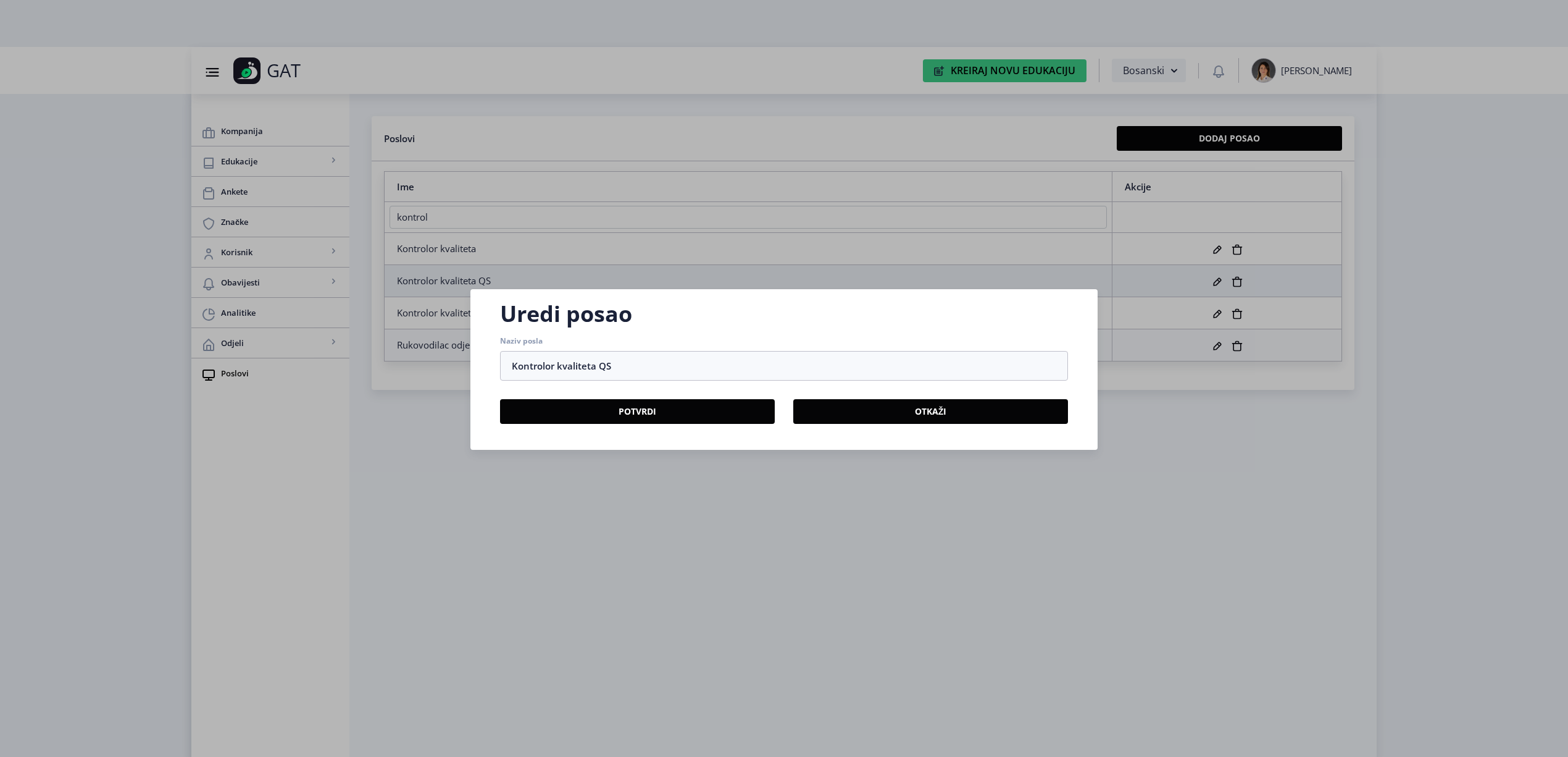
click at [1190, 586] on div at bounding box center [784, 378] width 1568 height 757
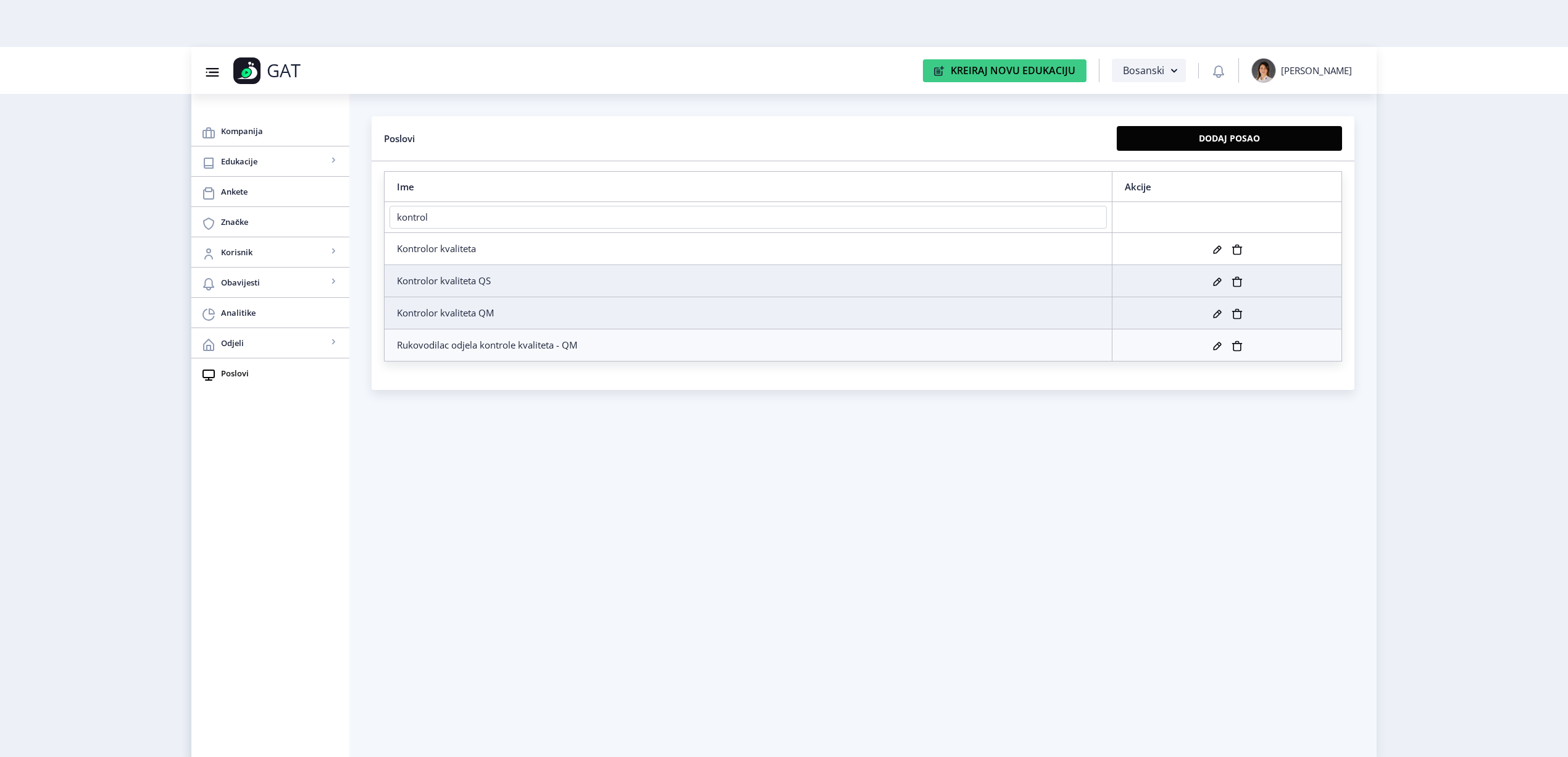
click at [1219, 309] on rect at bounding box center [1217, 314] width 12 height 12
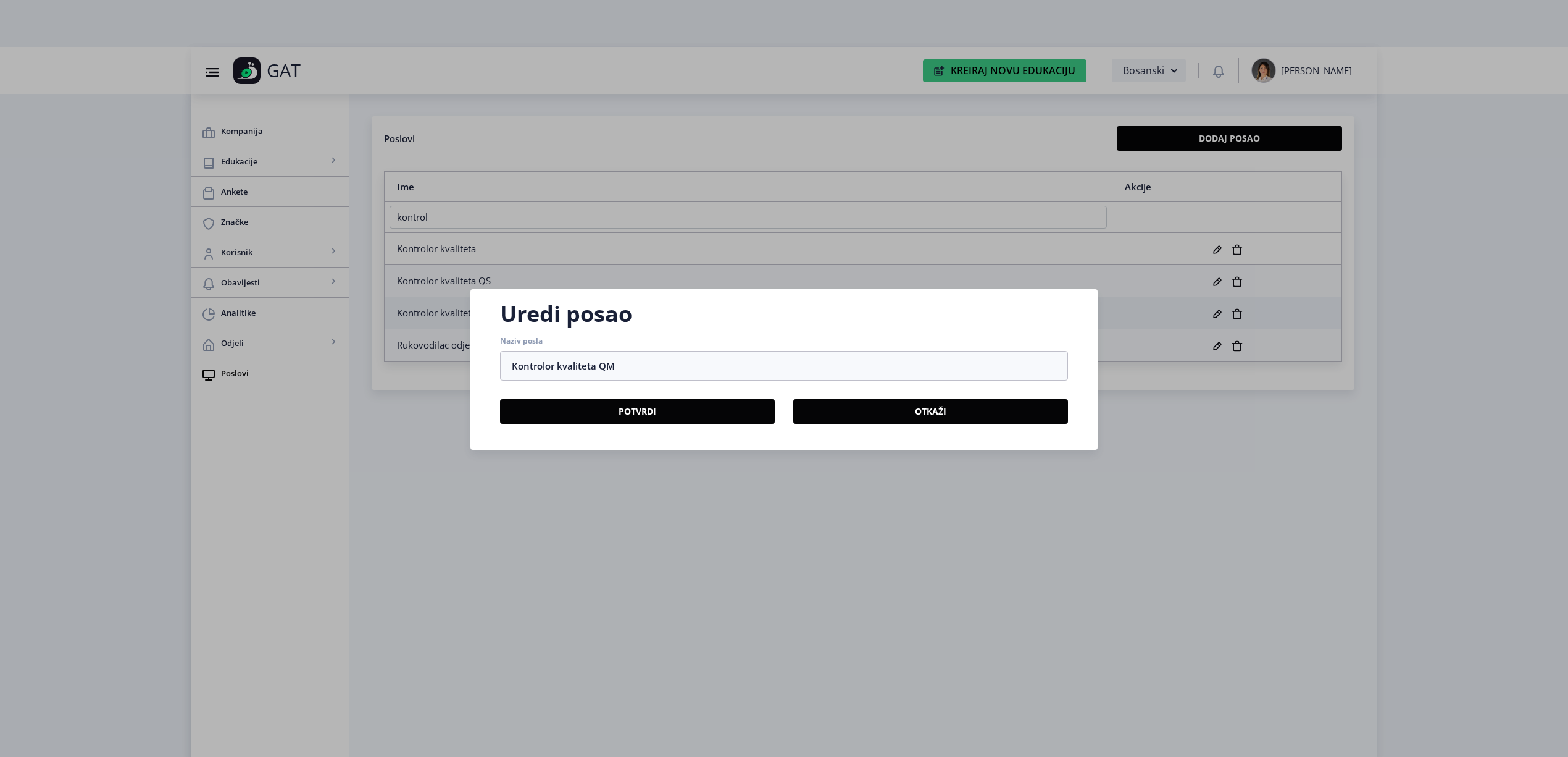
click at [1202, 433] on div at bounding box center [784, 378] width 1568 height 757
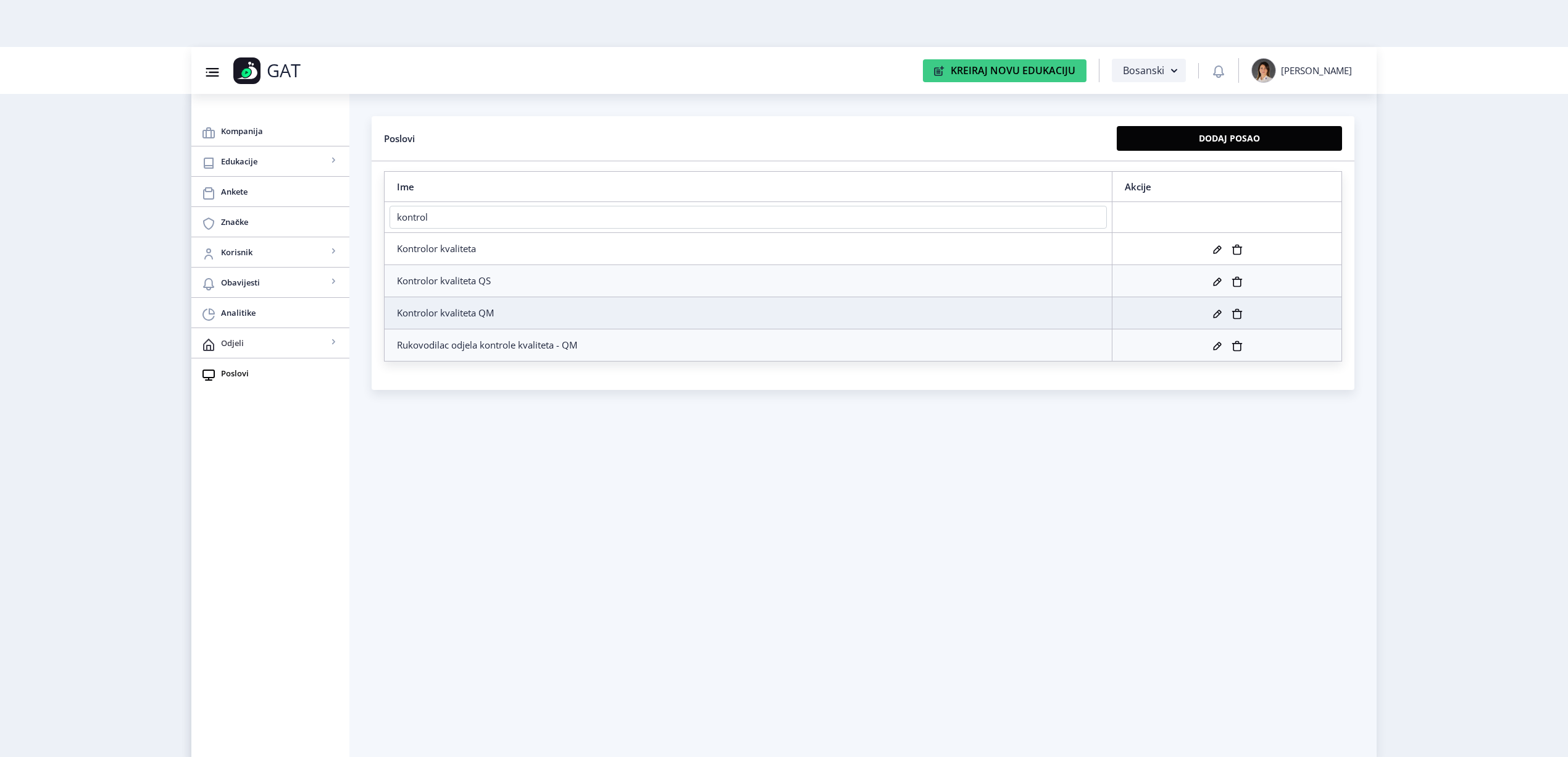
click at [248, 340] on span "Odjeli" at bounding box center [274, 342] width 106 height 15
click at [312, 373] on span "Vidi sve" at bounding box center [270, 373] width 113 height 15
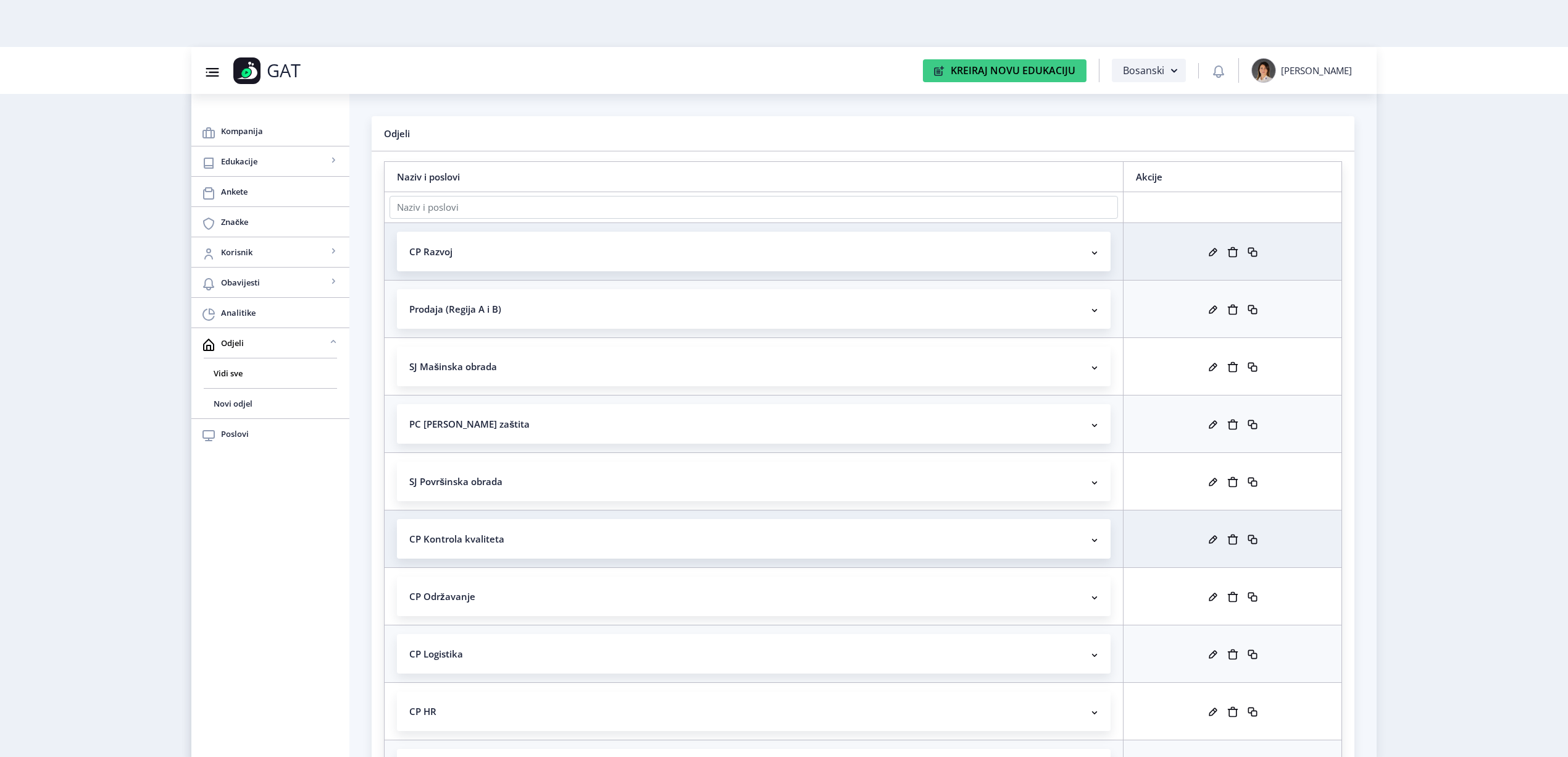
click at [672, 530] on nb-accordion-item-header "CP Kontrola kvaliteta" at bounding box center [754, 538] width 714 height 40
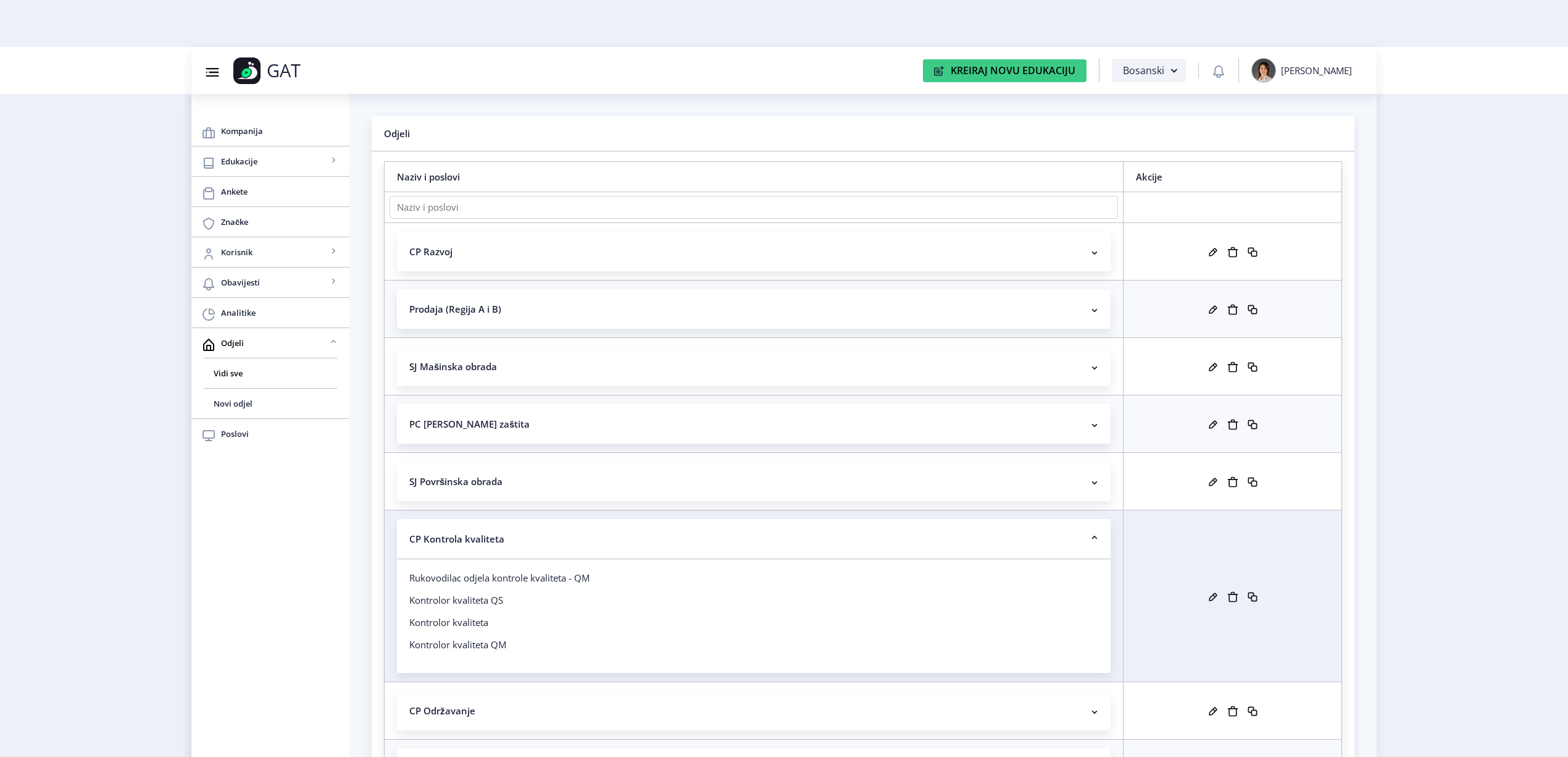
click at [1211, 595] on rect at bounding box center [1213, 597] width 12 height 12
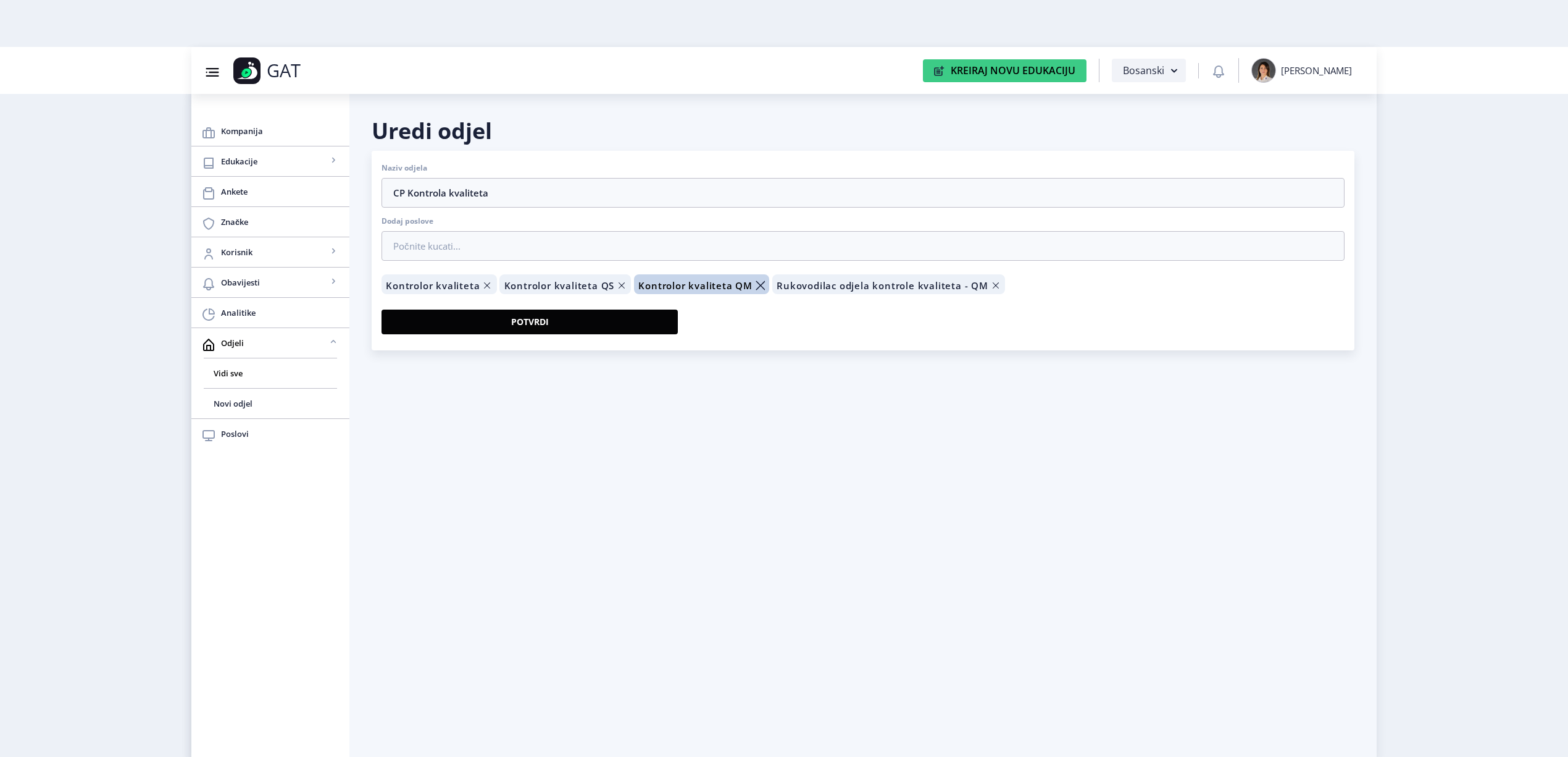
click at [759, 289] on icon "Remove tag" at bounding box center [761, 285] width 15 height 31
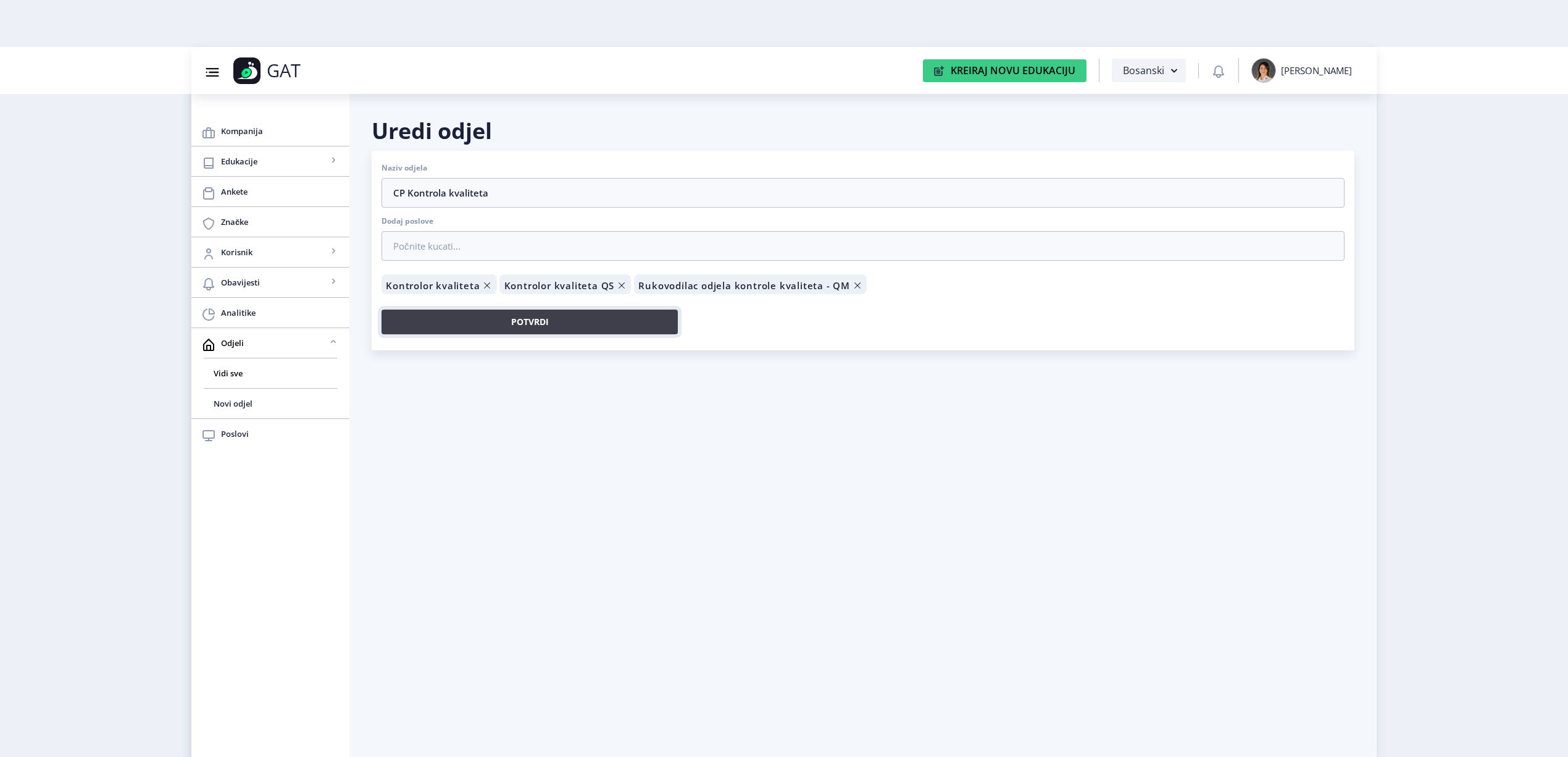
click at [606, 320] on button "Potvrdi" at bounding box center [530, 322] width 297 height 25
click at [230, 245] on span "Korisnik" at bounding box center [274, 252] width 106 height 15
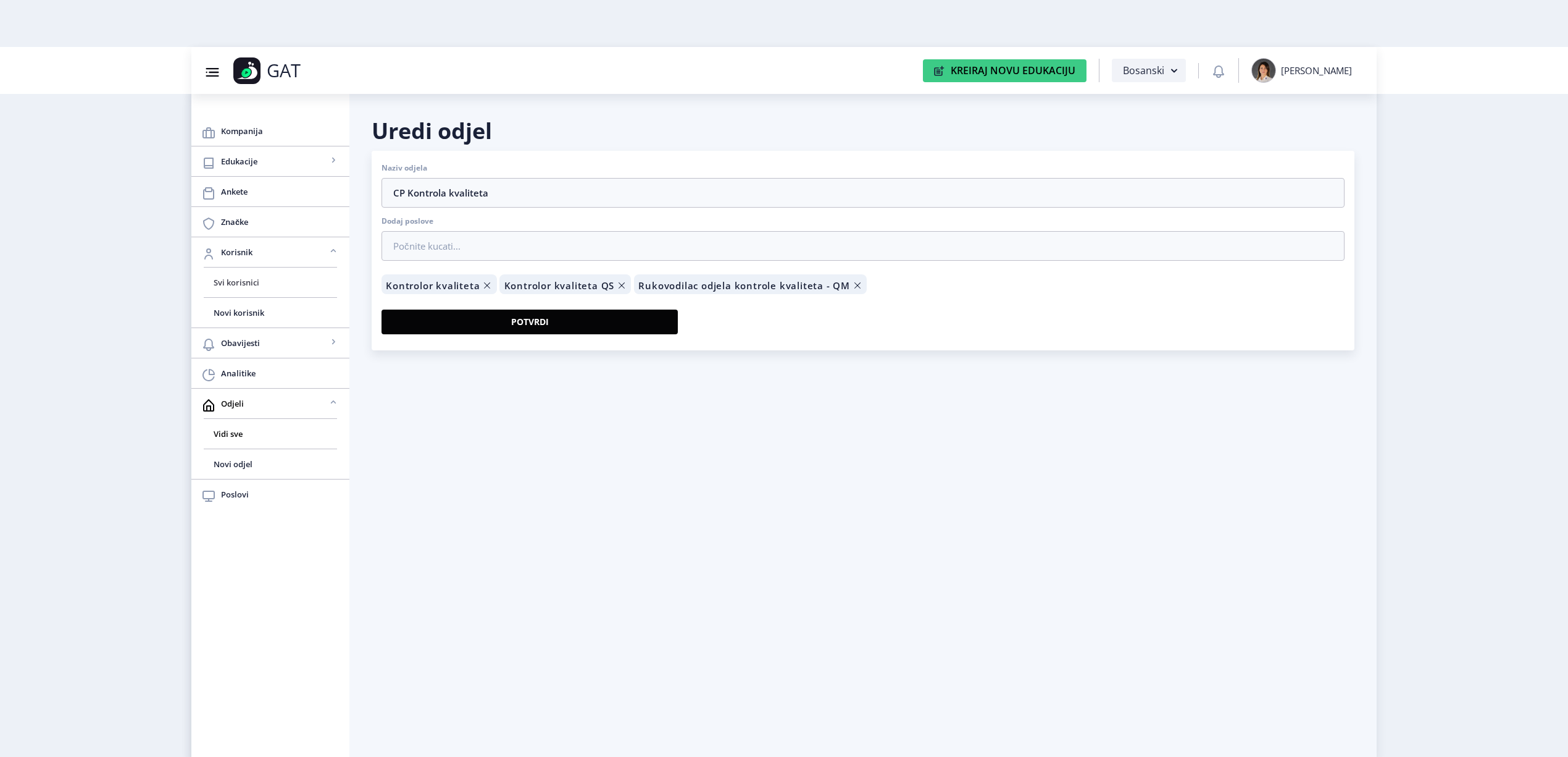
click at [244, 275] on link "Svi korisnici" at bounding box center [270, 282] width 134 height 30
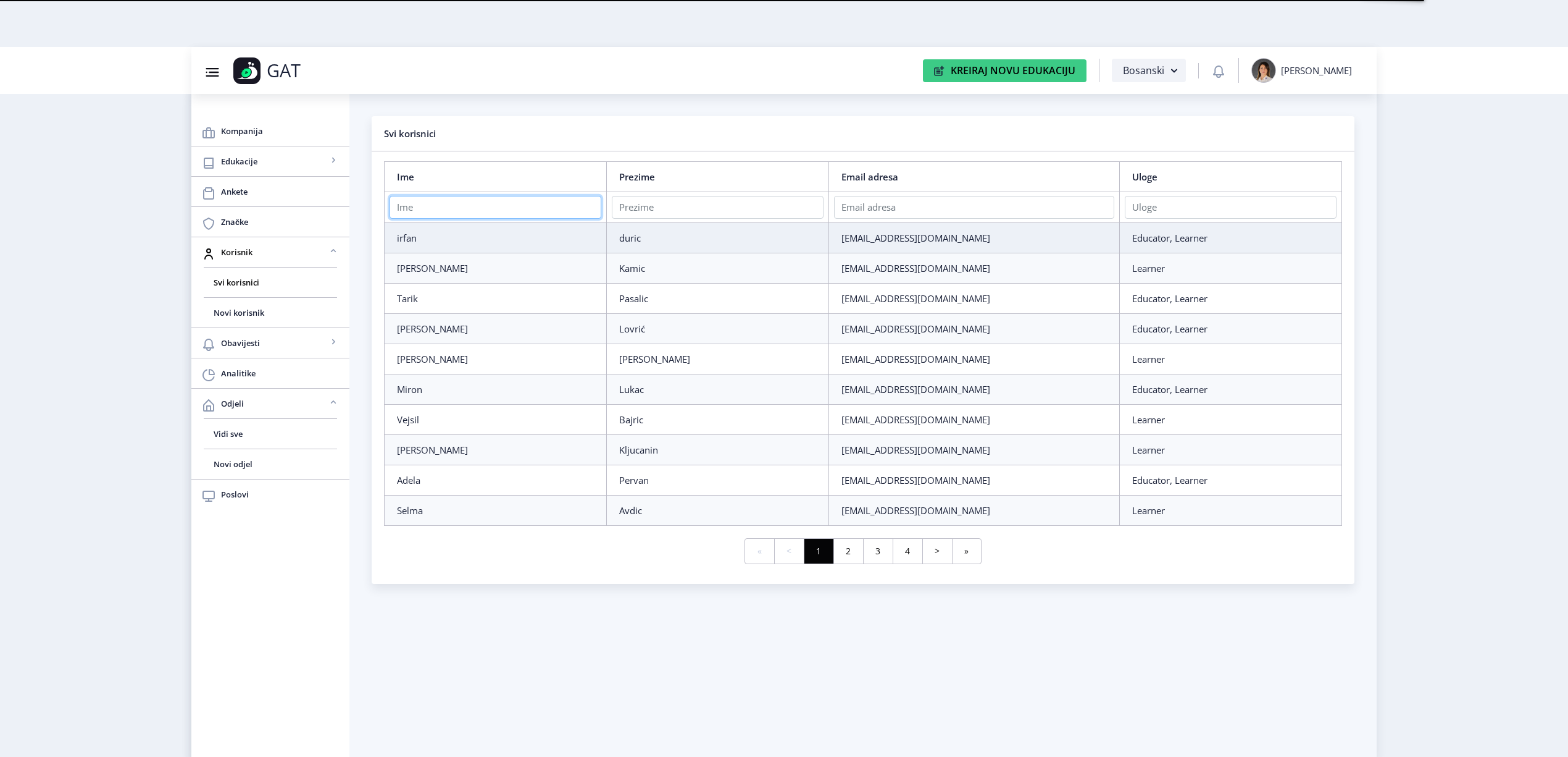
click at [504, 209] on input "text" at bounding box center [495, 207] width 212 height 23
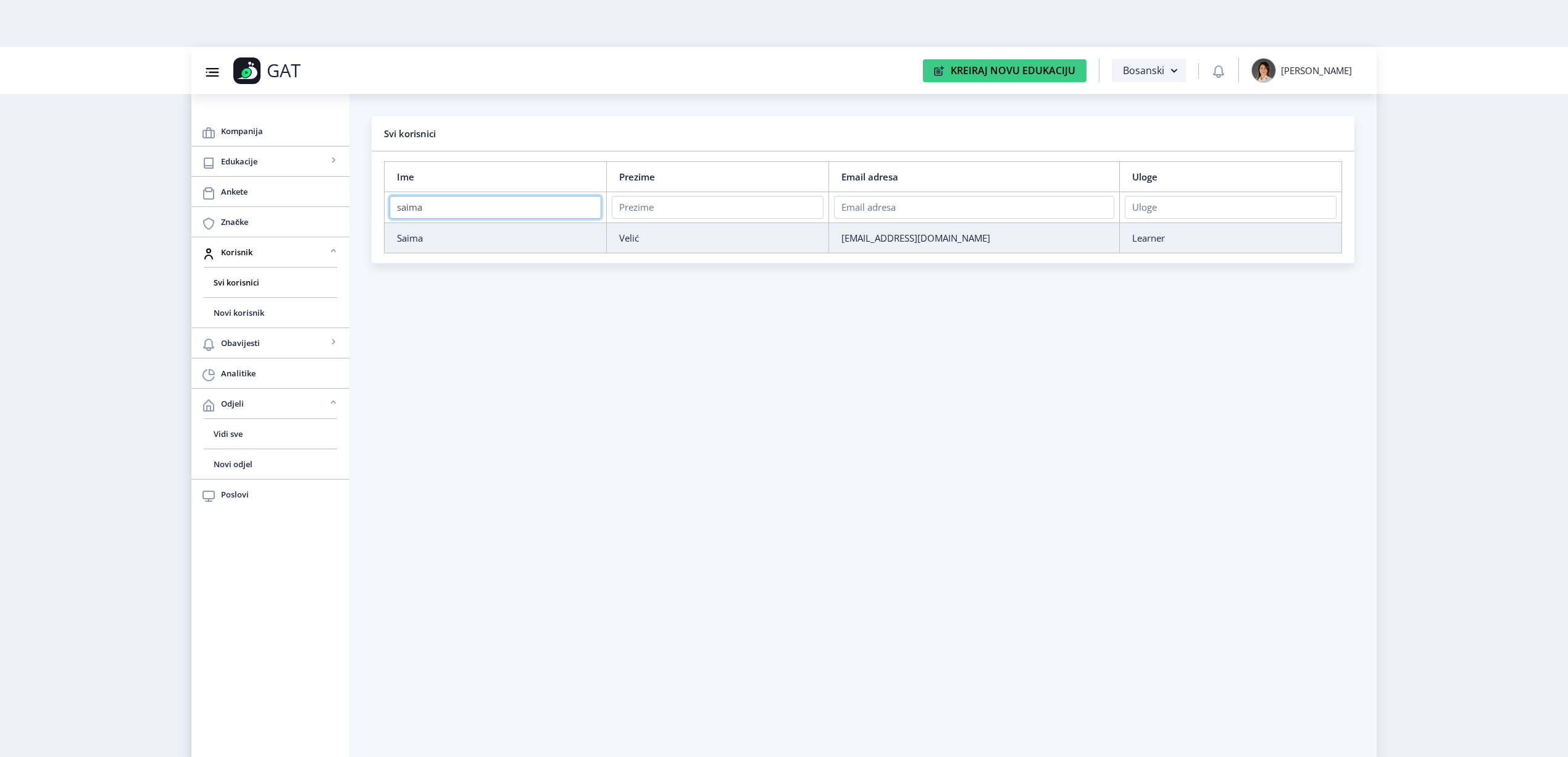
type input "saima"
click at [485, 245] on td "Saima" at bounding box center [496, 237] width 223 height 30
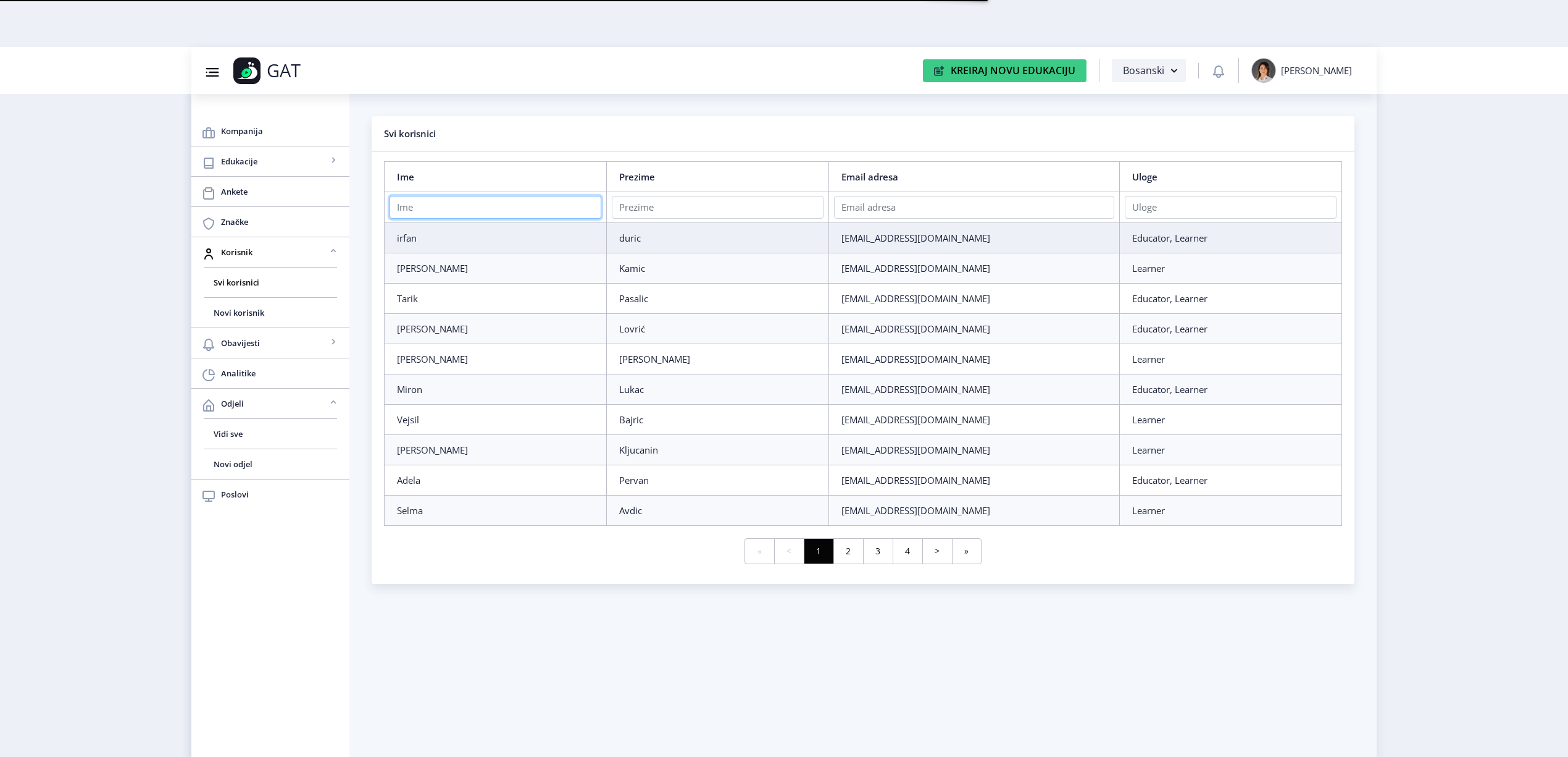
click at [503, 214] on input "text" at bounding box center [495, 207] width 212 height 23
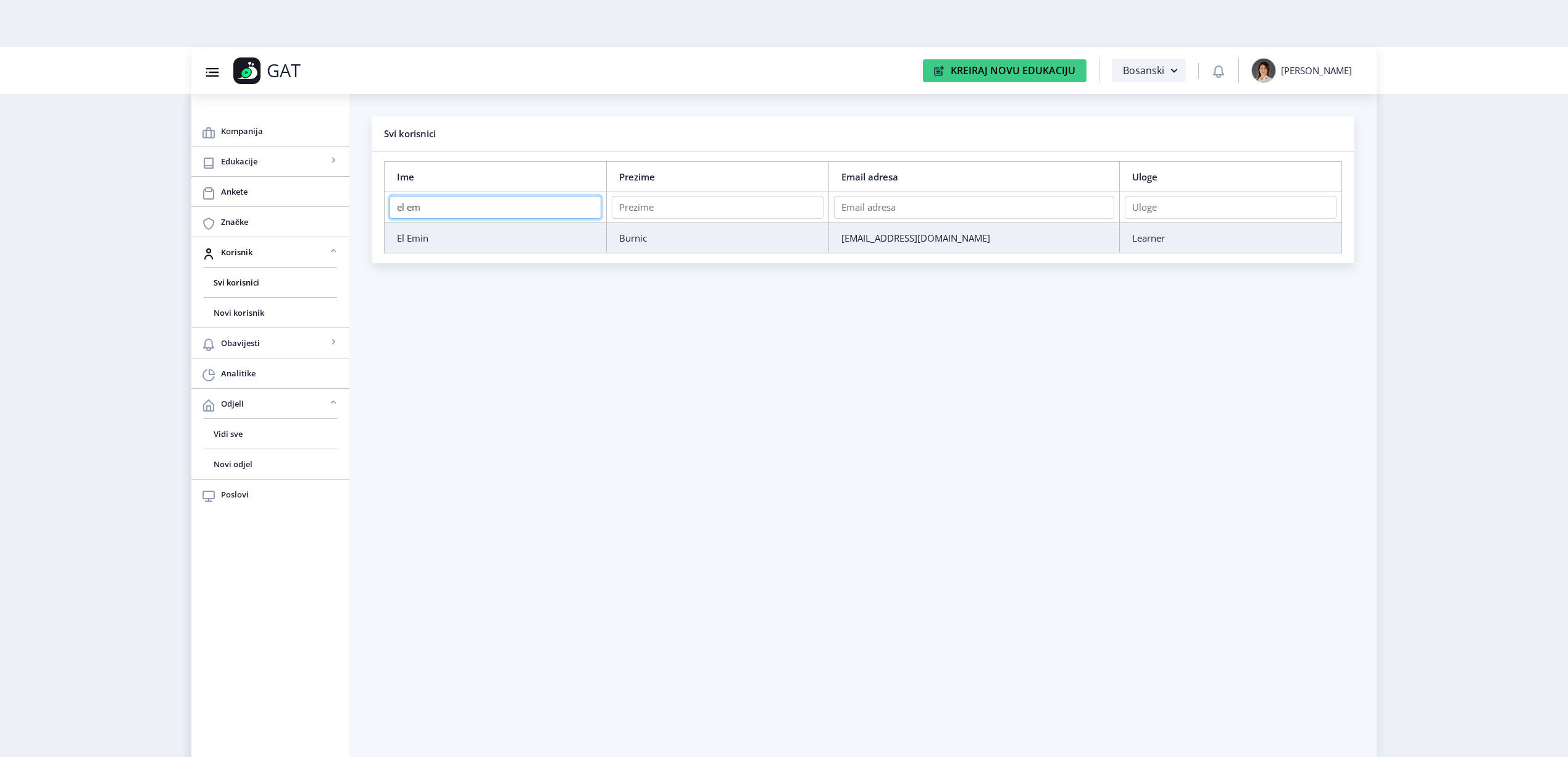
type input "el em"
click at [457, 234] on div "El Emin" at bounding box center [495, 237] width 197 height 12
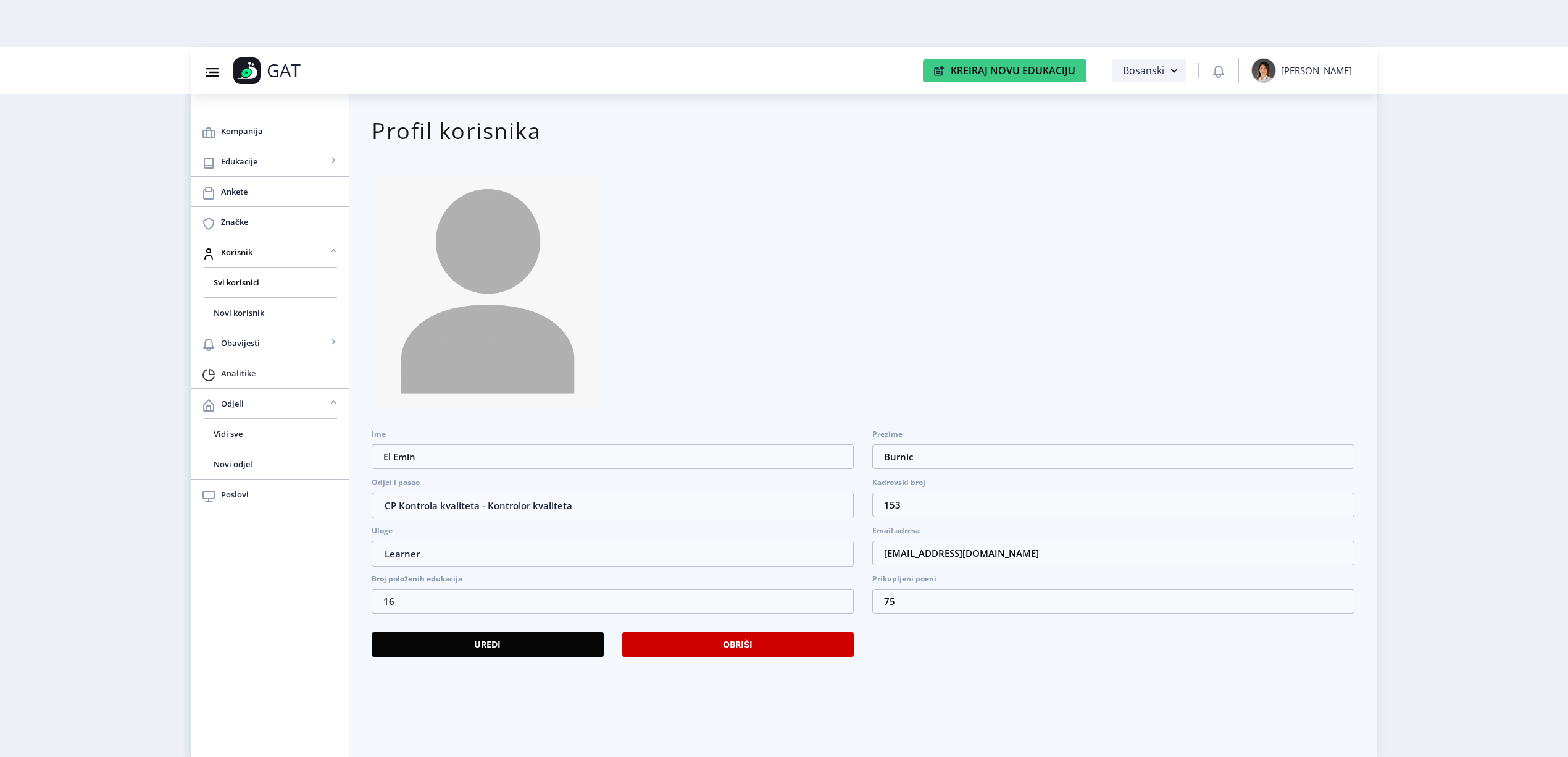
click at [255, 369] on span "Analitike" at bounding box center [280, 373] width 119 height 15
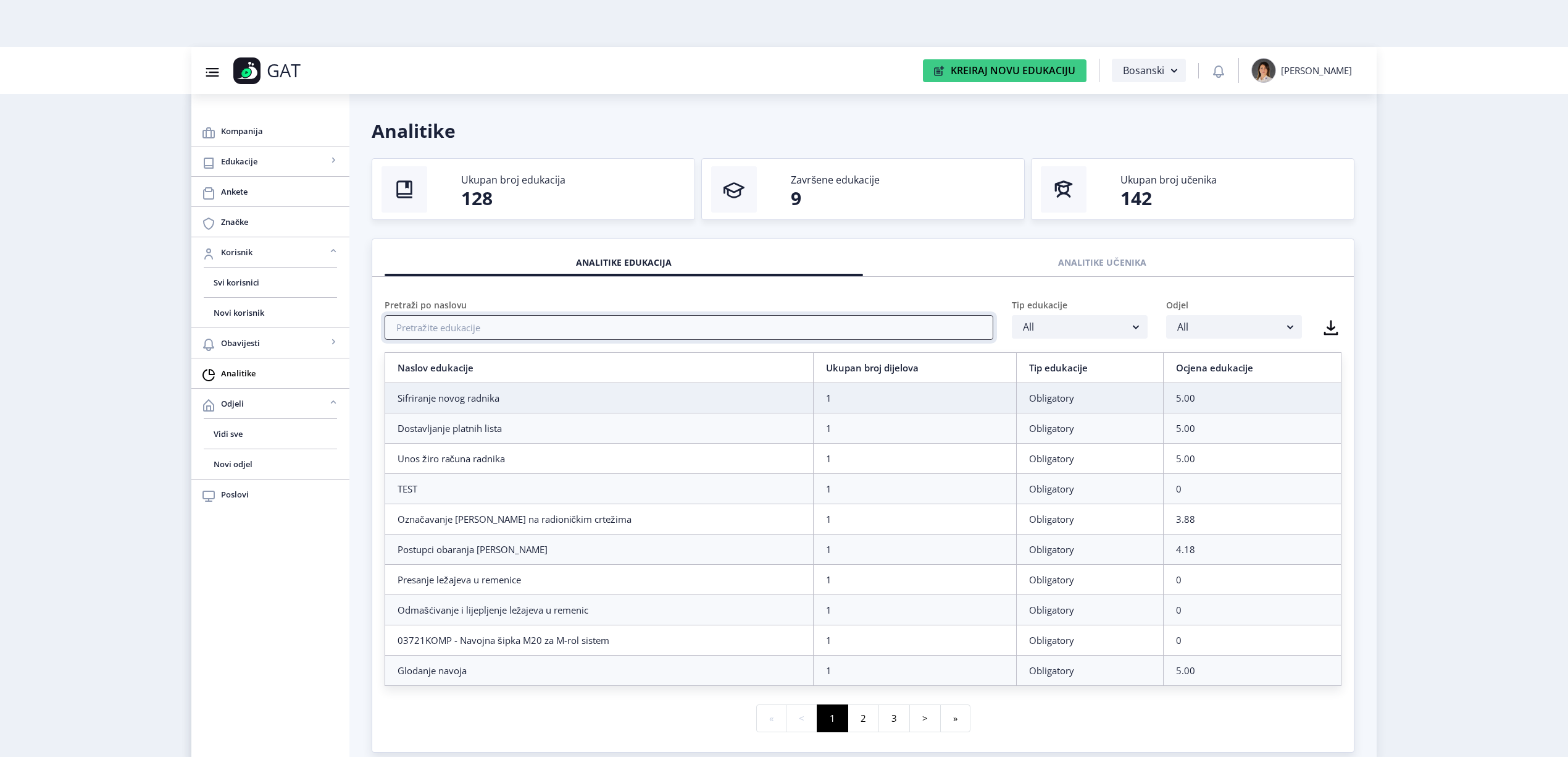
click at [480, 327] on input "text" at bounding box center [690, 327] width 609 height 25
click at [1107, 257] on div "ANALITIKE UČENIKA" at bounding box center [1102, 262] width 460 height 27
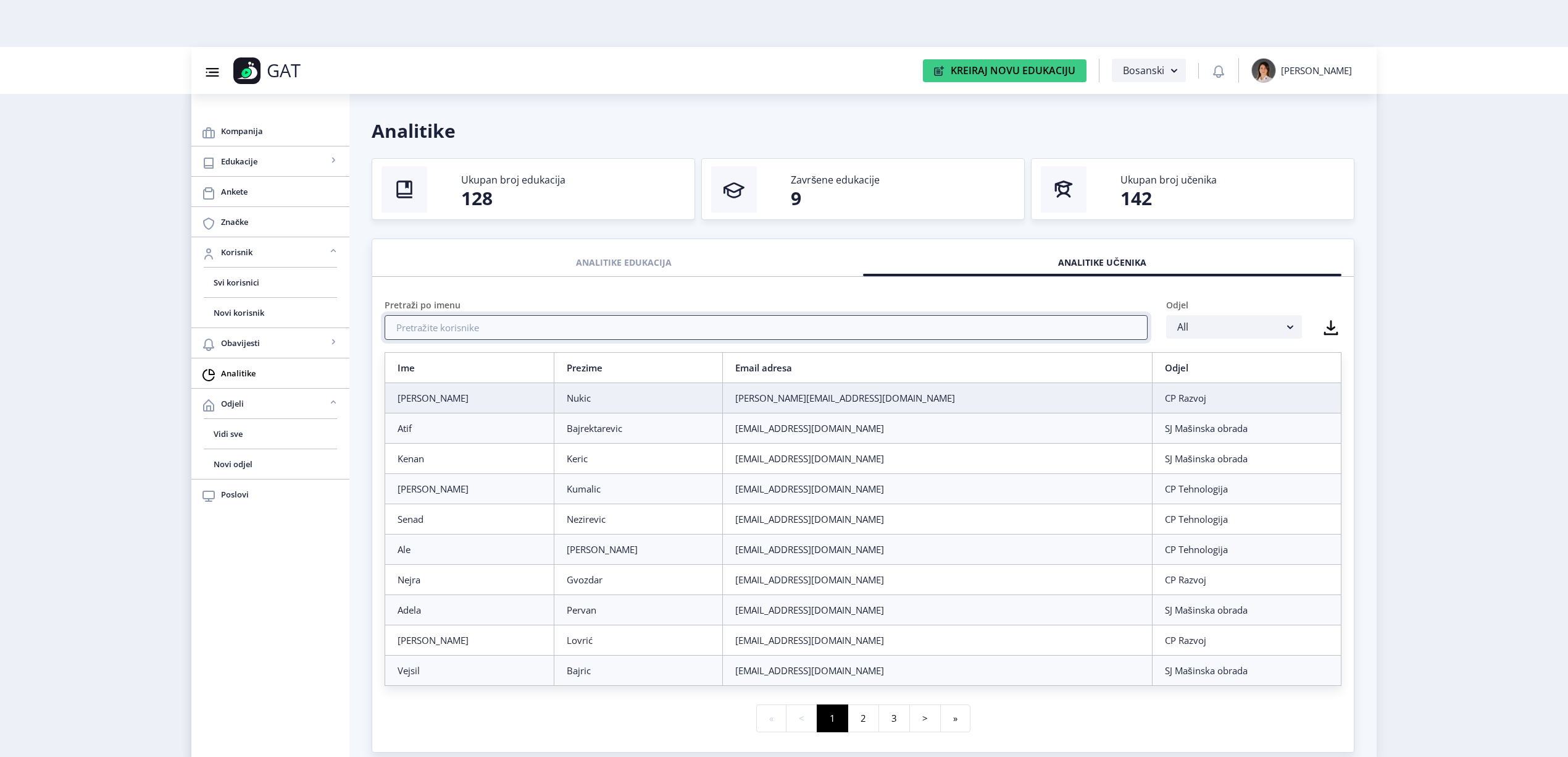
click at [669, 329] on input "text" at bounding box center [766, 327] width 763 height 25
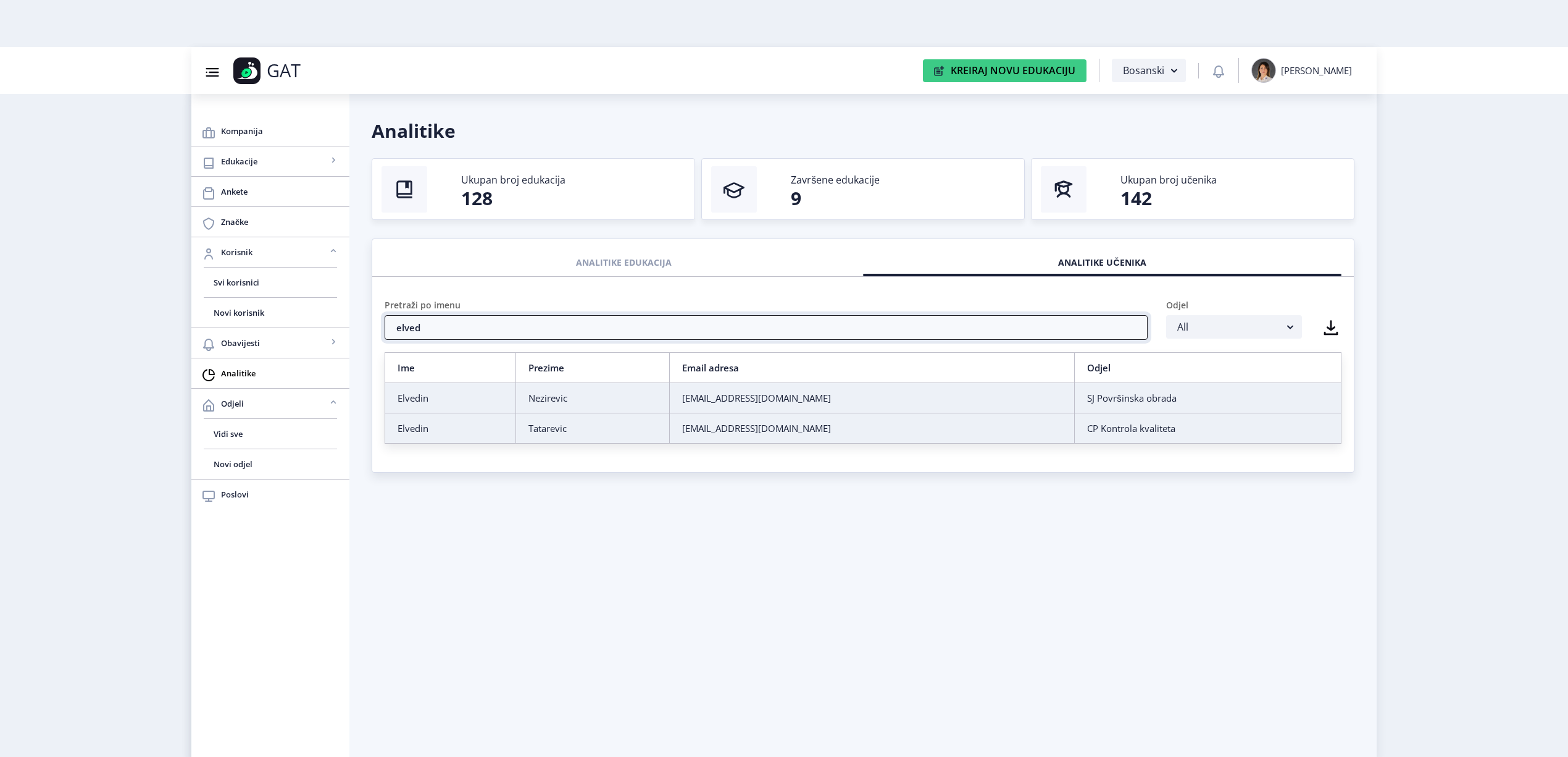
type input "elved"
drag, startPoint x: 606, startPoint y: 435, endPoint x: 606, endPoint y: 445, distance: 10.0
click at [606, 436] on td "Tatarevic" at bounding box center [592, 428] width 154 height 30
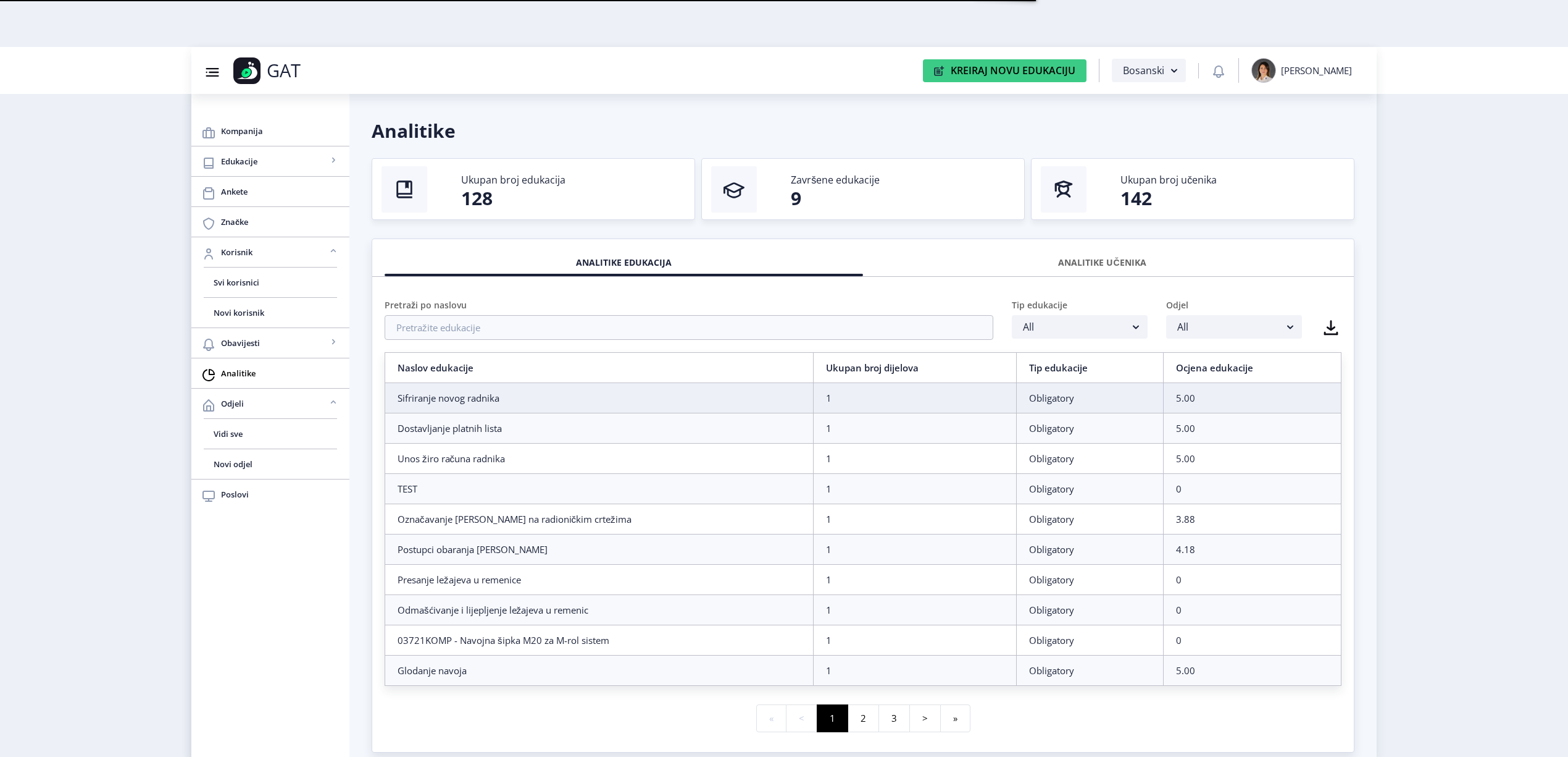
click at [1094, 252] on div "ANALITIKE UČENIKA" at bounding box center [1102, 262] width 460 height 27
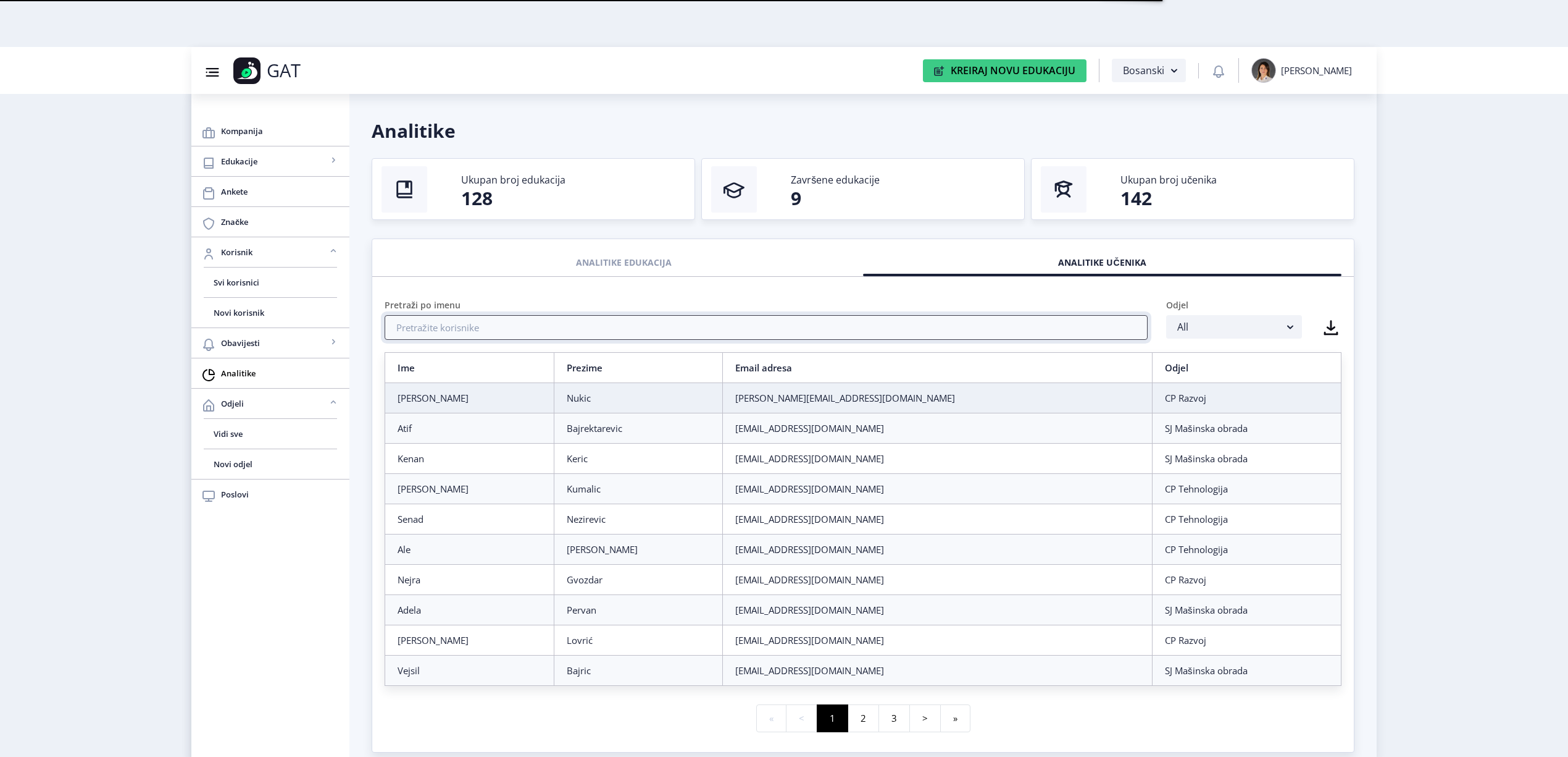
click at [686, 322] on input "text" at bounding box center [766, 327] width 763 height 25
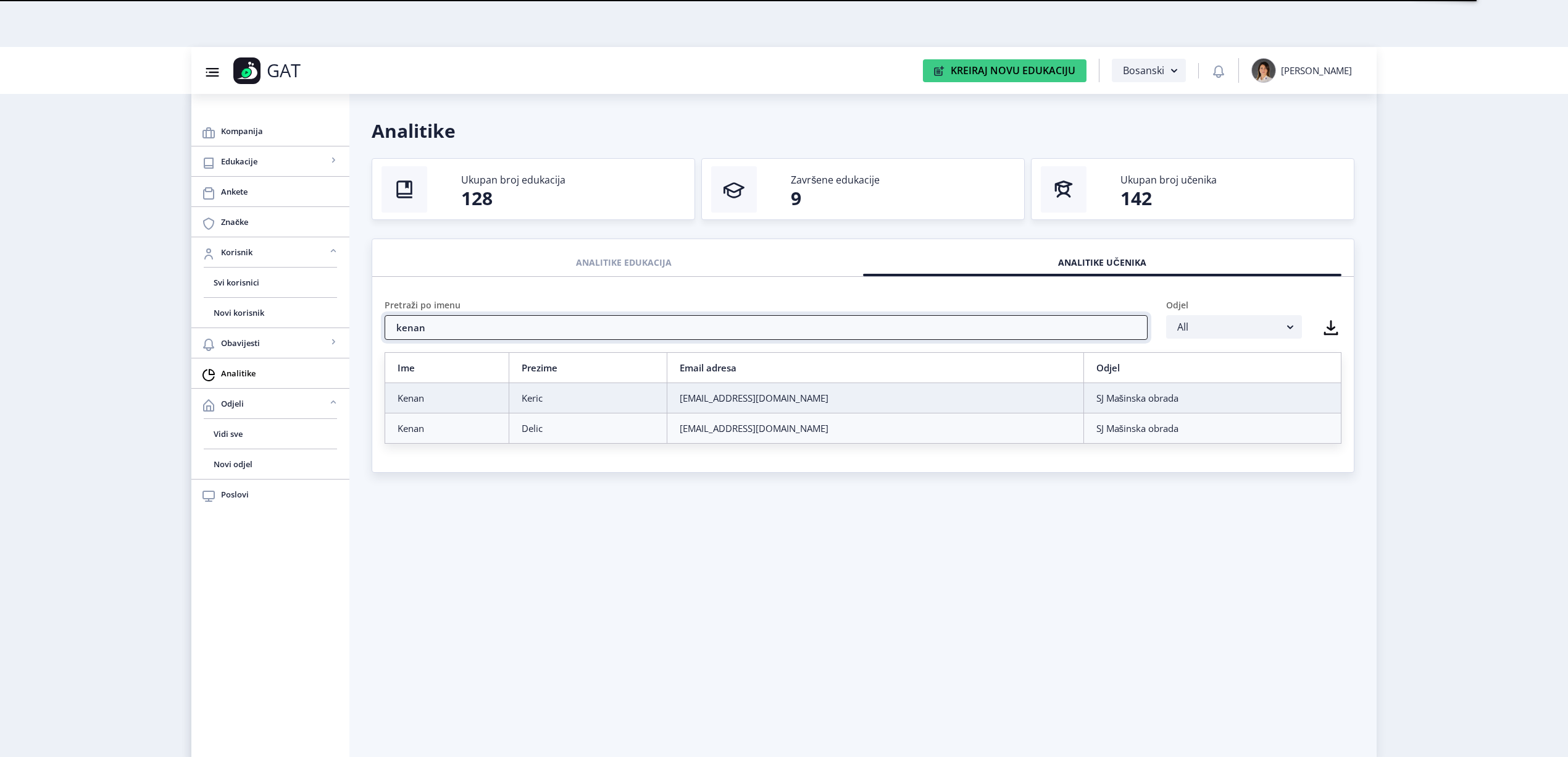
type input "kenan"
click at [422, 398] on div "Kenan" at bounding box center [447, 398] width 99 height 12
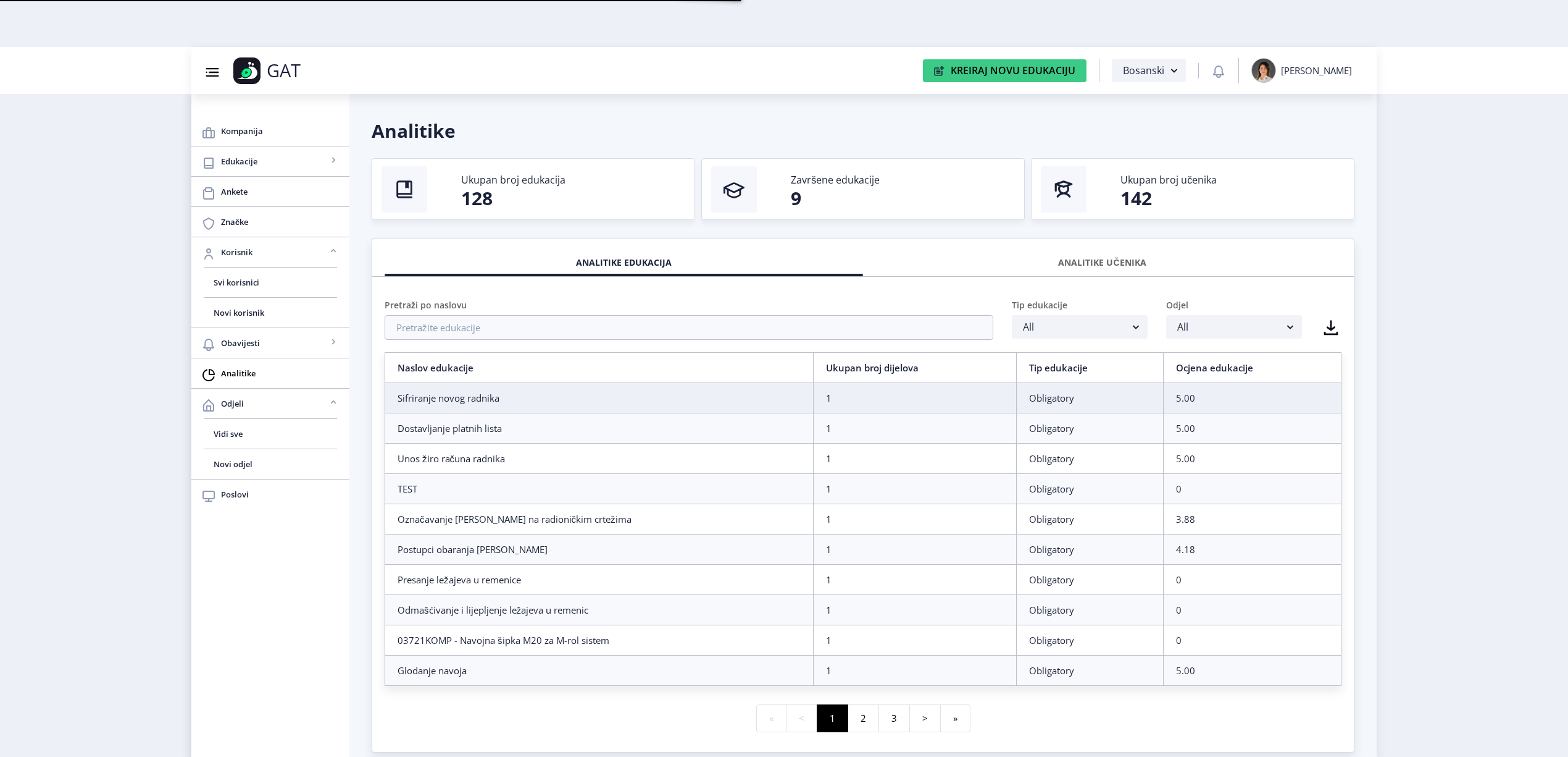
click at [1067, 262] on div "ANALITIKE UČENIKA" at bounding box center [1102, 262] width 460 height 27
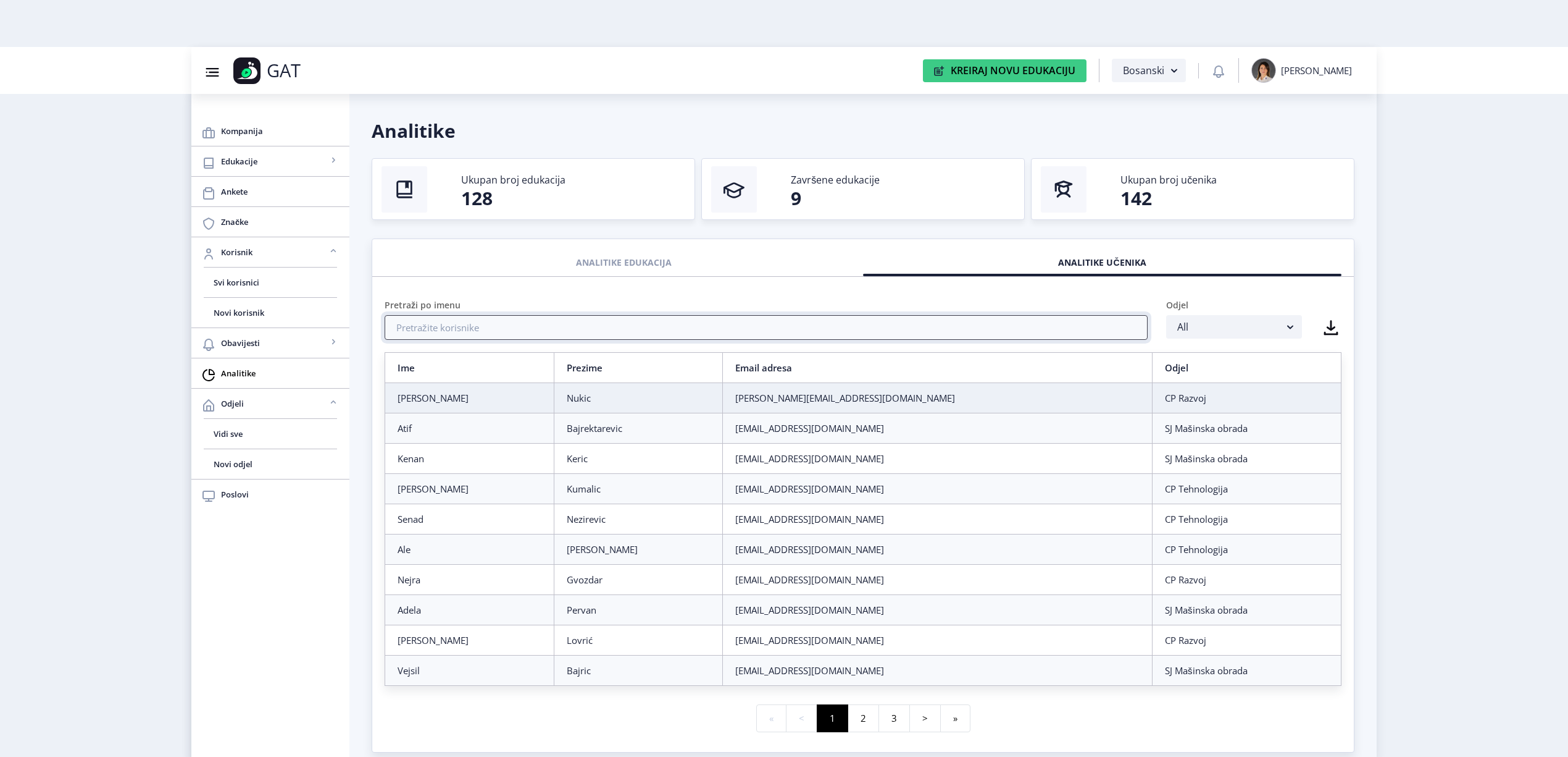
click at [722, 329] on input "text" at bounding box center [766, 327] width 763 height 25
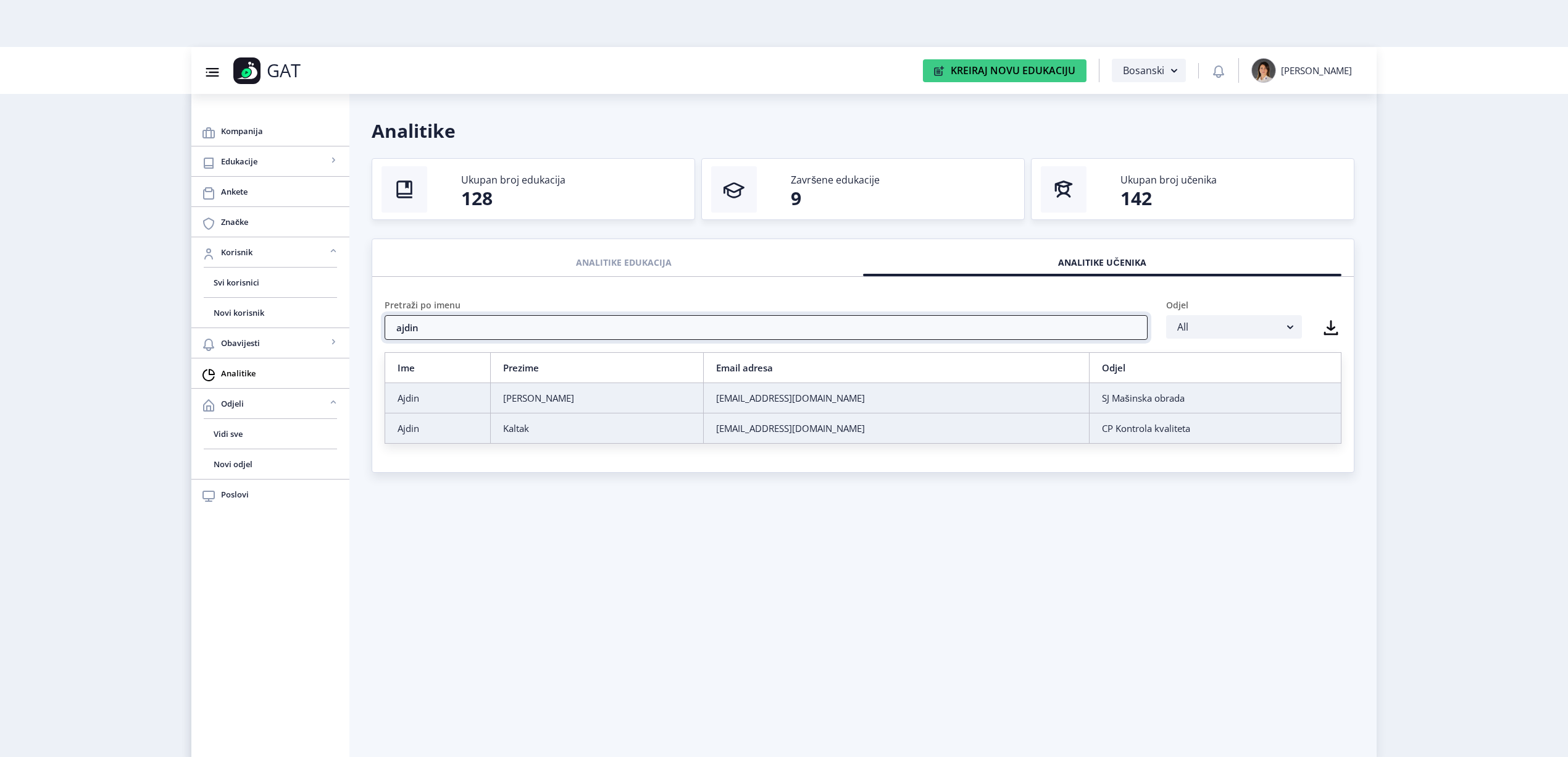
type input "ajdin"
click at [608, 430] on div "Kaltak" at bounding box center [597, 428] width 188 height 12
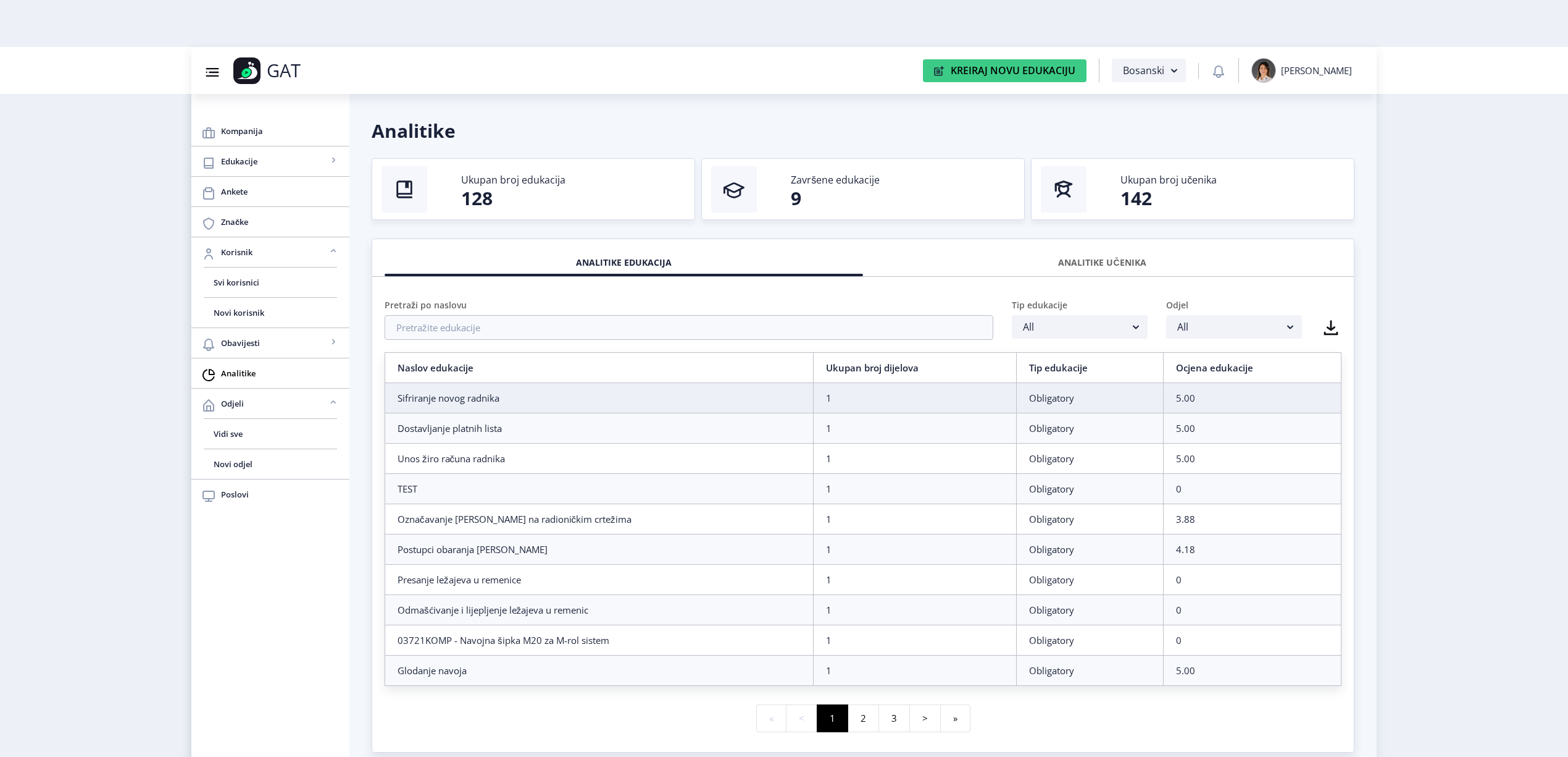
drag, startPoint x: 1129, startPoint y: 261, endPoint x: 771, endPoint y: 278, distance: 358.4
click at [1128, 262] on div "ANALITIKE UČENIKA" at bounding box center [1102, 262] width 460 height 27
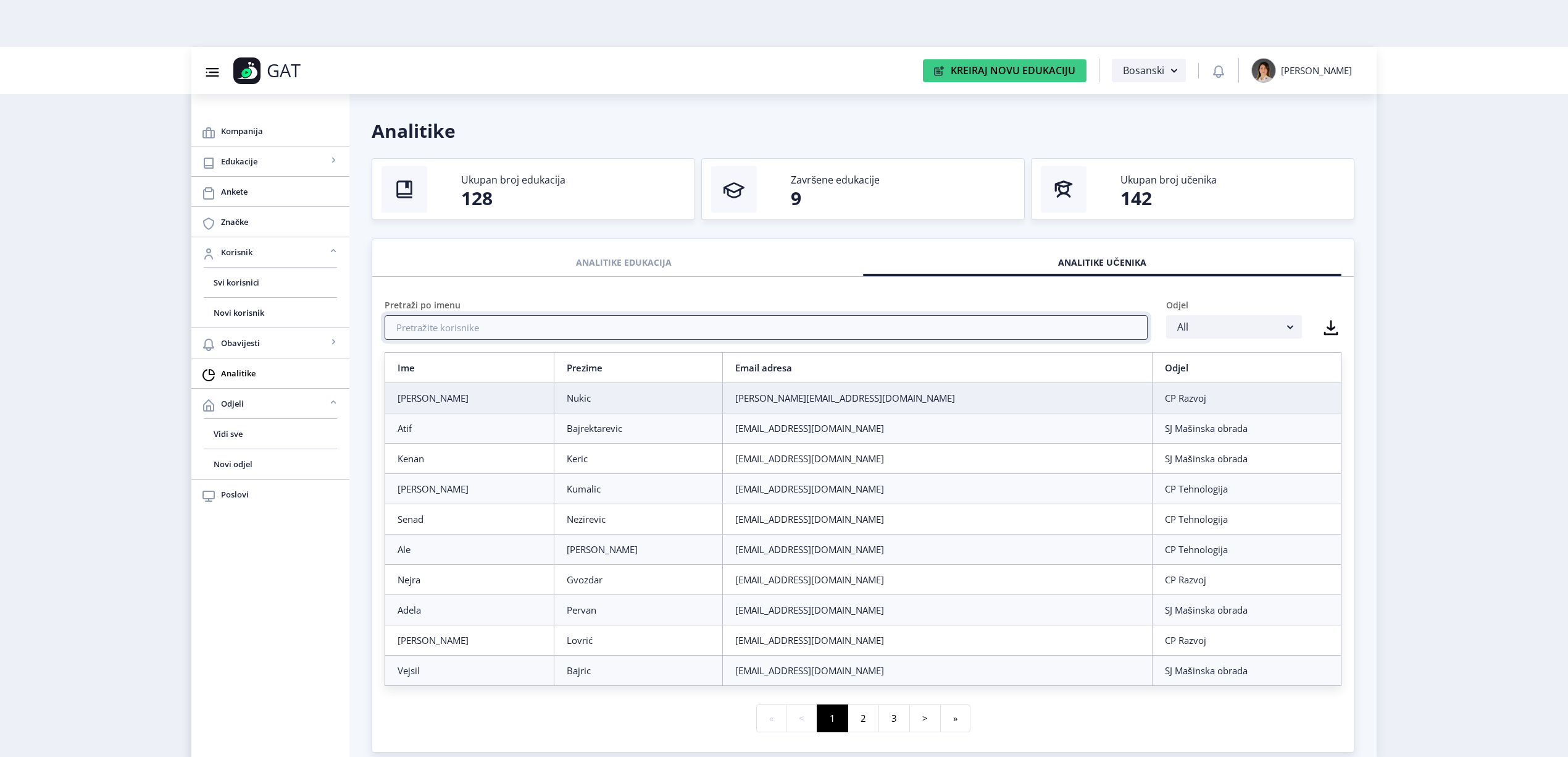
drag, startPoint x: 725, startPoint y: 321, endPoint x: 739, endPoint y: 320, distance: 14.0
click at [730, 321] on input "text" at bounding box center [766, 327] width 763 height 25
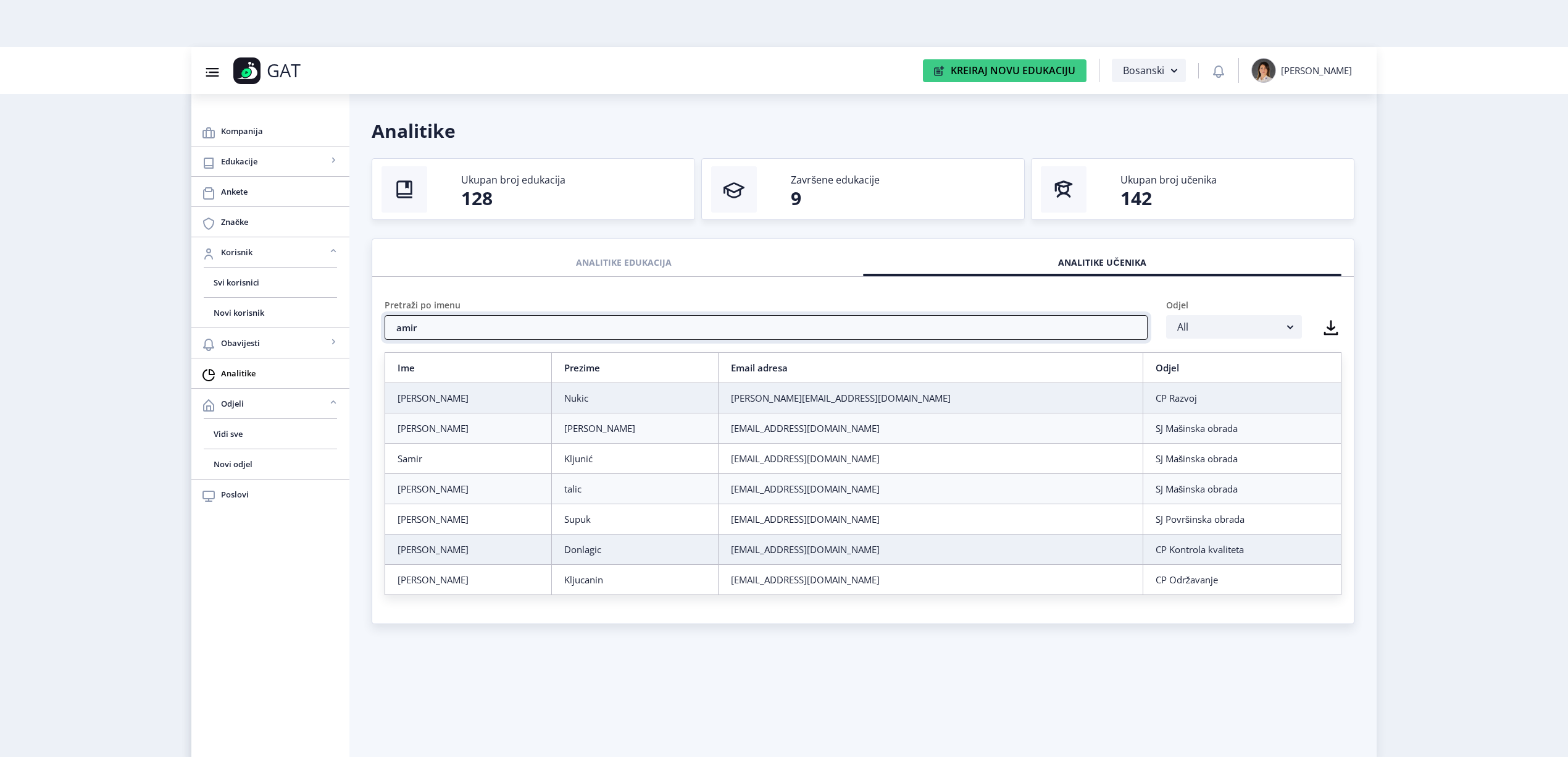
type input "amir"
click at [459, 548] on div "Amir" at bounding box center [468, 549] width 141 height 12
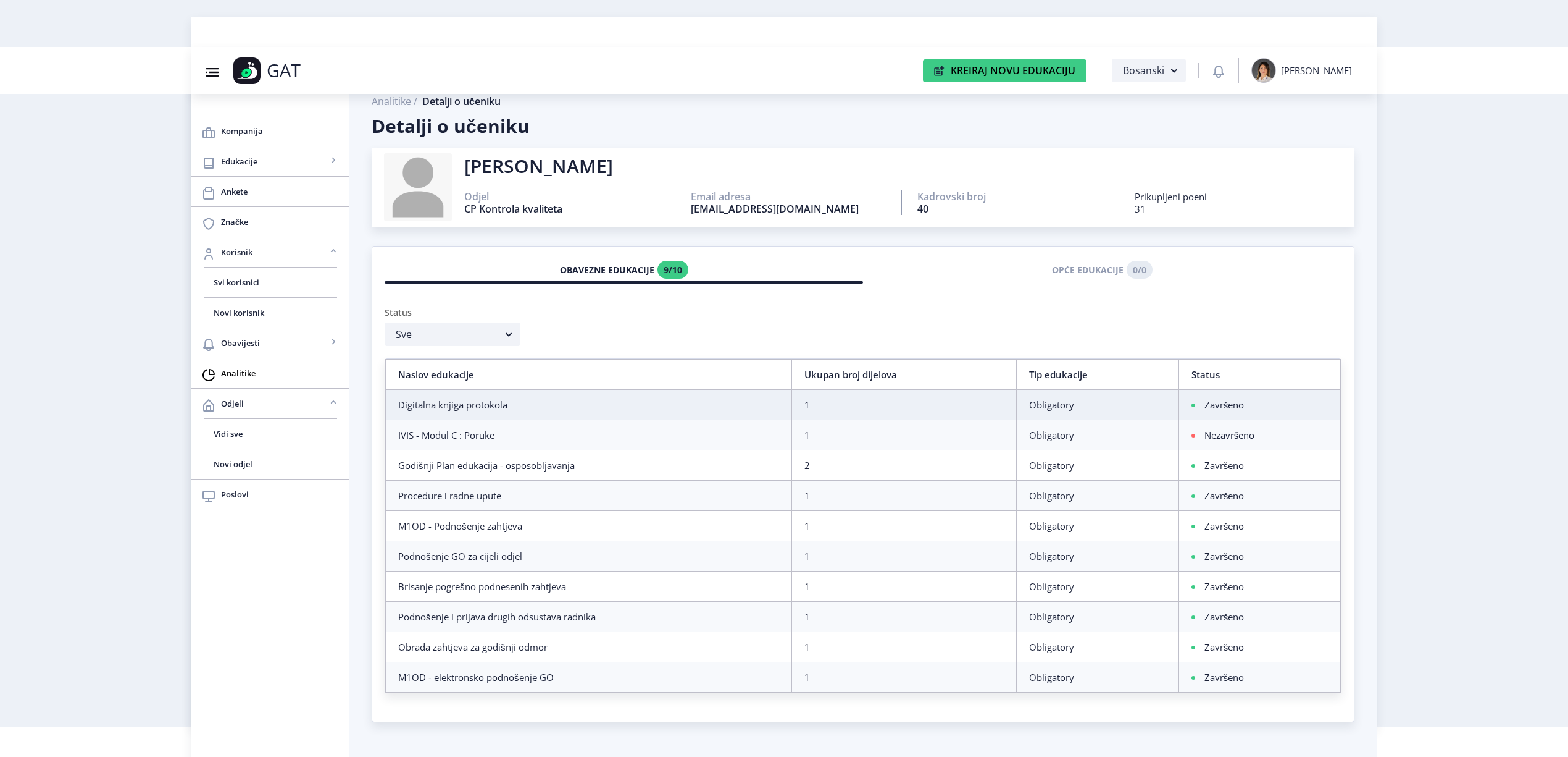
scroll to position [47, 0]
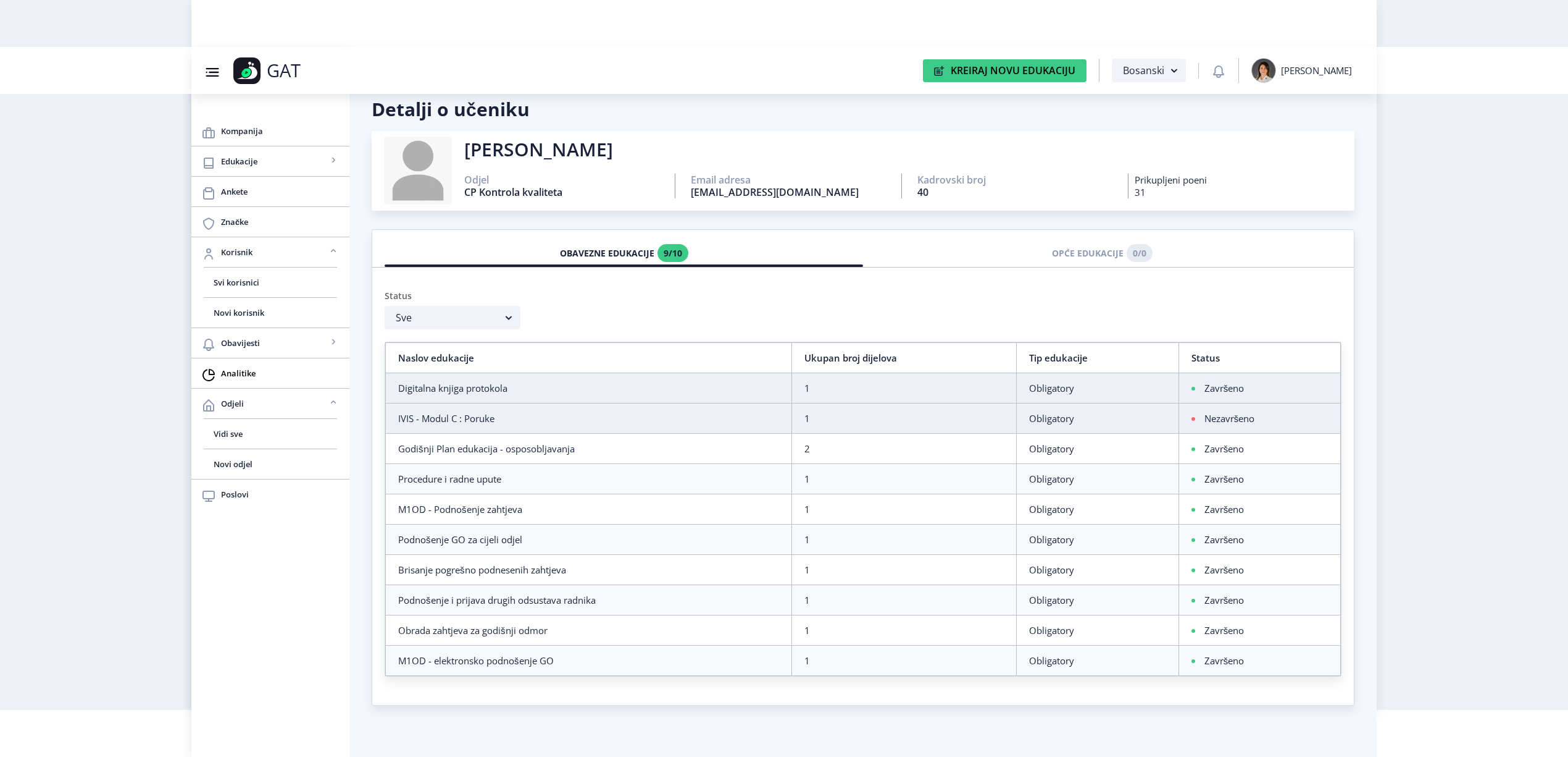
click at [1268, 410] on td "Nezavršeno" at bounding box center [1259, 417] width 162 height 30
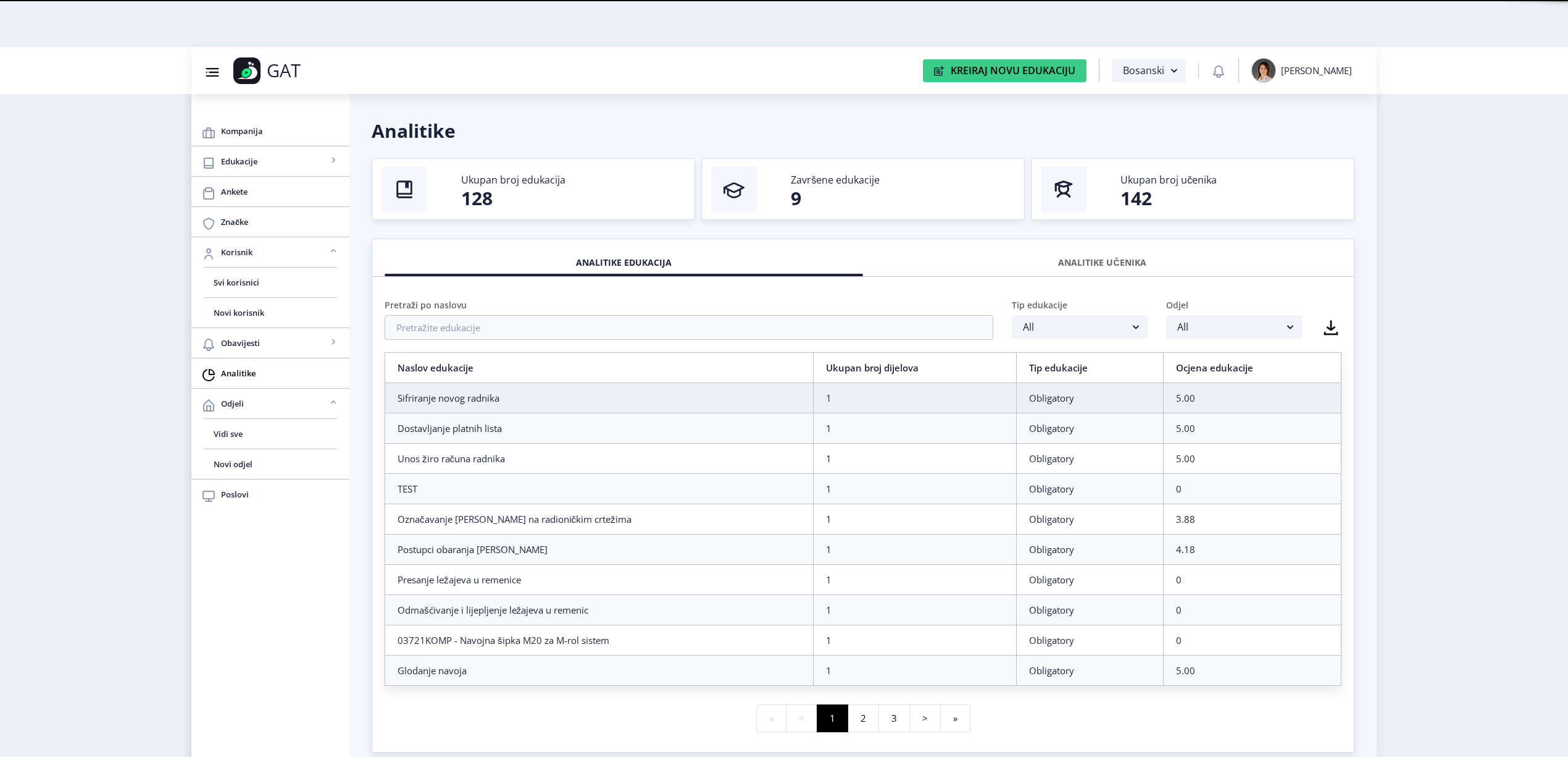
click at [1060, 265] on div "ANALITIKE UČENIKA" at bounding box center [1102, 262] width 460 height 27
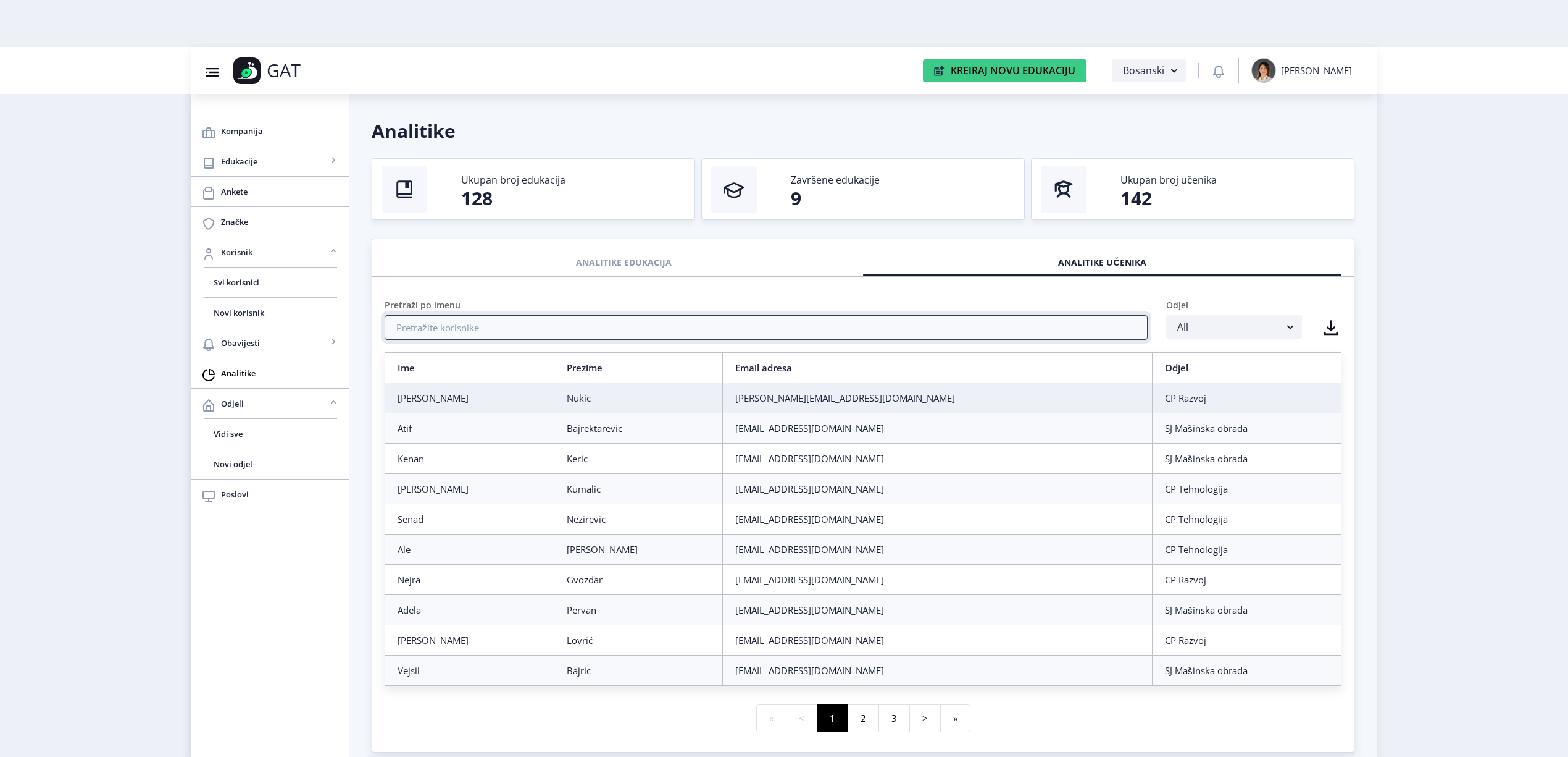
click at [797, 329] on input "text" at bounding box center [766, 327] width 763 height 25
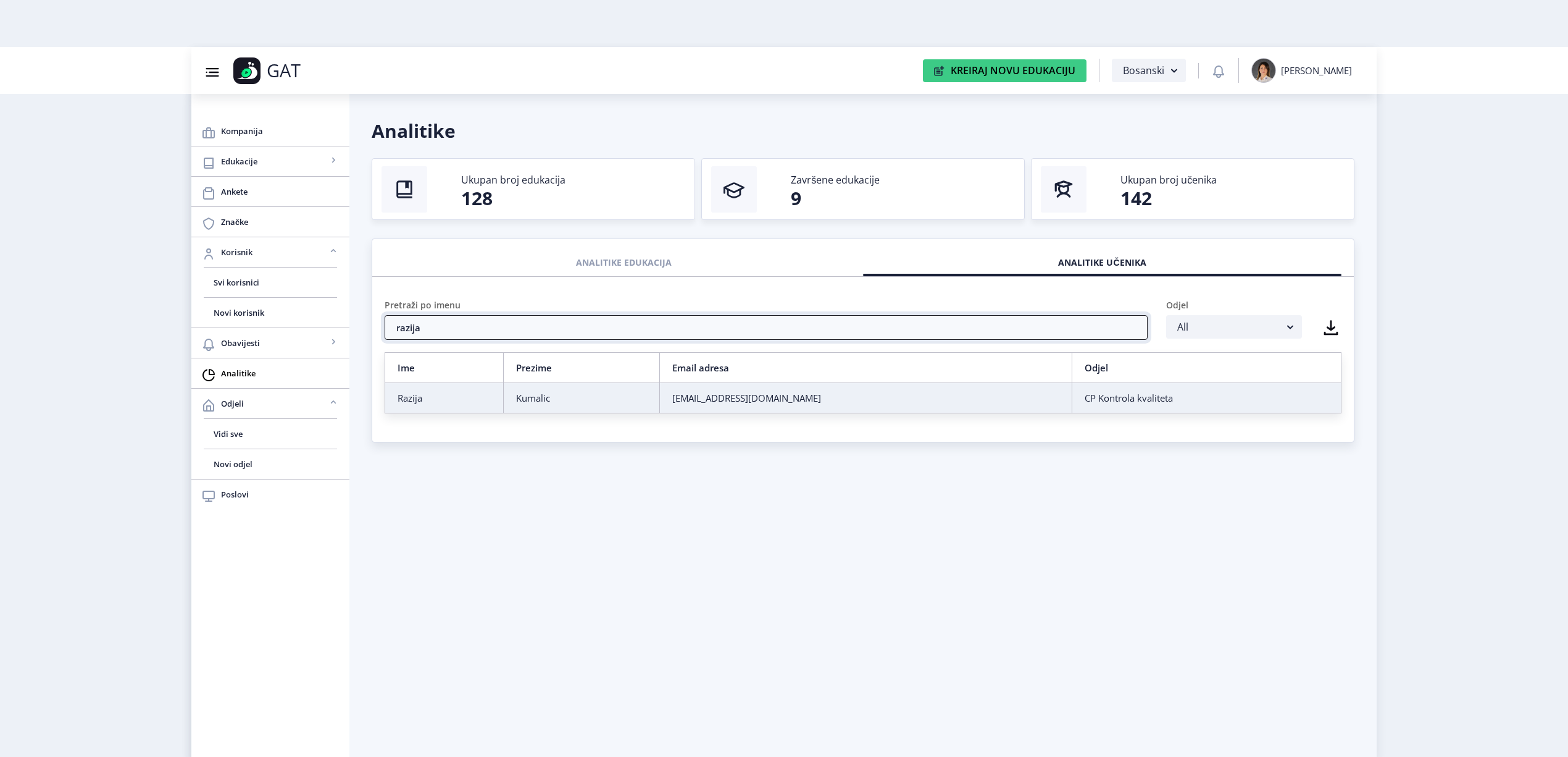
type input "razija"
click at [611, 384] on td "Kumalic" at bounding box center [581, 398] width 156 height 30
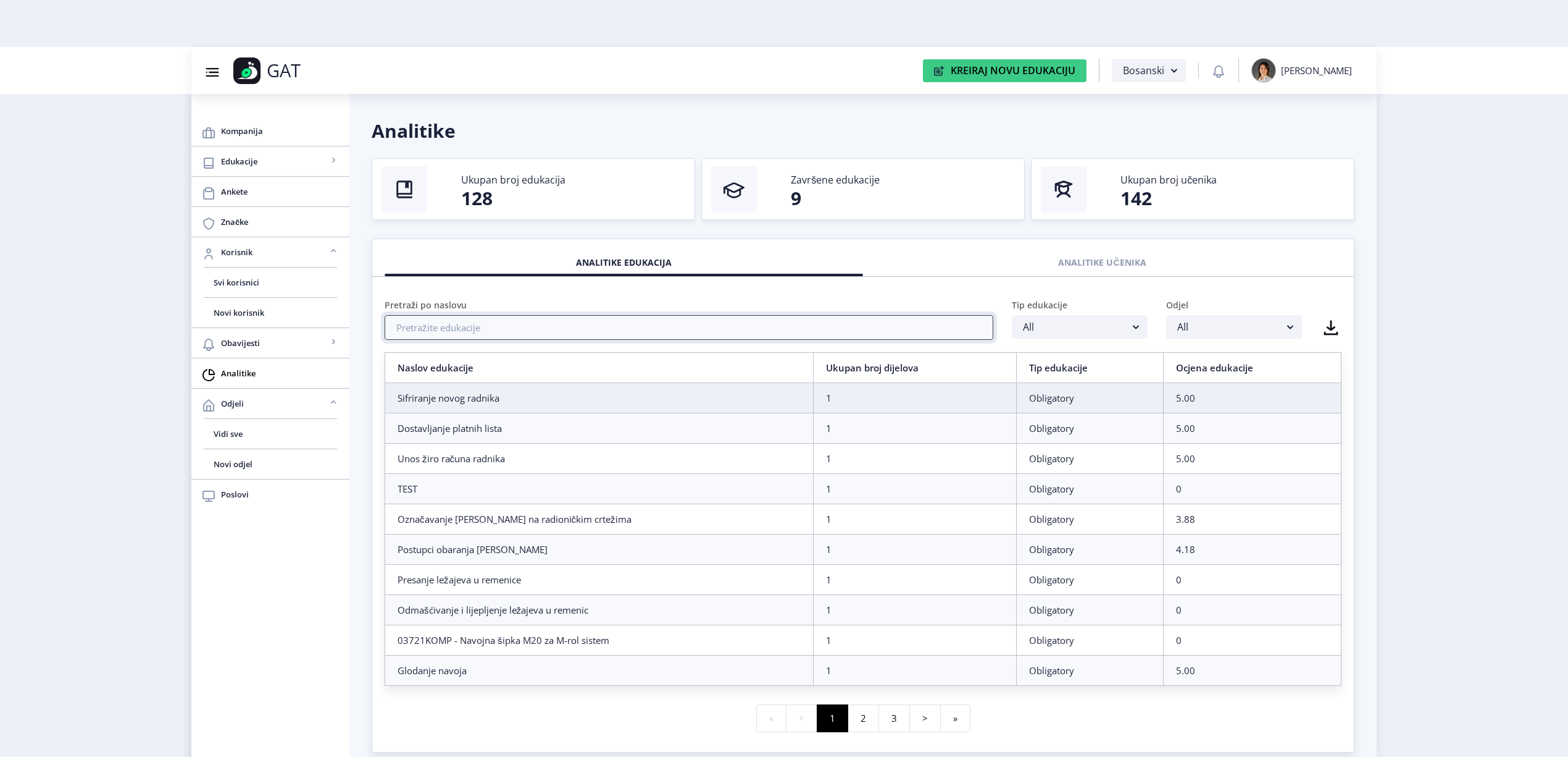
click at [502, 336] on input "text" at bounding box center [690, 327] width 609 height 25
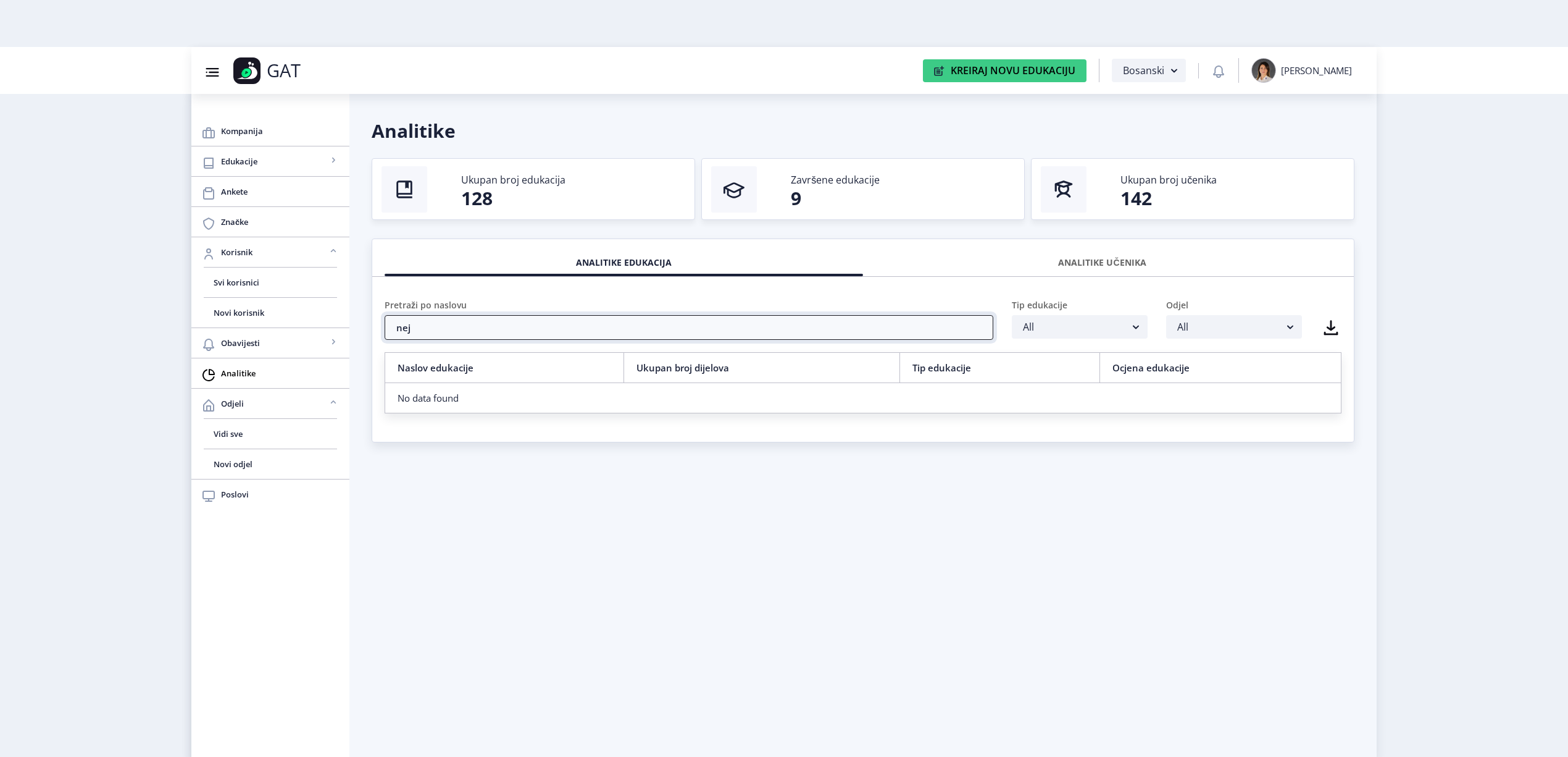
type input "nej"
click at [1156, 255] on div "ANALITIKE UČENIKA" at bounding box center [1102, 262] width 460 height 27
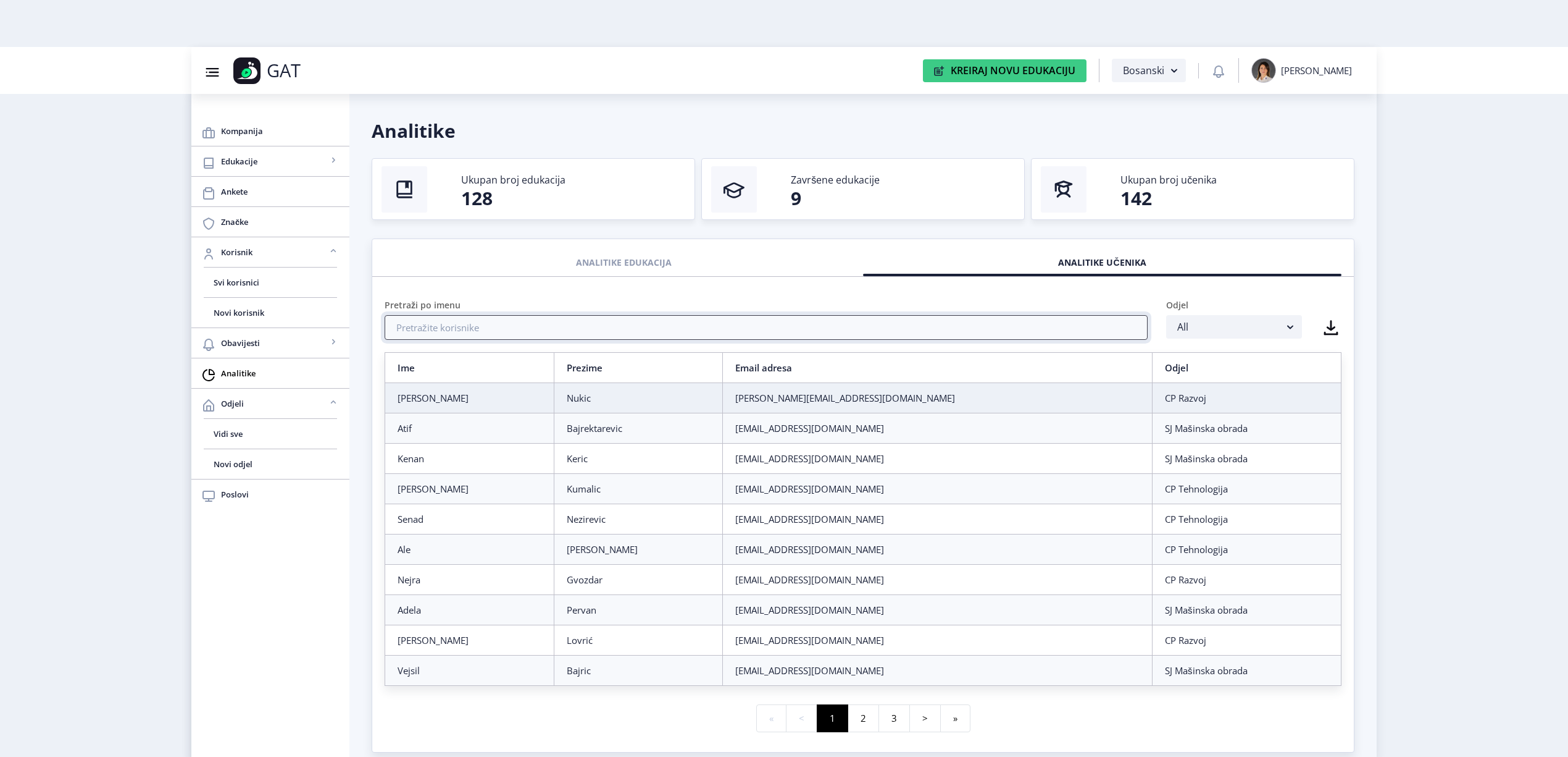
click at [568, 331] on input "text" at bounding box center [766, 327] width 763 height 25
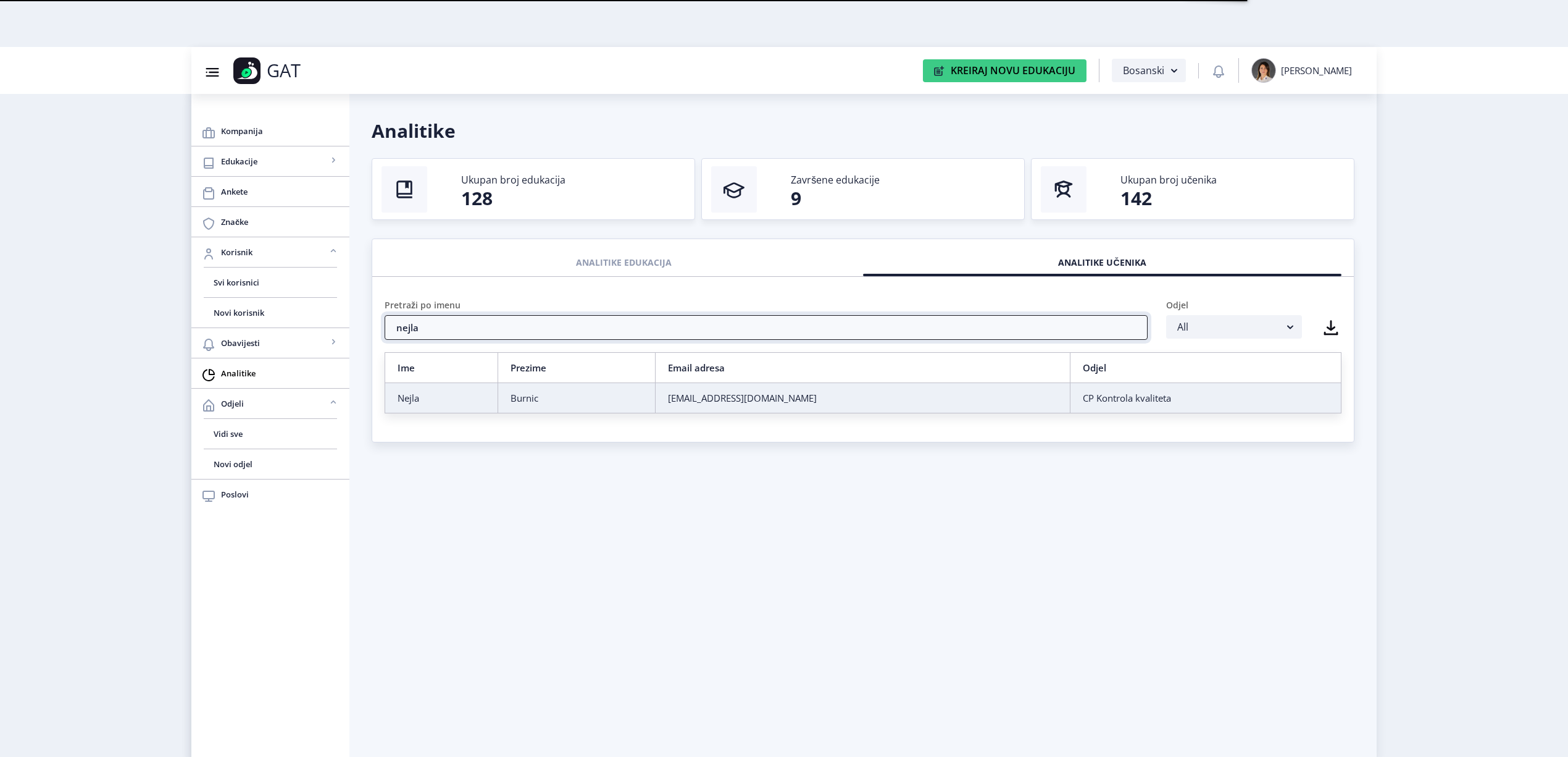
type input "nejla"
click at [579, 404] on div "Burnic" at bounding box center [576, 398] width 132 height 12
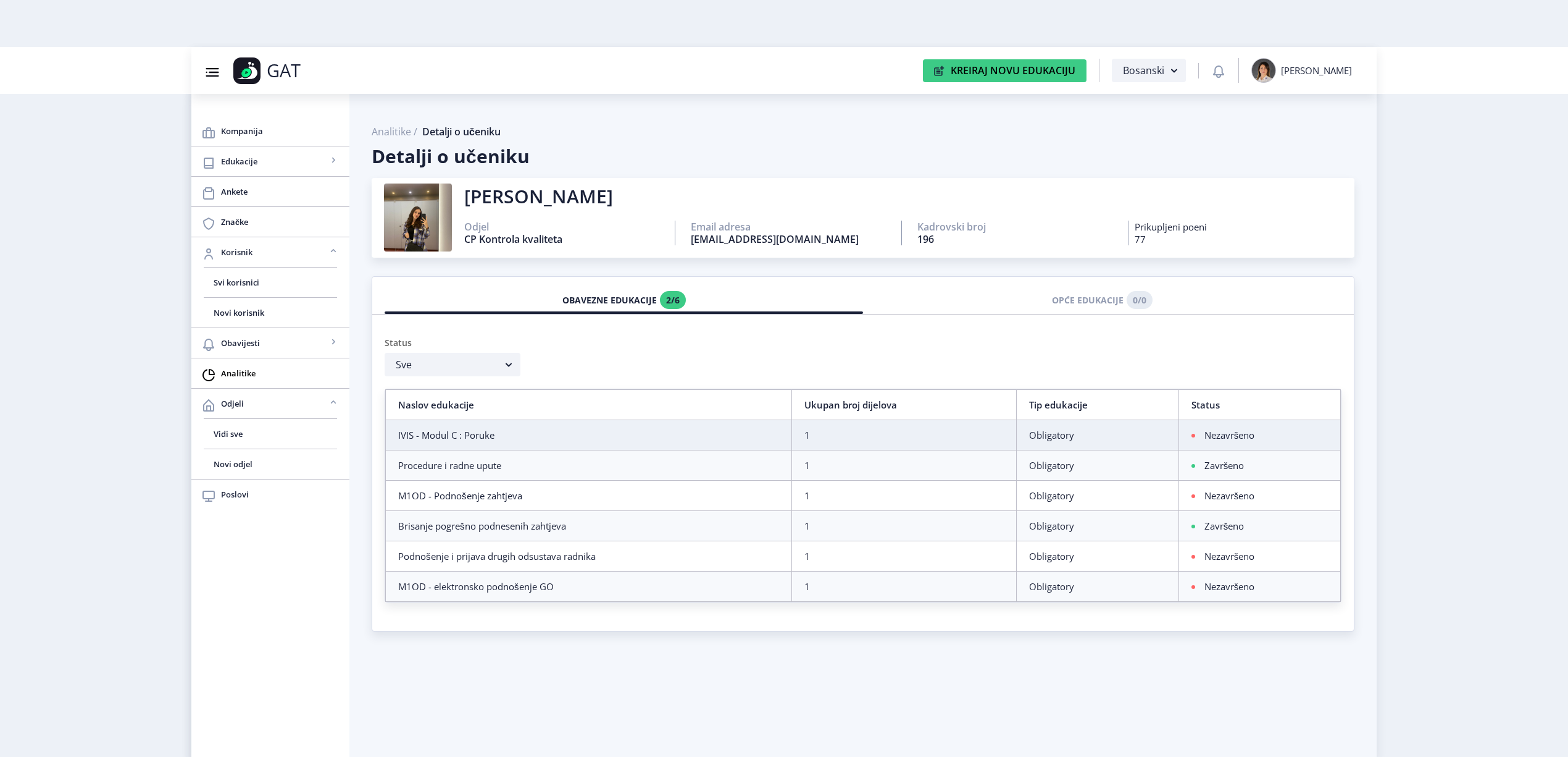
click at [1144, 235] on div "77" at bounding box center [1244, 239] width 219 height 12
click at [1144, 231] on div "Prikupljeni poeni" at bounding box center [1244, 227] width 219 height 12
click at [1143, 232] on div "Prikupljeni poeni 77" at bounding box center [1244, 233] width 219 height 25
click at [1143, 233] on div "77" at bounding box center [1244, 239] width 219 height 12
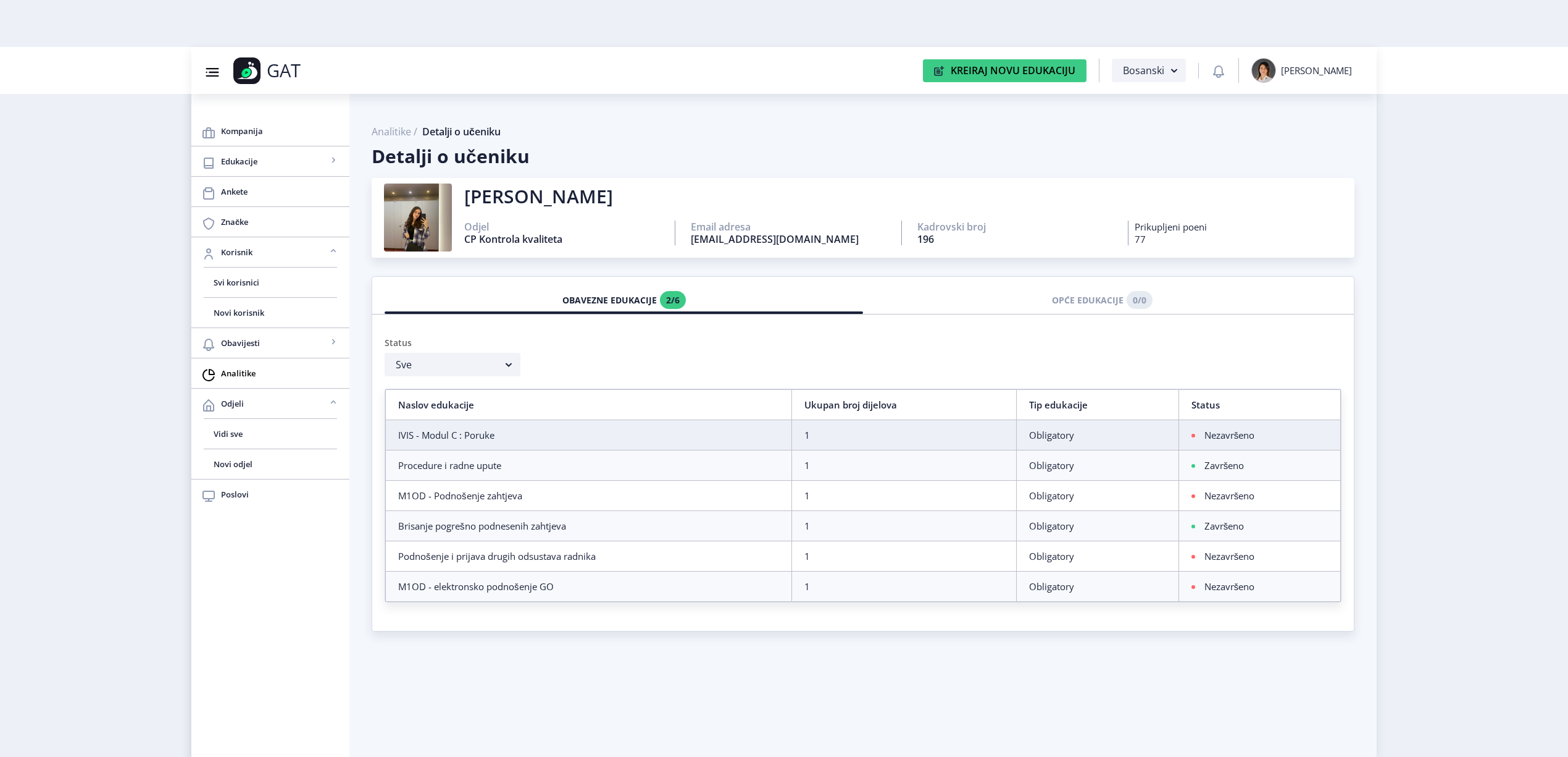
click at [1143, 233] on div "77" at bounding box center [1244, 239] width 219 height 12
click at [1186, 230] on div "Prikupljeni poeni" at bounding box center [1244, 227] width 219 height 12
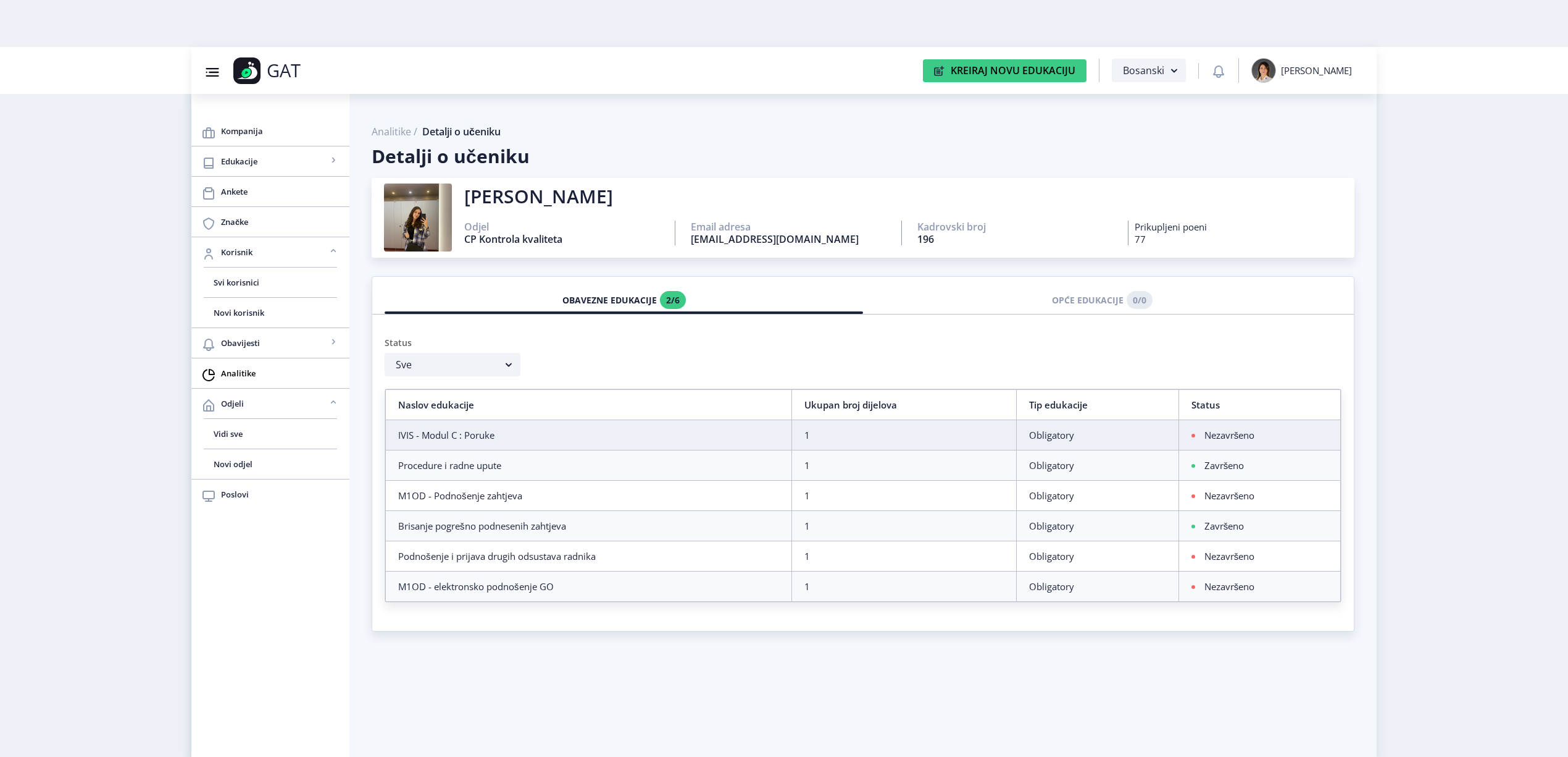
click at [1185, 234] on div "77" at bounding box center [1244, 239] width 219 height 12
